Goal: Task Accomplishment & Management: Manage account settings

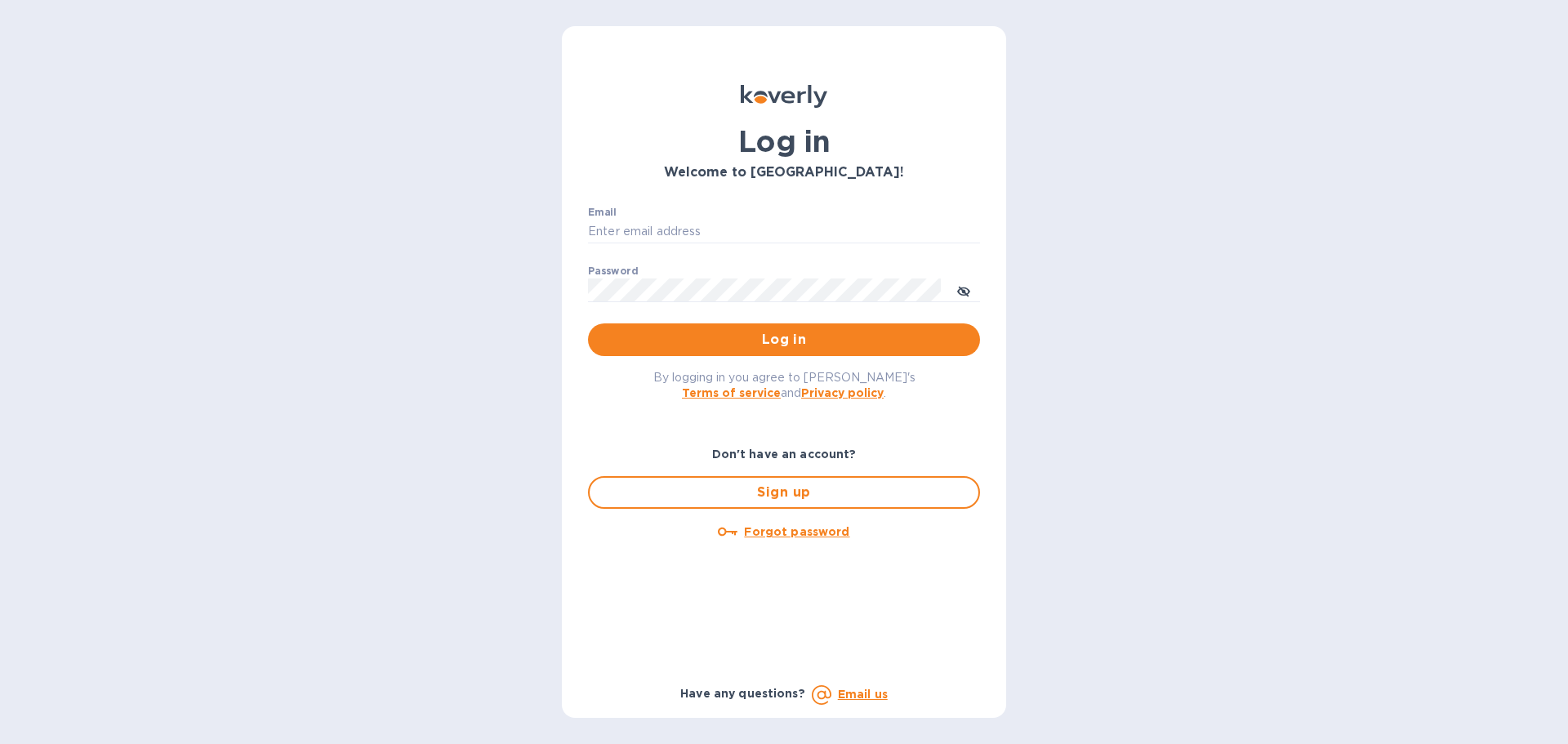
type input "[PERSON_NAME][EMAIL_ADDRESS][PERSON_NAME][DOMAIN_NAME]"
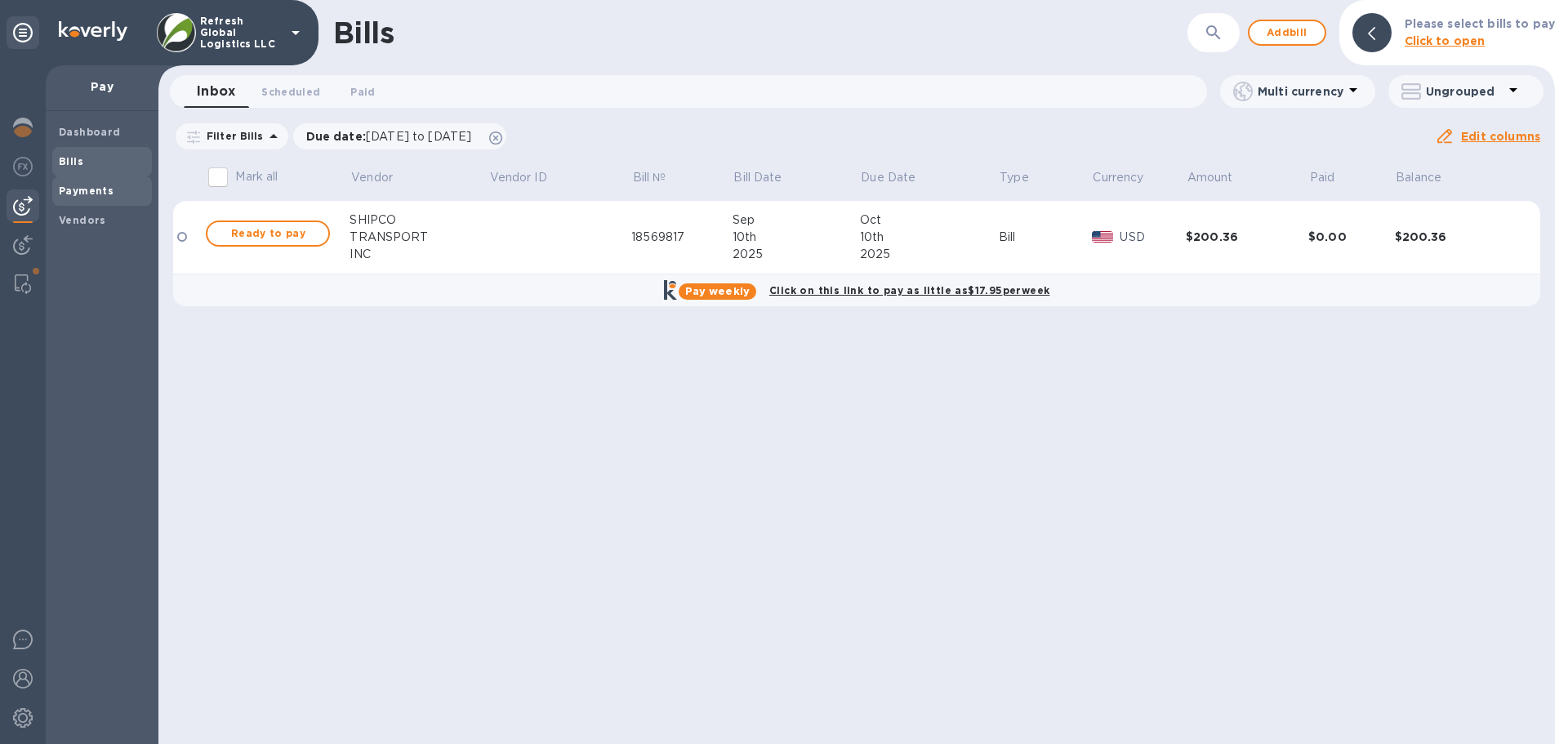
click at [79, 196] on b "Payments" at bounding box center [86, 190] width 55 height 12
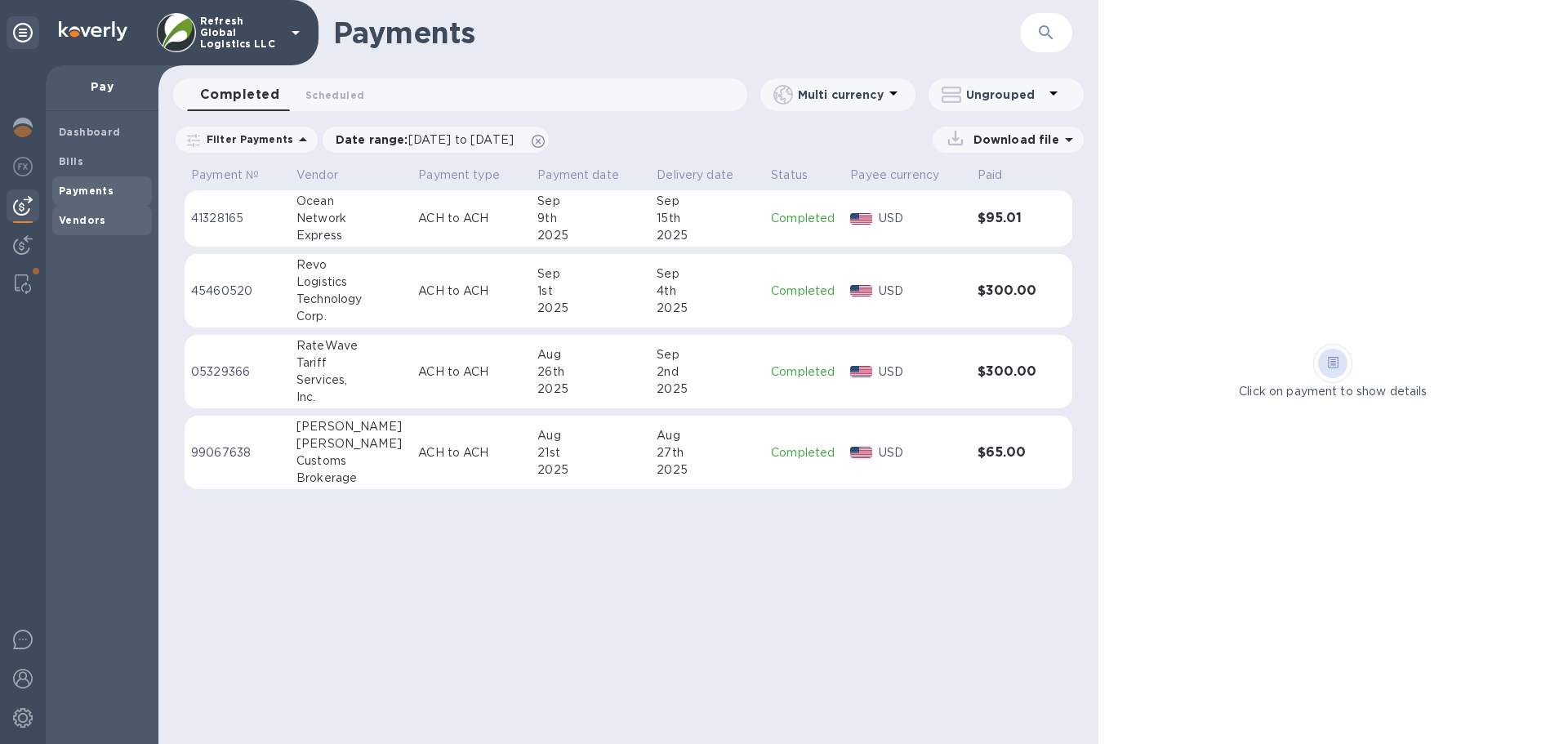
click at [80, 218] on b "Vendors" at bounding box center [83, 220] width 47 height 12
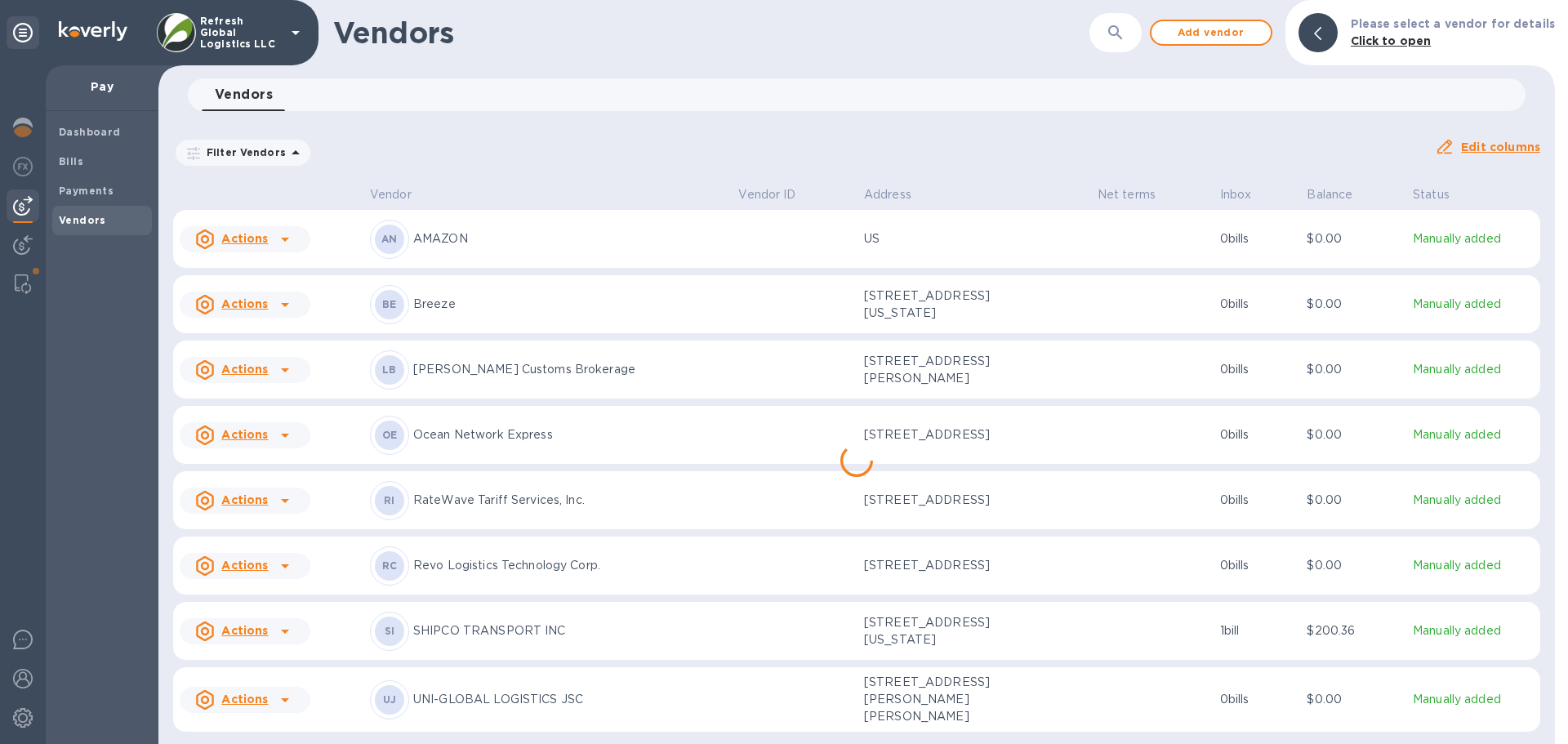
scroll to position [8, 0]
click at [19, 246] on img at bounding box center [22, 244] width 19 height 19
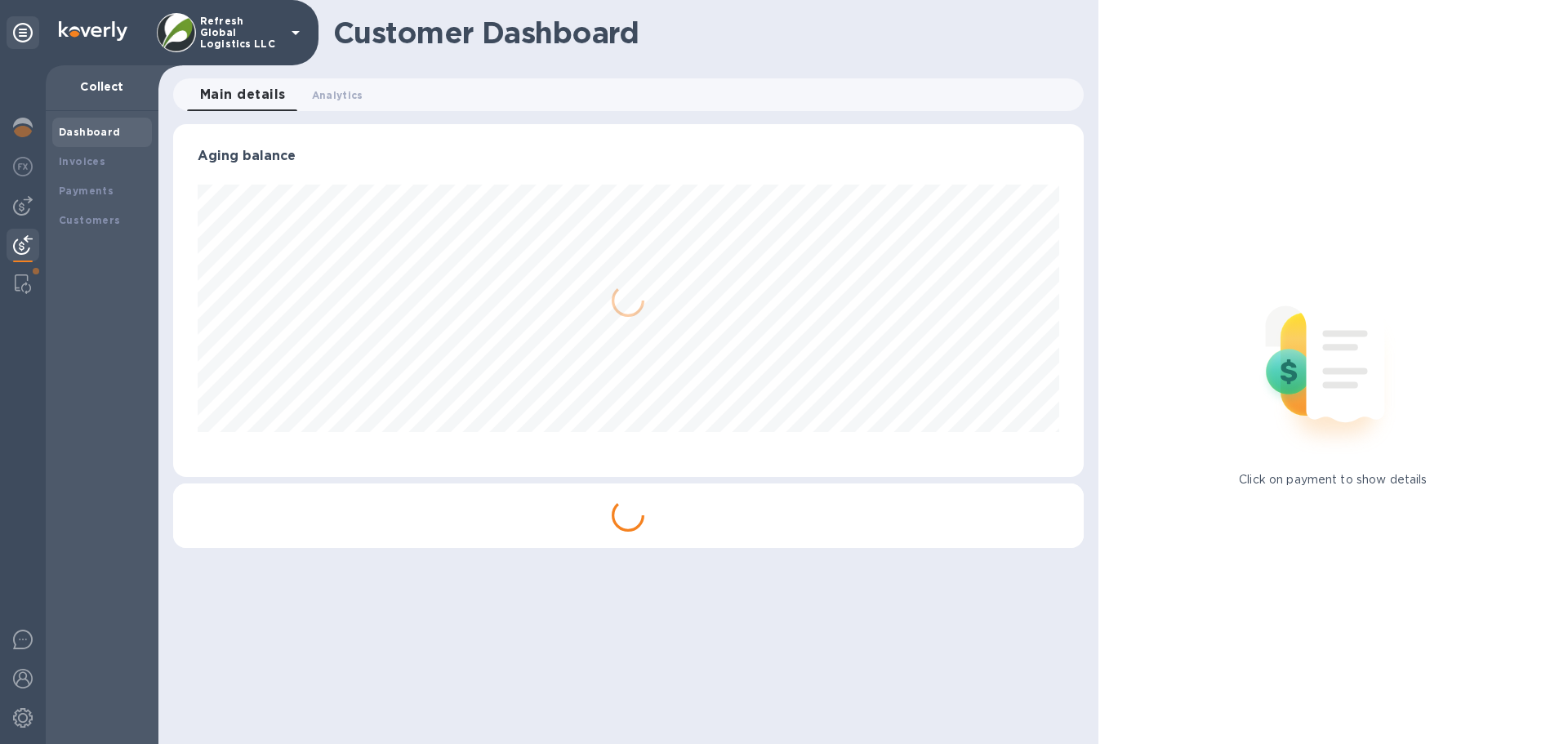
scroll to position [353, 910]
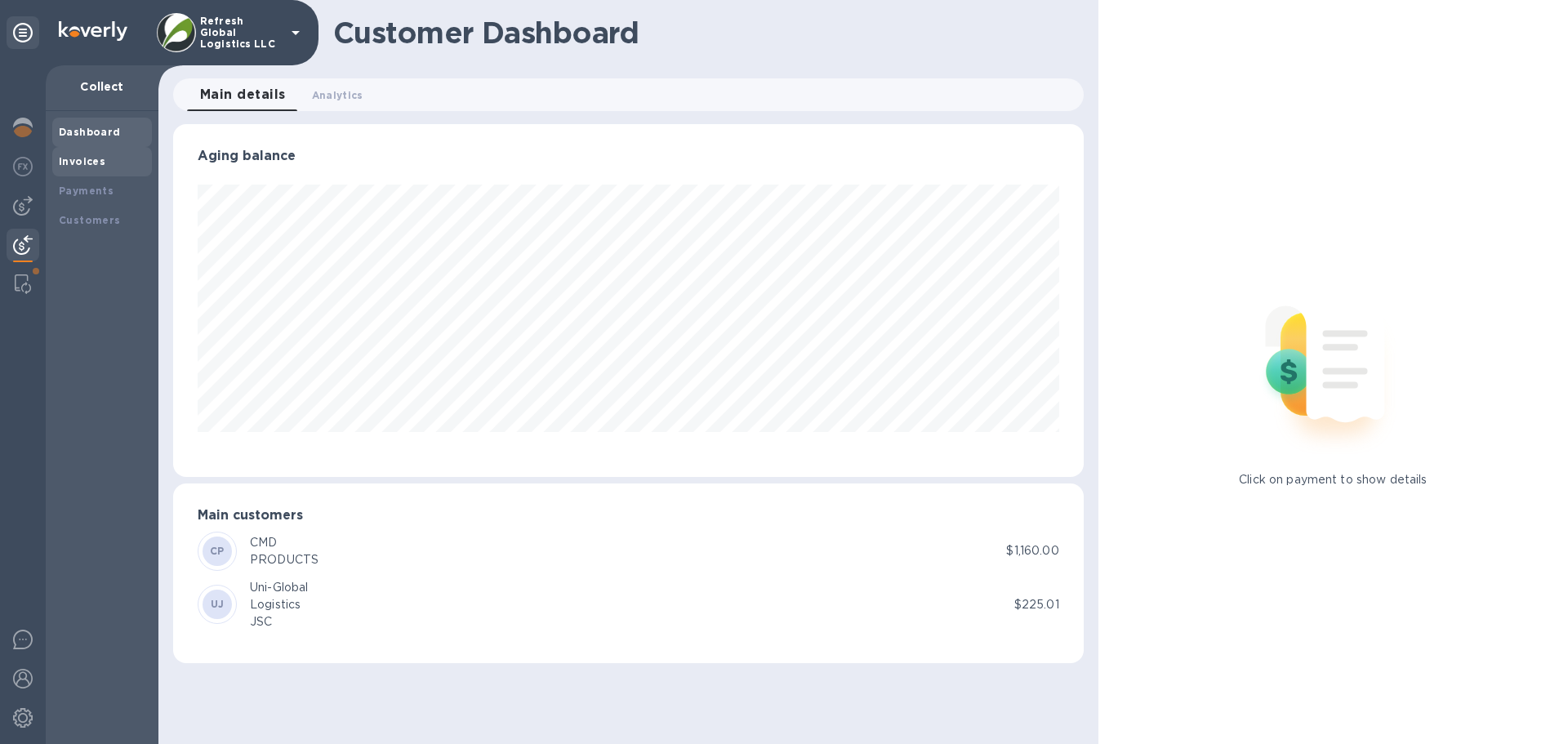
click at [92, 159] on b "Invoices" at bounding box center [82, 161] width 46 height 12
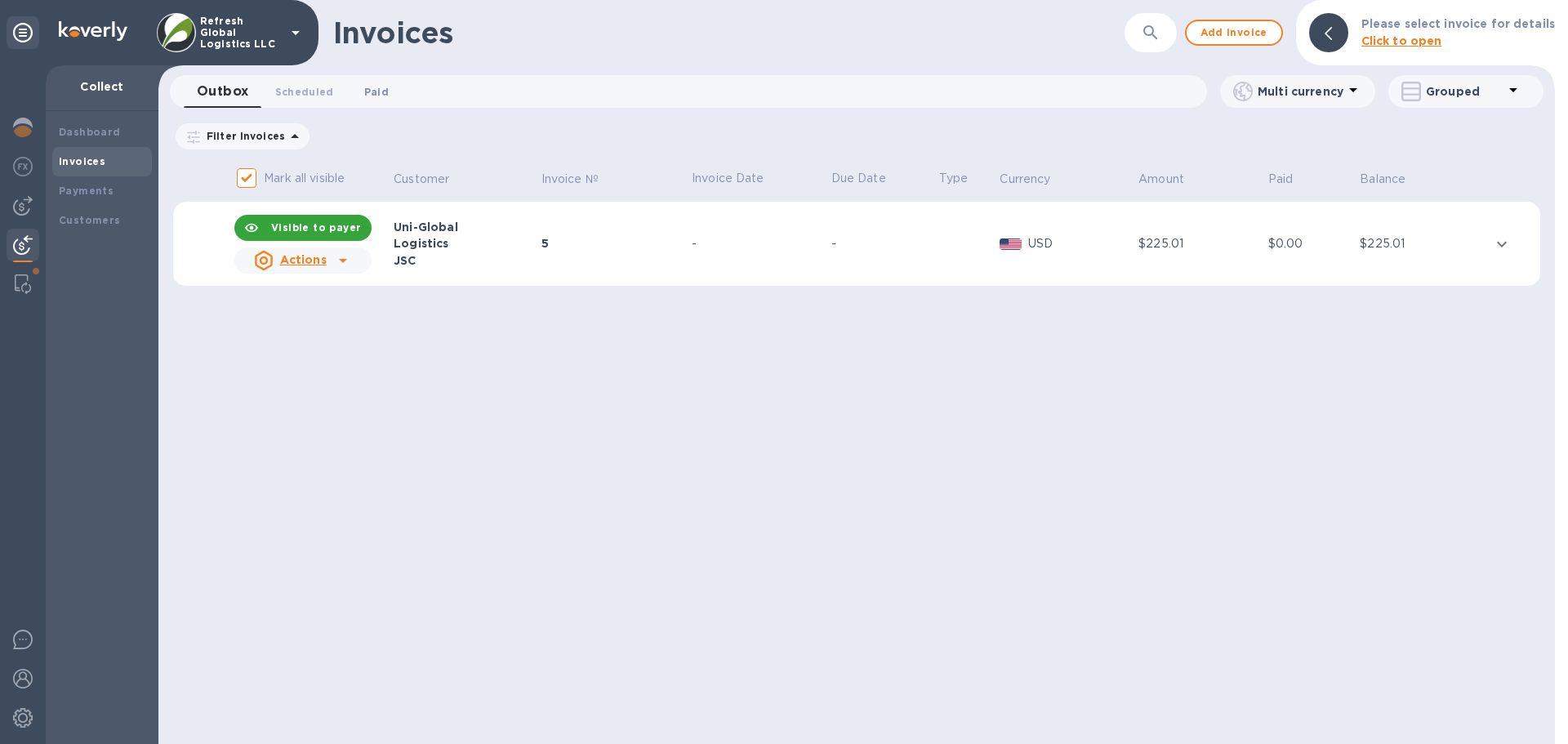
click at [378, 90] on span "Paid 0" at bounding box center [376, 92] width 24 height 17
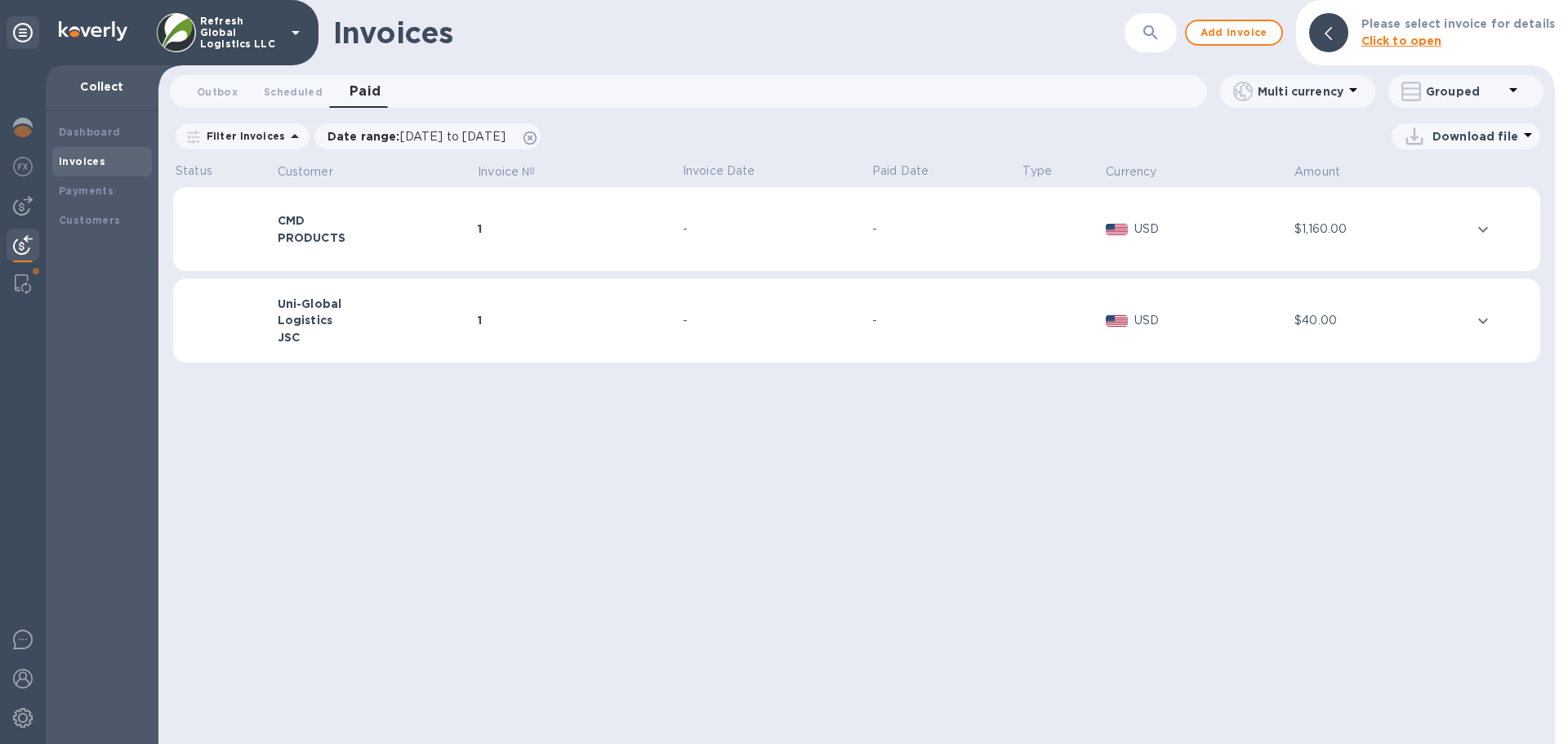
click at [1483, 231] on icon "expand row" at bounding box center [1483, 229] width 10 height 6
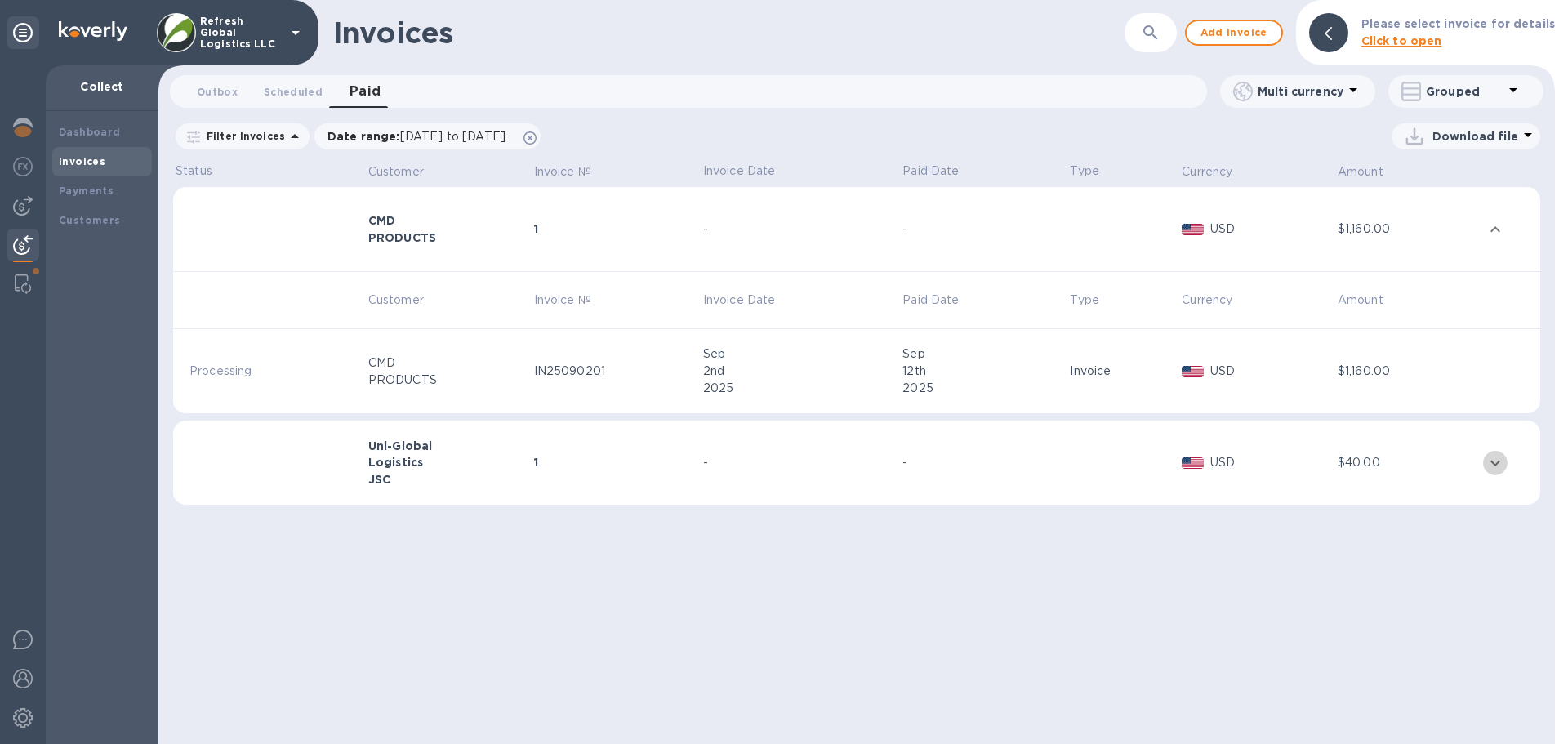
click at [1495, 461] on icon "expand row" at bounding box center [1494, 462] width 19 height 19
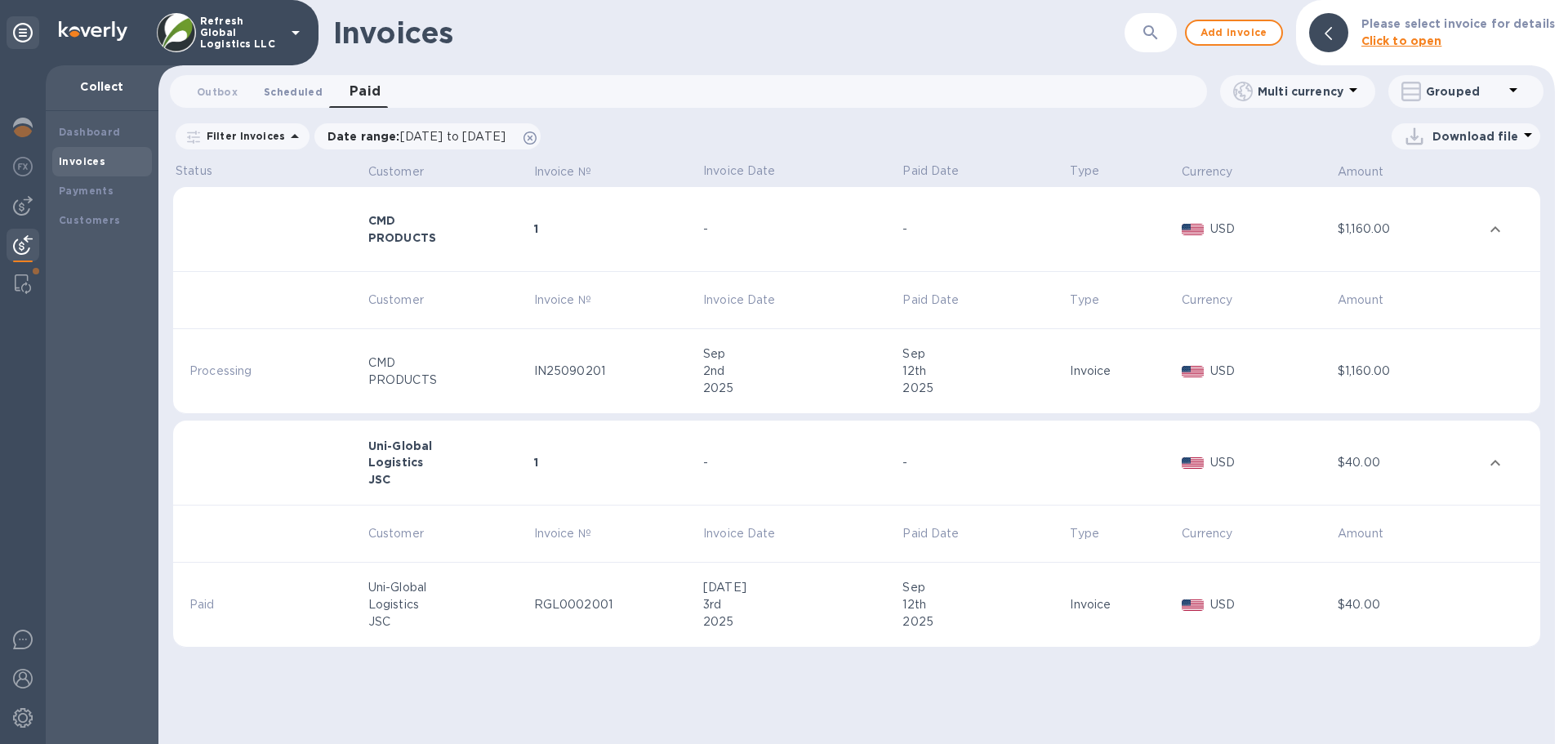
click at [303, 91] on span "Scheduled 0" at bounding box center [293, 92] width 59 height 17
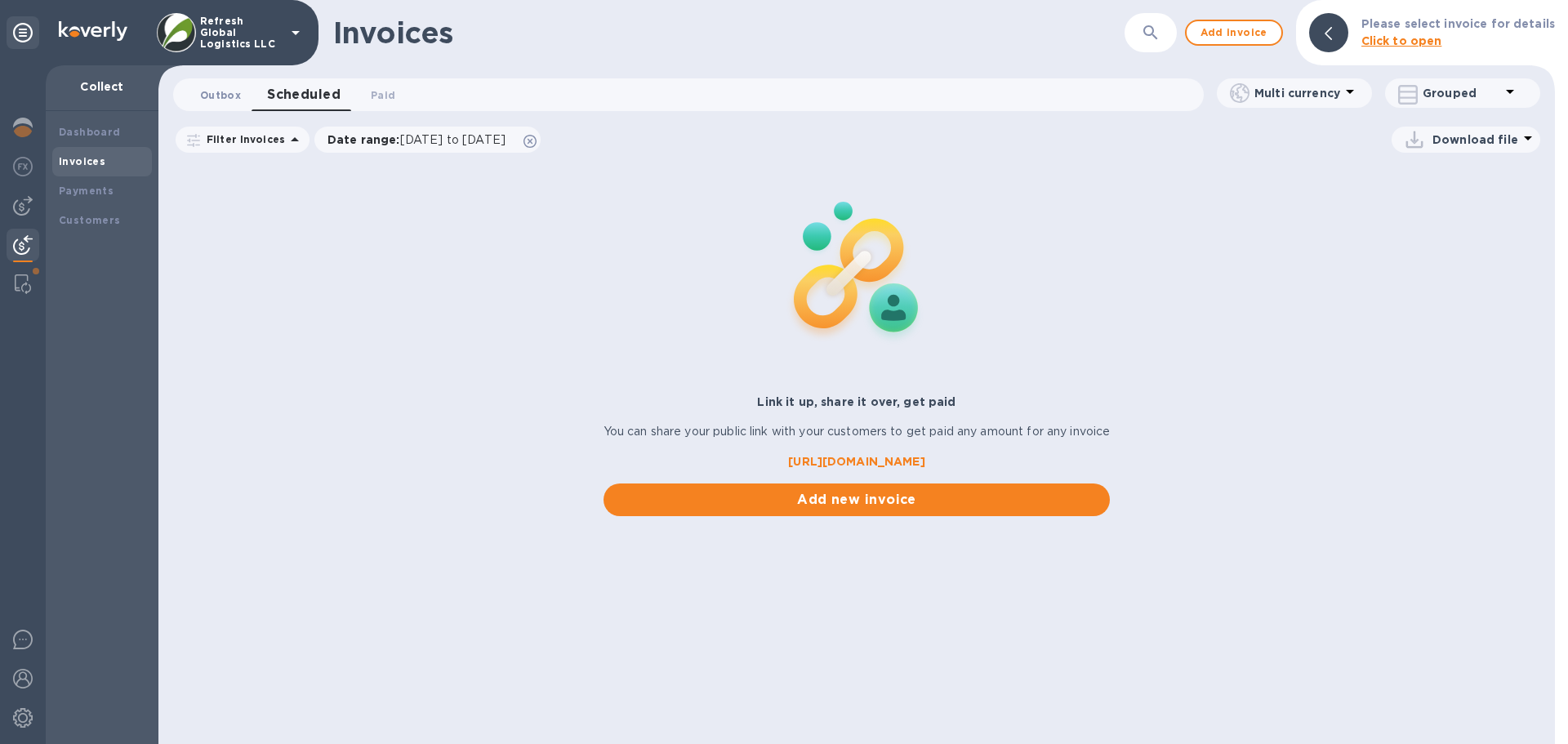
click at [213, 94] on span "Outbox 0" at bounding box center [220, 95] width 41 height 17
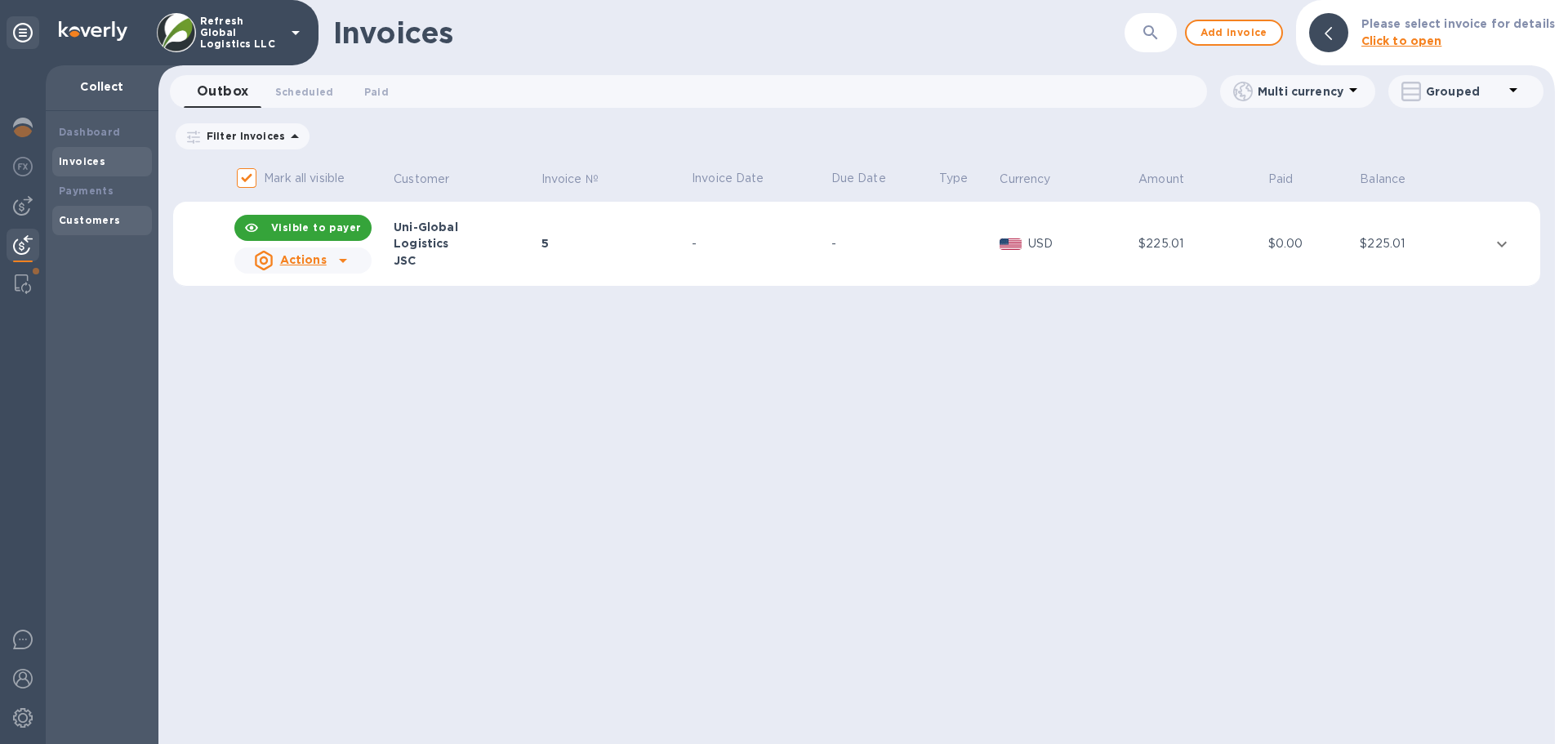
click at [92, 225] on b "Customers" at bounding box center [90, 220] width 62 height 12
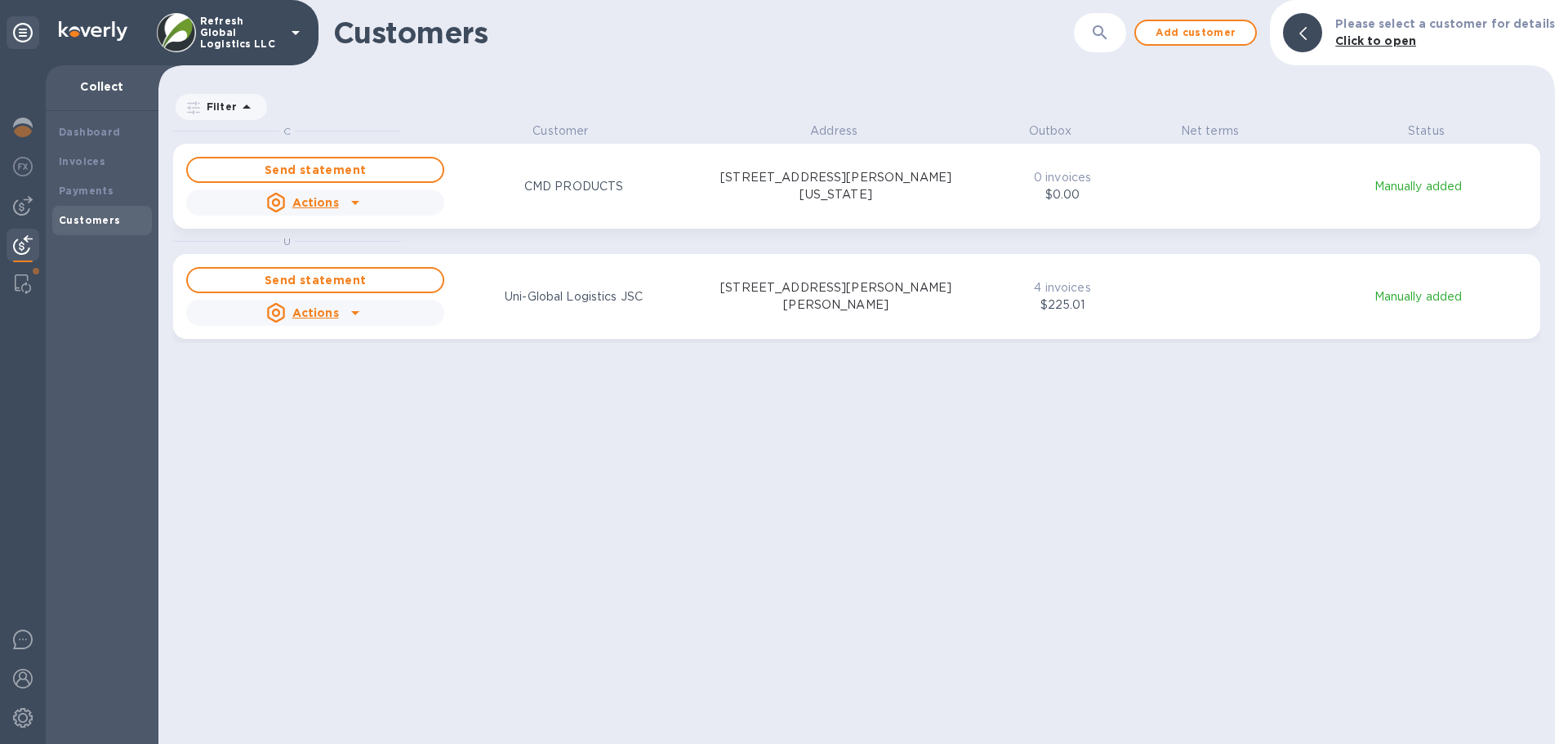
scroll to position [609, 1390]
click at [16, 280] on img at bounding box center [22, 284] width 16 height 19
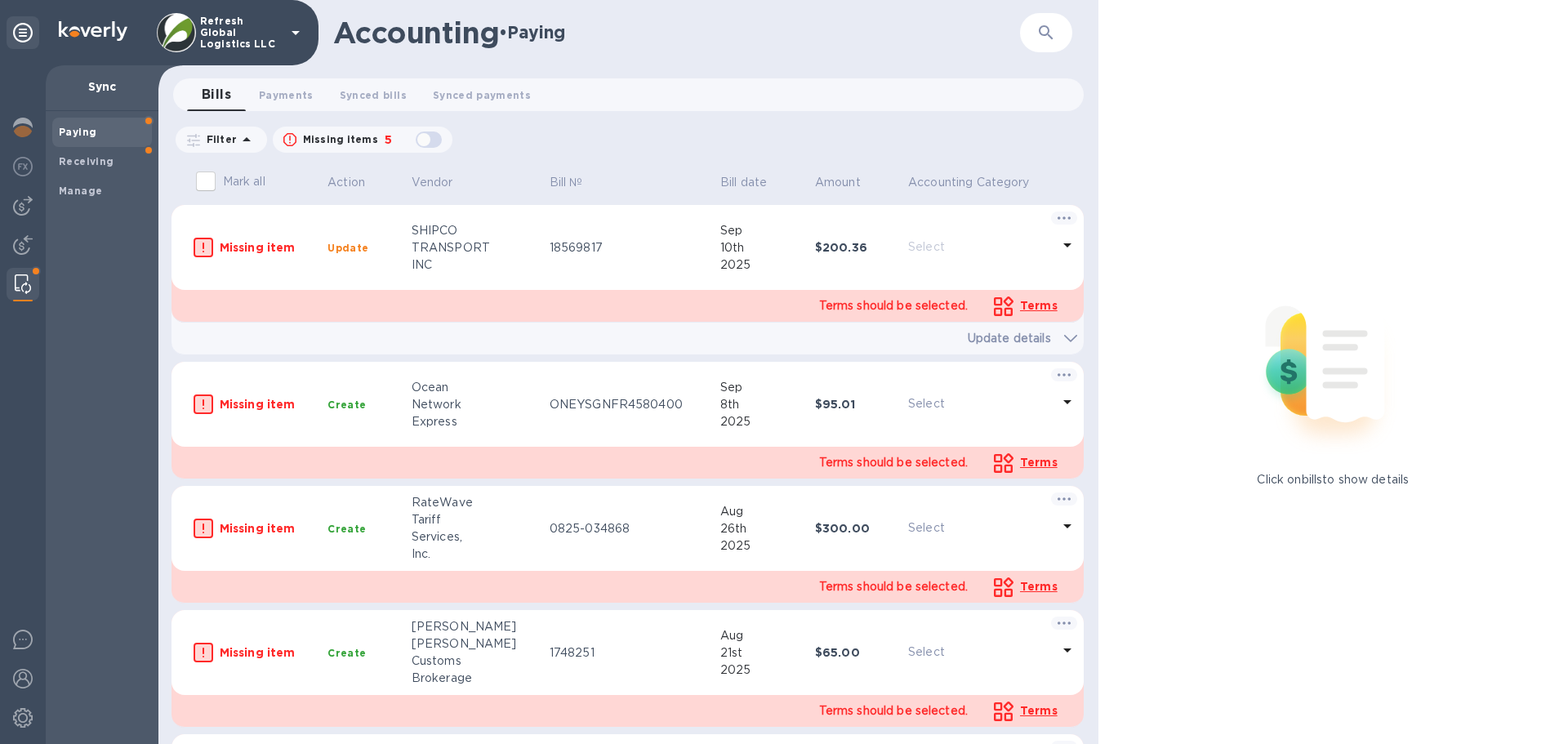
click at [916, 242] on p "Select" at bounding box center [979, 247] width 143 height 17
click at [1032, 308] on span "Terms" at bounding box center [1038, 305] width 37 height 13
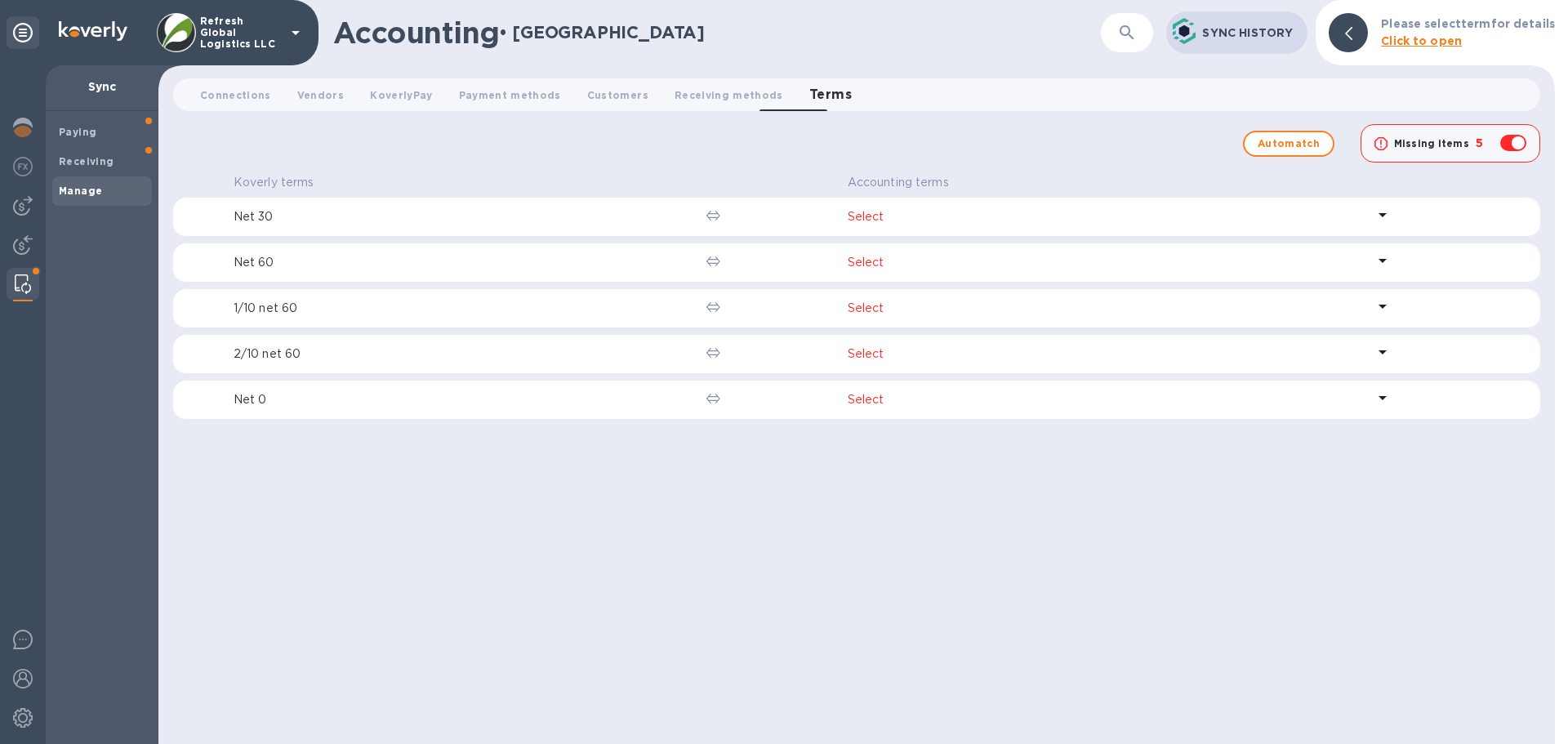
click at [888, 212] on p "Select" at bounding box center [1107, 216] width 520 height 17
click at [743, 144] on div "Automatch Missing items 5" at bounding box center [857, 146] width 1423 height 71
click at [425, 155] on div "Automatch Missing items 5" at bounding box center [857, 146] width 1423 height 71
click at [296, 84] on button "Vendors 0" at bounding box center [320, 95] width 73 height 33
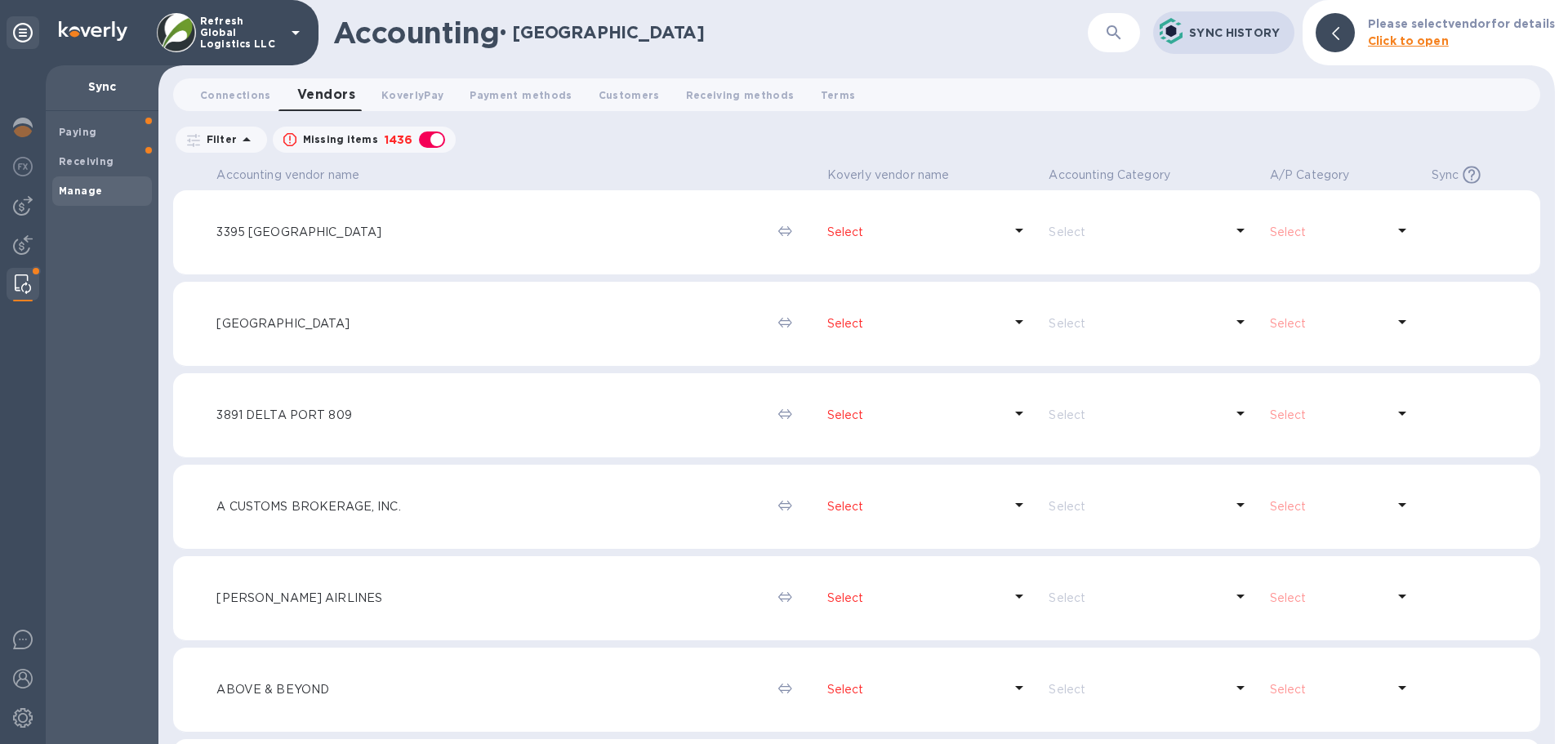
click at [430, 145] on div "button" at bounding box center [432, 139] width 33 height 23
checkbox input "false"
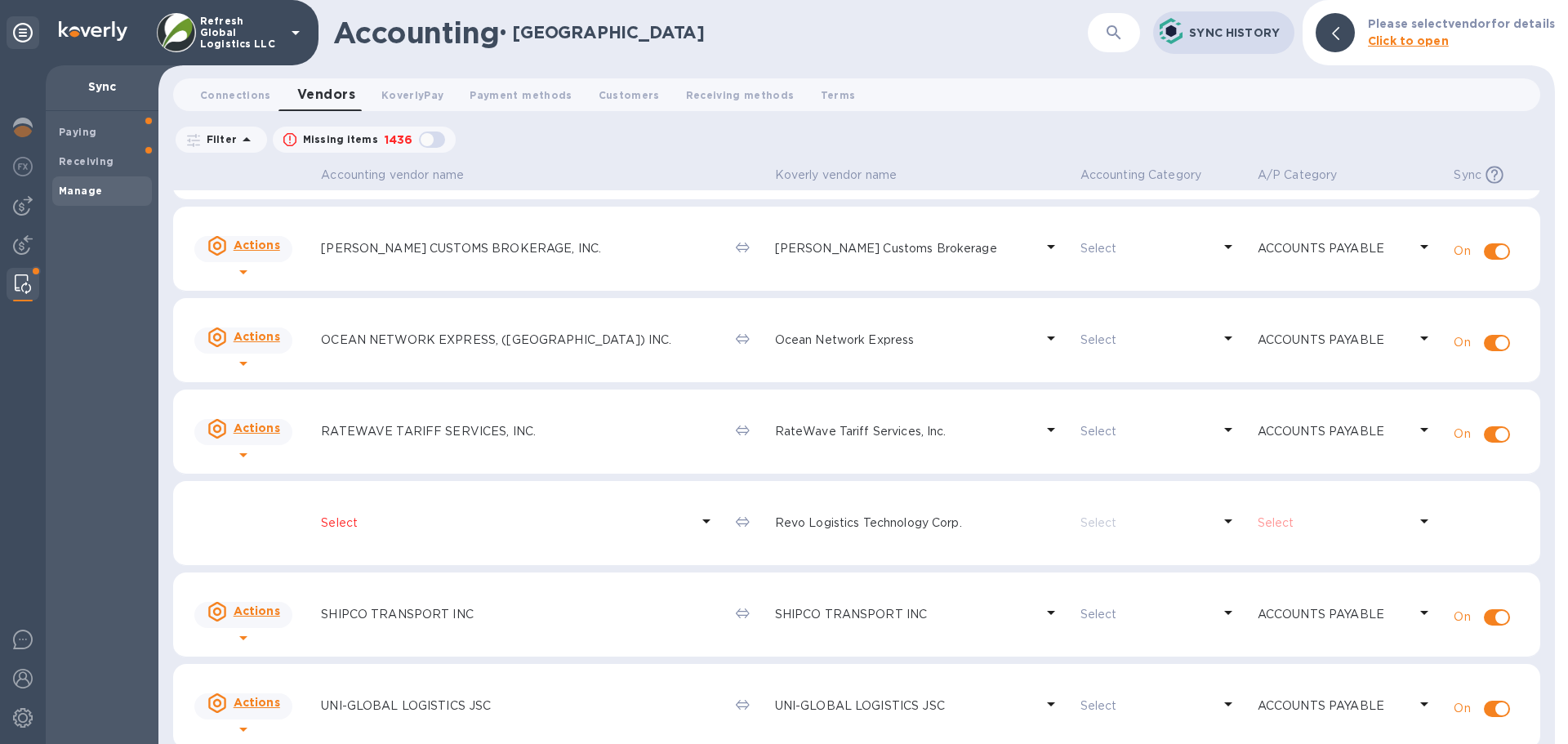
scroll to position [178, 0]
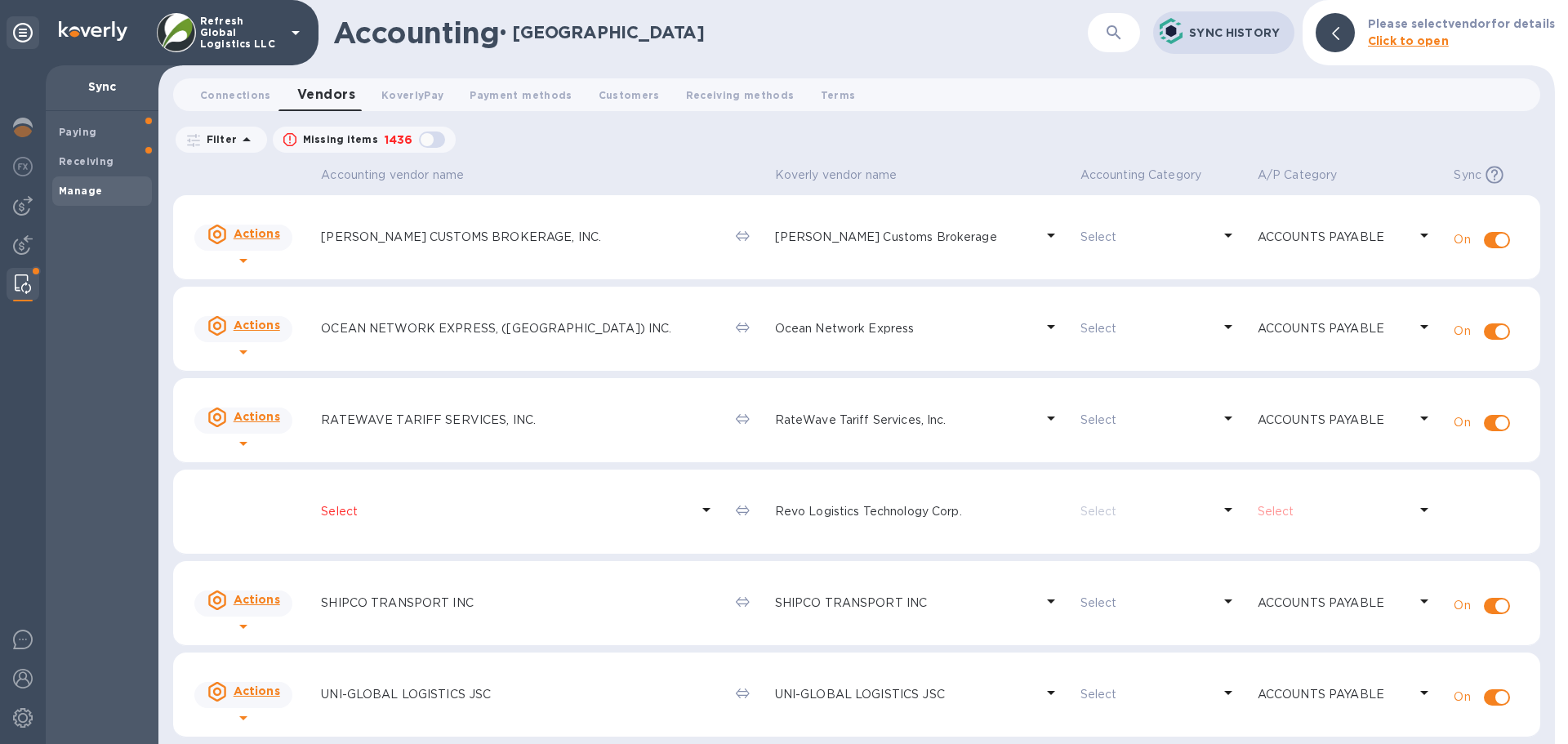
click at [347, 513] on p "Select" at bounding box center [505, 511] width 369 height 17
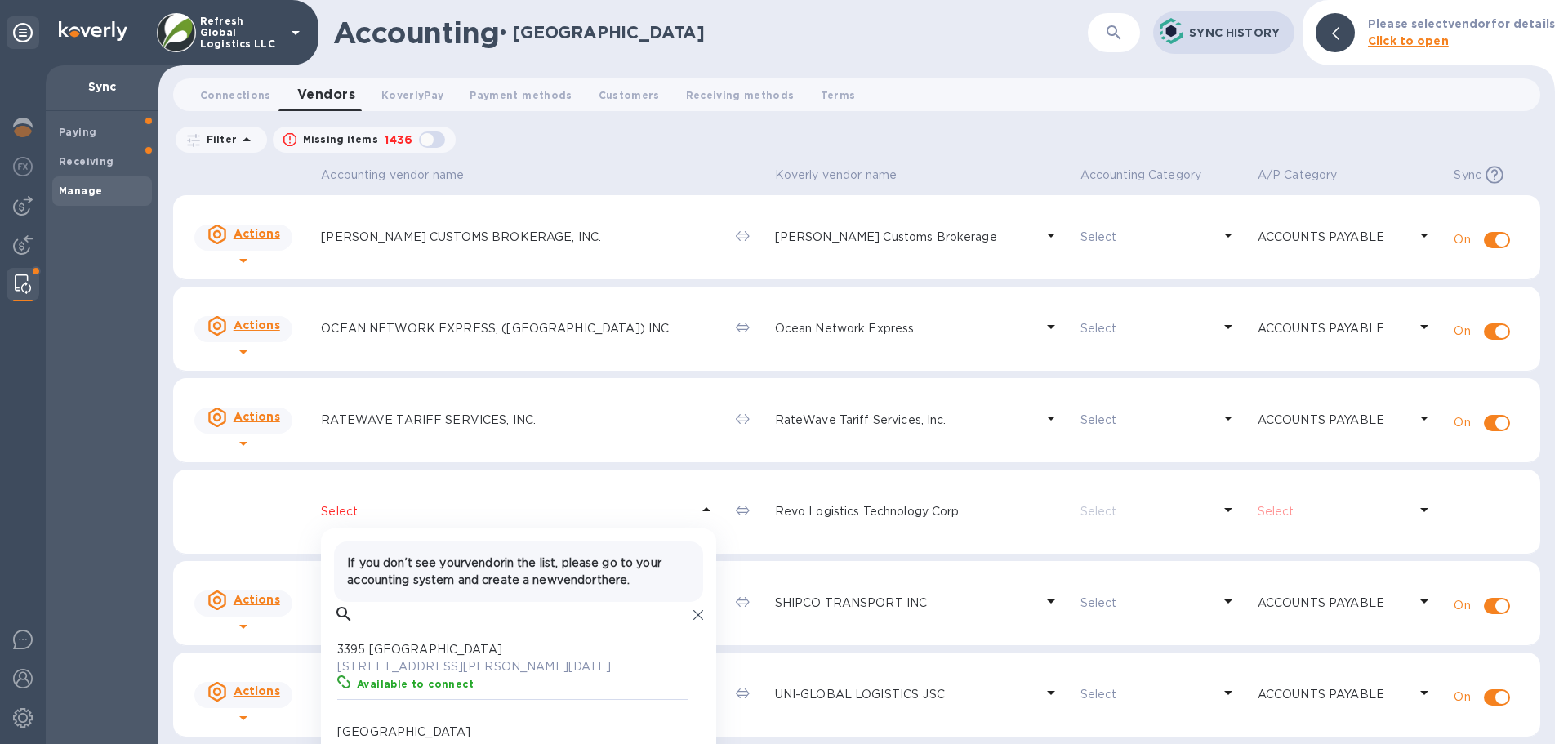
scroll to position [151, 347]
click at [408, 617] on input "text" at bounding box center [523, 613] width 327 height 24
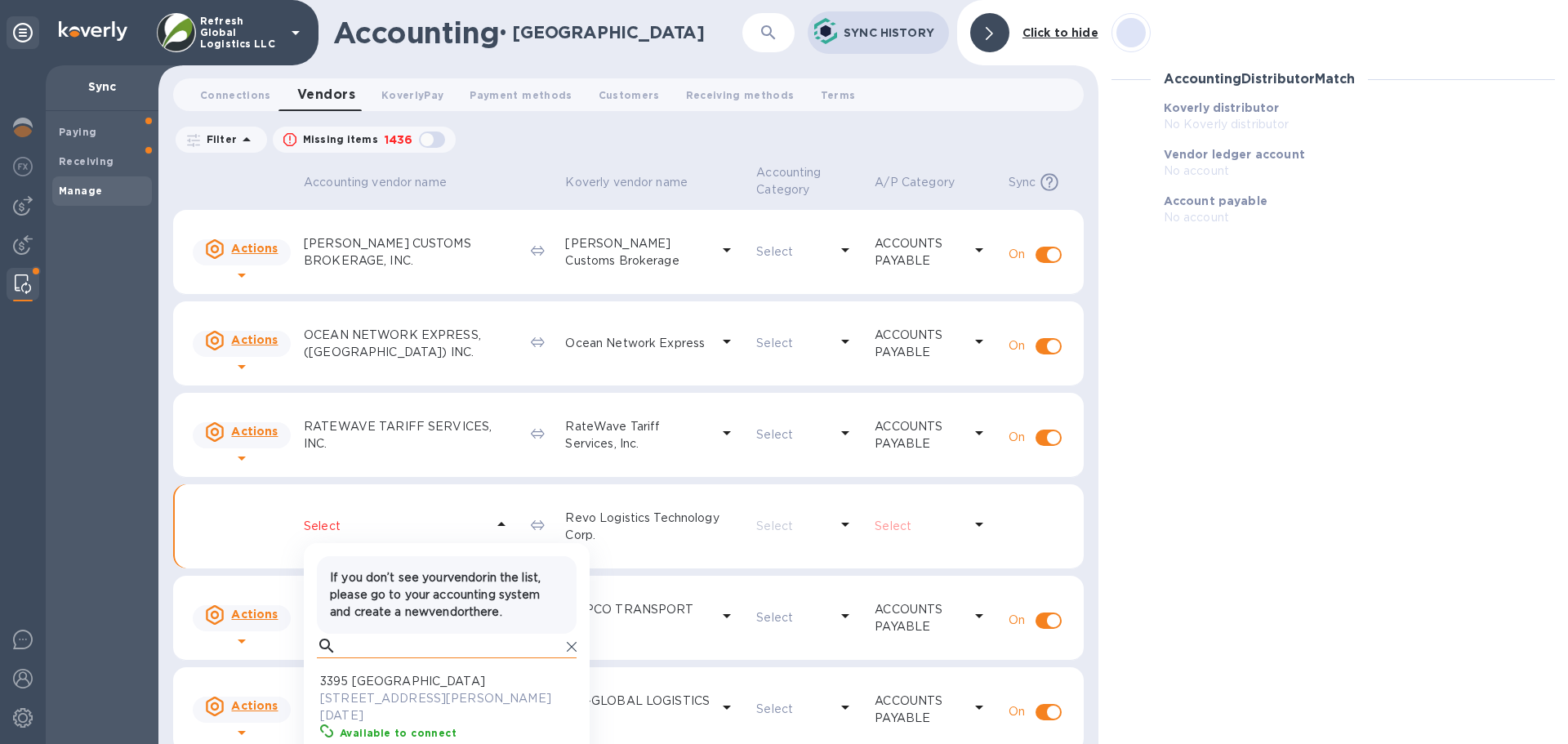
scroll to position [13, 8]
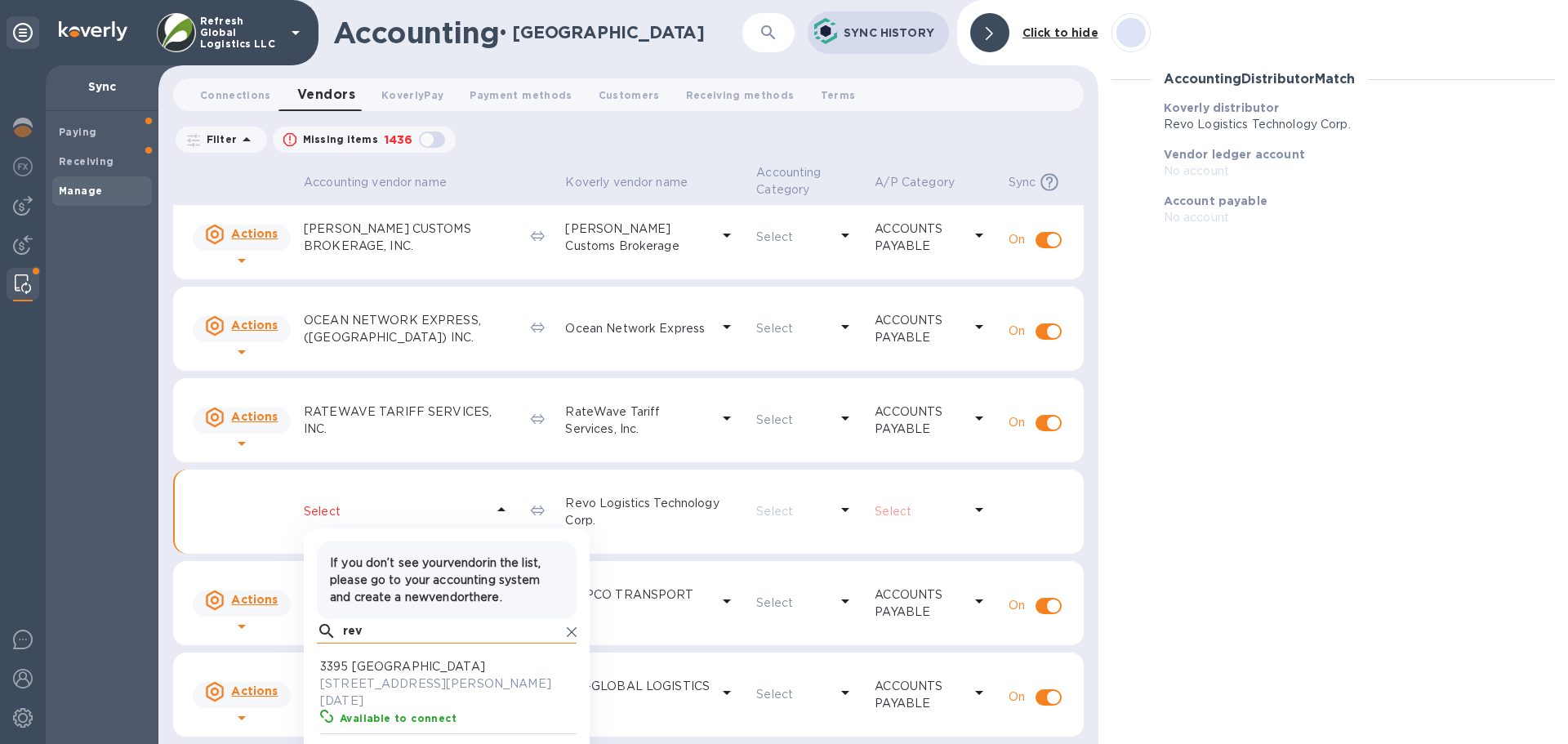
type input "revo"
click at [134, 459] on div "Paying Receiving Manage" at bounding box center [101, 426] width 112 height 633
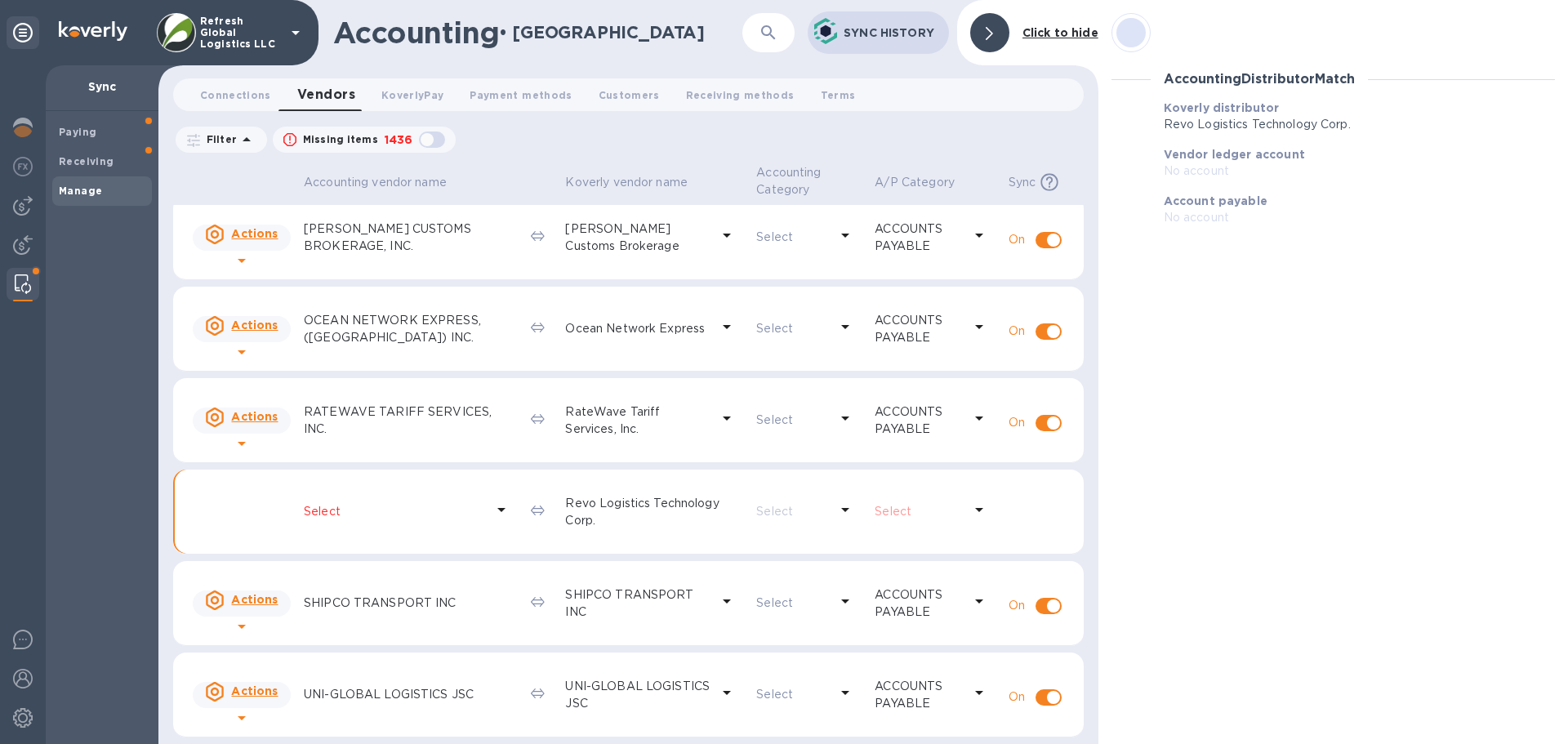
click at [896, 28] on p "Sync History" at bounding box center [889, 32] width 92 height 16
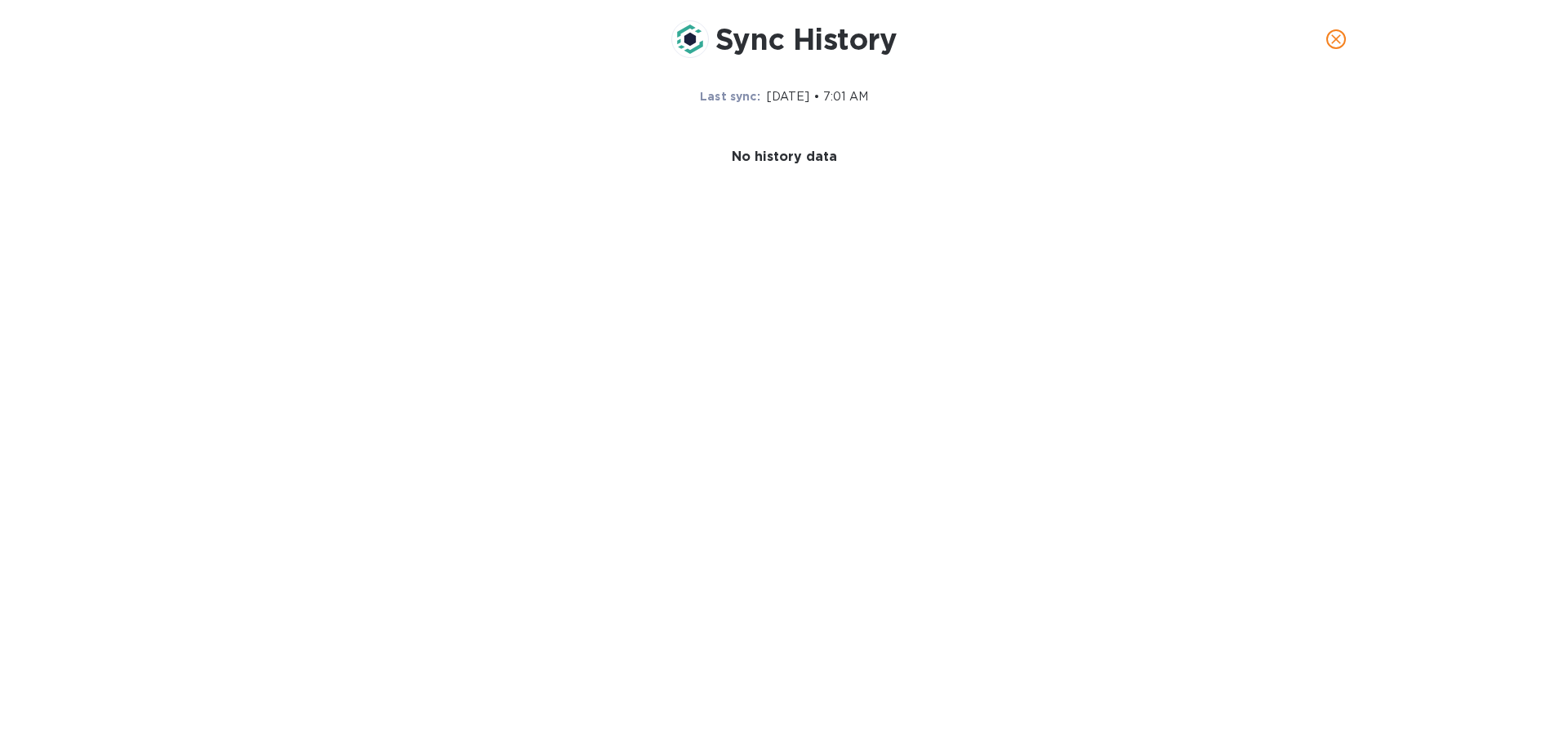
click at [1342, 30] on span "close" at bounding box center [1336, 39] width 19 height 19
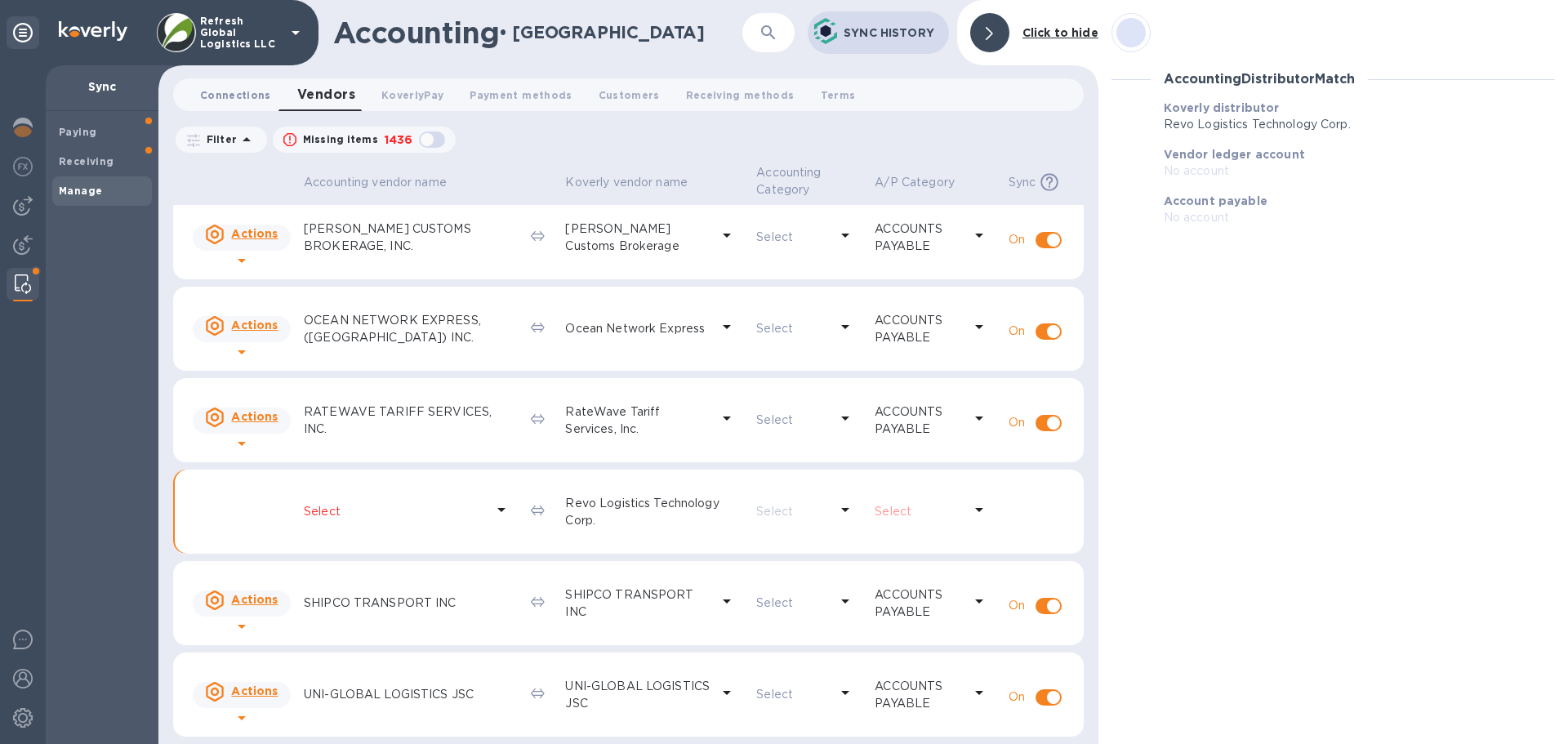
click at [223, 96] on span "Connections 0" at bounding box center [236, 95] width 71 height 17
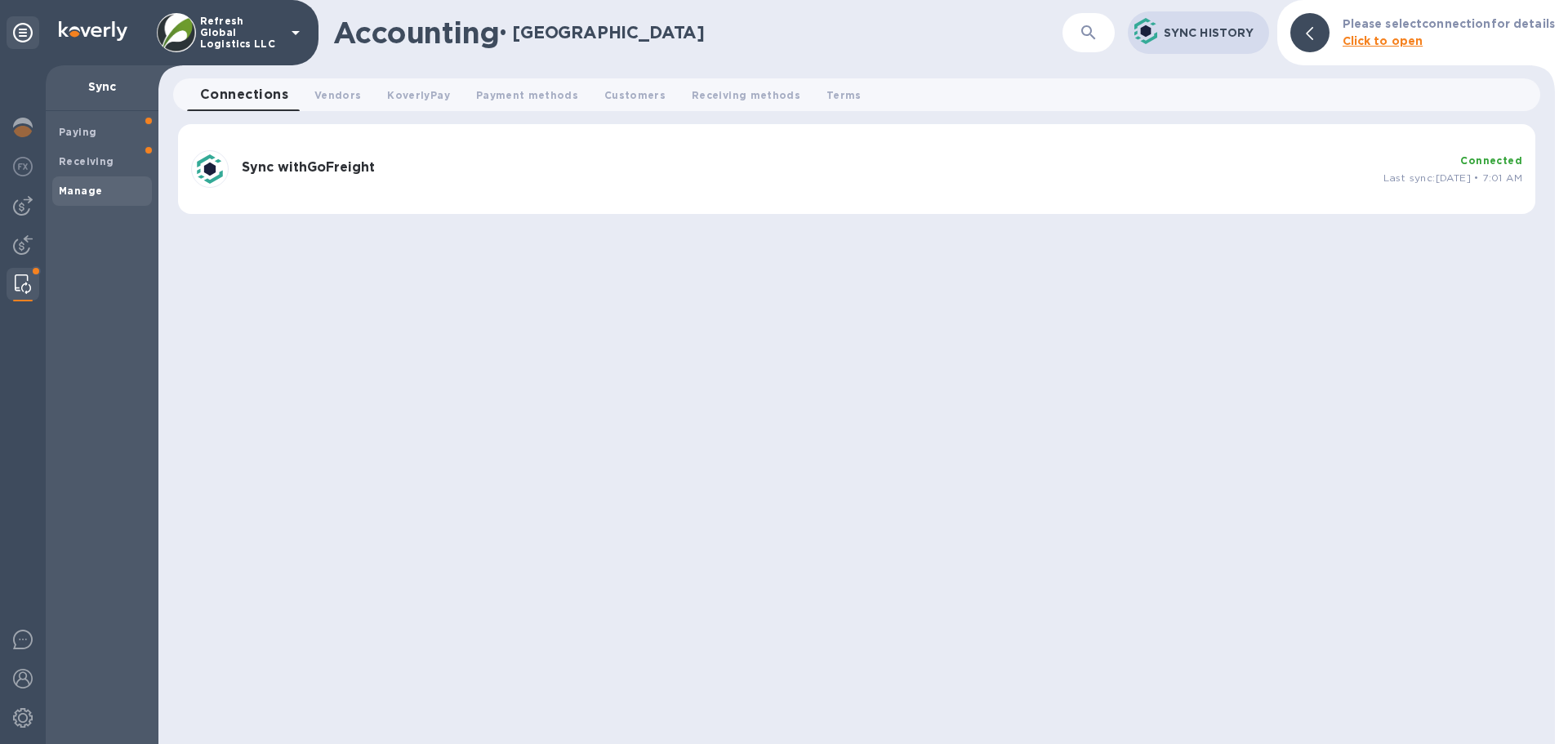
click at [373, 168] on b "Sync with GoFreight" at bounding box center [308, 166] width 133 height 15
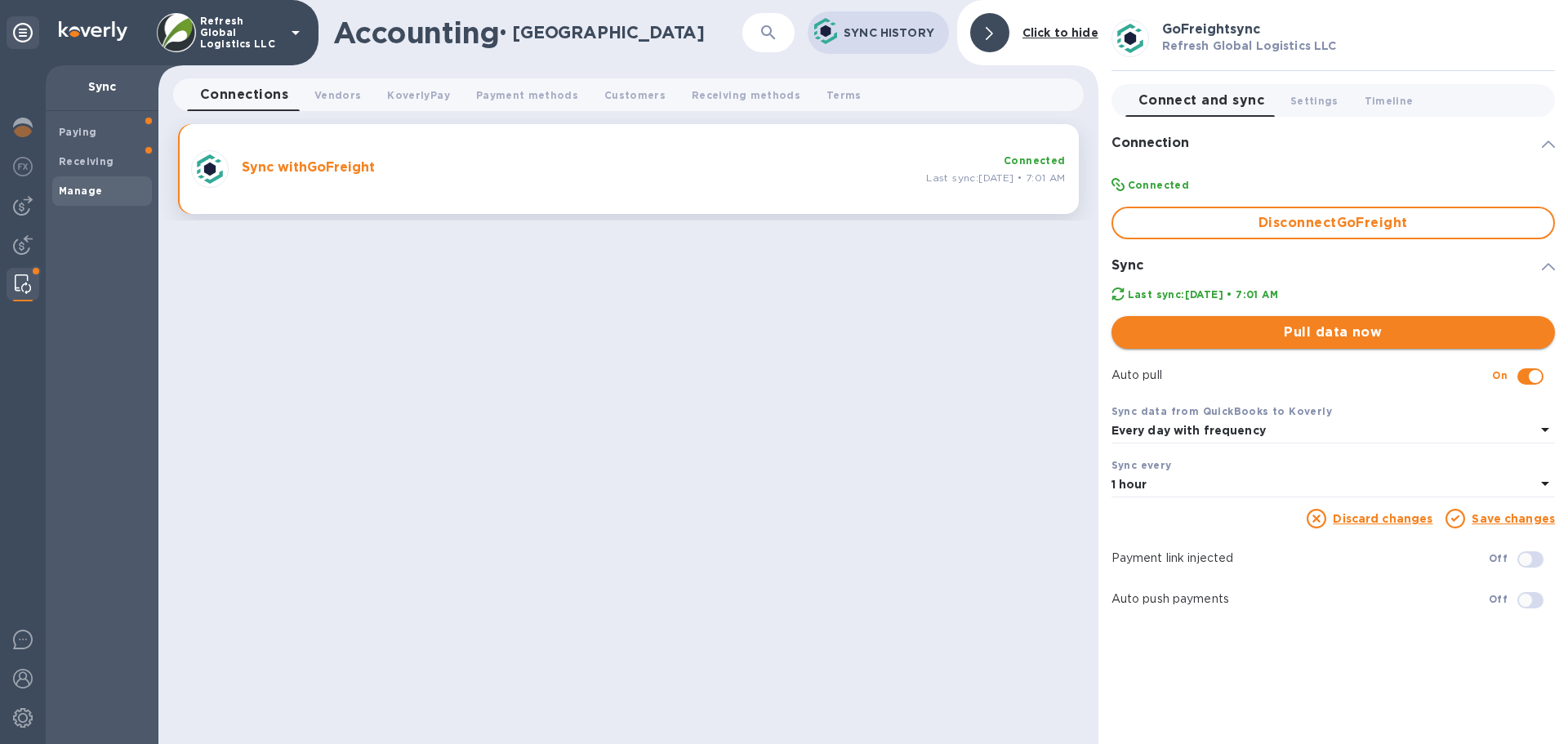
click at [1349, 329] on span "Pull data now" at bounding box center [1333, 332] width 417 height 19
click at [28, 236] on img at bounding box center [22, 244] width 19 height 19
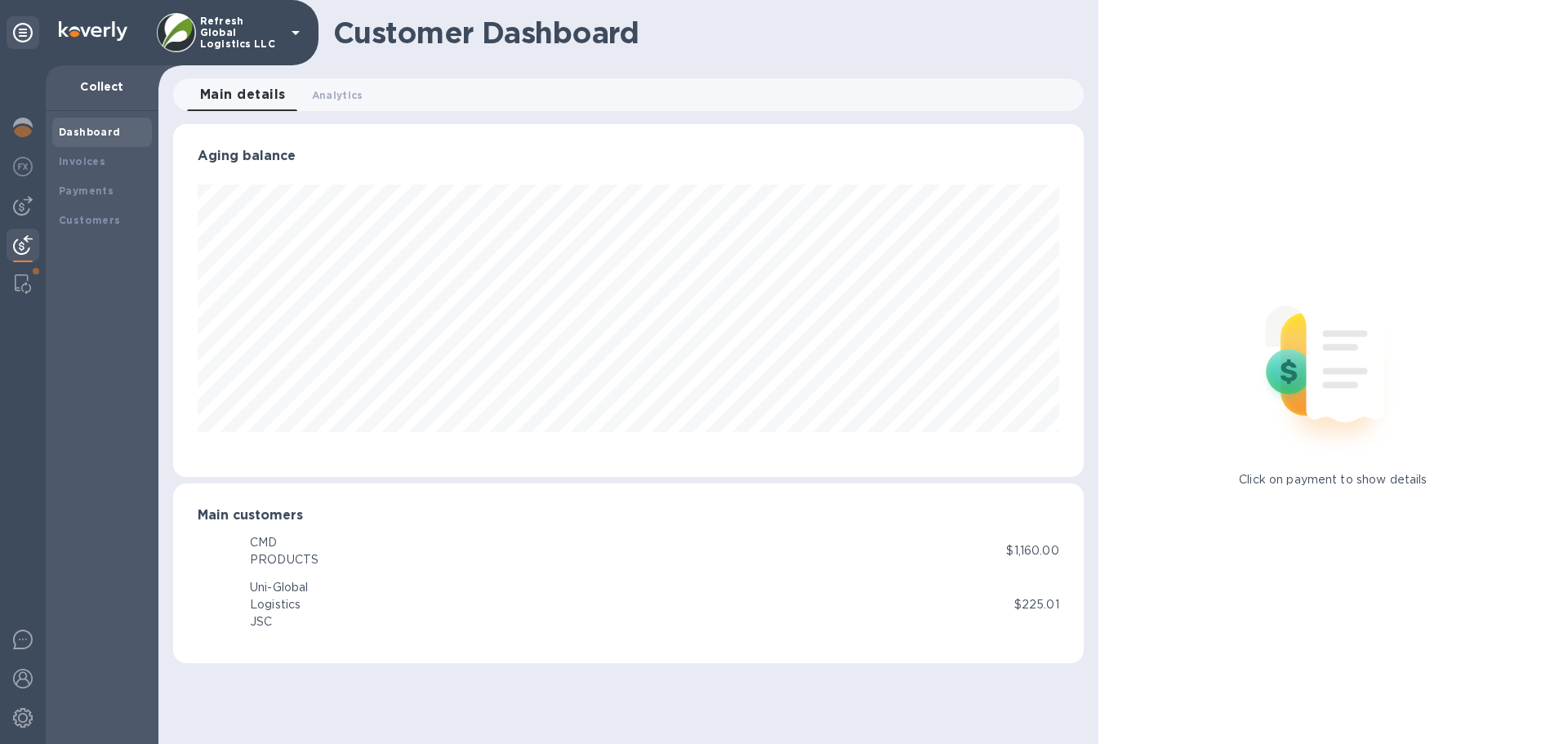
scroll to position [353, 910]
click at [27, 207] on img at bounding box center [22, 205] width 19 height 19
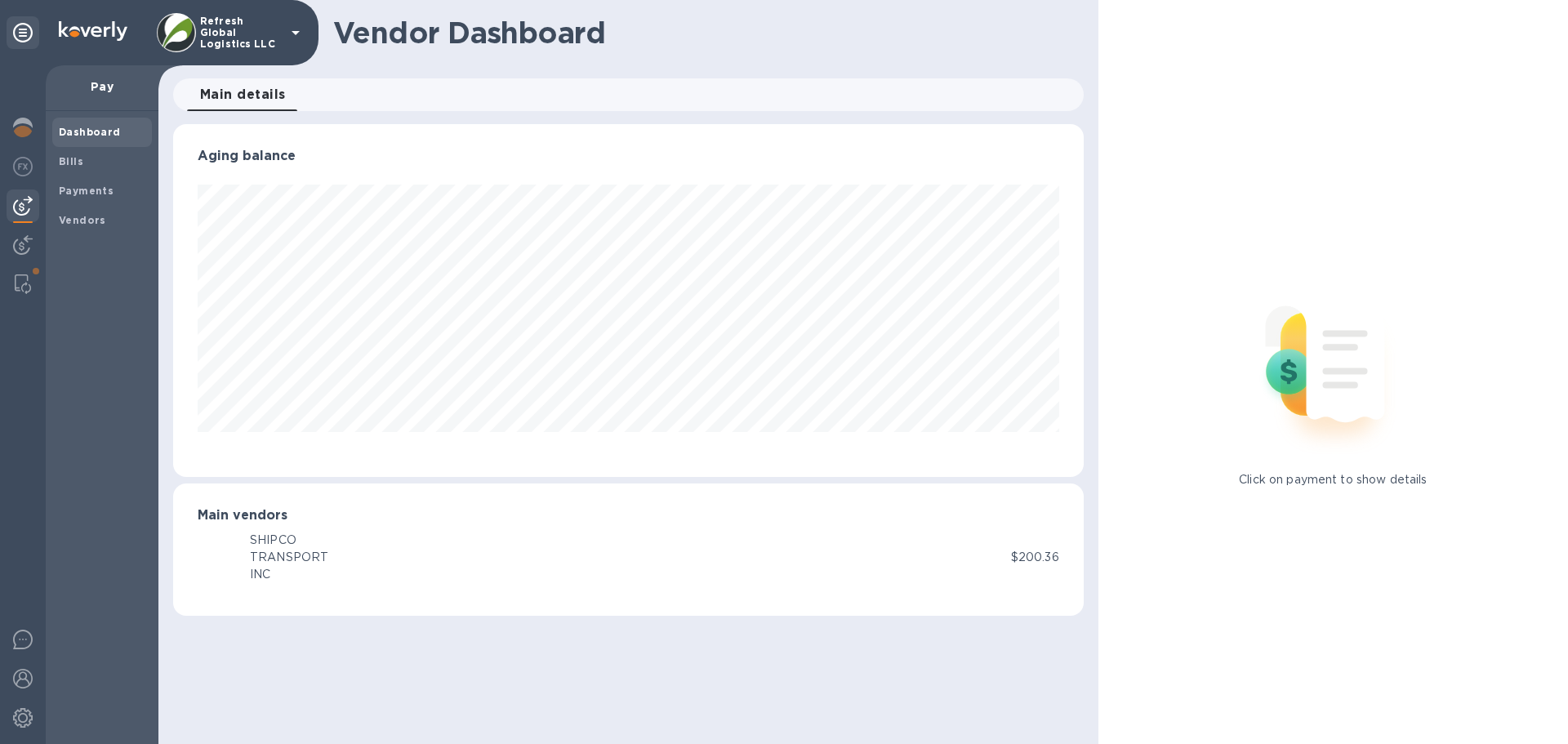
scroll to position [353, 910]
click at [86, 224] on b "Vendors" at bounding box center [83, 220] width 47 height 12
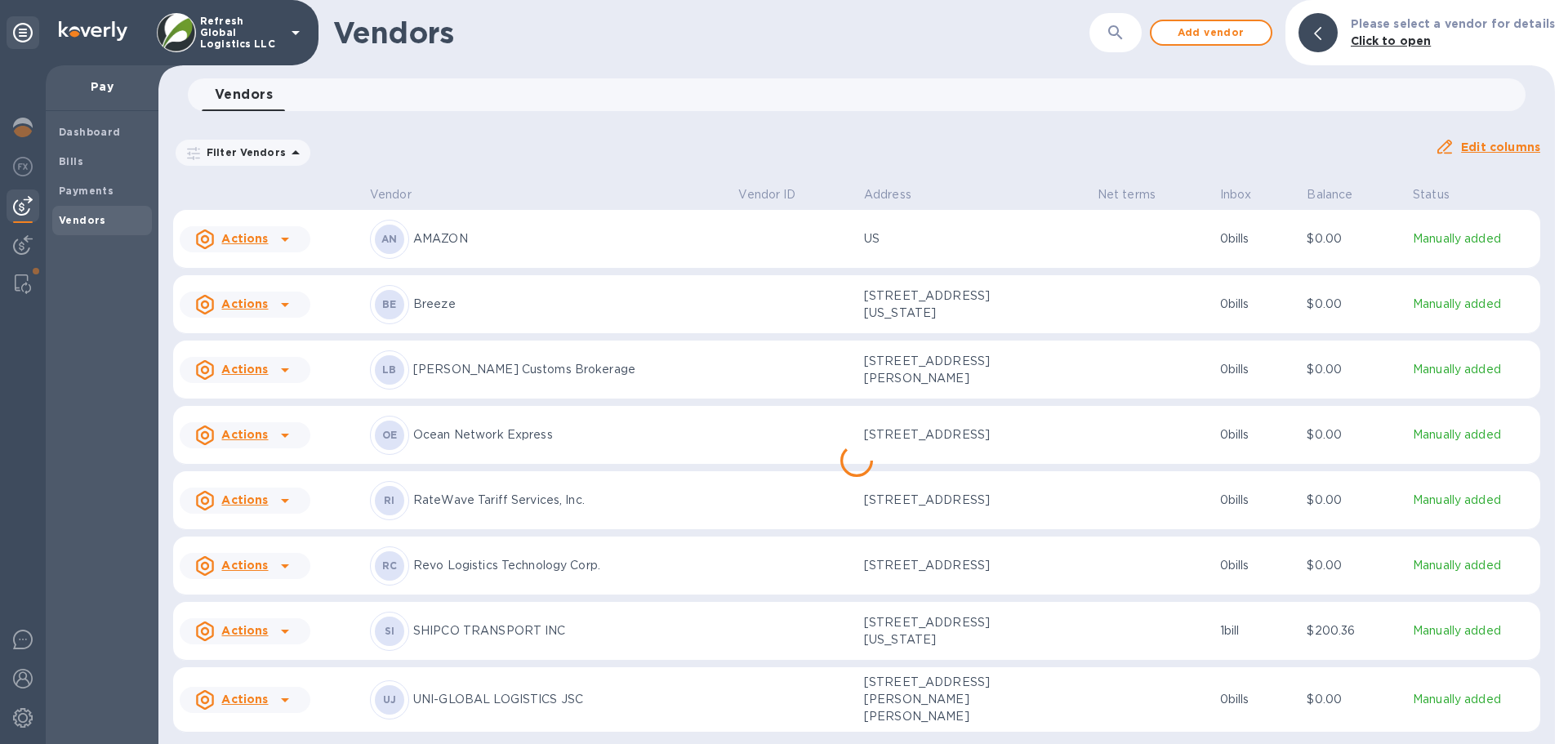
scroll to position [8, 0]
click at [26, 274] on img at bounding box center [22, 284] width 16 height 19
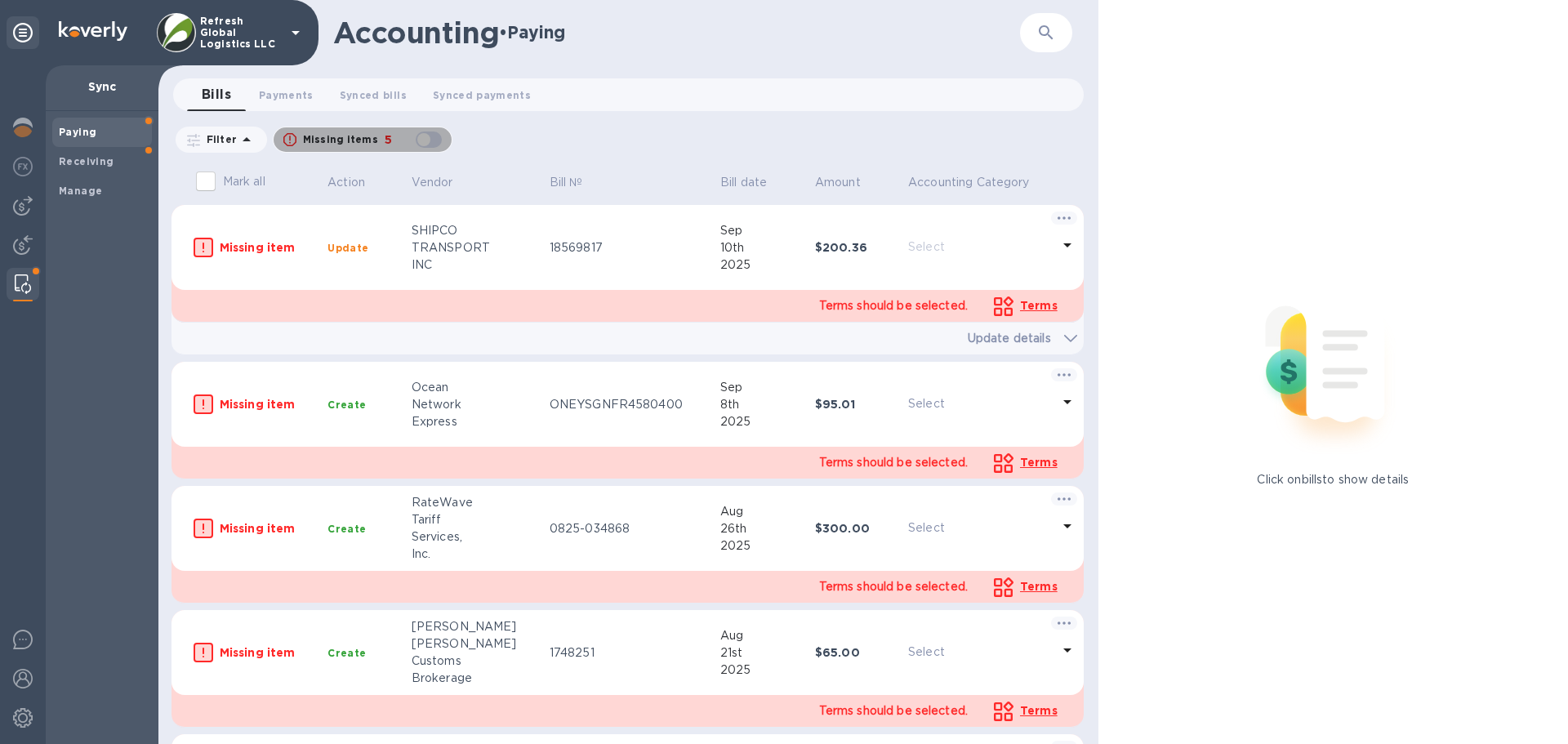
click at [427, 139] on div "button" at bounding box center [428, 139] width 33 height 23
checkbox input "true"
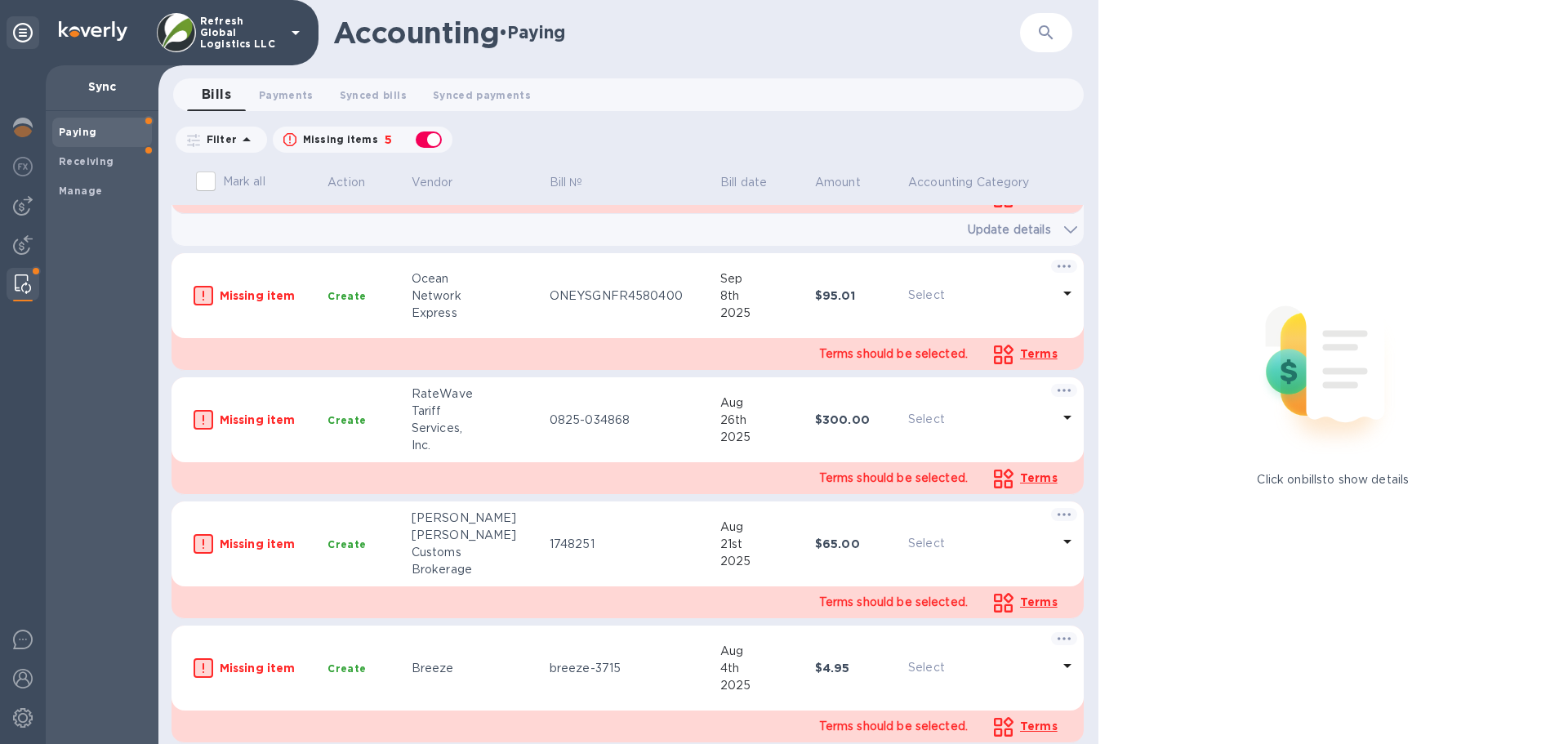
scroll to position [122, 0]
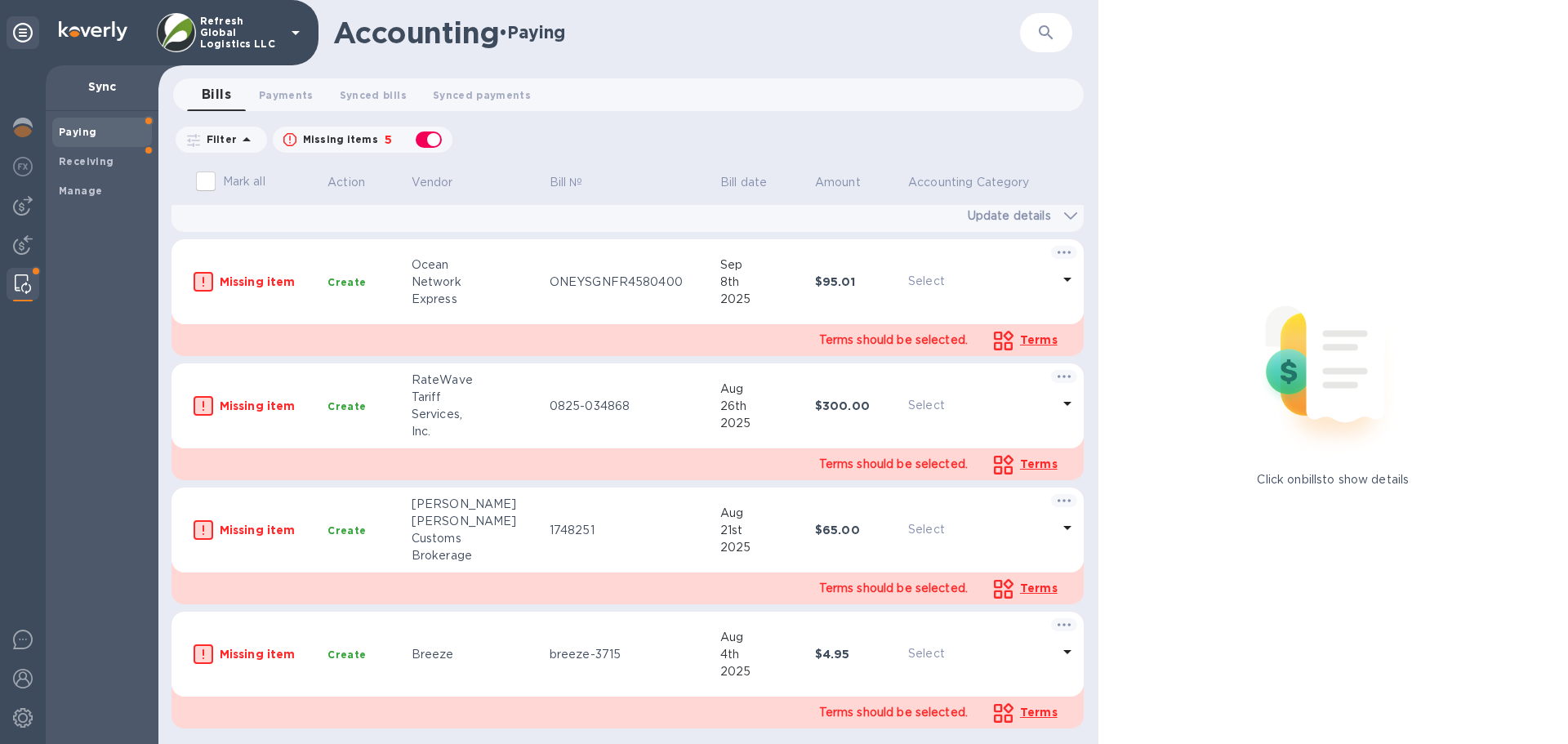
click at [909, 529] on p "Select" at bounding box center [979, 529] width 143 height 17
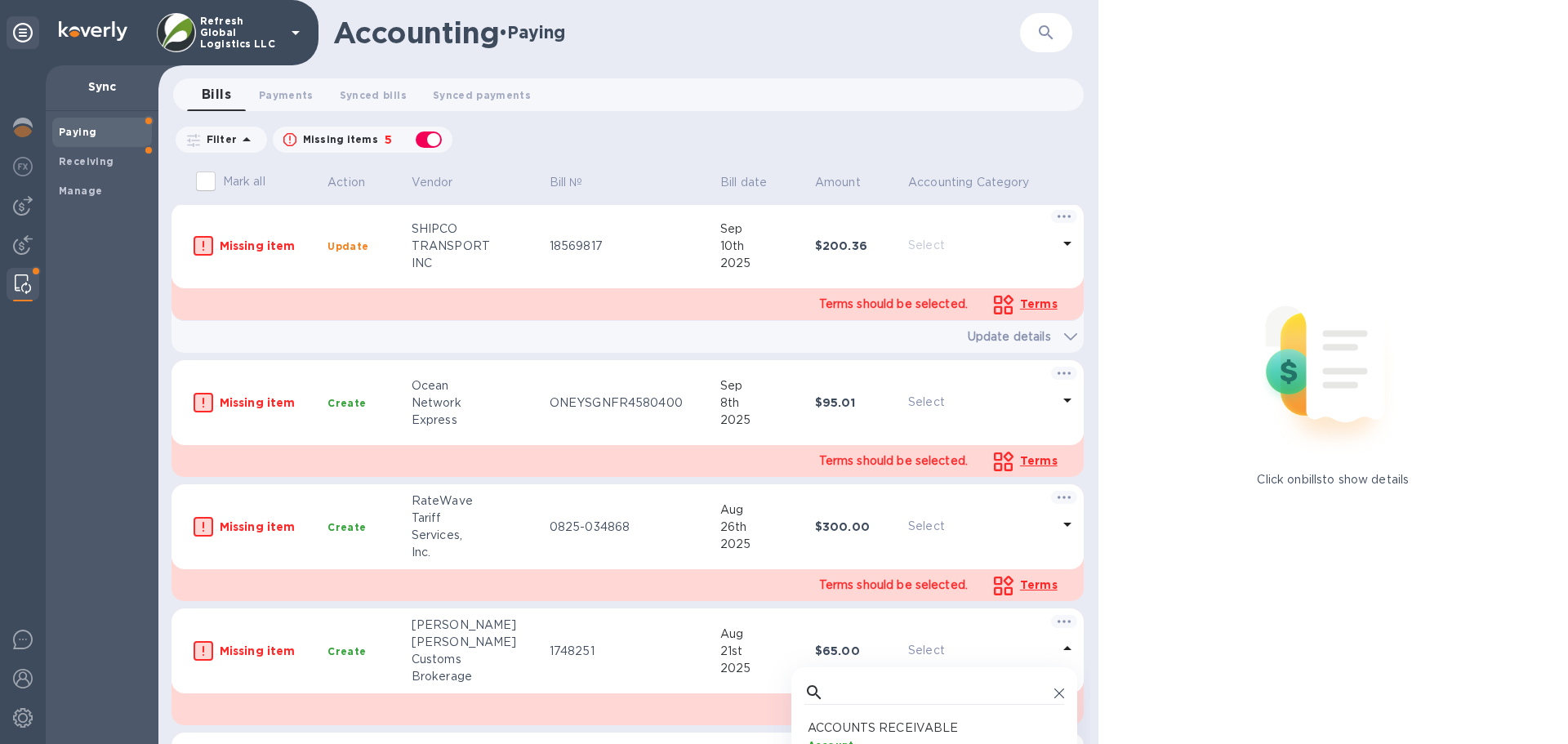
scroll to position [0, 0]
click at [284, 93] on span "Payments 0" at bounding box center [286, 95] width 55 height 17
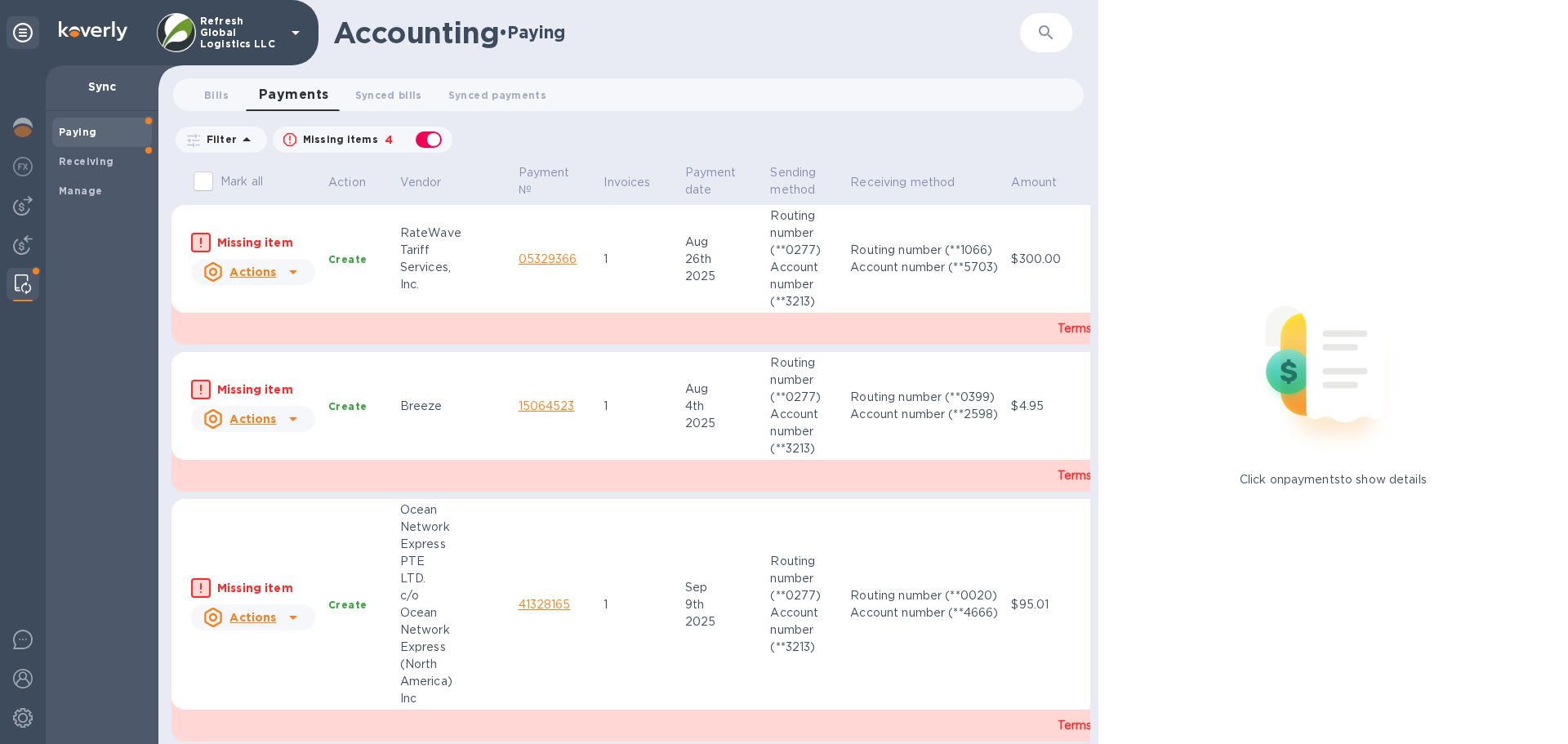
click at [289, 277] on icon at bounding box center [292, 271] width 19 height 19
click at [345, 215] on div at bounding box center [784, 372] width 1568 height 744
click at [378, 91] on span "Synced bills 0" at bounding box center [388, 95] width 67 height 17
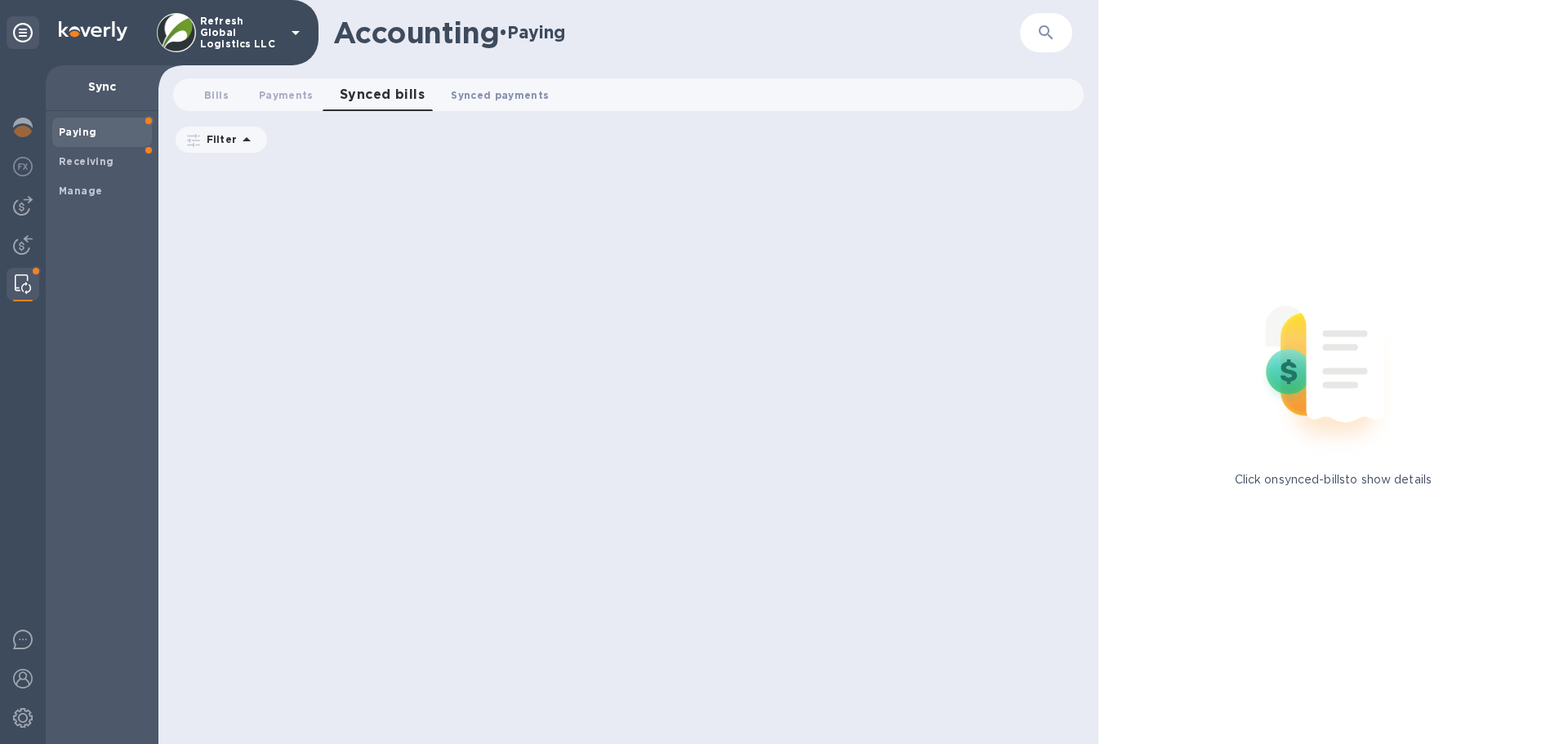
click at [493, 92] on span "Synced payments 0" at bounding box center [500, 95] width 98 height 17
click at [218, 99] on span "Bills 0" at bounding box center [216, 95] width 24 height 17
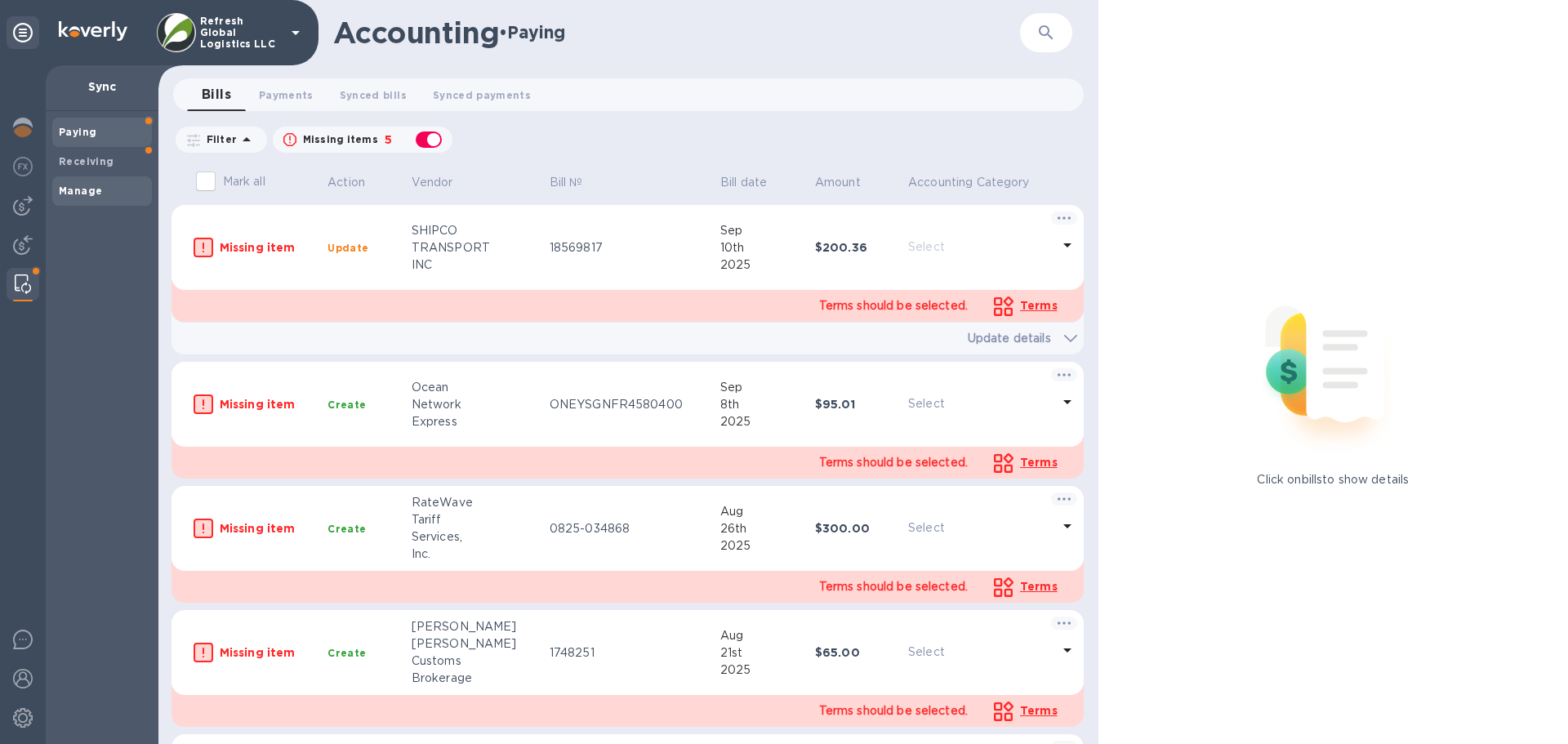
click at [87, 186] on b "Manage" at bounding box center [80, 190] width 43 height 12
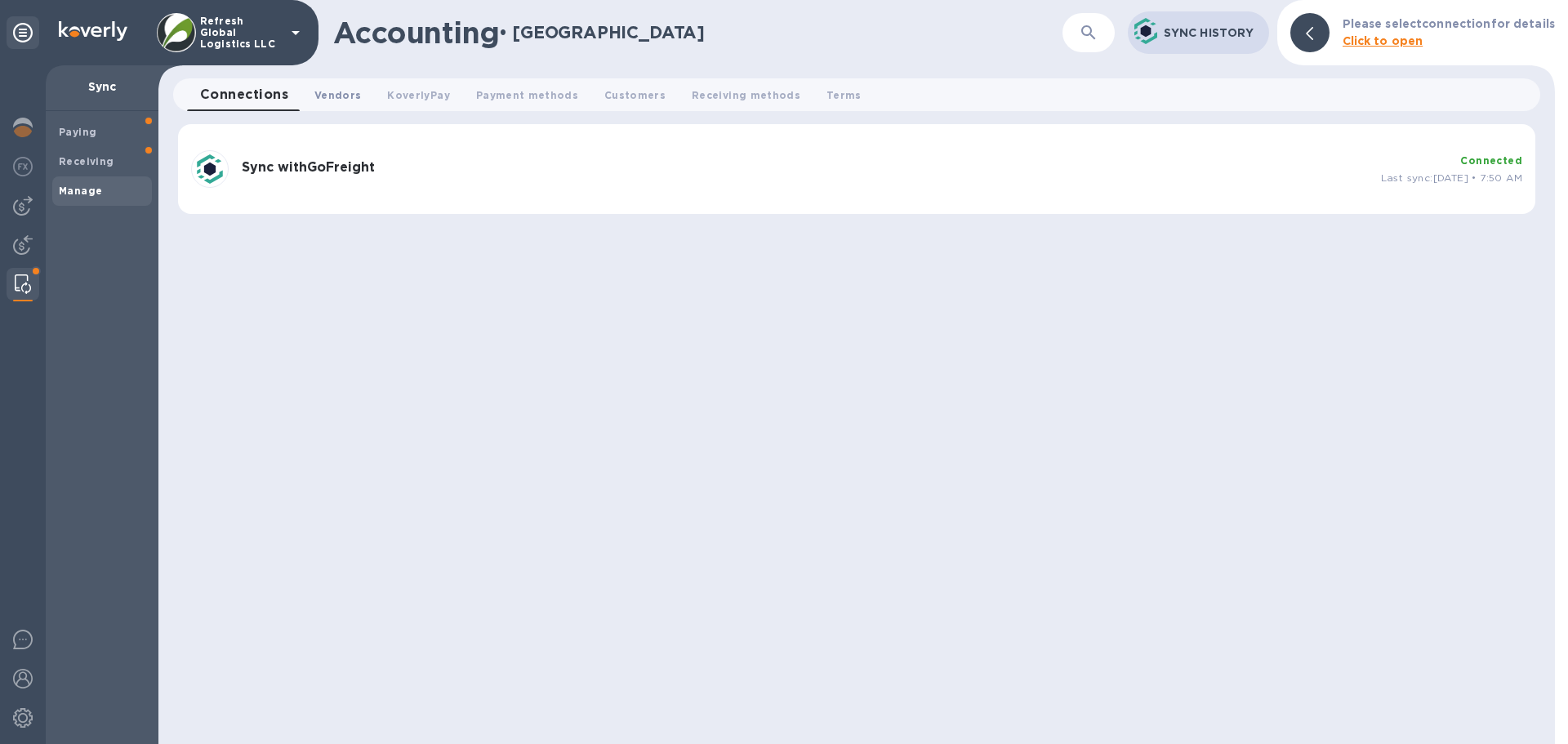
click at [336, 98] on span "Vendors 0" at bounding box center [337, 95] width 46 height 17
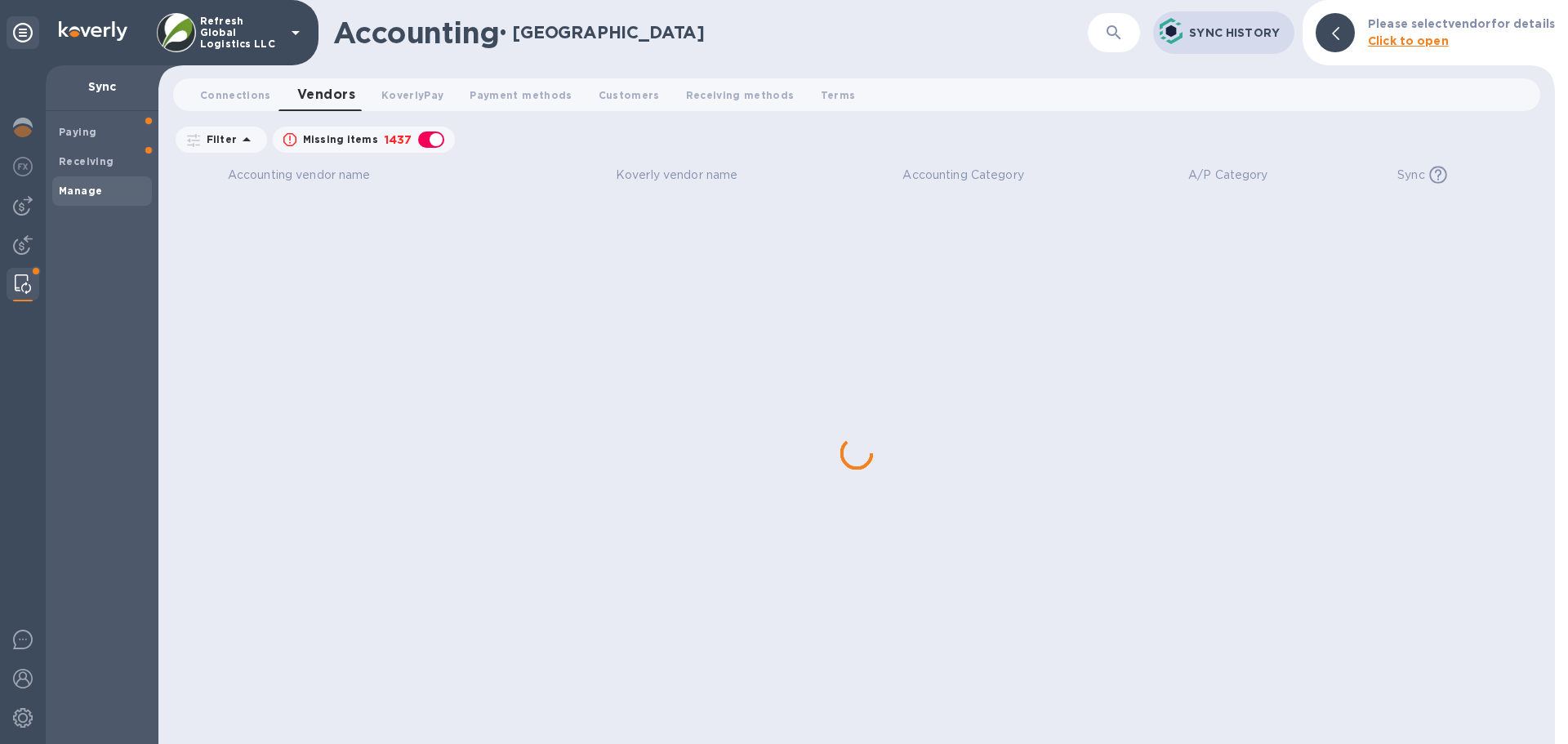
click at [427, 139] on div "button" at bounding box center [431, 139] width 33 height 23
checkbox input "false"
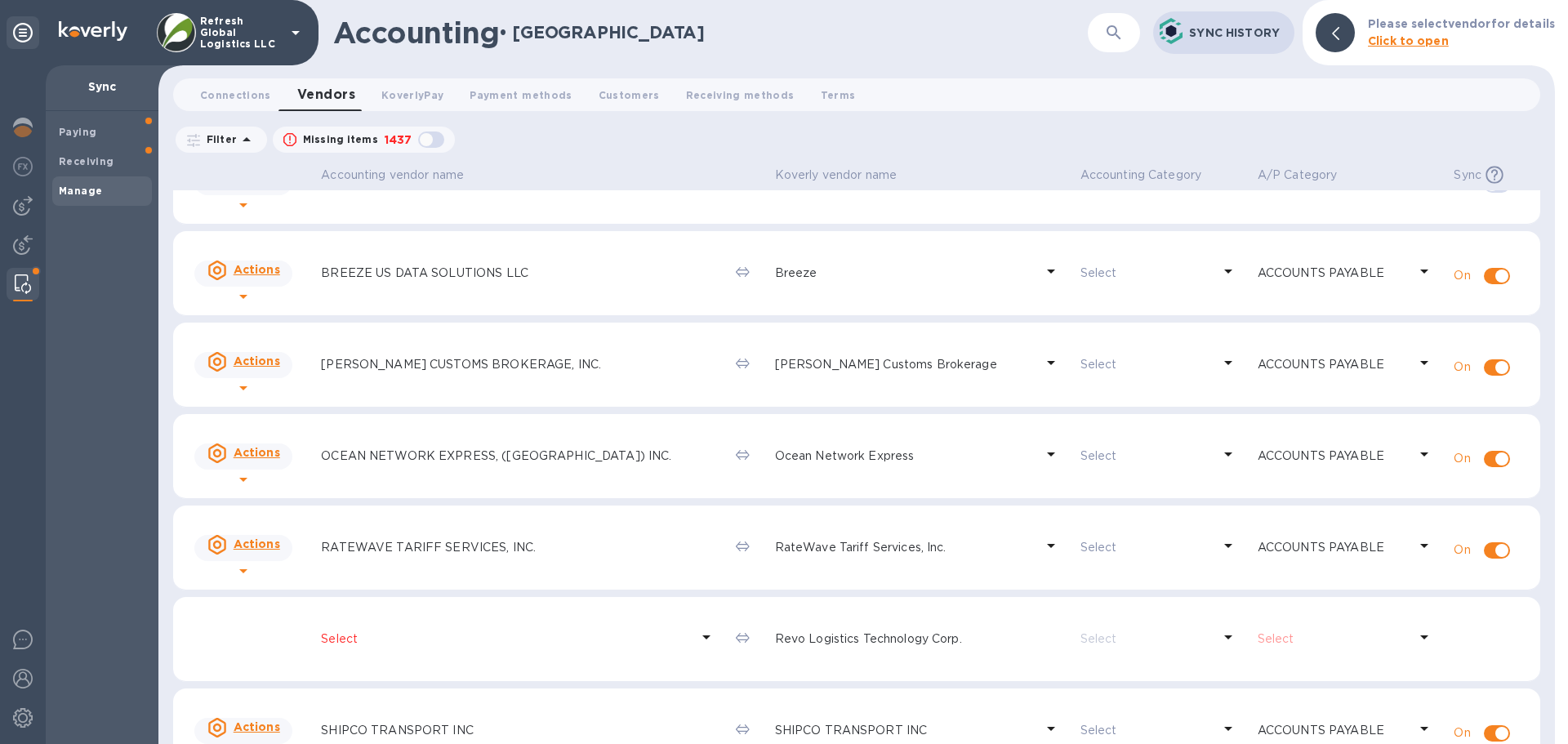
scroll to position [178, 0]
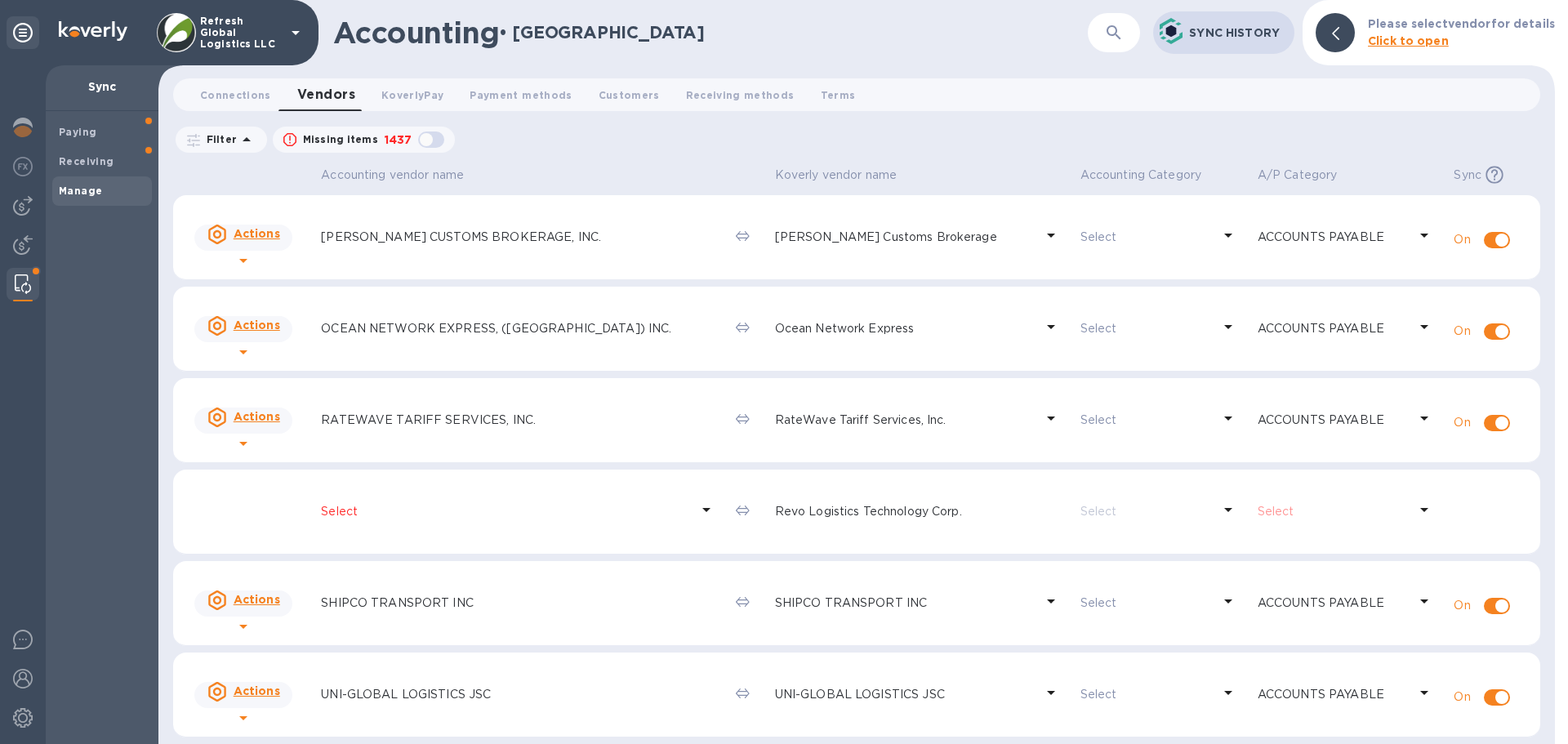
click at [390, 507] on p "Select" at bounding box center [505, 511] width 369 height 17
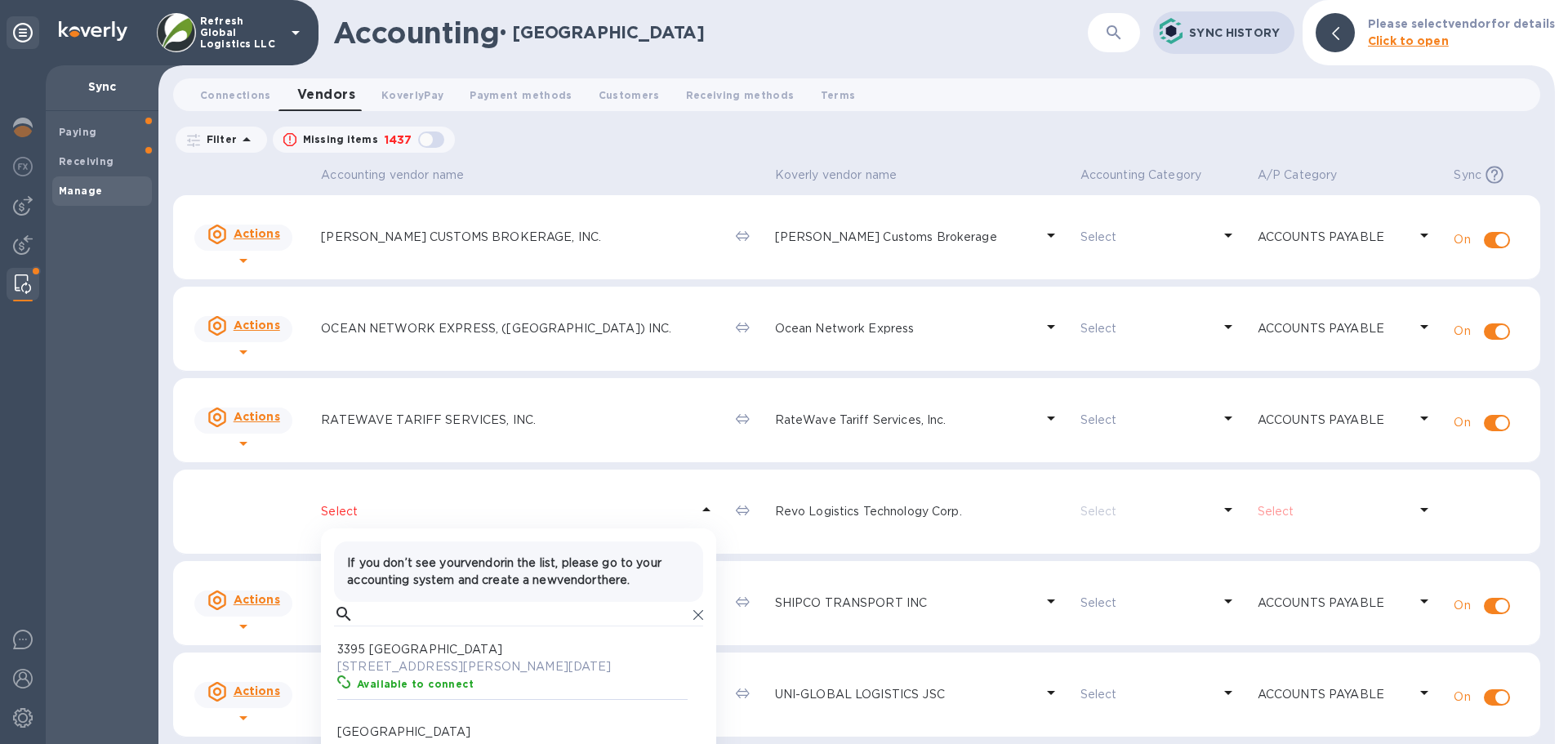
scroll to position [151, 347]
click at [379, 612] on input "text" at bounding box center [523, 613] width 327 height 24
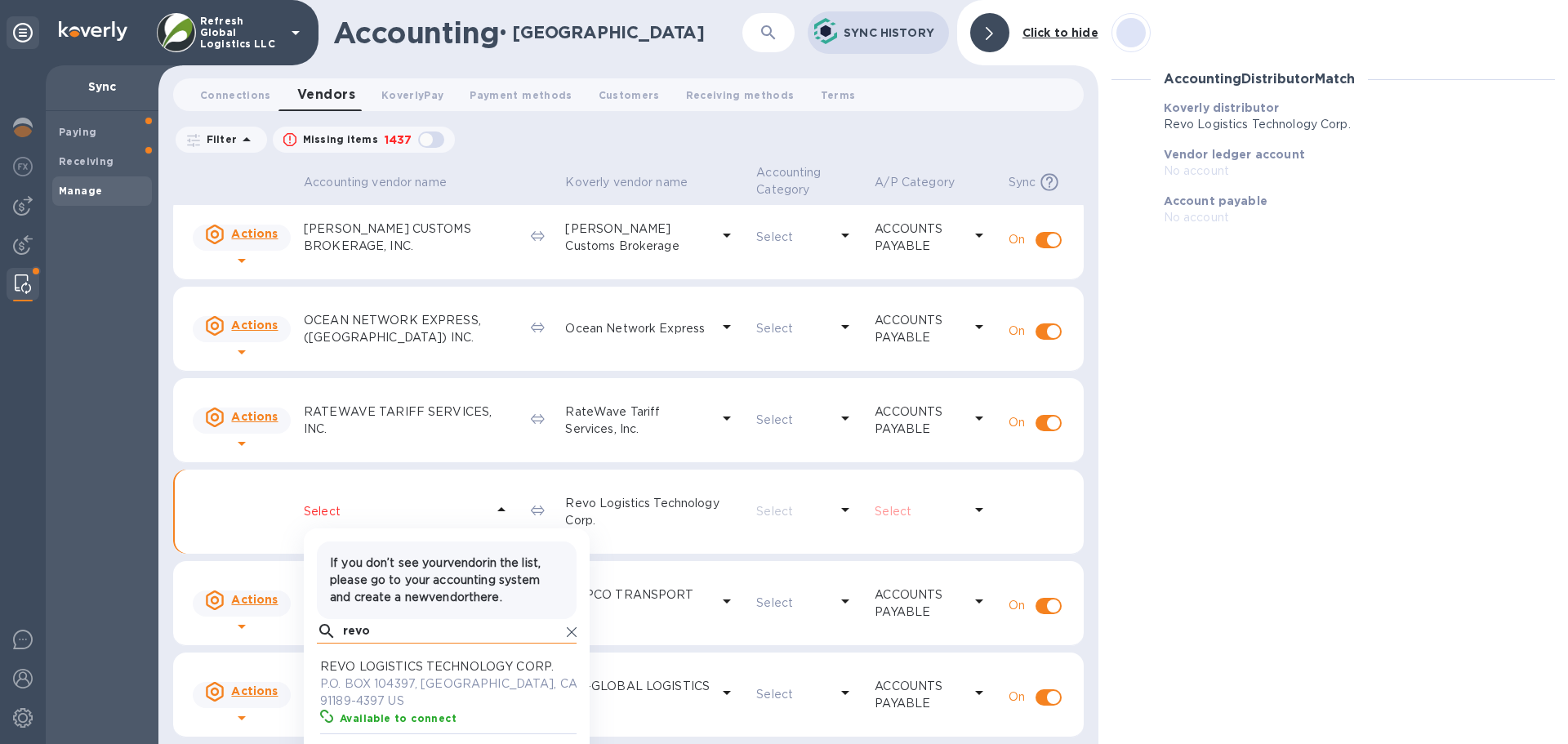
scroll to position [151, 253]
type input "revo"
click at [379, 676] on p "P.O. BOX 104397, PASADENA, CA 91189-4397 US" at bounding box center [449, 692] width 259 height 35
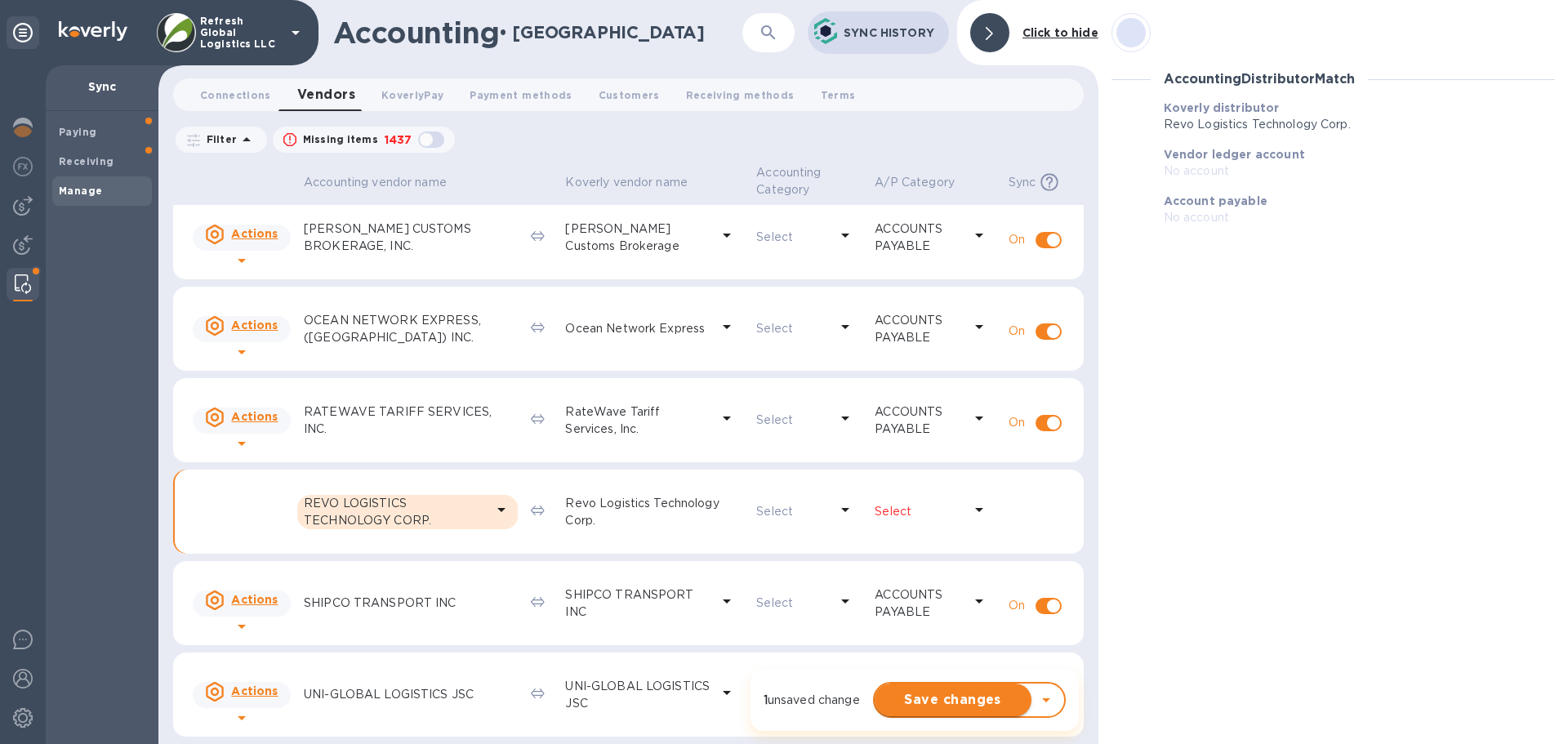
click at [940, 703] on span "Save changes" at bounding box center [953, 699] width 131 height 19
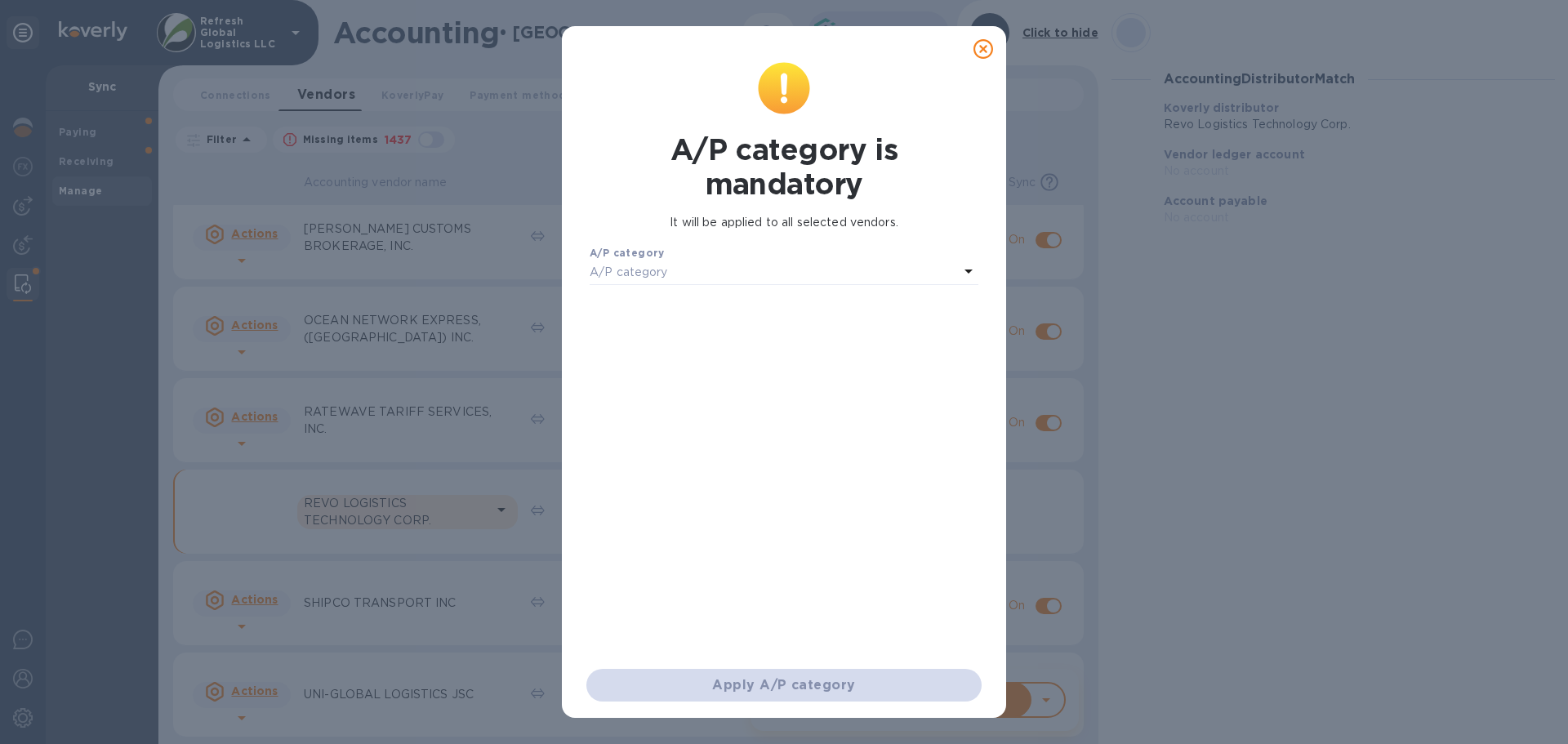
click at [918, 271] on div "A/P category" at bounding box center [774, 272] width 369 height 23
click at [988, 50] on icon at bounding box center [983, 48] width 19 height 19
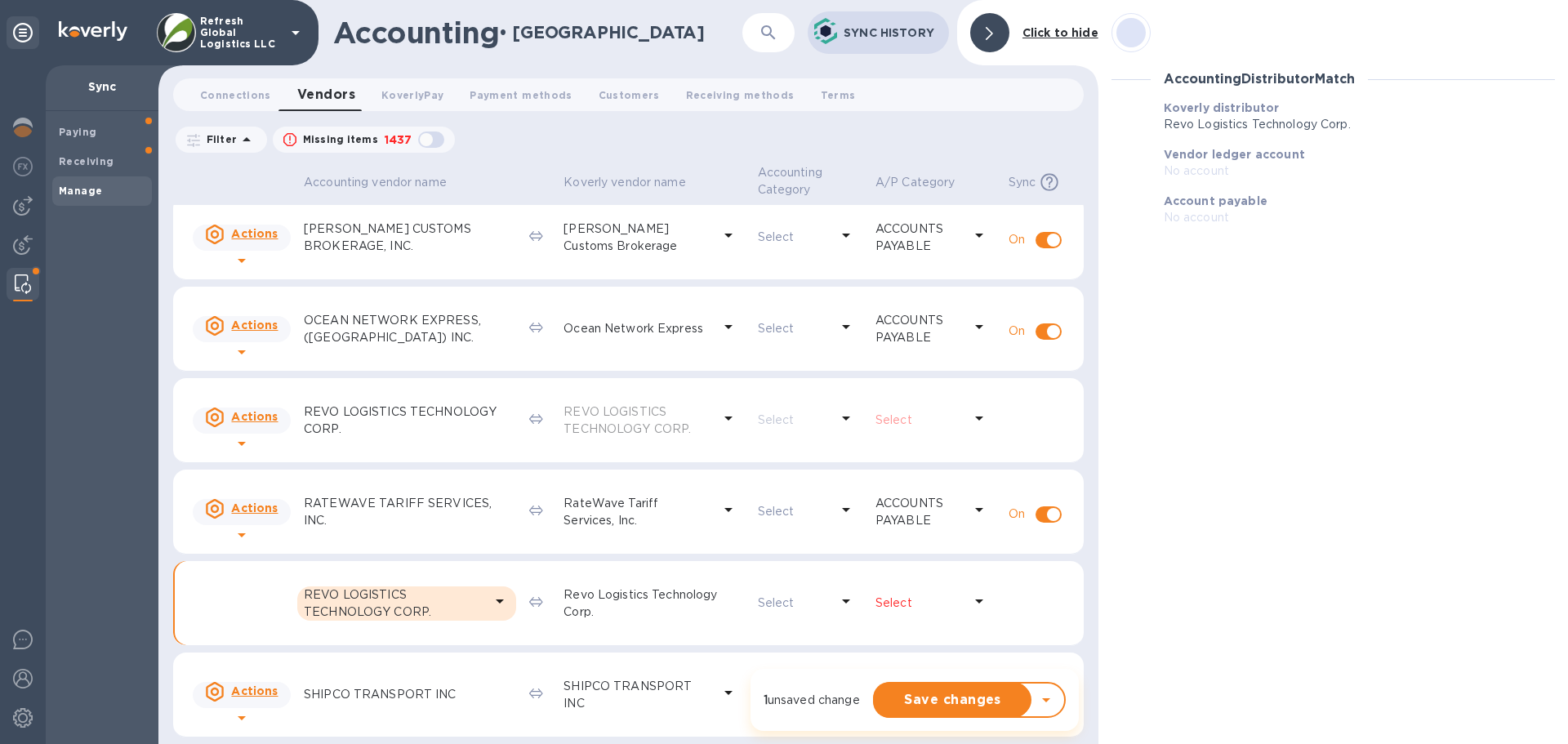
scroll to position [0, 0]
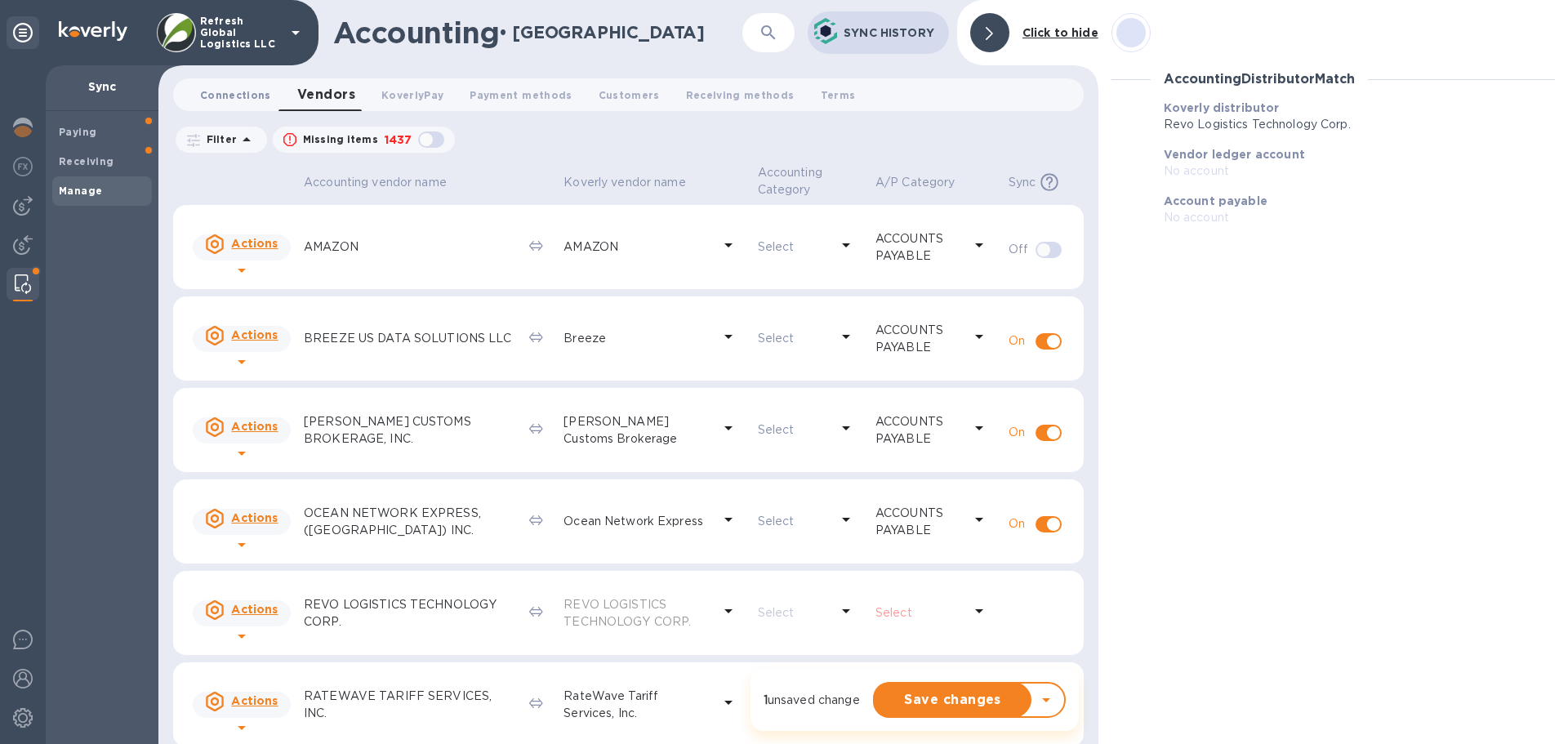
click at [229, 96] on span "Connections 0" at bounding box center [236, 95] width 71 height 17
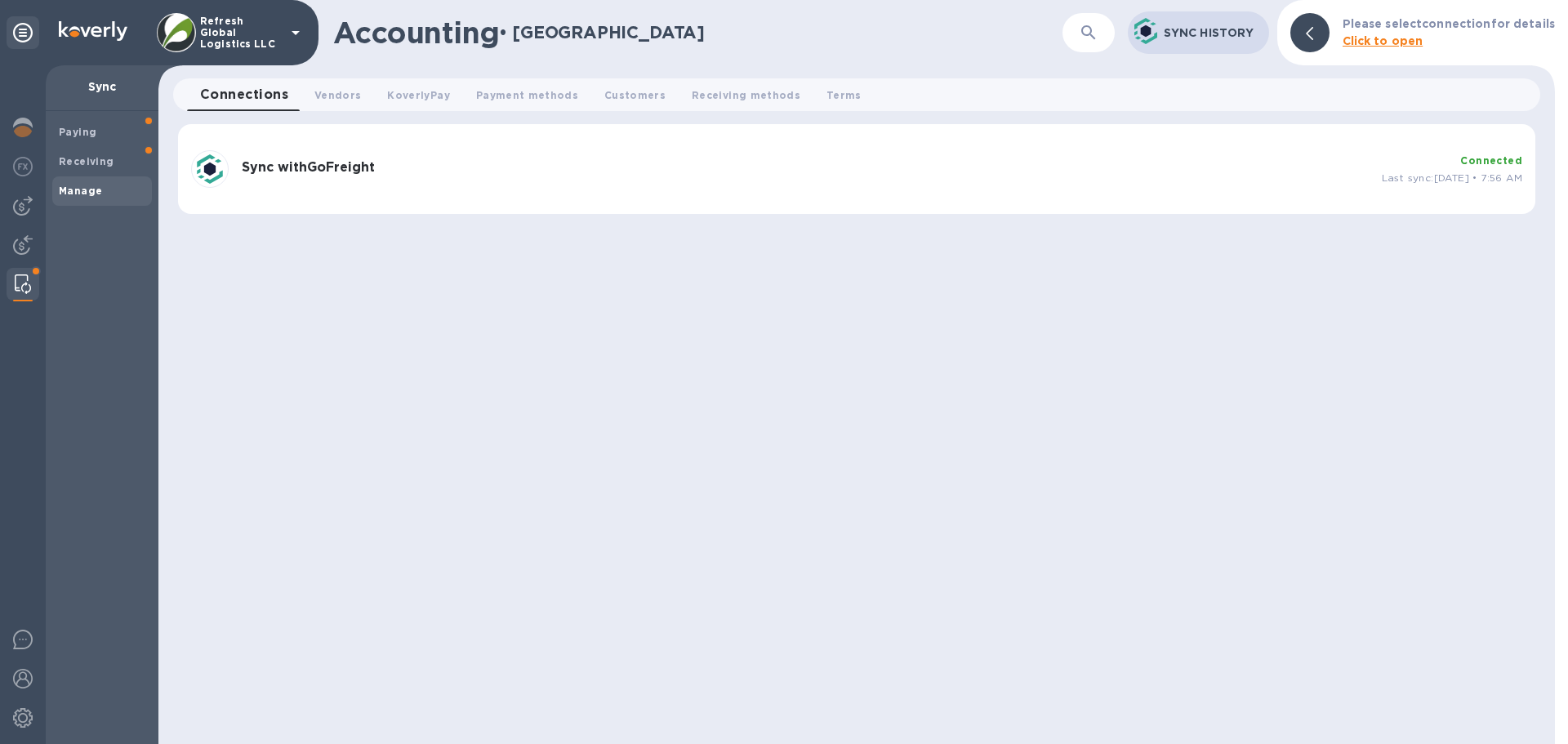
click at [750, 160] on h3 "Sync with GoFreight" at bounding box center [805, 167] width 1127 height 15
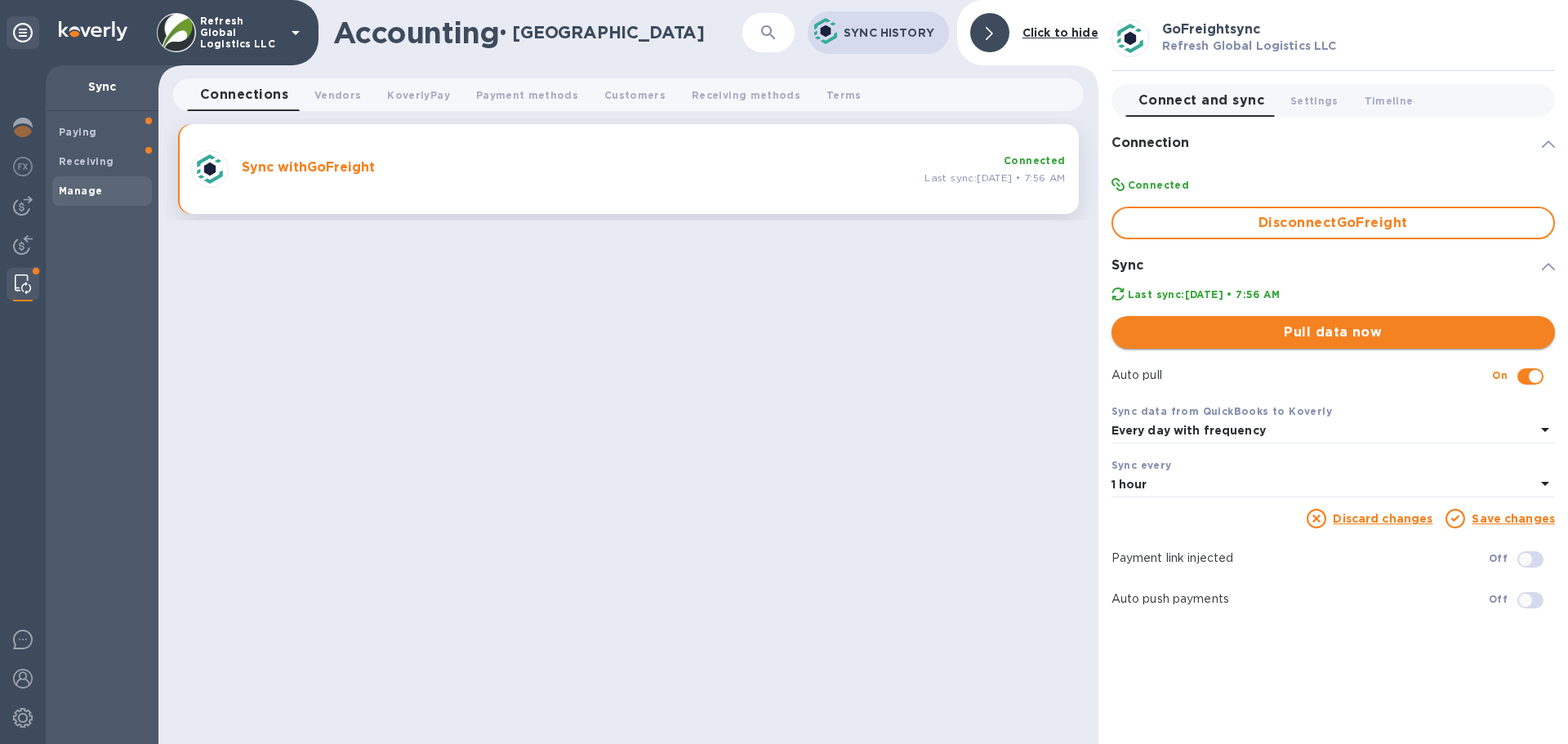
click at [1393, 330] on span "Pull data now" at bounding box center [1333, 332] width 417 height 19
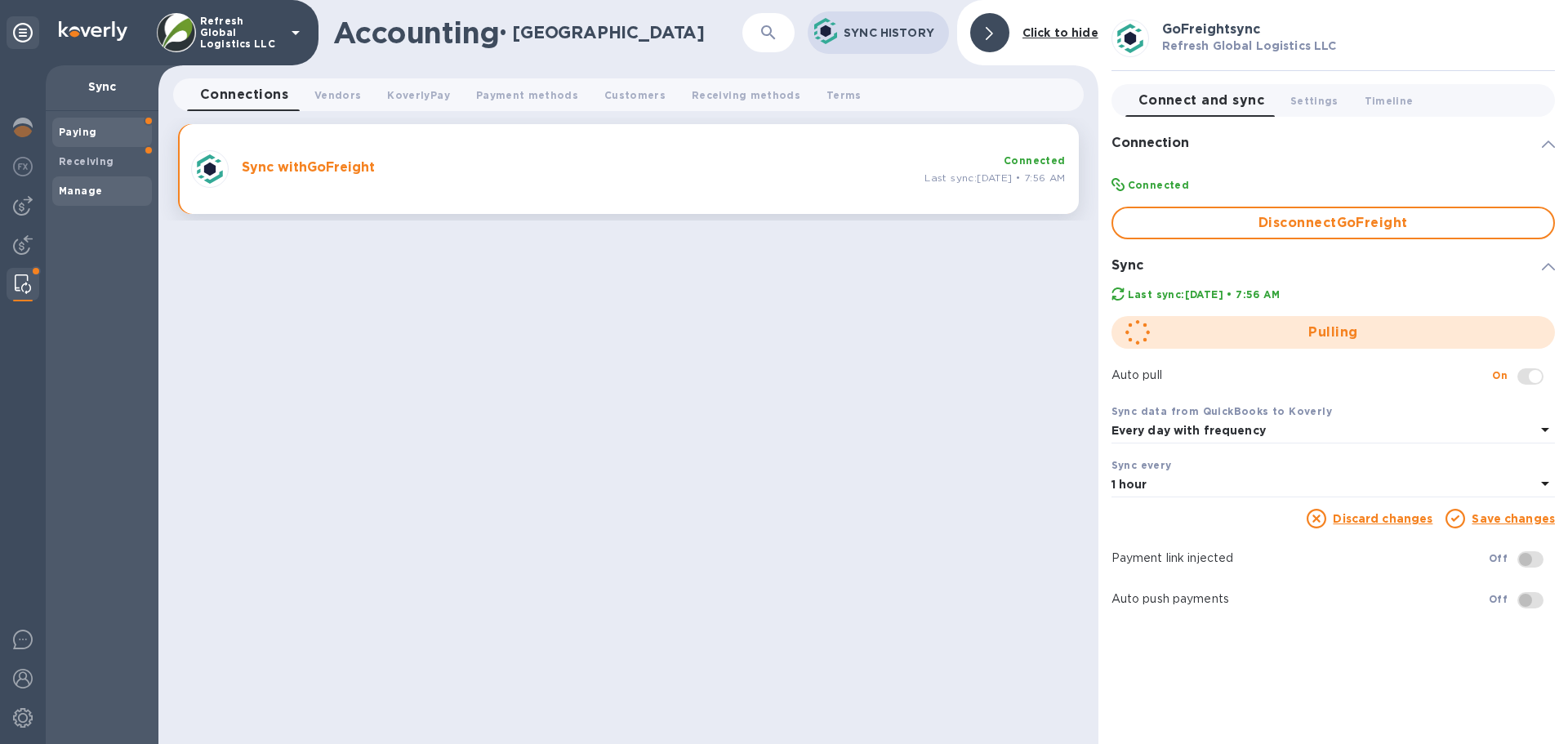
click at [90, 134] on b "Paying" at bounding box center [78, 132] width 37 height 12
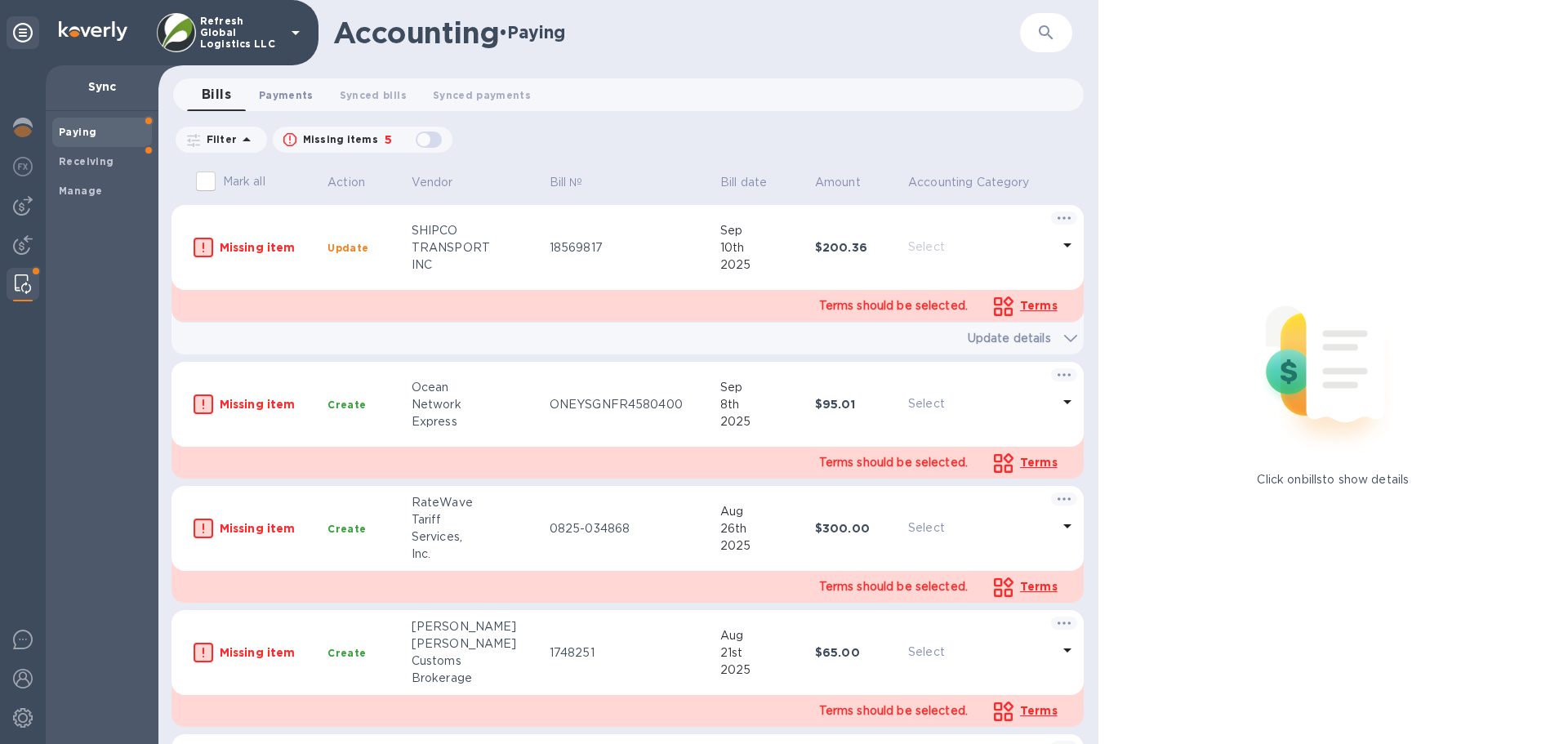
click at [282, 94] on span "Payments 0" at bounding box center [286, 95] width 55 height 17
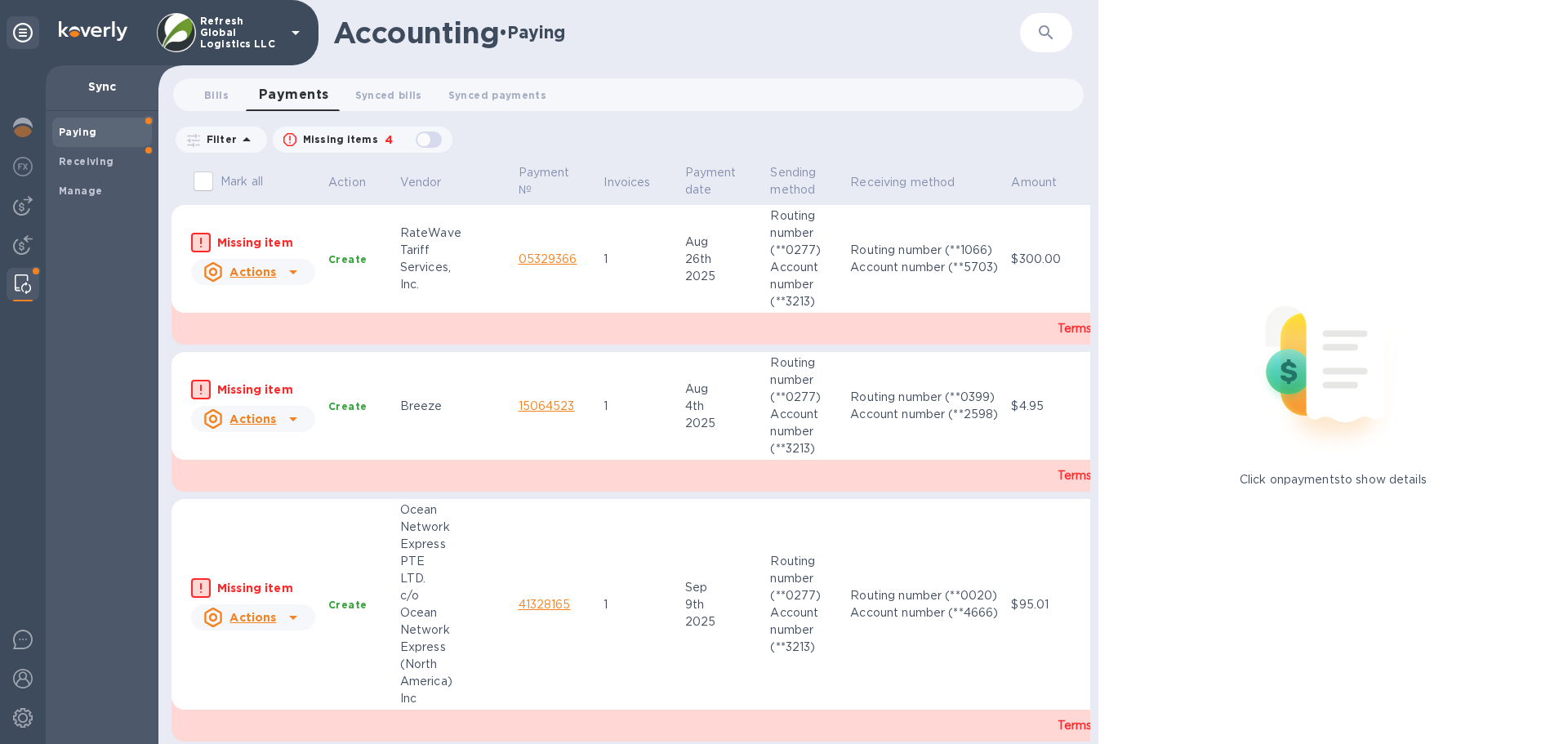
click at [418, 138] on div "button" at bounding box center [428, 139] width 33 height 23
click at [432, 137] on div "button" at bounding box center [428, 139] width 33 height 23
checkbox input "true"
click at [226, 95] on span "Bills 0" at bounding box center [216, 95] width 24 height 17
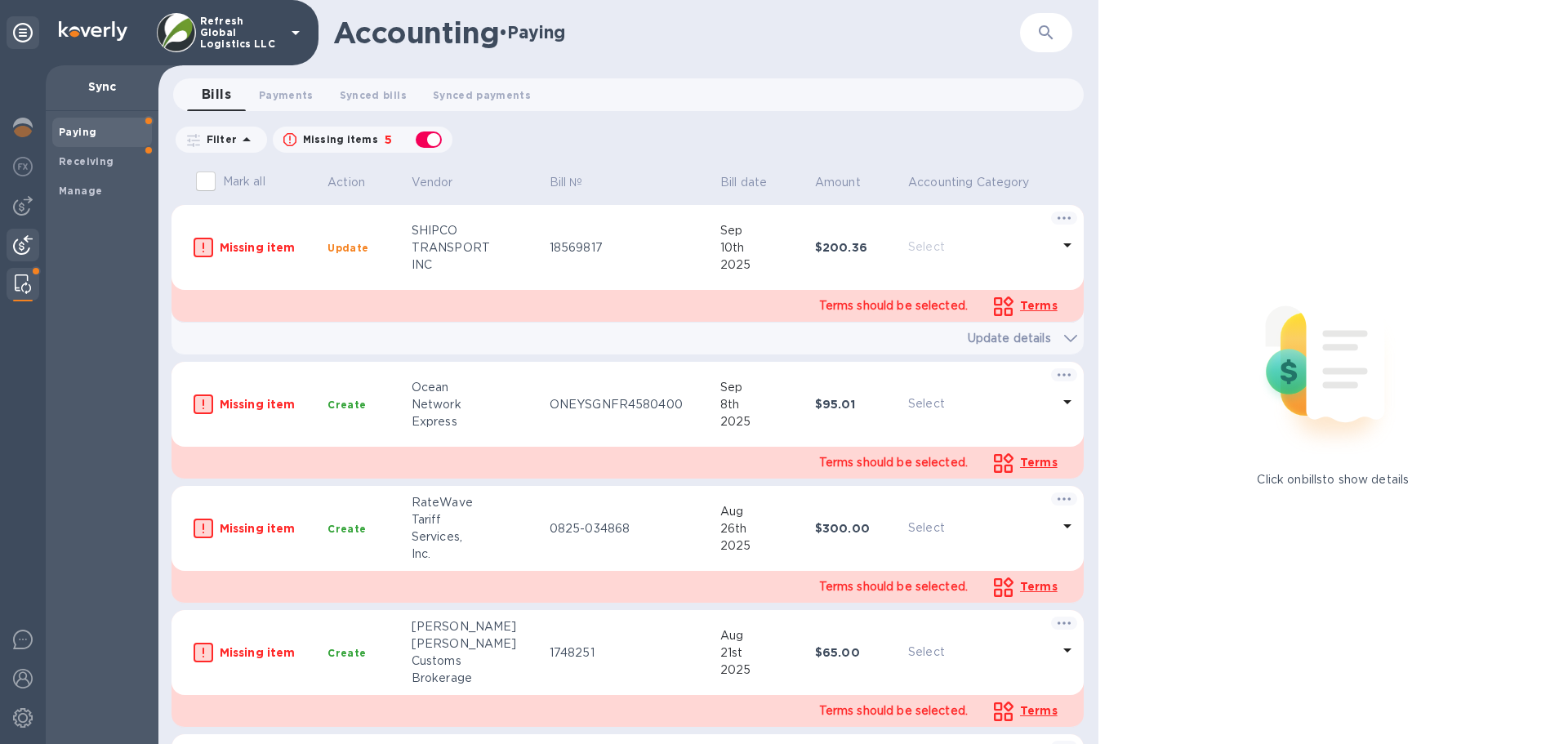
click at [19, 241] on img at bounding box center [22, 244] width 19 height 19
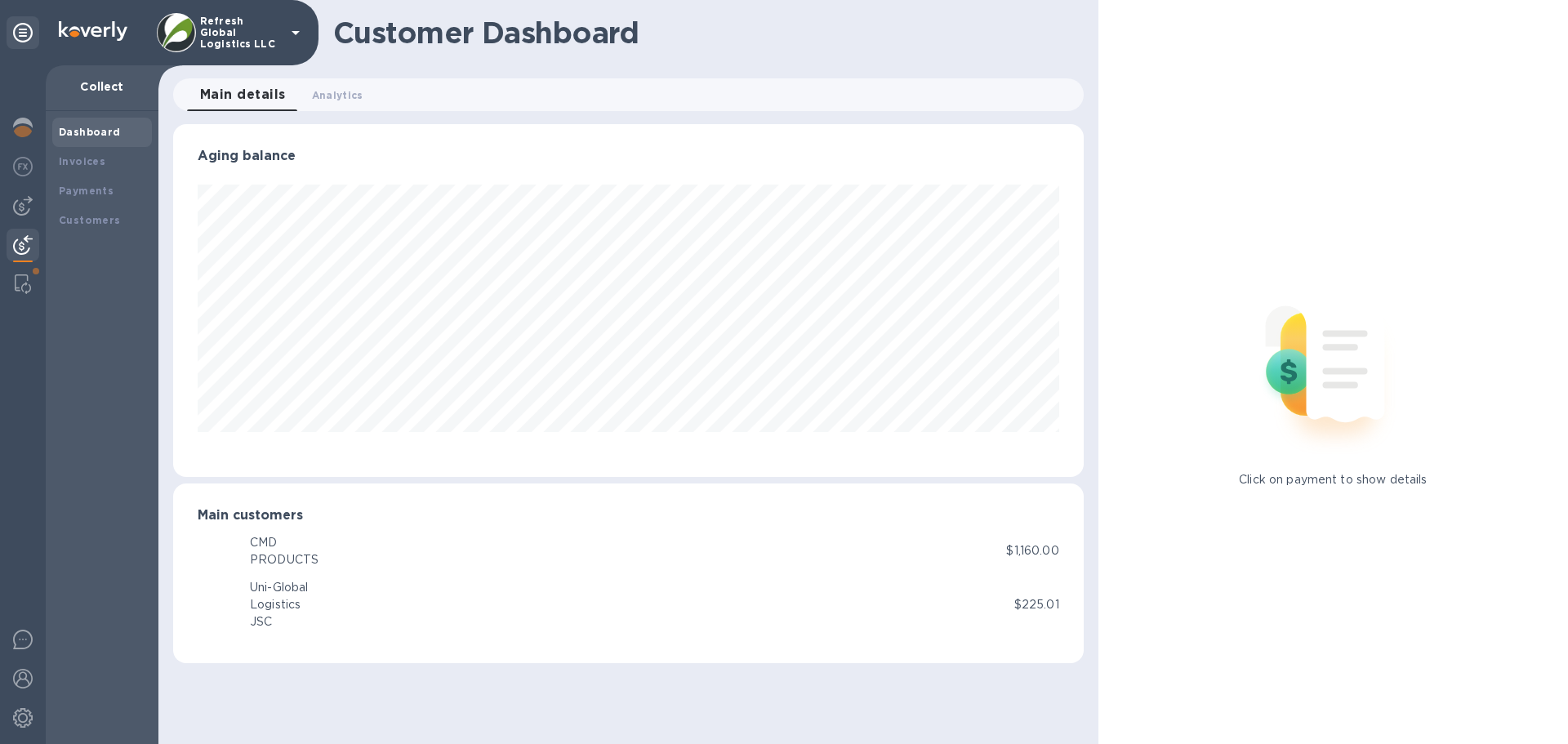
scroll to position [353, 910]
click at [28, 203] on img at bounding box center [22, 205] width 19 height 19
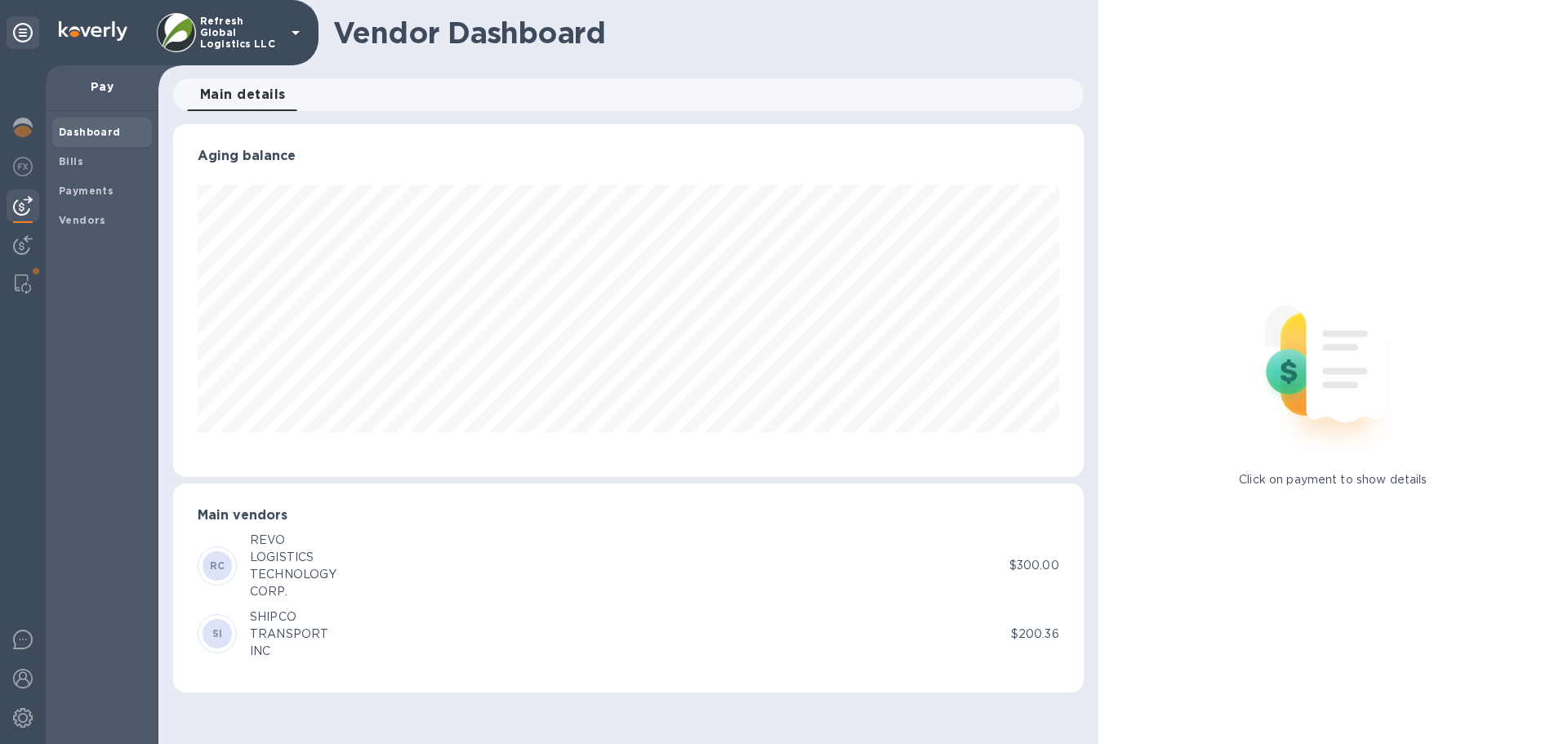
scroll to position [353, 910]
click at [76, 162] on b "Bills" at bounding box center [71, 161] width 24 height 12
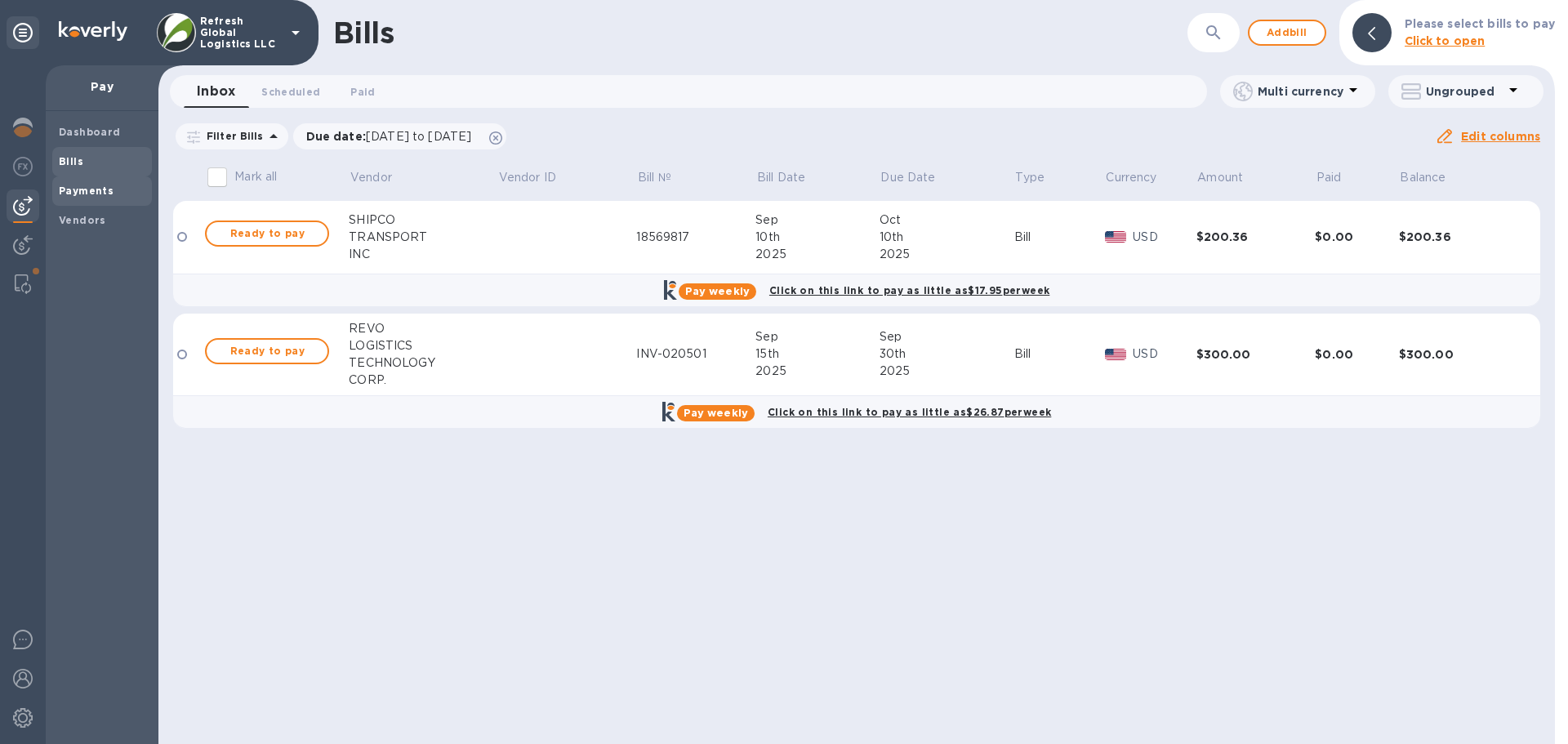
click at [89, 189] on b "Payments" at bounding box center [86, 190] width 55 height 12
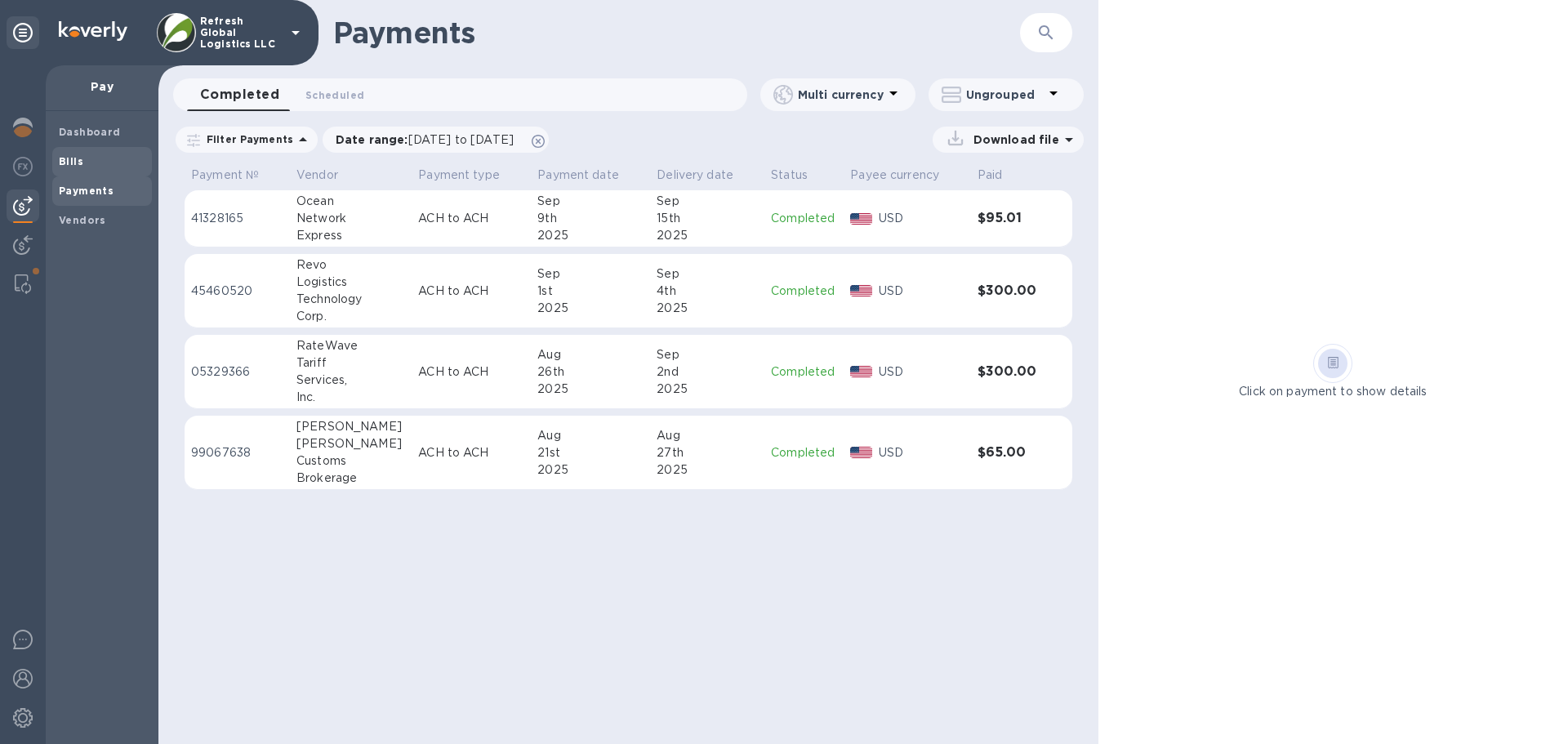
click at [84, 159] on span "Bills" at bounding box center [102, 161] width 86 height 16
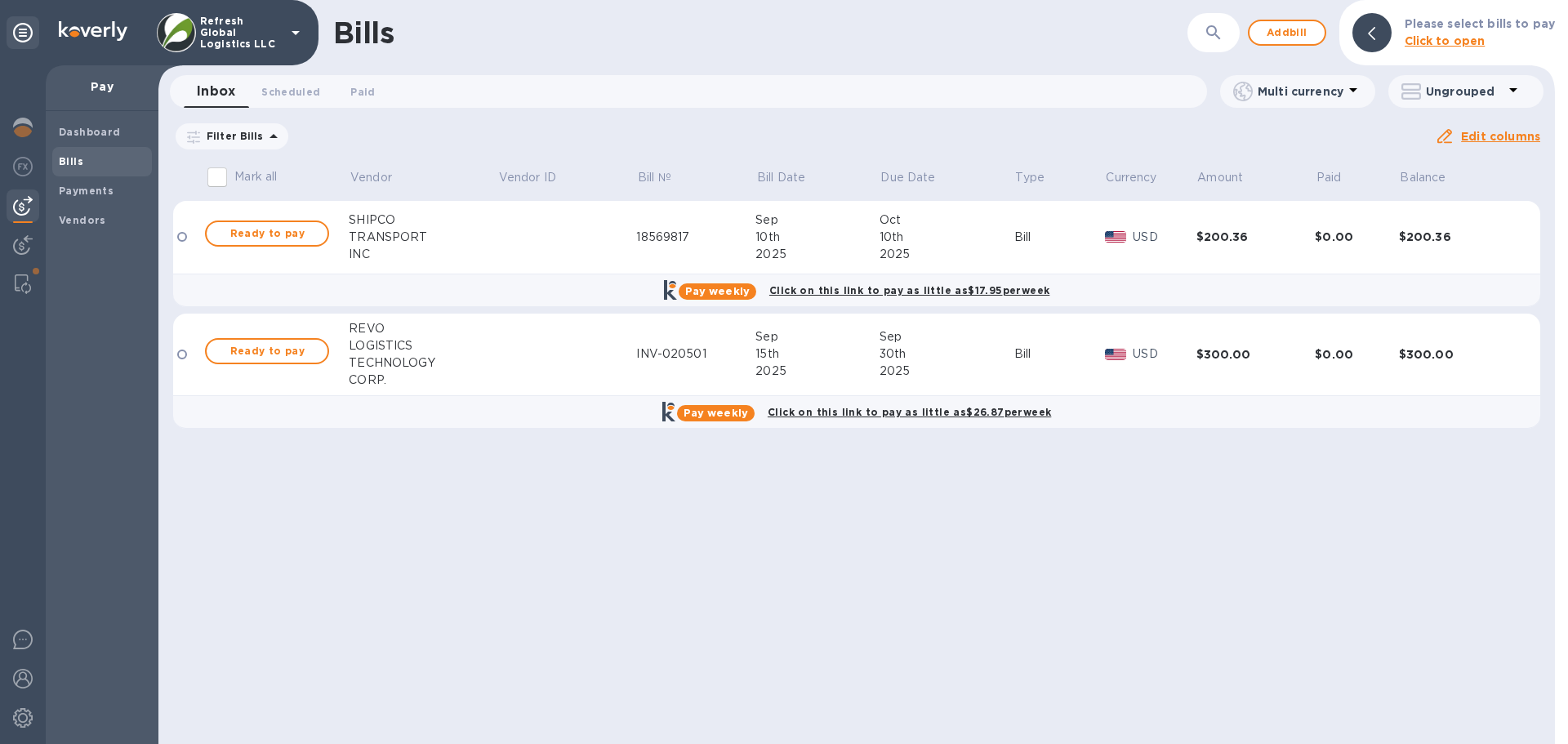
click at [387, 348] on div "LOGISTICS" at bounding box center [423, 345] width 149 height 17
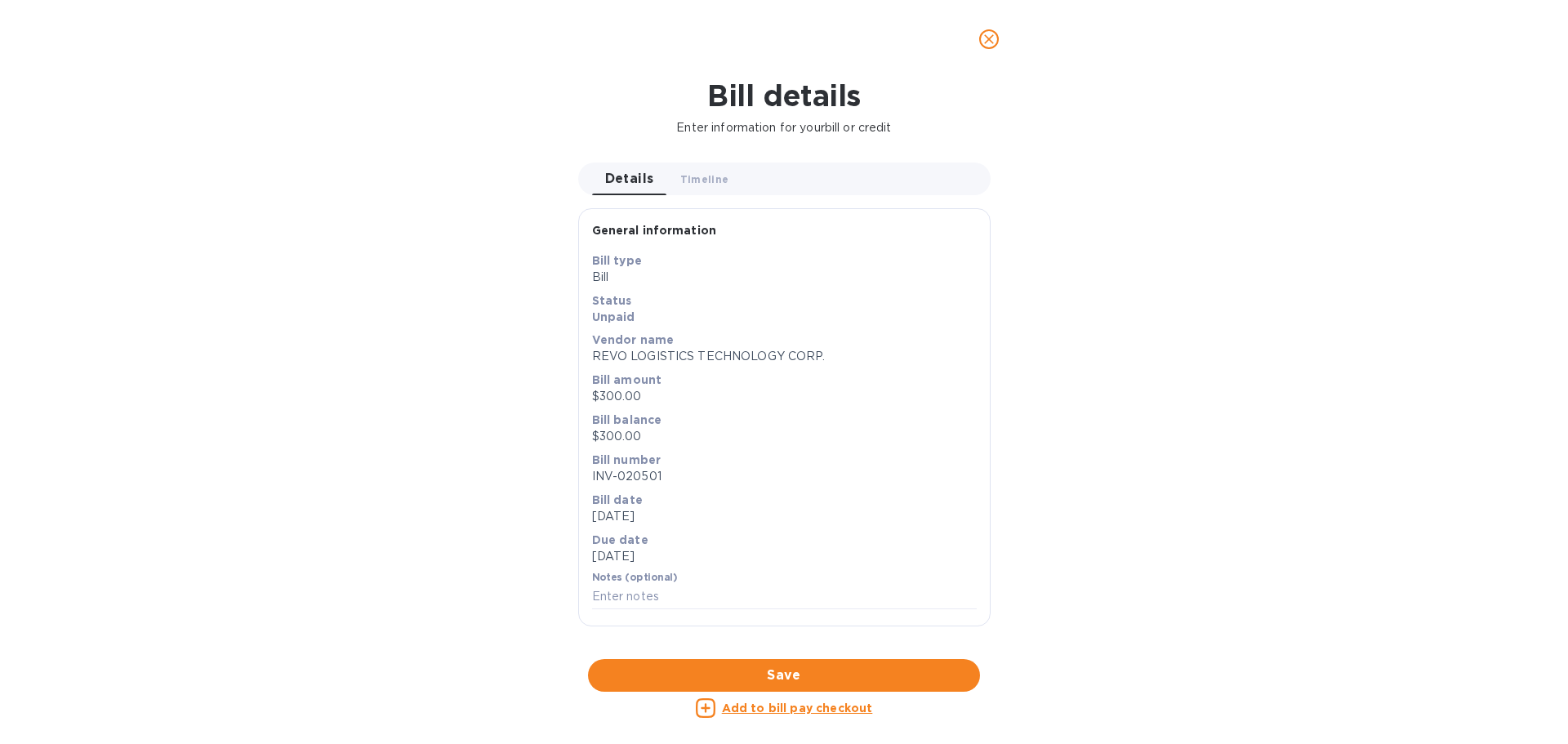
click at [987, 36] on icon "close" at bounding box center [989, 40] width 10 height 10
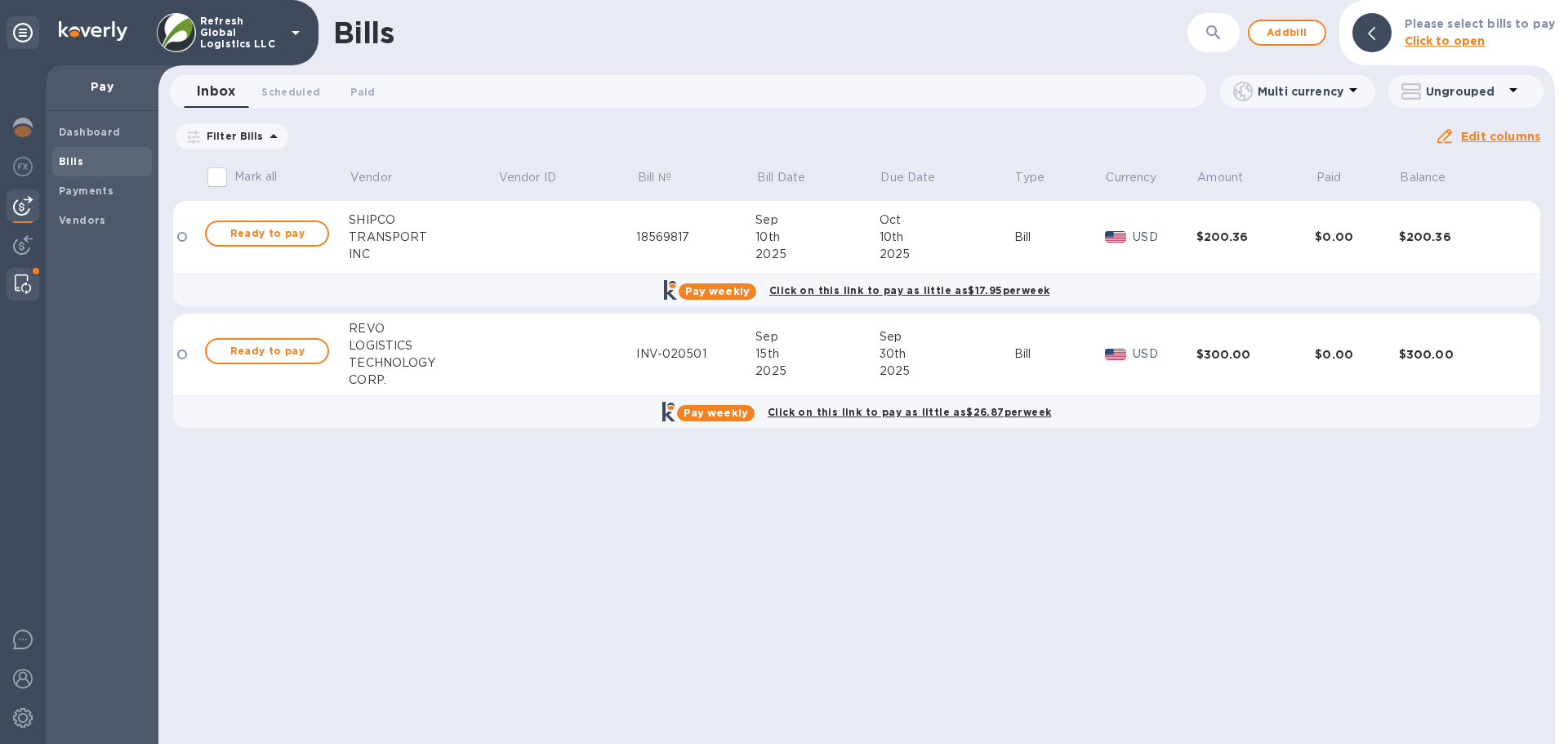
click at [21, 280] on img at bounding box center [22, 284] width 16 height 19
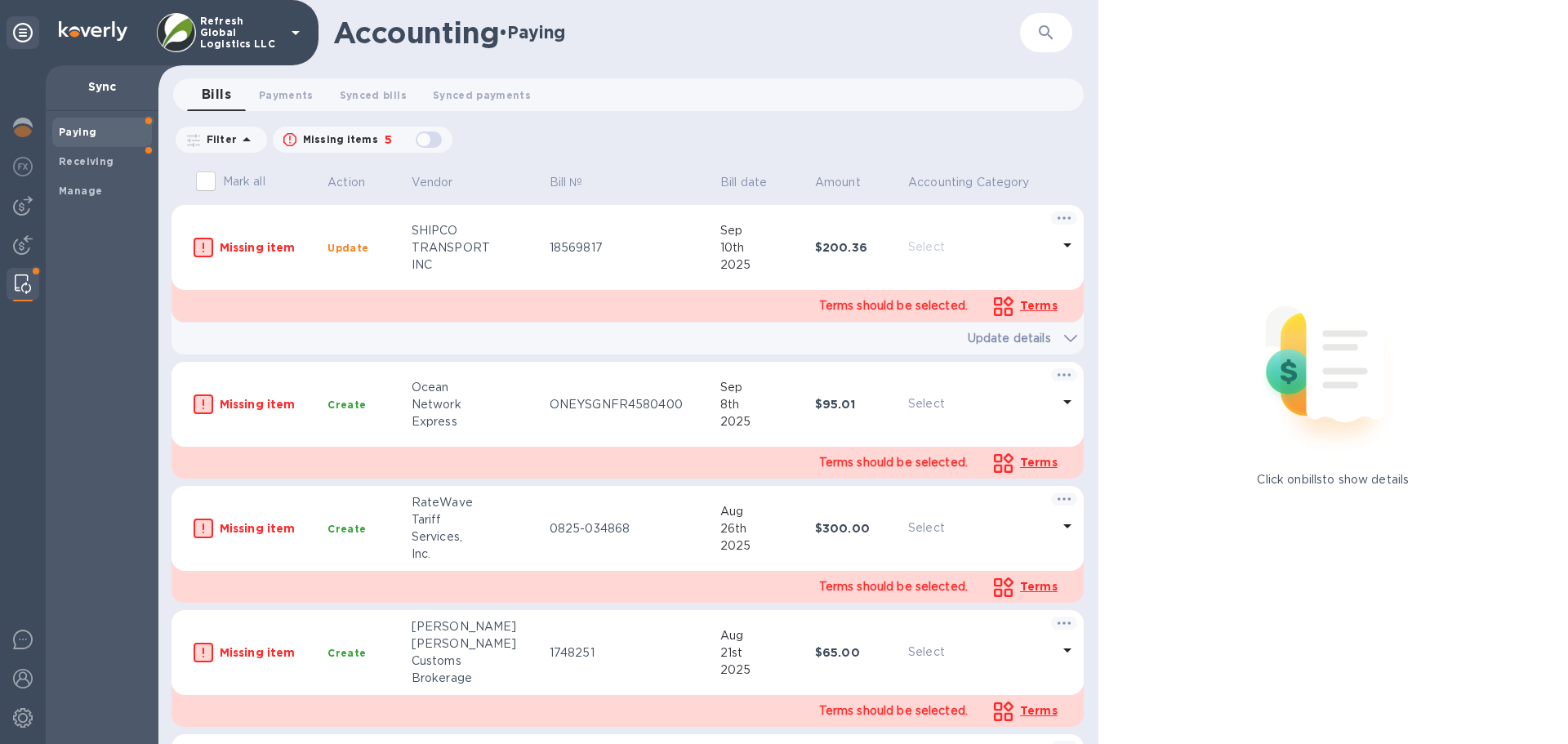
click at [422, 138] on div "button" at bounding box center [428, 139] width 33 height 23
checkbox input "true"
click at [367, 88] on span "Synced bills 0" at bounding box center [373, 95] width 67 height 17
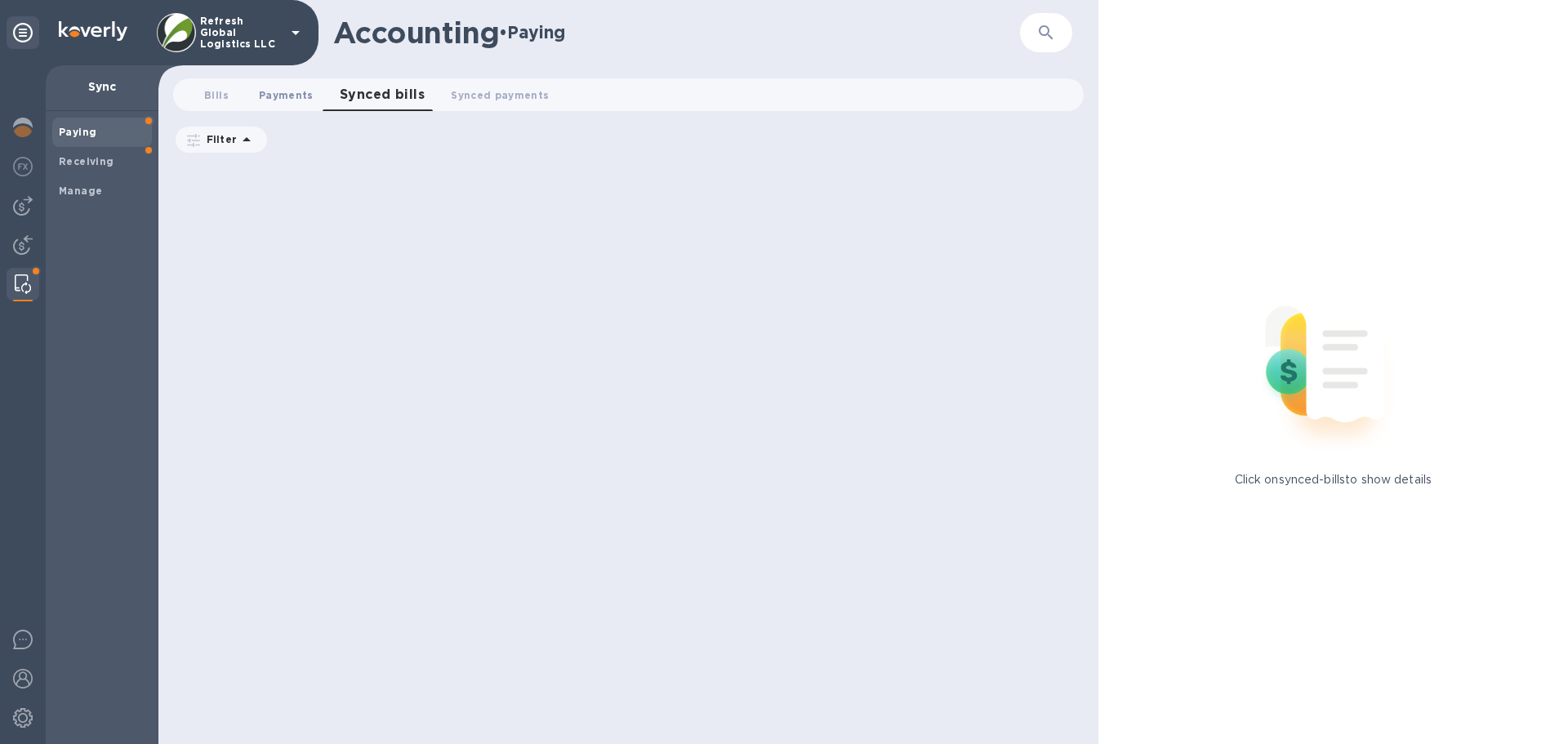
click at [280, 97] on span "Payments 0" at bounding box center [286, 95] width 55 height 17
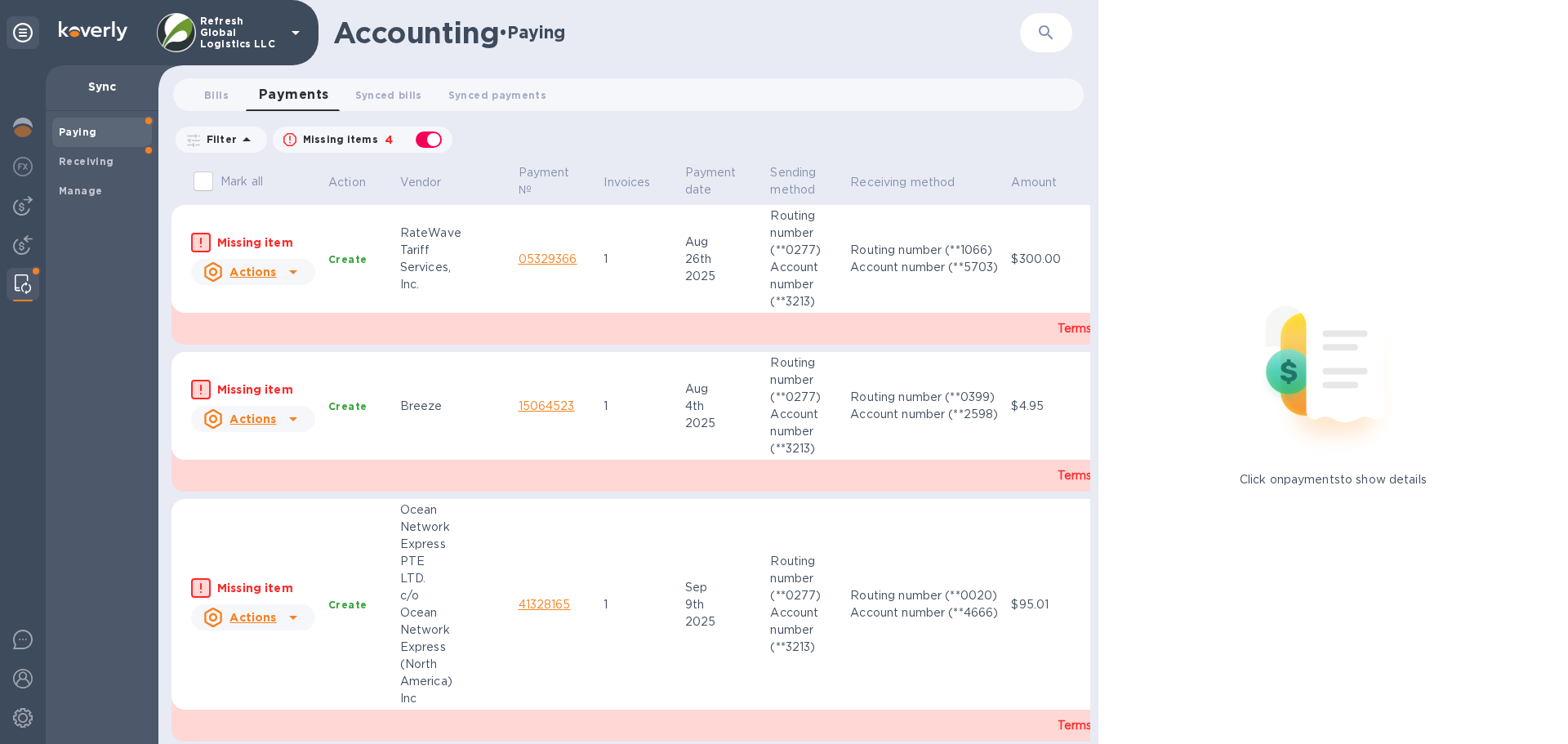
click at [429, 136] on div "button" at bounding box center [428, 139] width 33 height 23
checkbox input "false"
click at [83, 198] on span "Manage" at bounding box center [80, 191] width 43 height 16
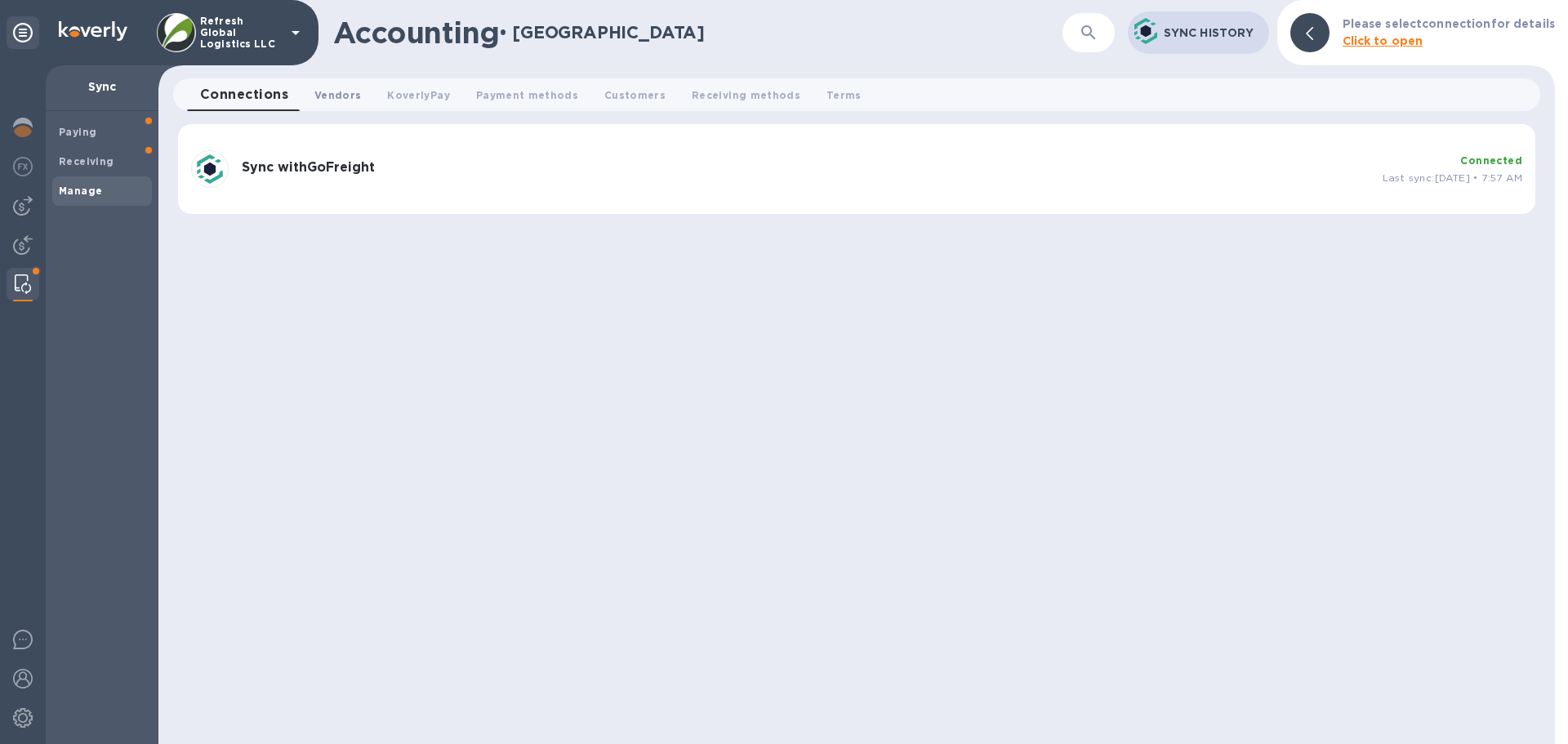
click at [338, 92] on span "Vendors 0" at bounding box center [337, 95] width 46 height 17
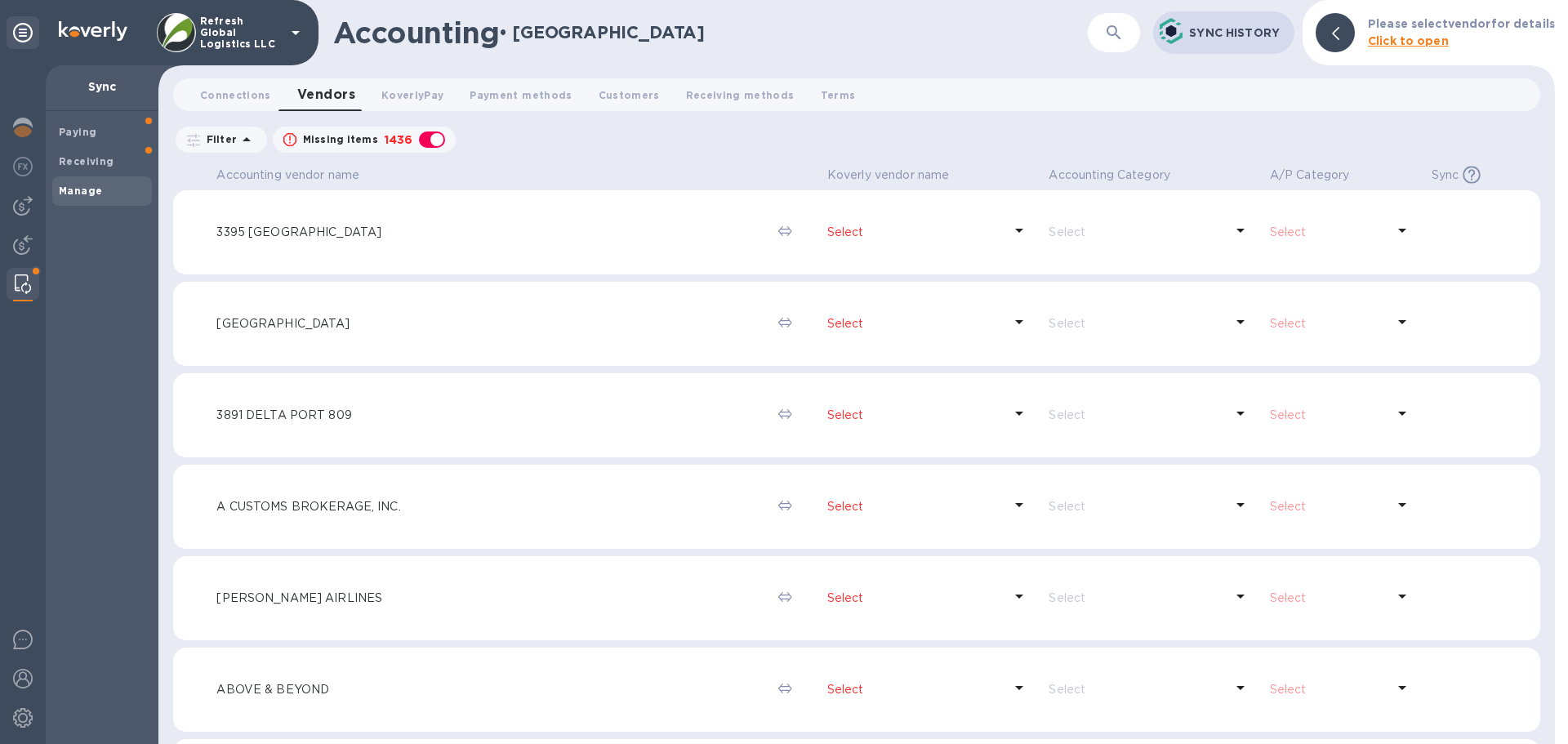
click at [431, 143] on div "button" at bounding box center [432, 139] width 33 height 23
checkbox input "false"
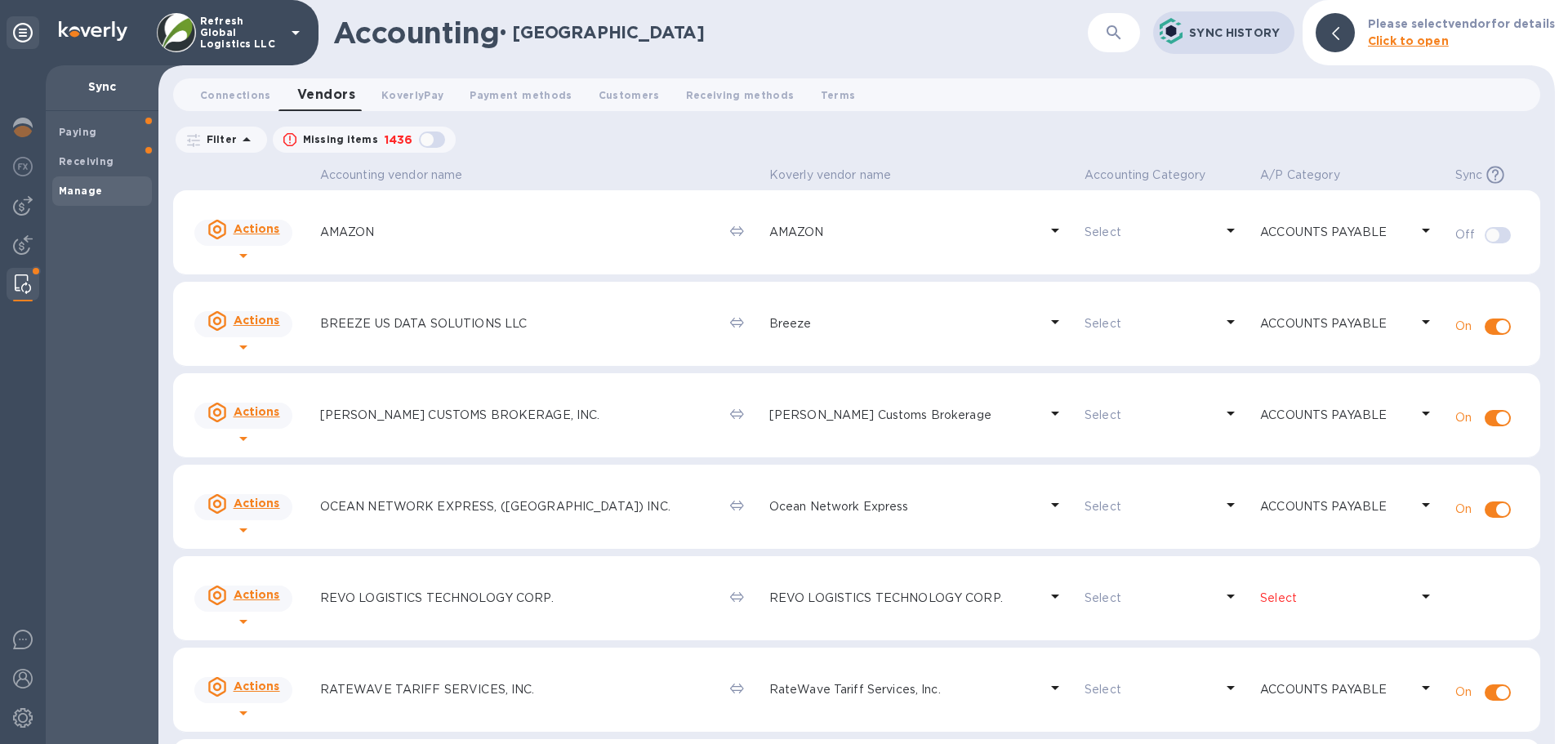
click at [1416, 593] on icon at bounding box center [1425, 595] width 19 height 19
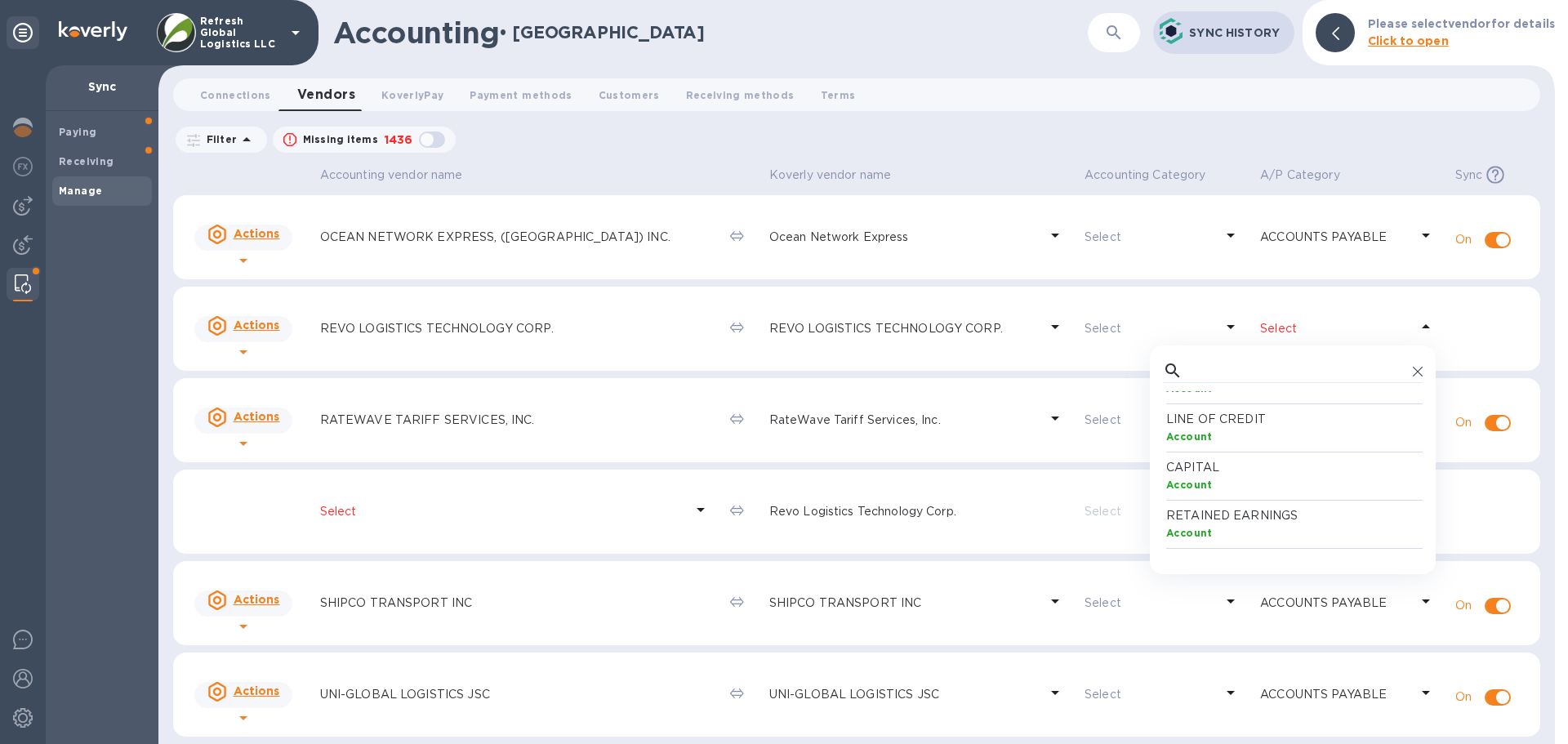
scroll to position [1877, 0]
click at [1199, 371] on input "text" at bounding box center [1297, 370] width 217 height 24
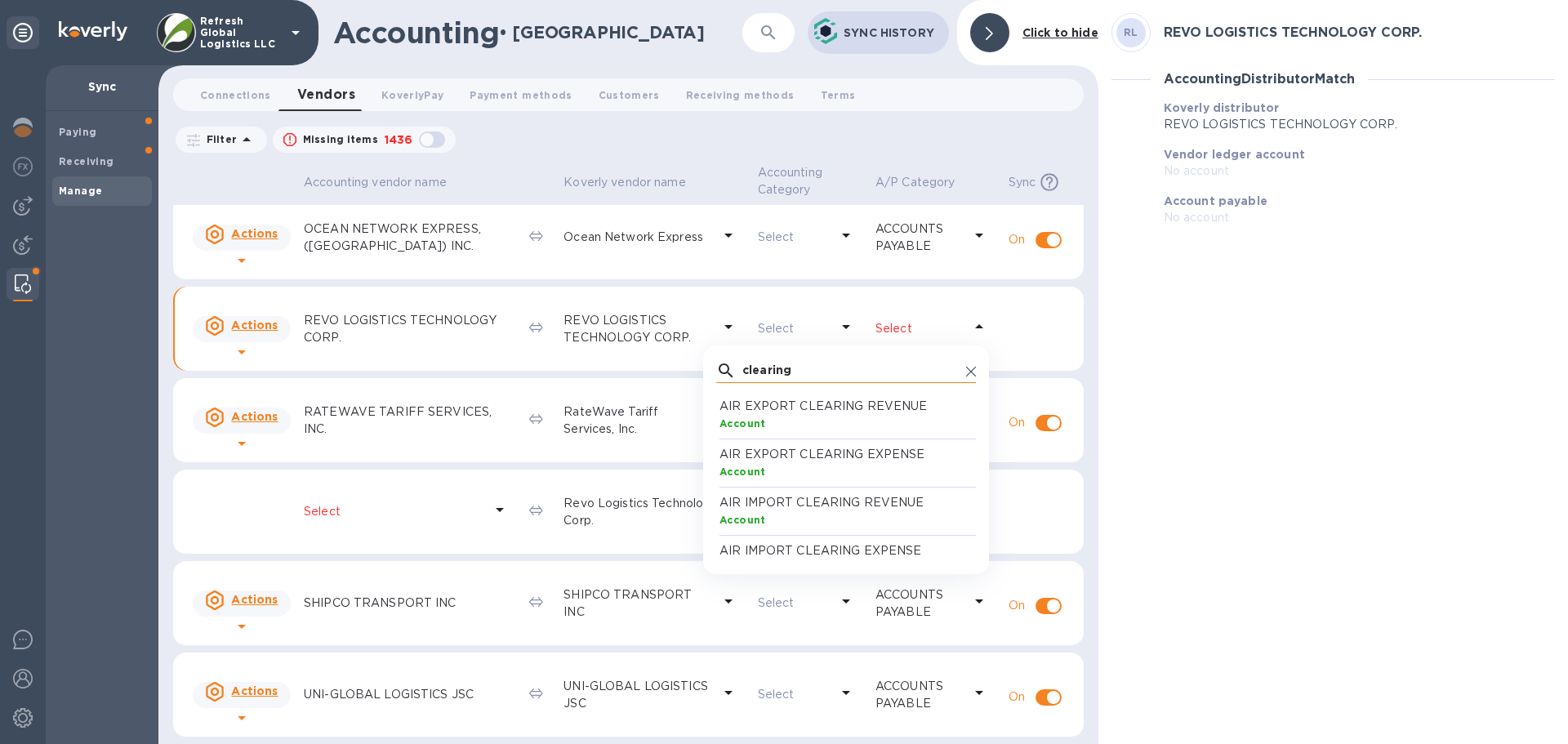
type input "clearing"
click at [966, 372] on icon at bounding box center [971, 372] width 10 height 10
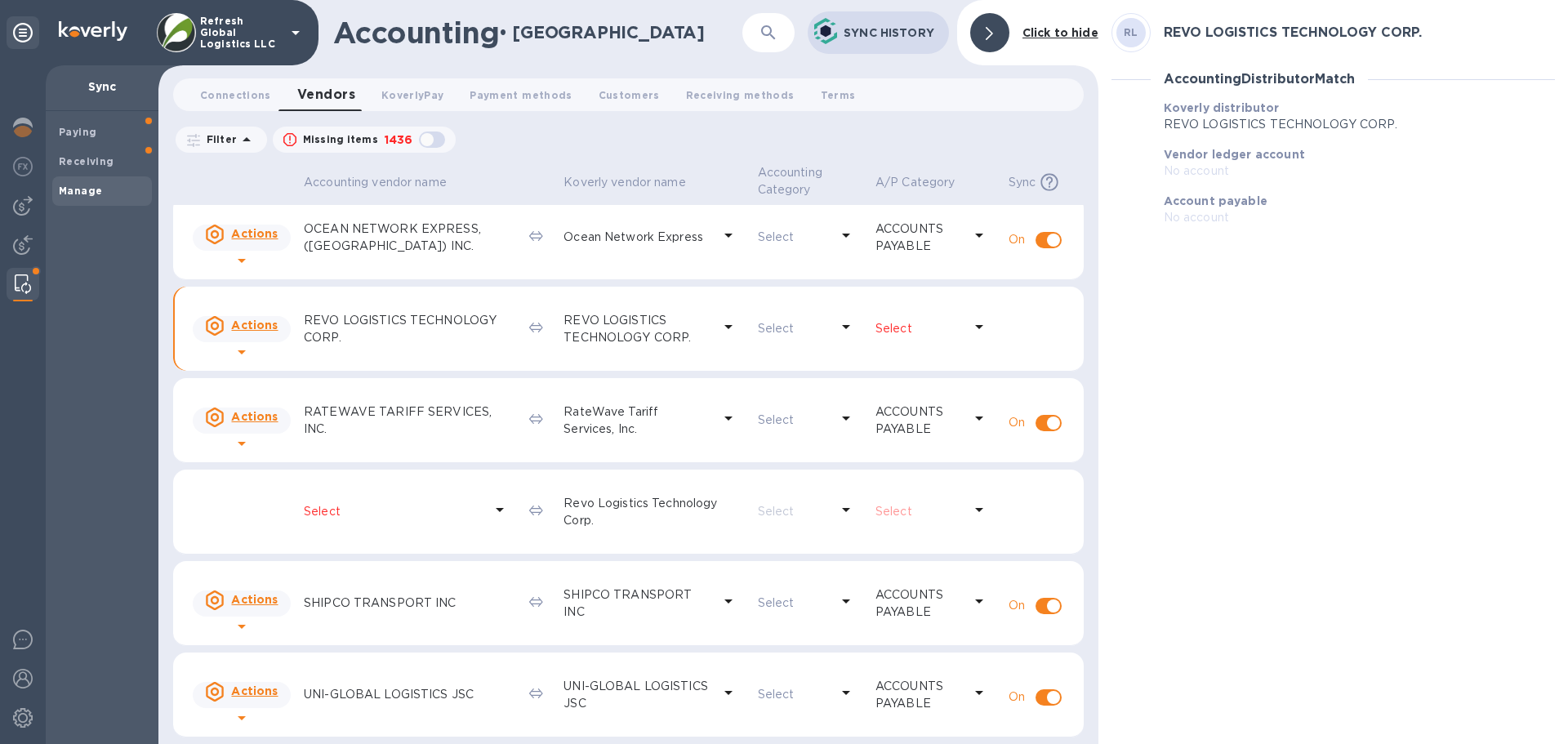
click at [1141, 347] on div "RL REVO LOGISTICS TECHNOLOGY CORP. Accounting Distributor Match Koverly distrib…" at bounding box center [1333, 372] width 470 height 744
click at [912, 330] on p "Select" at bounding box center [918, 329] width 87 height 17
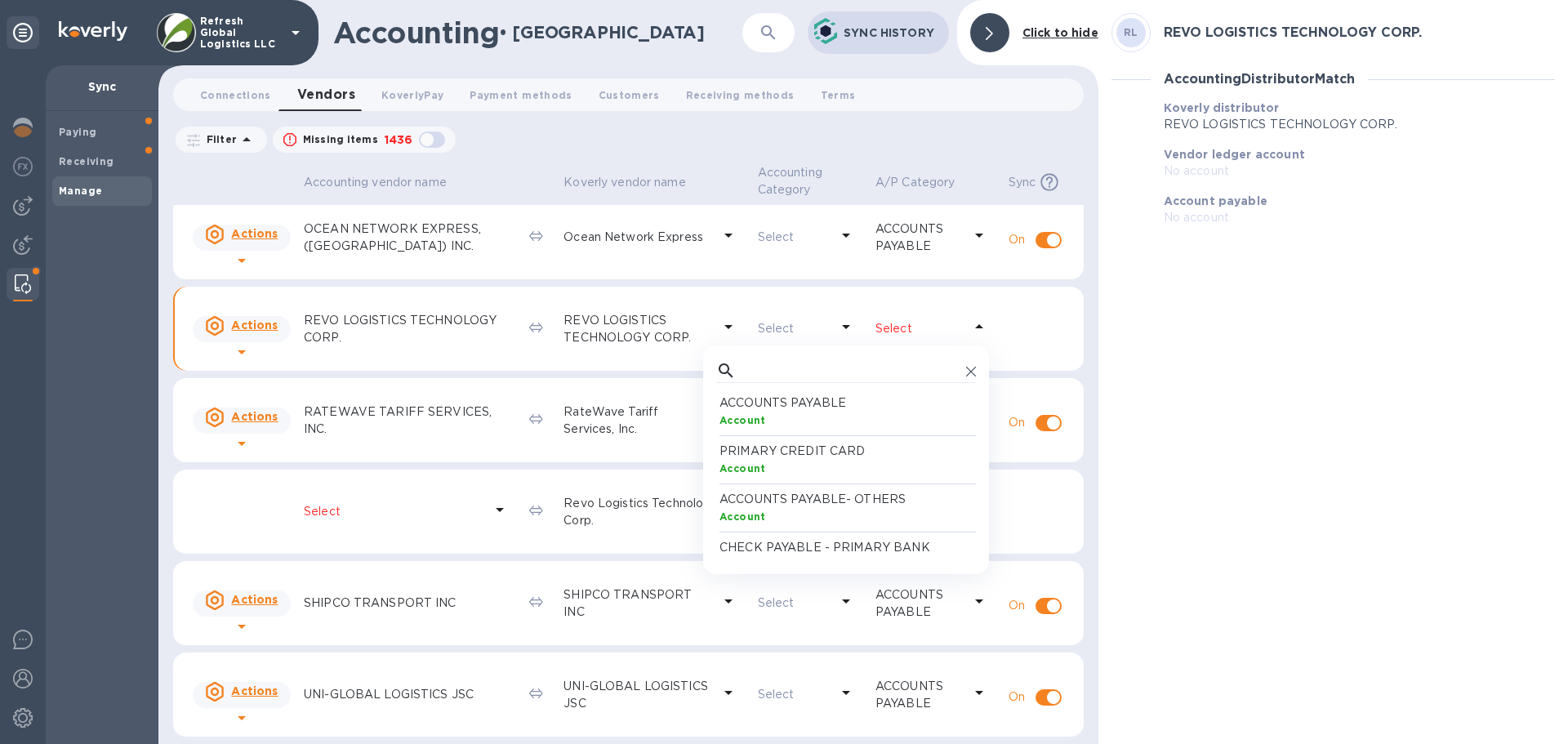
click at [833, 416] on div "Account" at bounding box center [849, 420] width 259 height 17
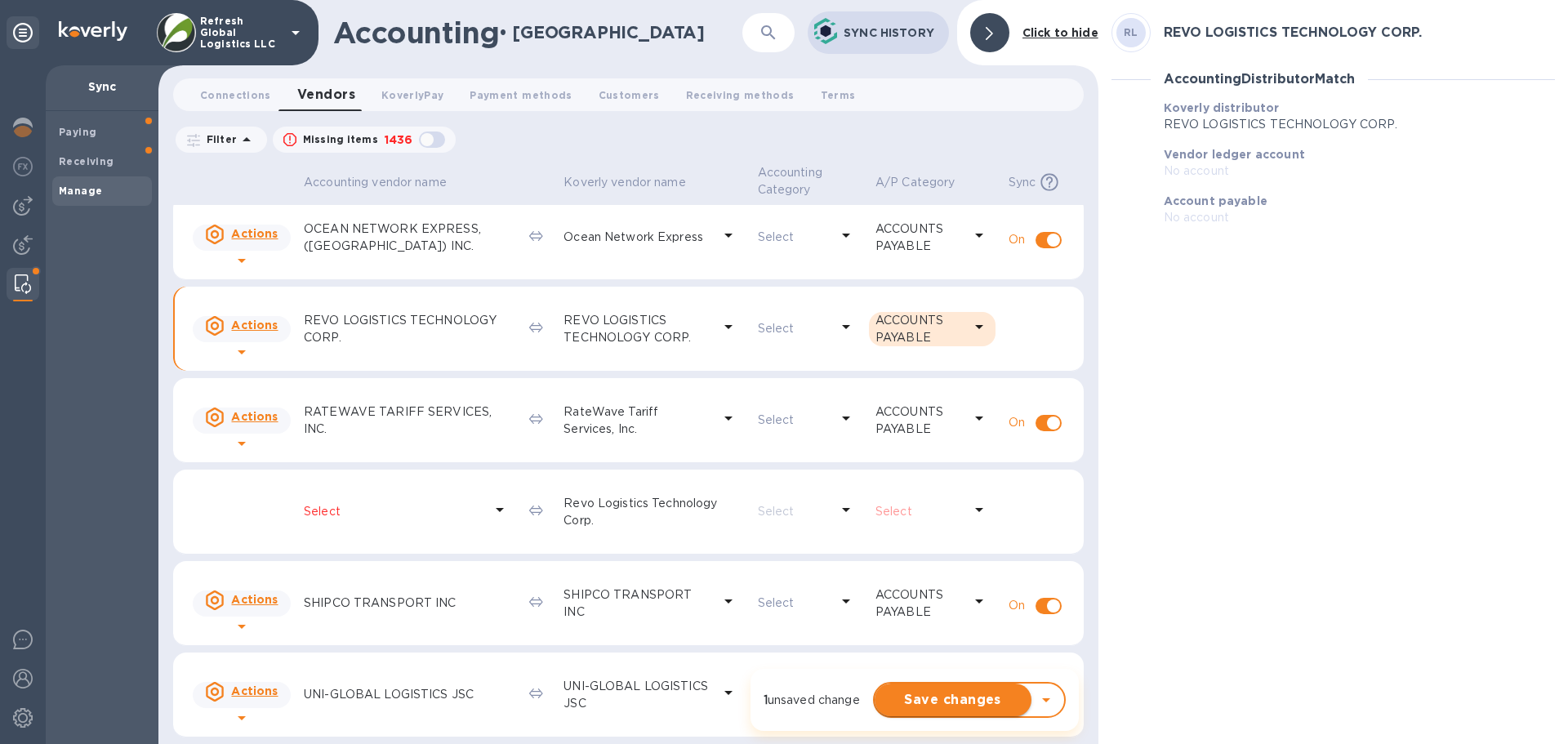
click at [922, 705] on span "Save changes" at bounding box center [953, 699] width 131 height 19
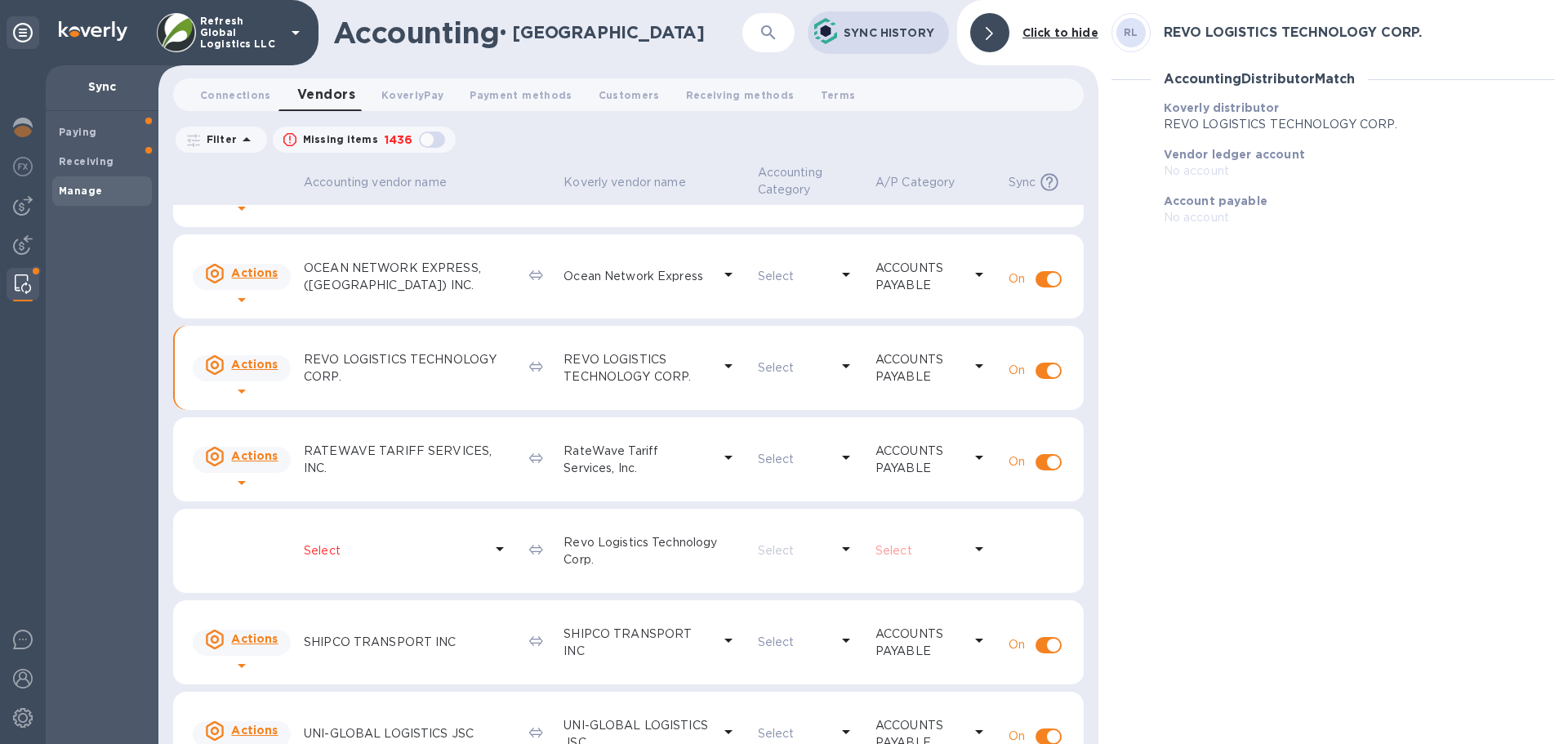
scroll to position [163, 0]
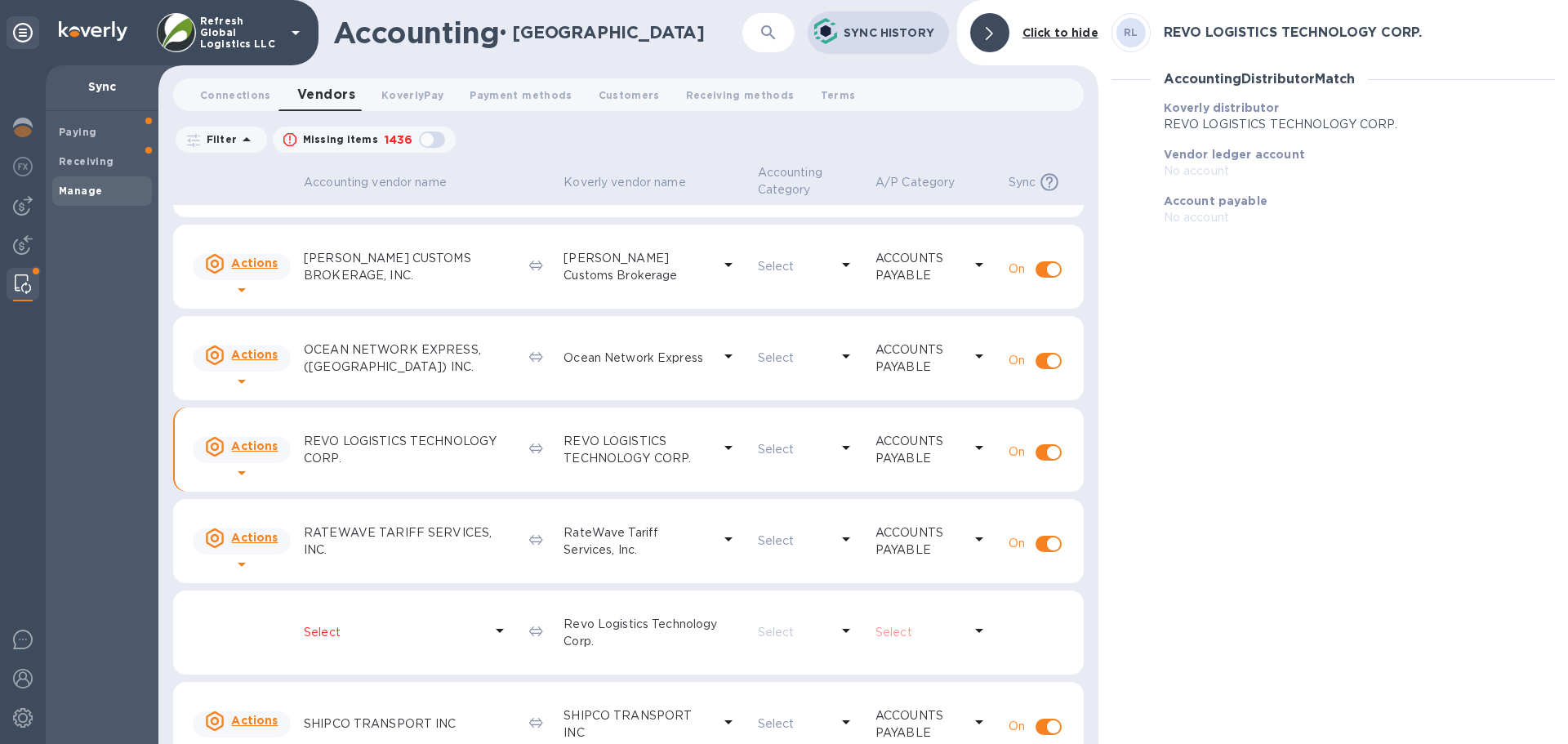
click at [325, 633] on p "Select" at bounding box center [394, 632] width 180 height 17
click at [1289, 578] on div "RL REVO LOGISTICS TECHNOLOGY CORP. Accounting Distributor Match Koverly distrib…" at bounding box center [1333, 372] width 470 height 744
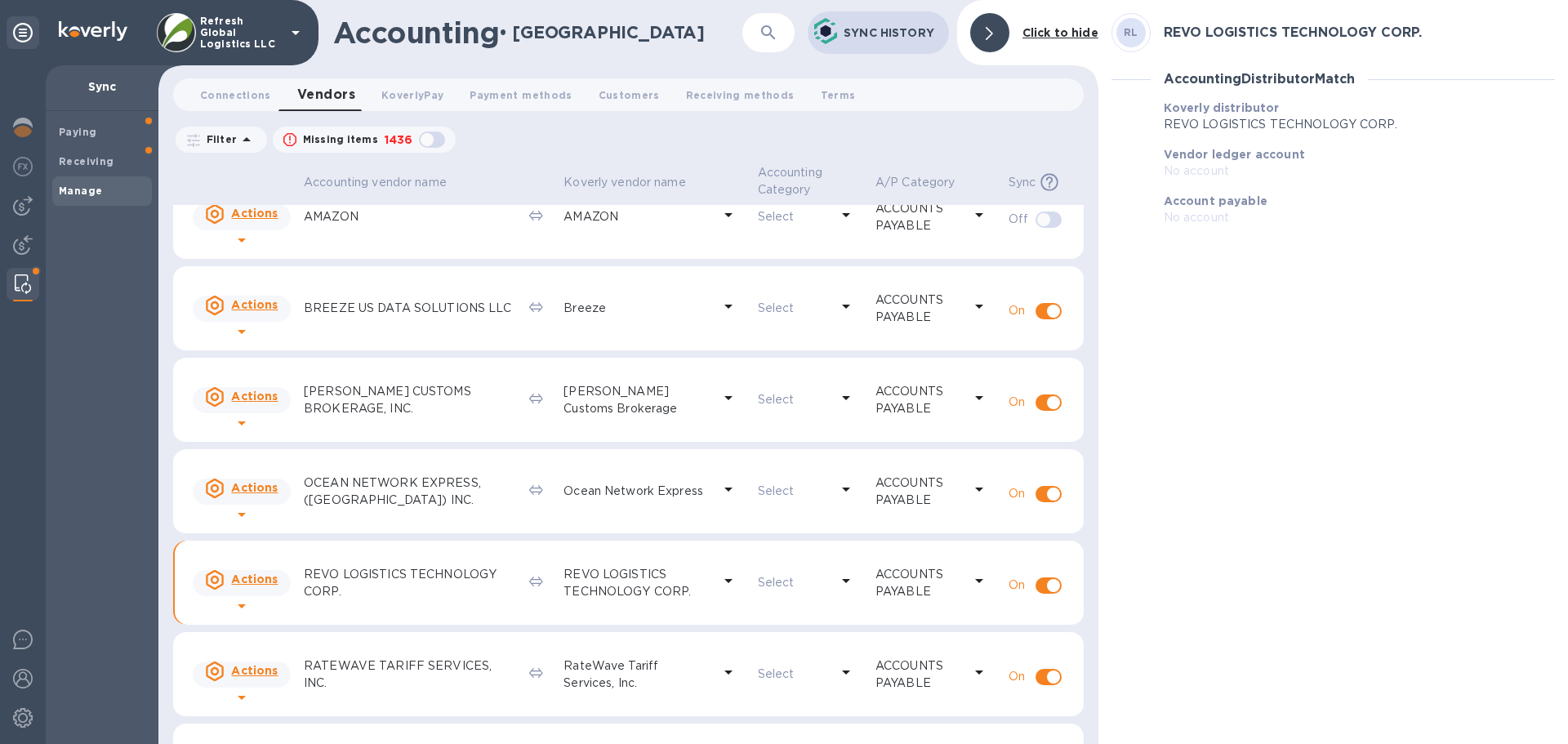
scroll to position [0, 0]
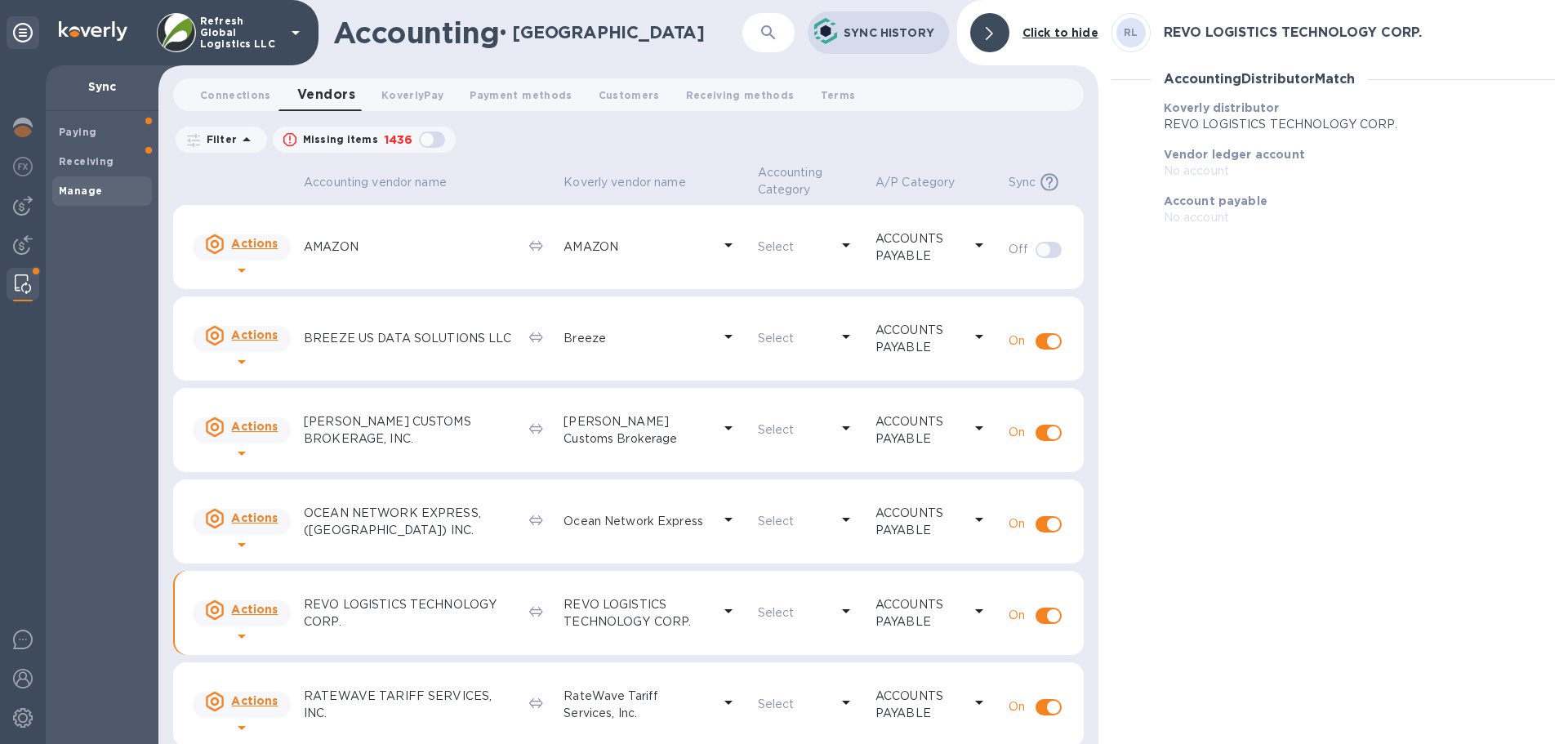
click at [336, 604] on p "REVO LOGISTICS TECHNOLOGY CORP." at bounding box center [410, 613] width 212 height 35
click at [1043, 33] on b "Click to hide" at bounding box center [1060, 32] width 76 height 13
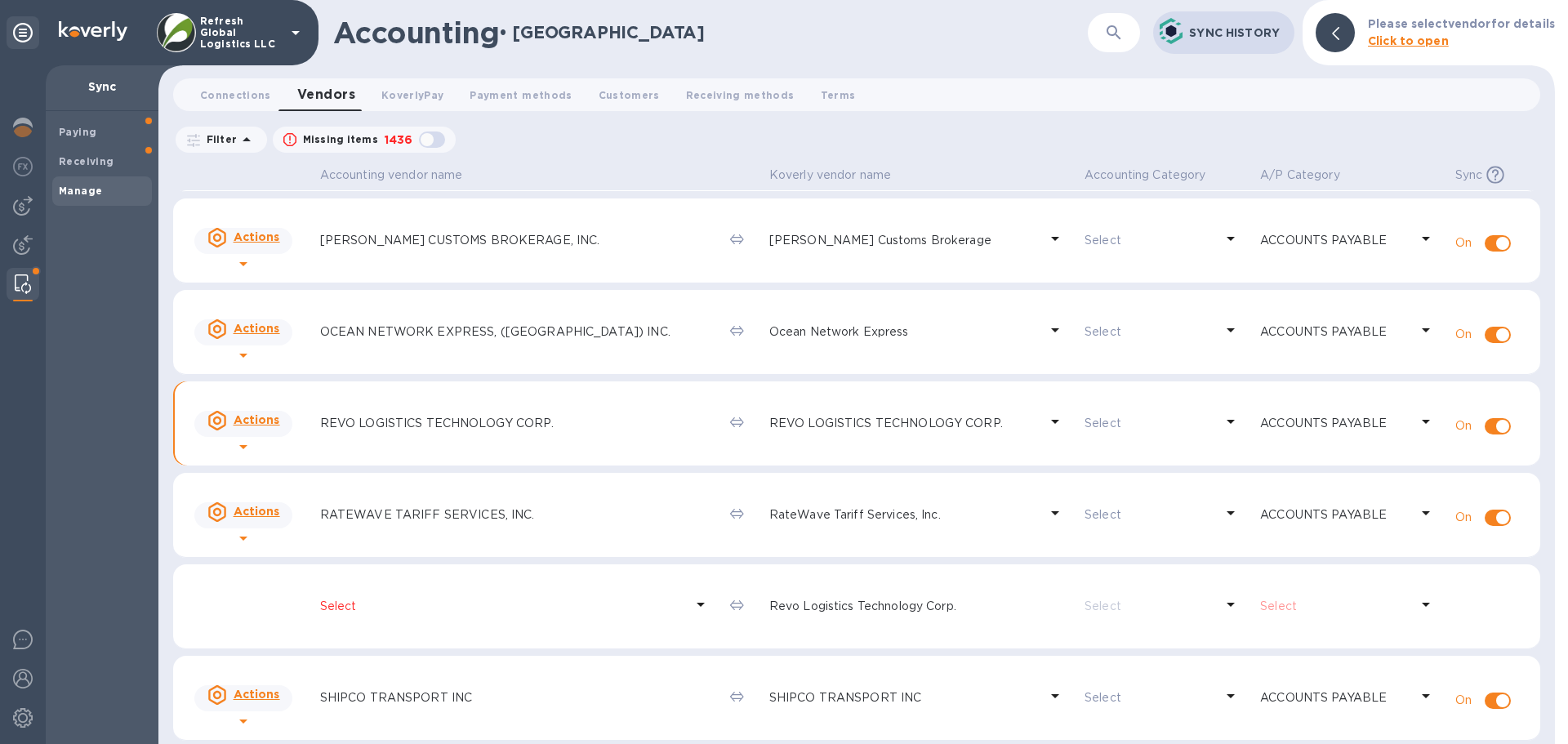
scroll to position [269, 0]
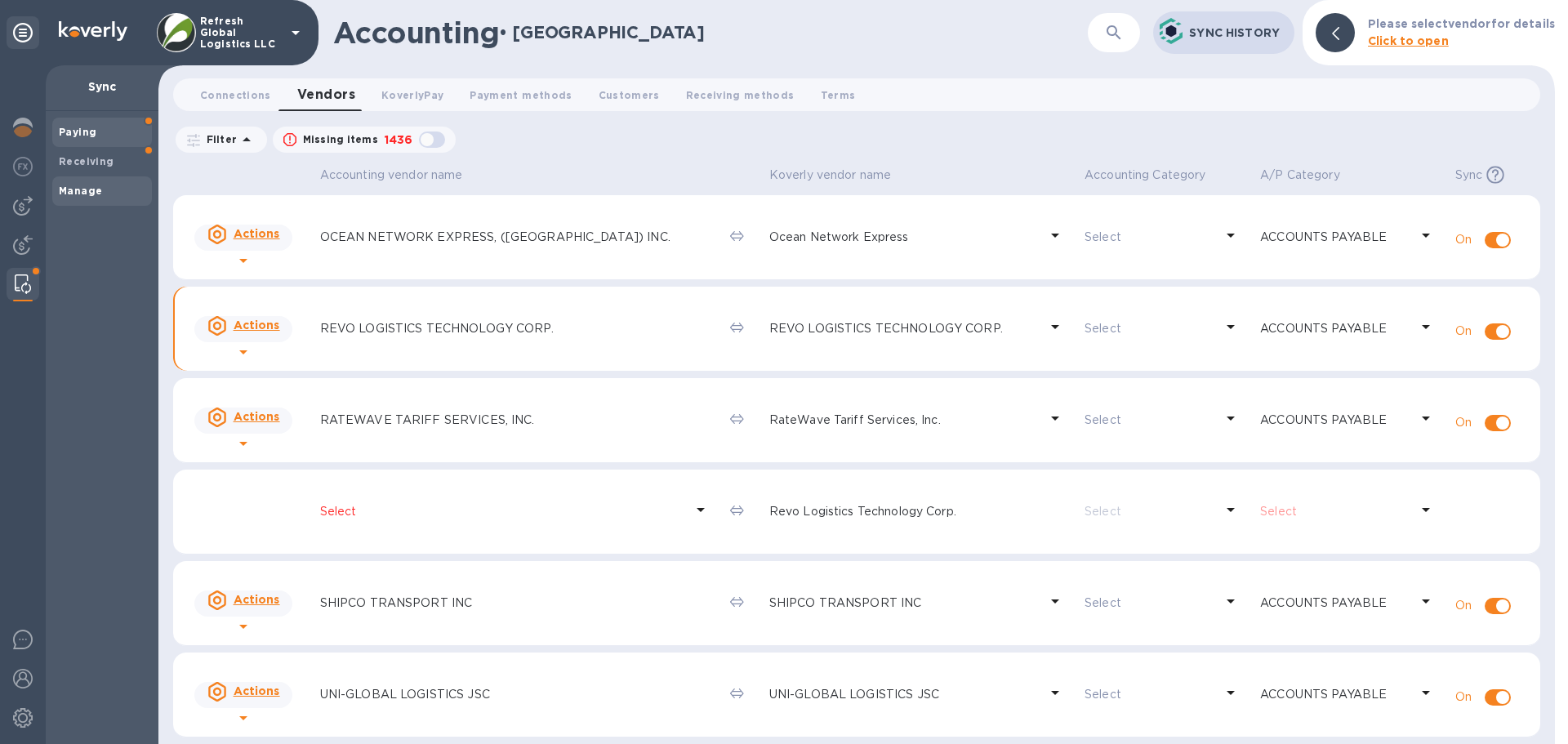
click at [84, 144] on div "Paying" at bounding box center [102, 132] width 100 height 30
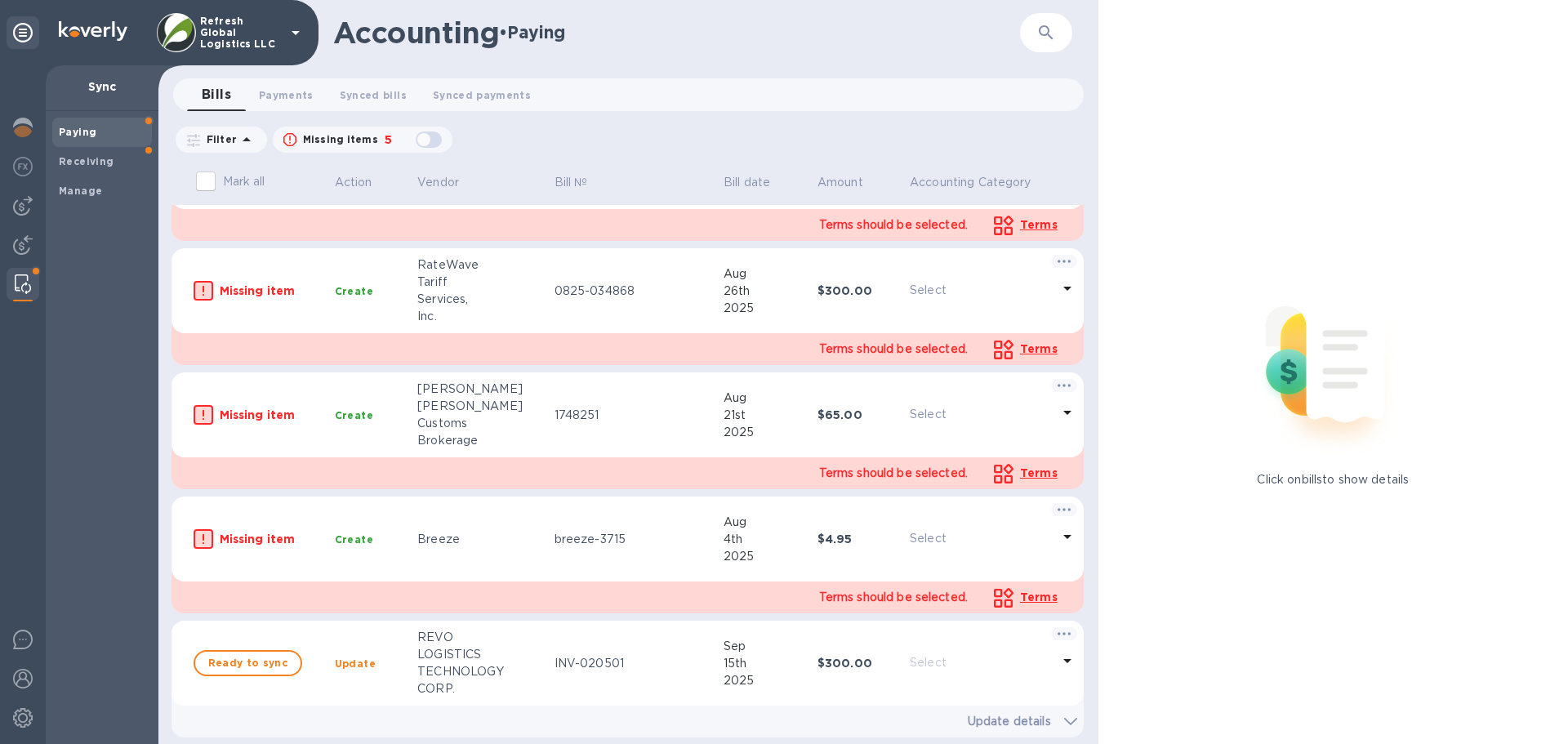
scroll to position [247, 0]
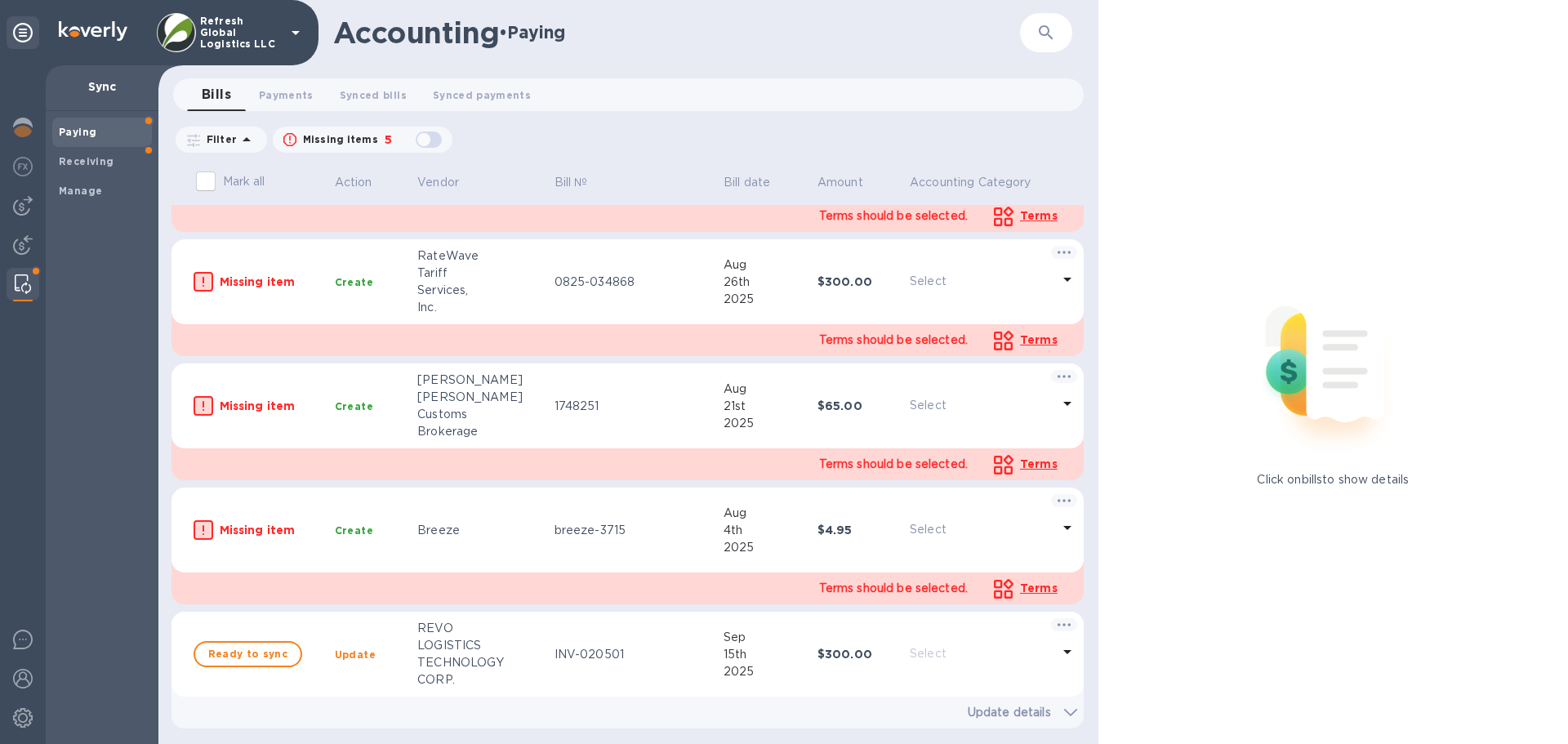
click at [919, 669] on div "Select" at bounding box center [994, 654] width 174 height 30
click at [933, 654] on p "Select" at bounding box center [980, 654] width 141 height 17
click at [1034, 714] on p "Update details" at bounding box center [1009, 712] width 84 height 17
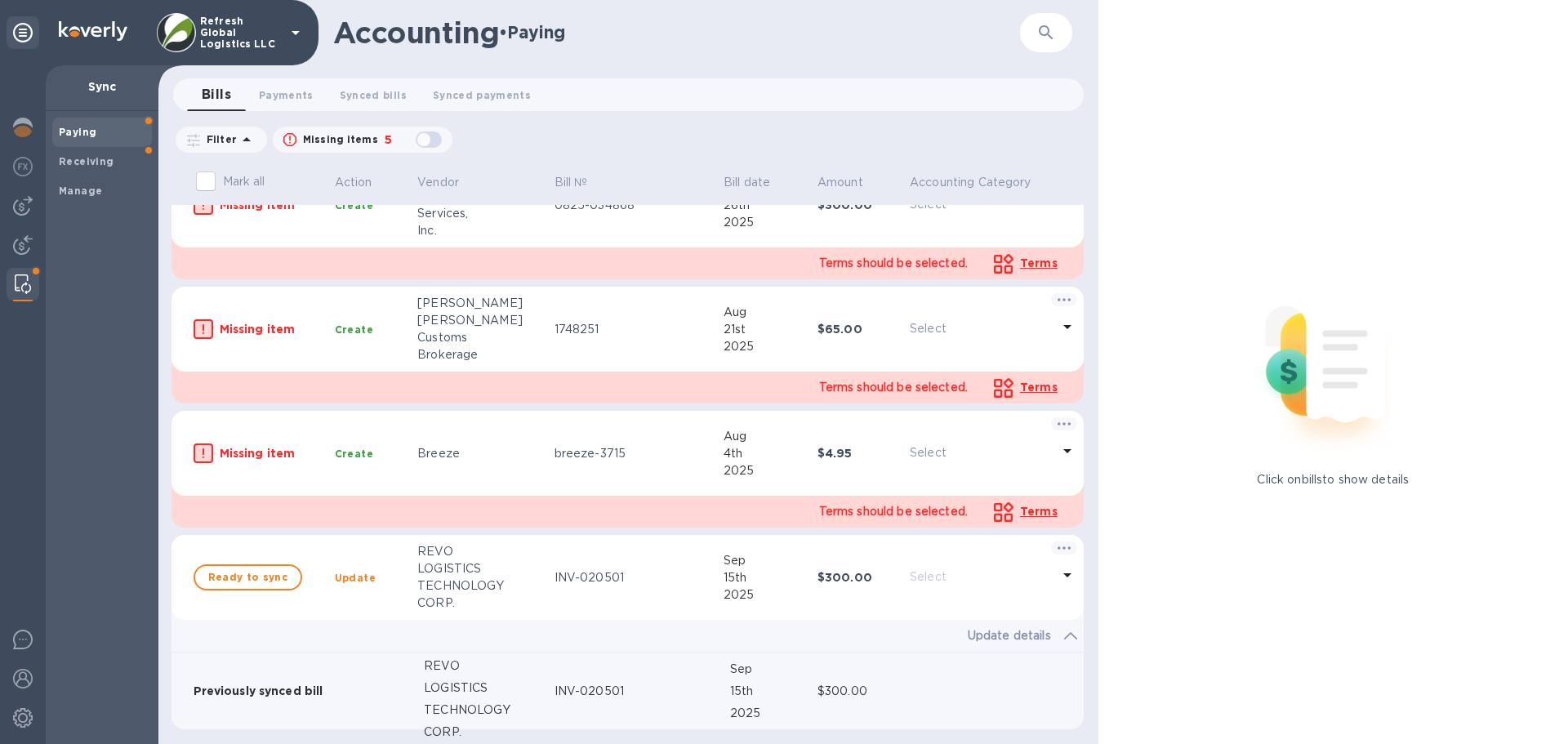
click at [1026, 632] on p "Update details" at bounding box center [1009, 635] width 84 height 17
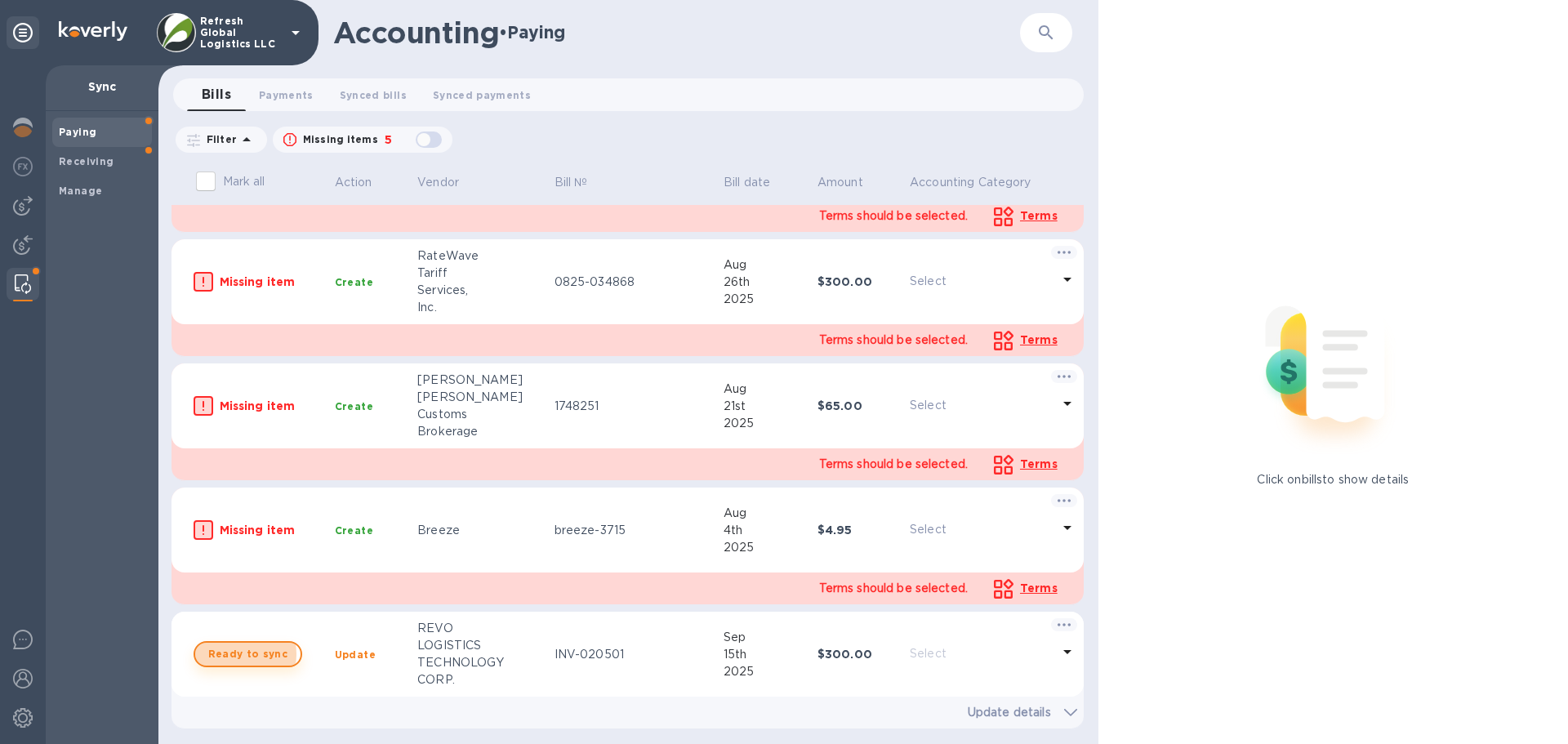
click at [240, 654] on span "Ready to sync" at bounding box center [248, 654] width 79 height 19
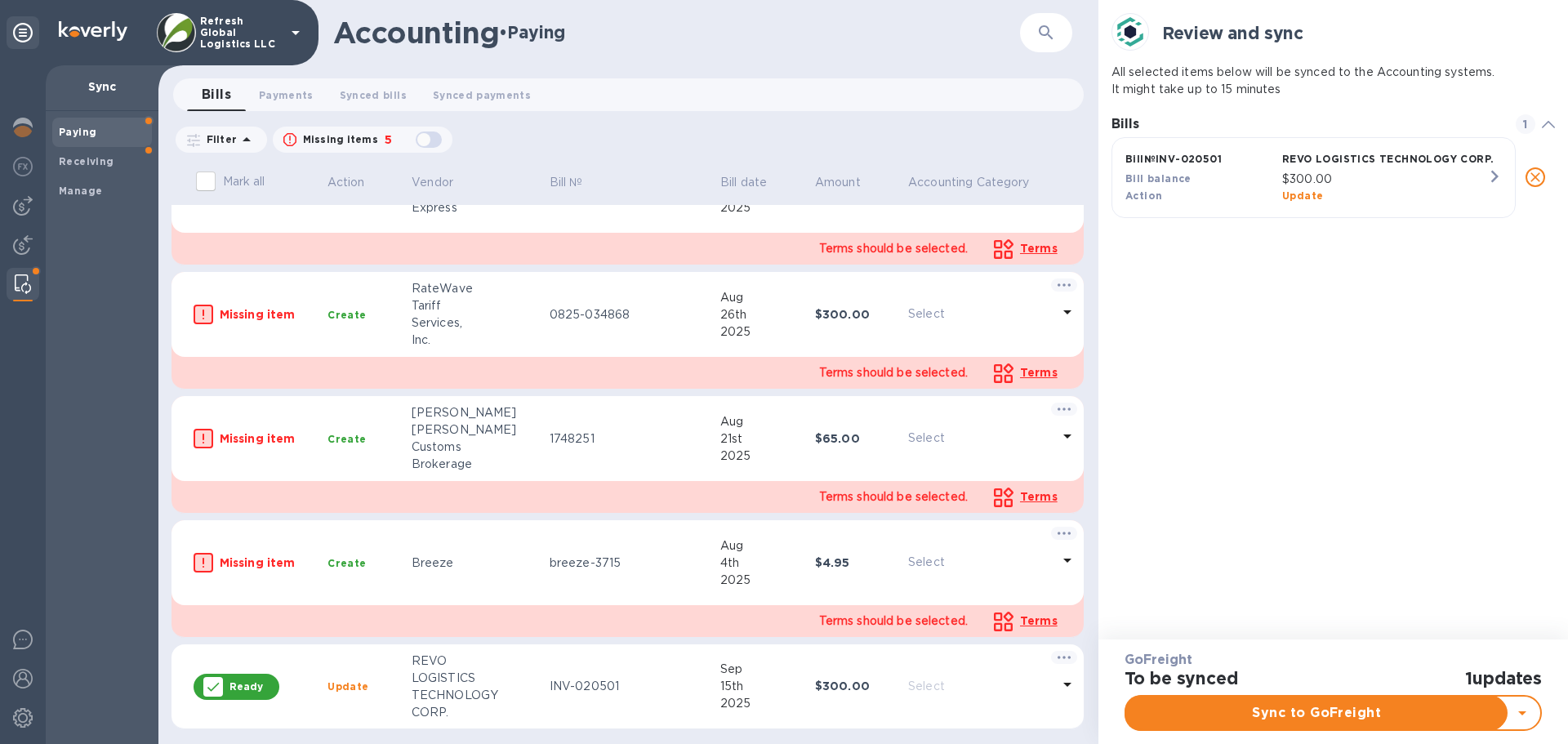
scroll to position [76, 444]
click at [229, 687] on div "Ready" at bounding box center [236, 686] width 85 height 26
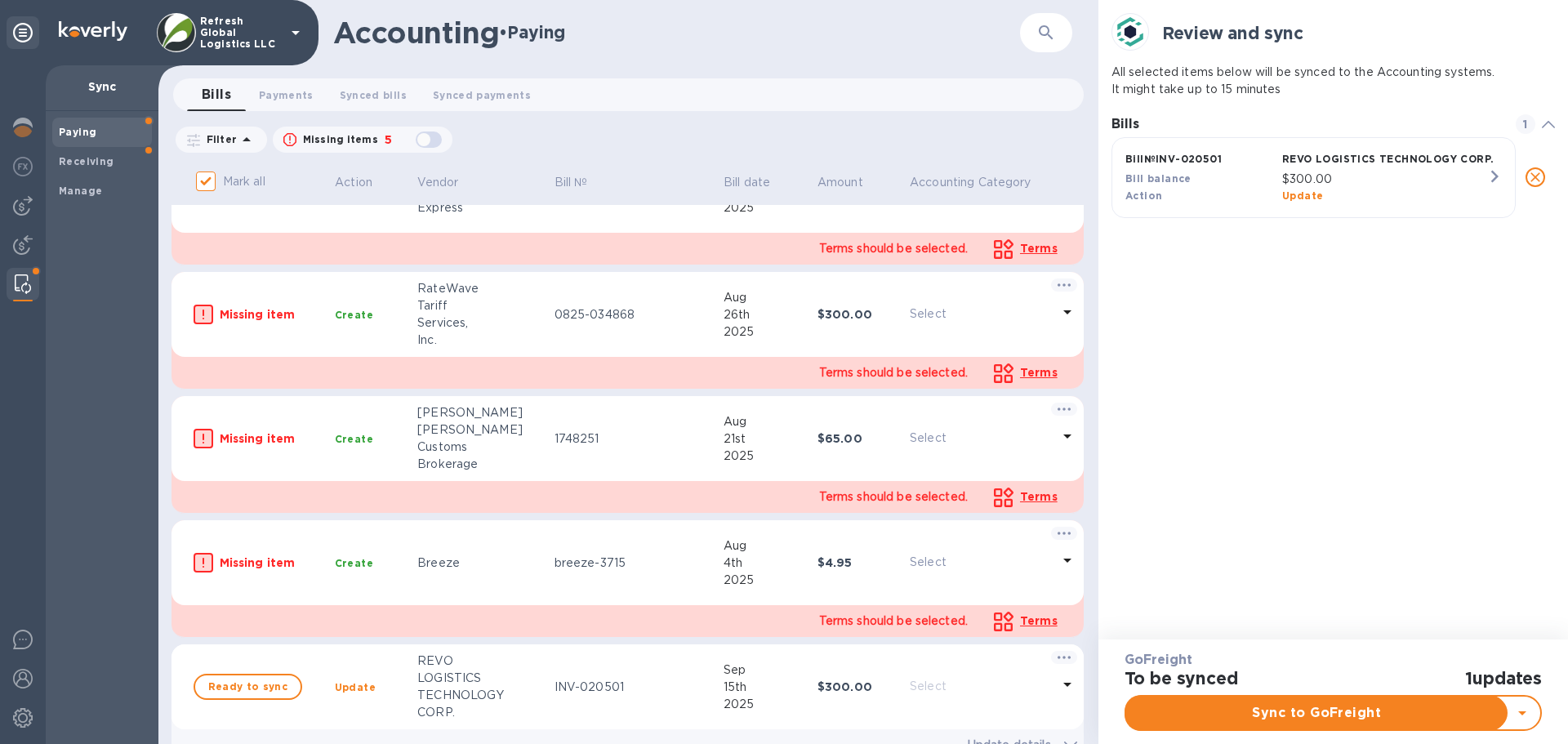
scroll to position [247, 0]
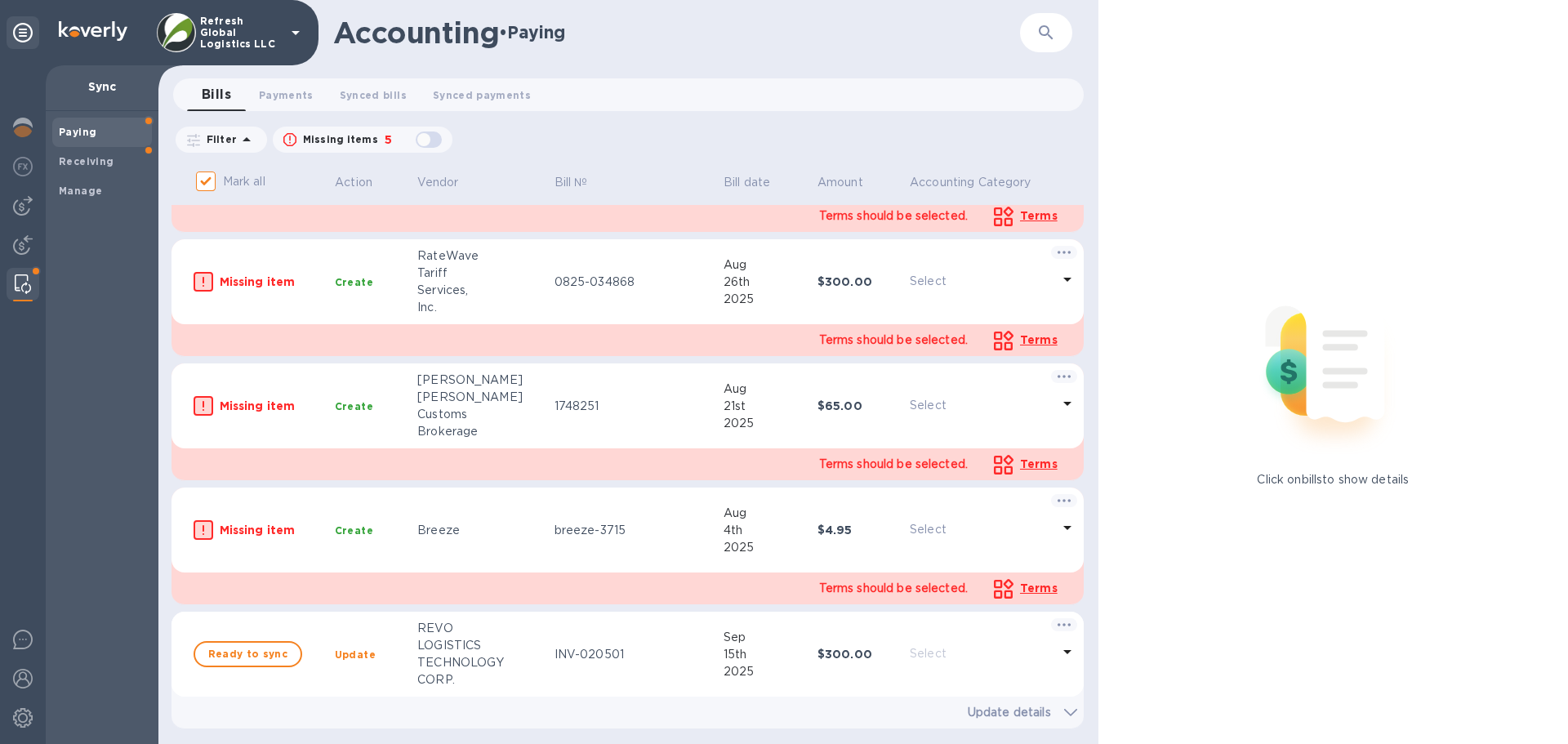
checkbox input "false"
click at [23, 206] on img at bounding box center [22, 205] width 19 height 19
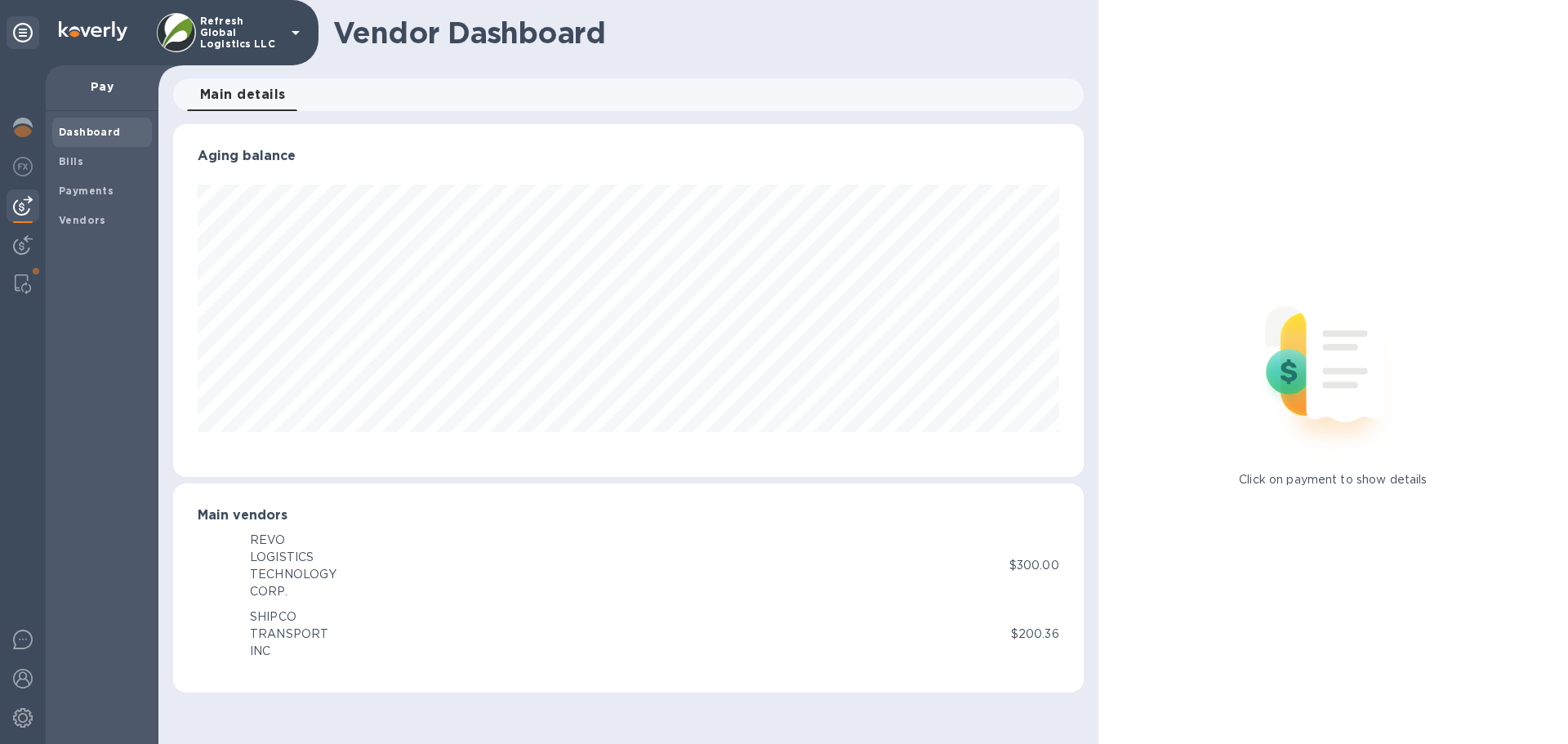
scroll to position [353, 910]
click at [79, 190] on b "Payments" at bounding box center [86, 190] width 55 height 12
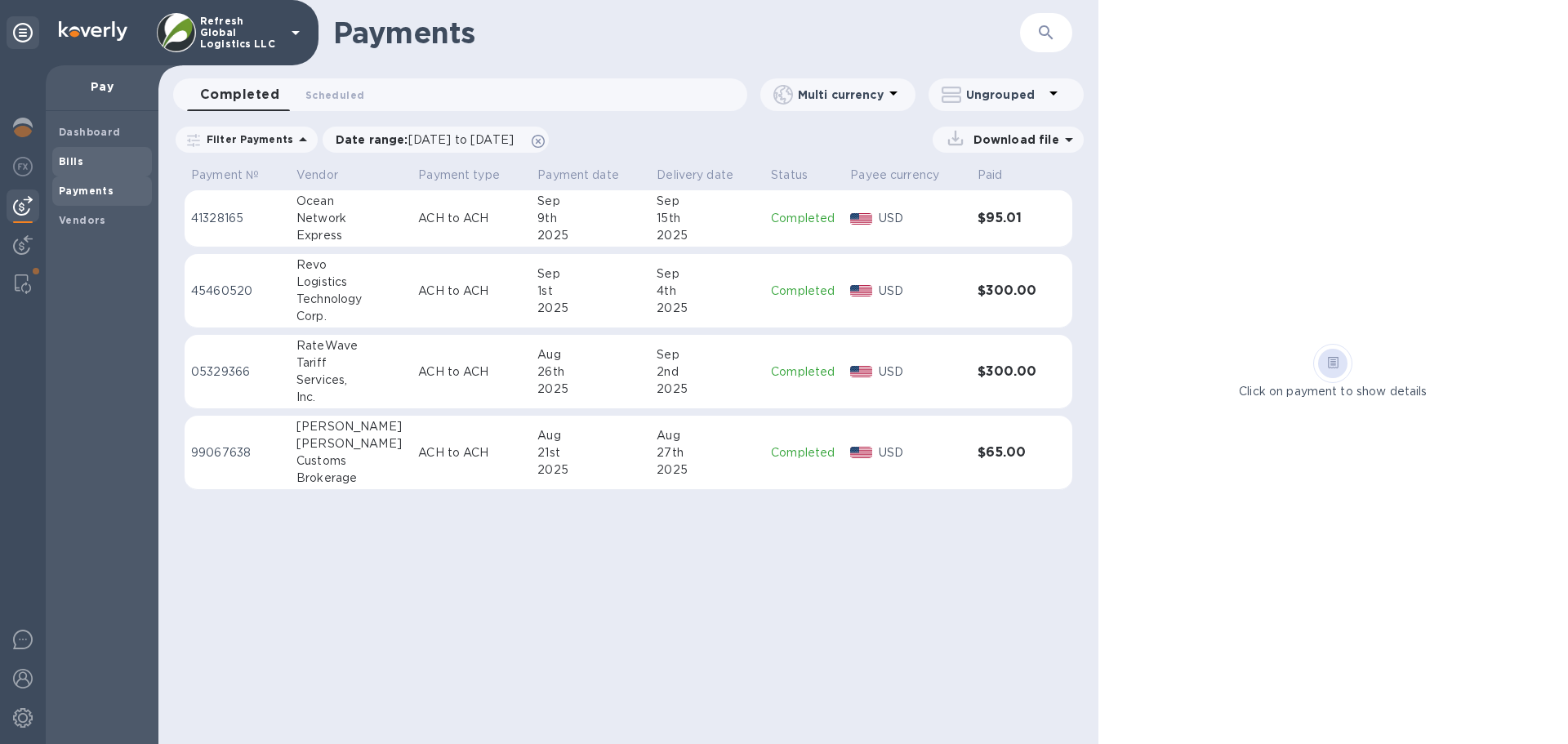
click at [73, 160] on b "Bills" at bounding box center [71, 161] width 24 height 12
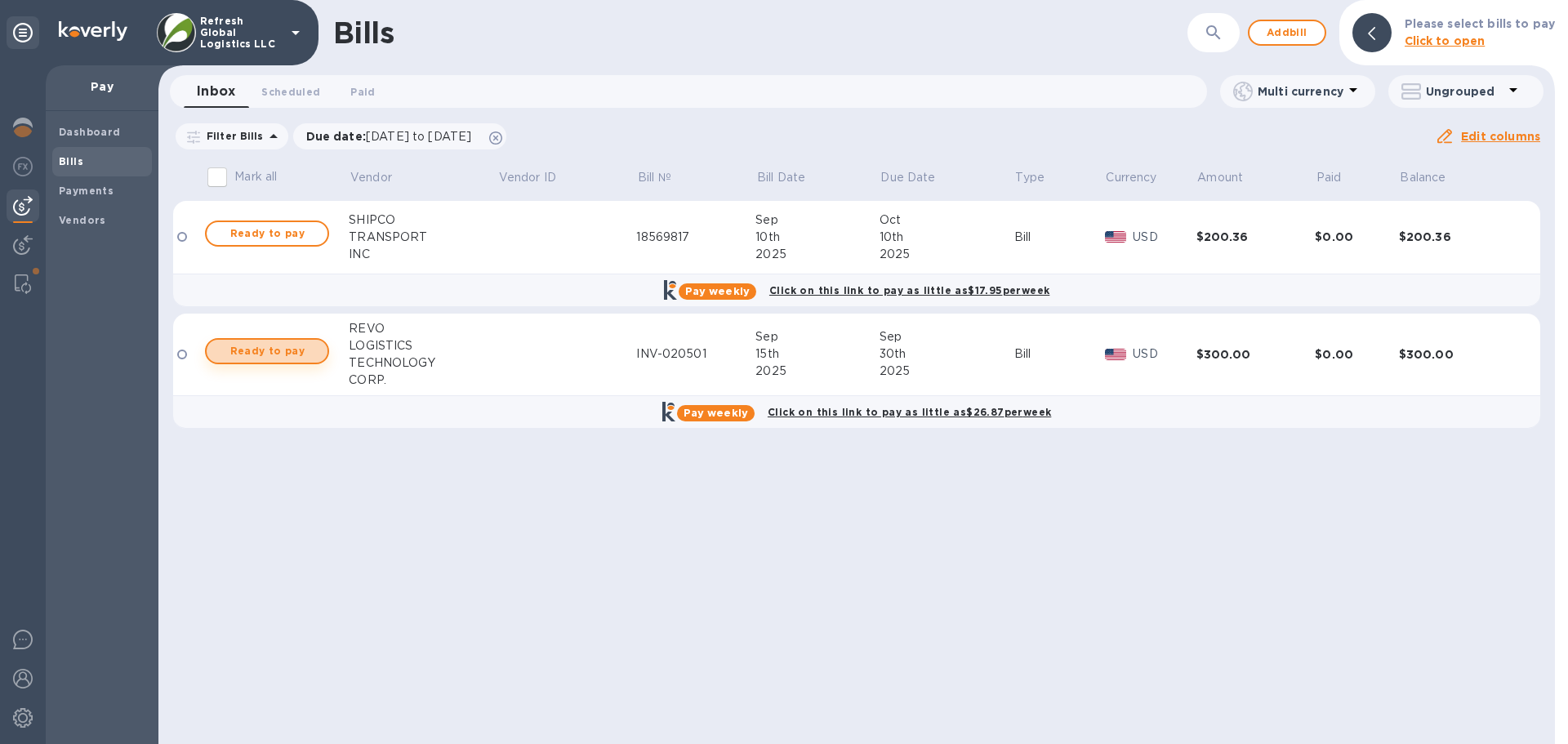
click at [267, 358] on span "Ready to pay" at bounding box center [267, 350] width 95 height 19
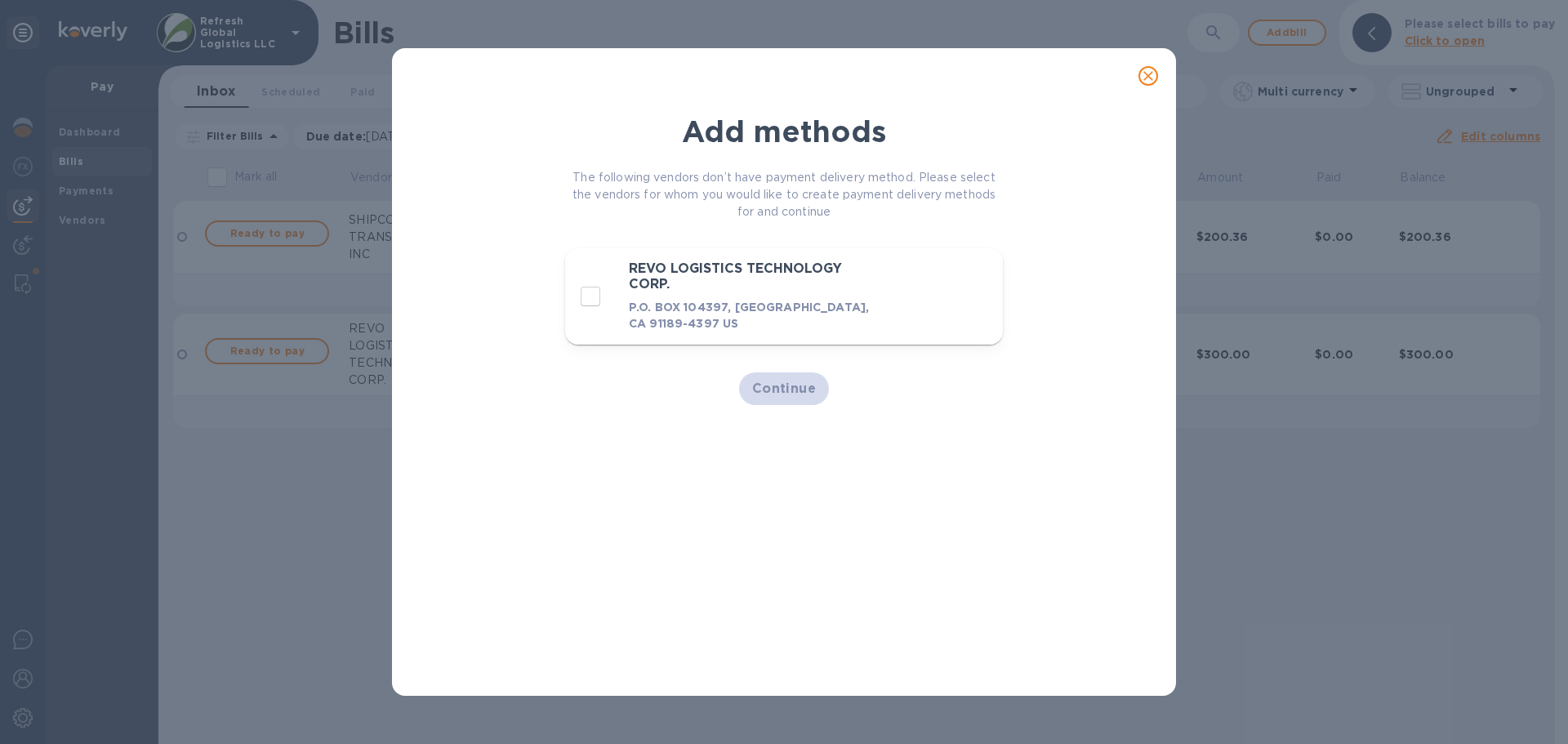
click at [594, 301] on input "decorative checkbox" at bounding box center [591, 296] width 35 height 35
checkbox input "true"
click at [779, 391] on span "Continue" at bounding box center [784, 388] width 64 height 19
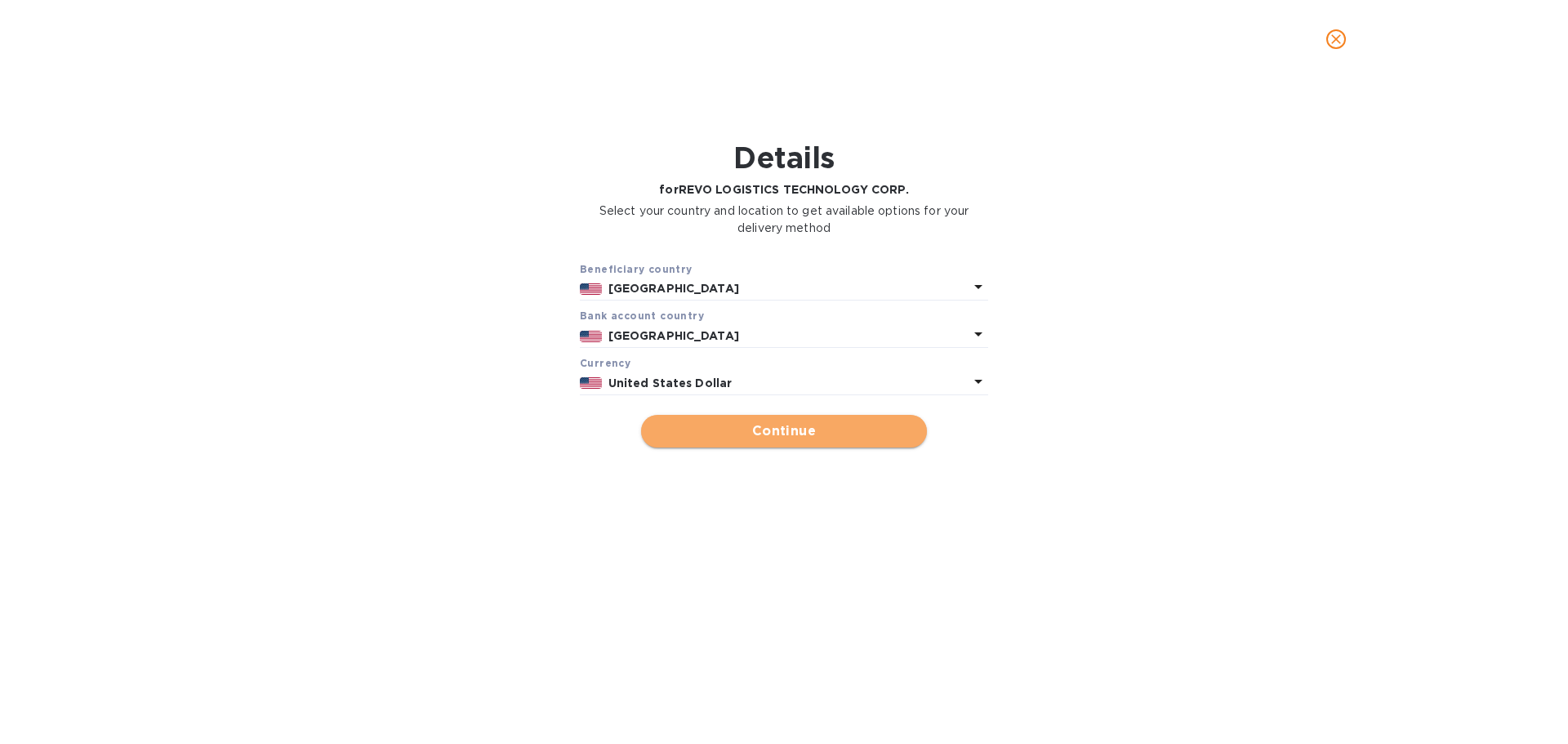
click at [782, 432] on span "Continue" at bounding box center [783, 431] width 259 height 19
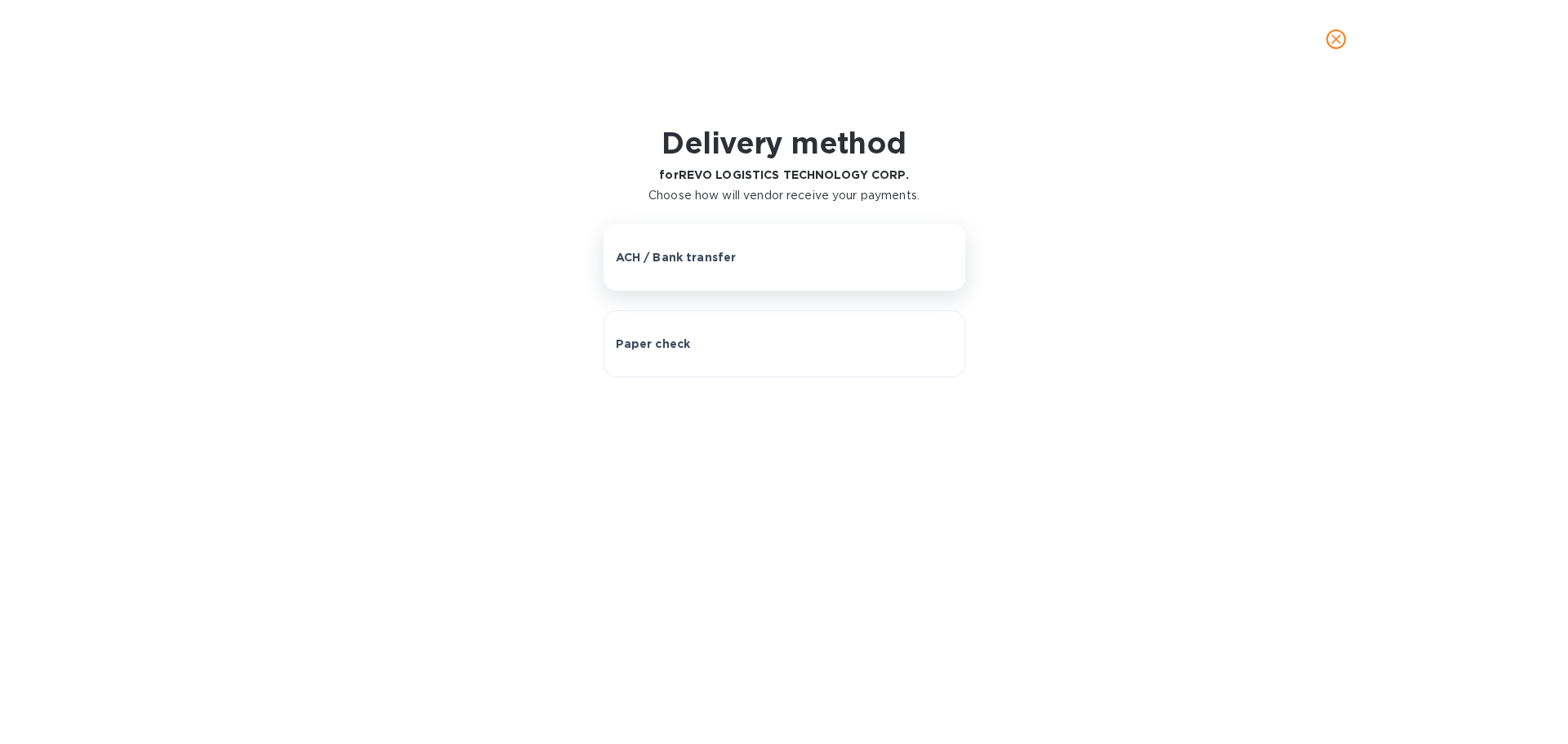
click at [705, 260] on p "ACH / Bank transfer" at bounding box center [676, 257] width 121 height 16
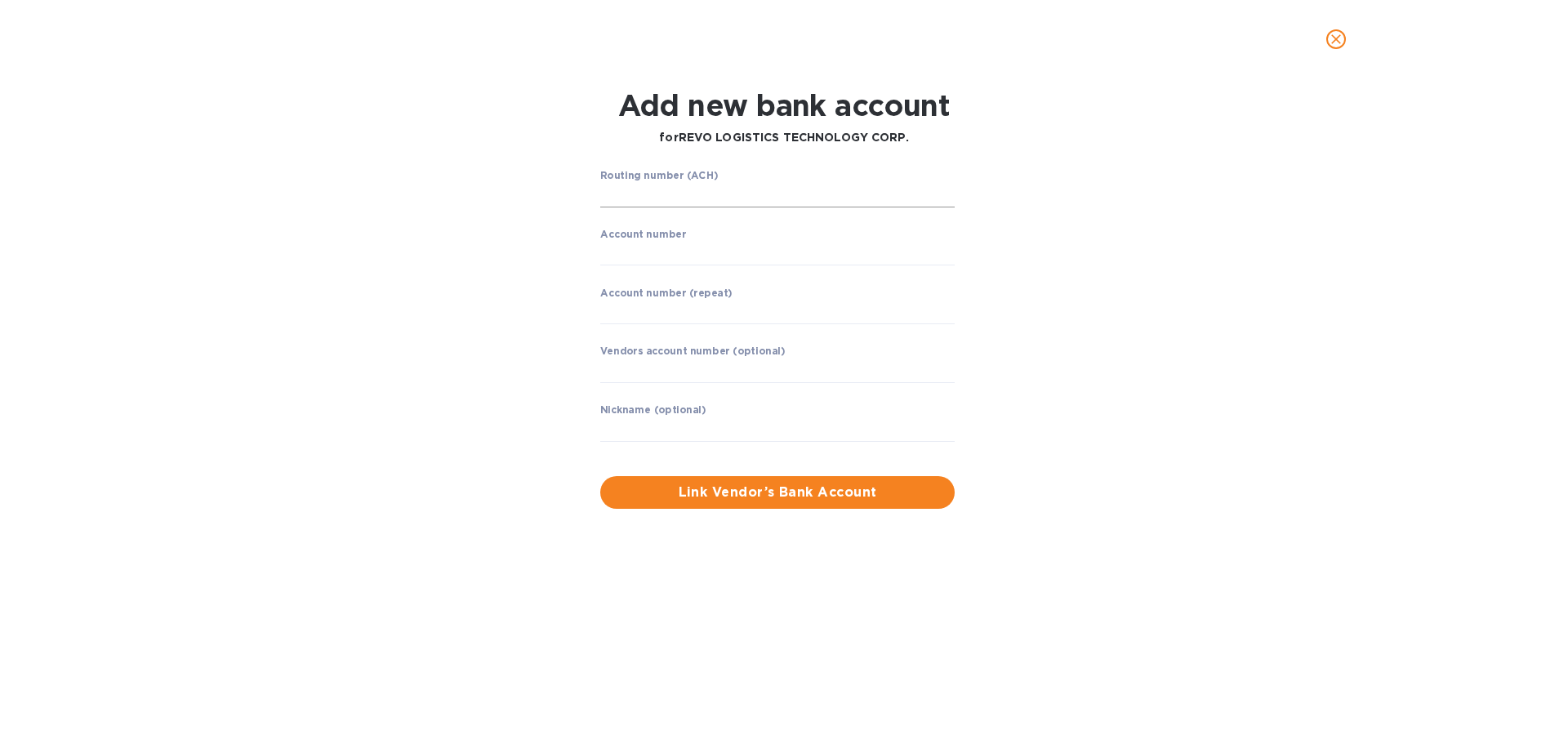
click at [686, 193] on input "string" at bounding box center [776, 195] width 354 height 24
type input "7"
type input "322271627"
click at [656, 263] on input "string" at bounding box center [776, 253] width 354 height 24
type input "775002277"
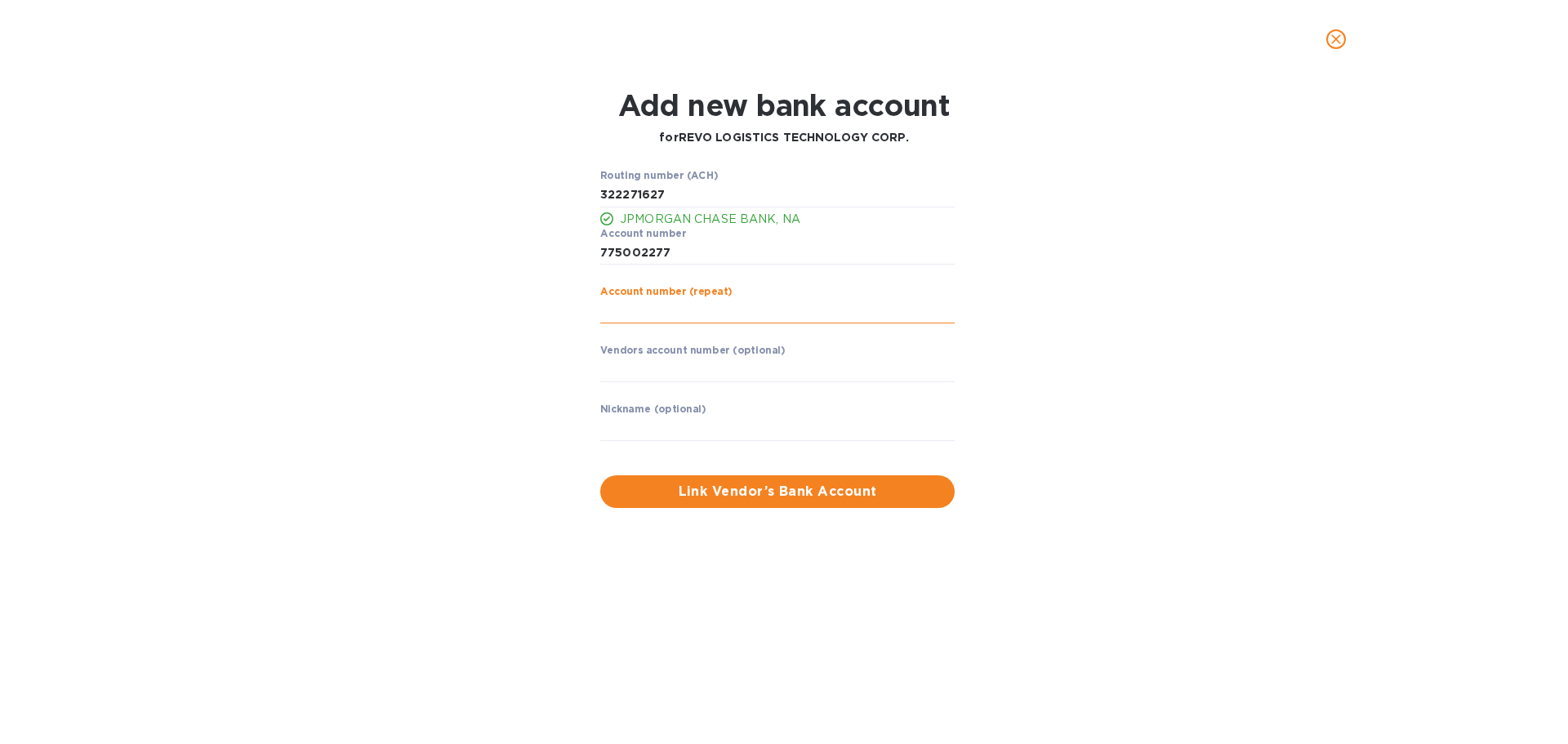
click at [628, 312] on input "string" at bounding box center [776, 311] width 354 height 24
type input "775002277"
click at [642, 372] on input "text" at bounding box center [776, 369] width 354 height 24
click at [620, 430] on input "text" at bounding box center [776, 428] width 354 height 24
type input "GoFreight"
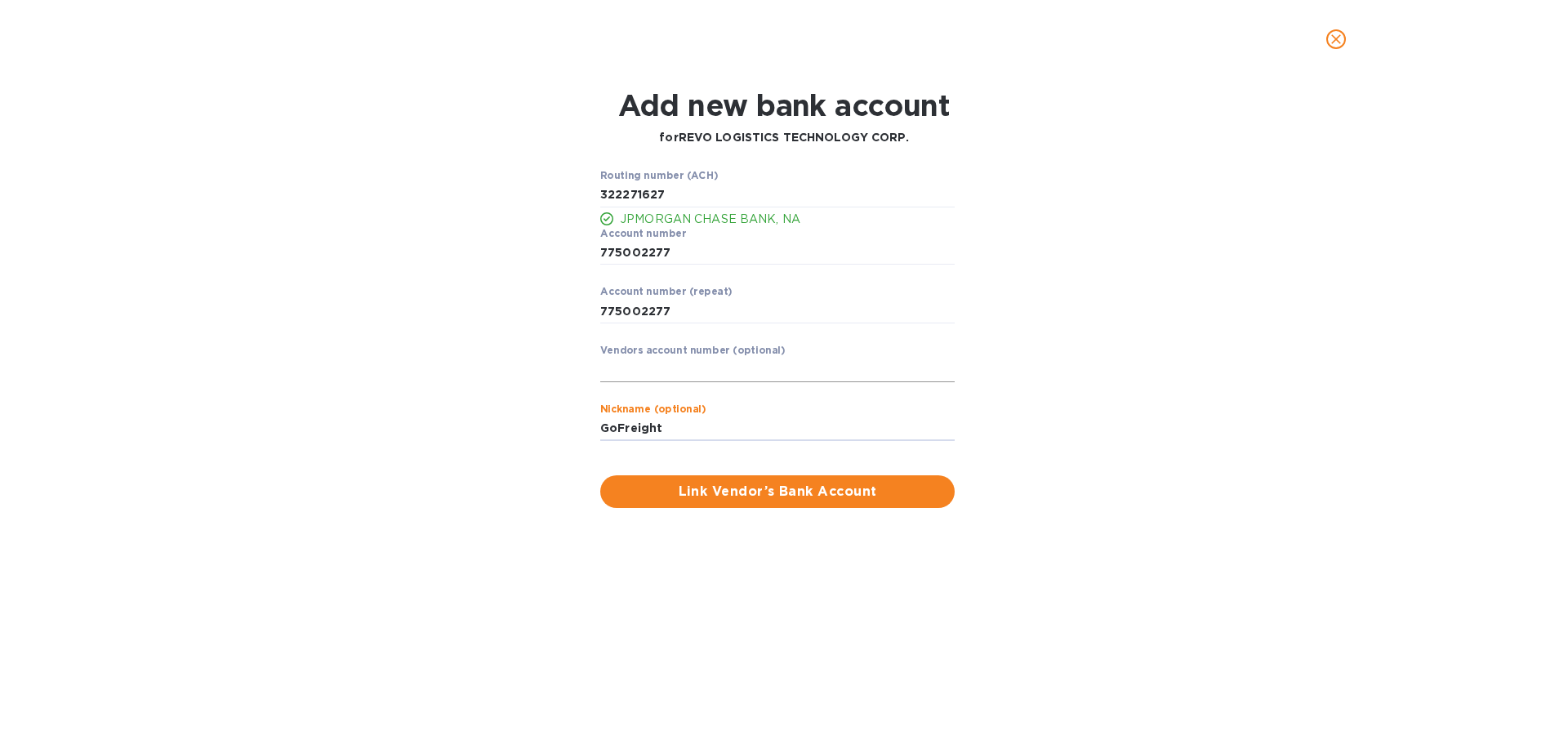
click at [628, 365] on input "text" at bounding box center [776, 369] width 354 height 24
click at [681, 365] on input "text" at bounding box center [776, 369] width 354 height 24
paste input "VGOFREI250826"
type input "VGOFREI250826"
click at [761, 490] on span "Link Vendor’s Bank Account" at bounding box center [777, 491] width 329 height 19
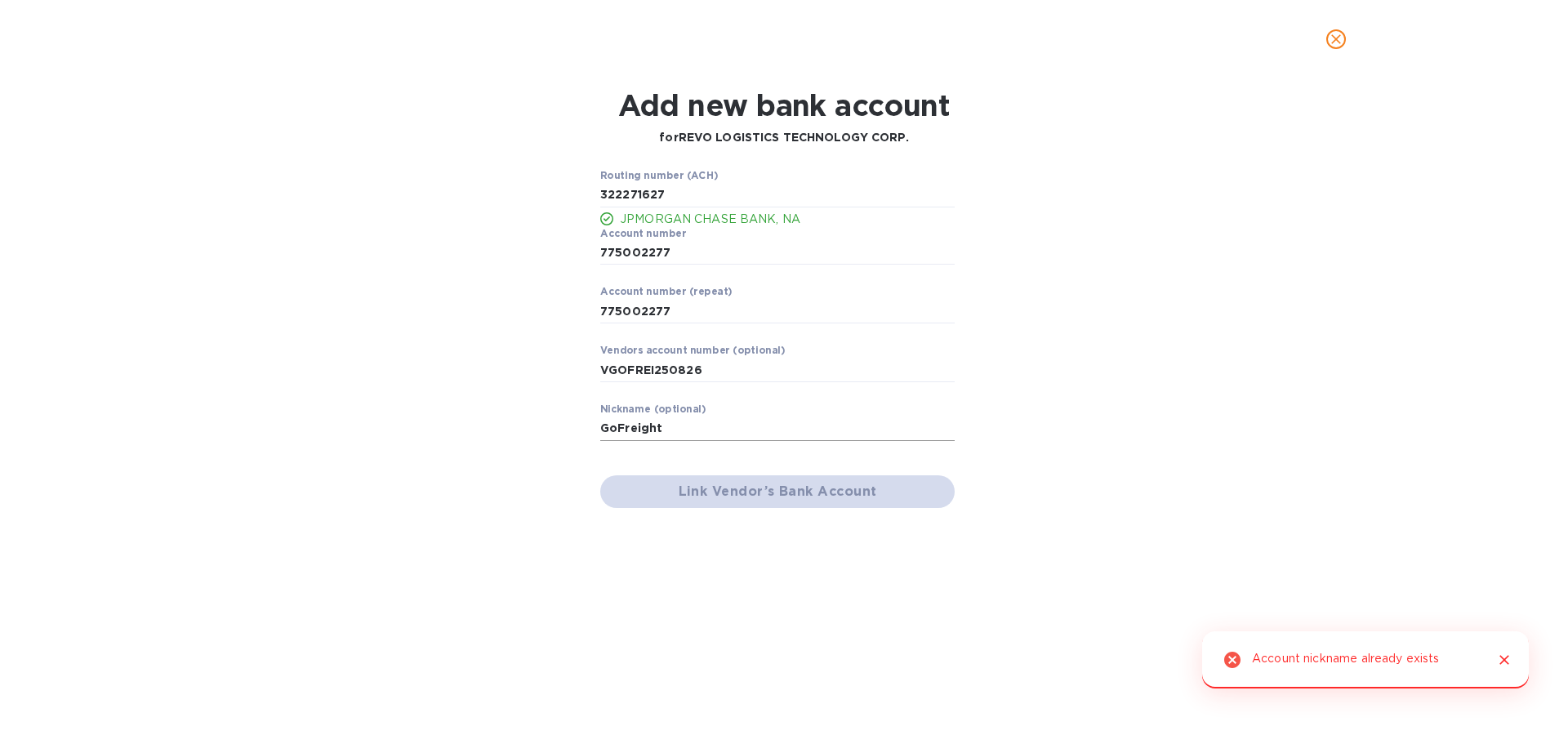
click at [696, 427] on input "GoFreight" at bounding box center [776, 428] width 354 height 24
click at [1338, 42] on icon "close" at bounding box center [1336, 40] width 10 height 10
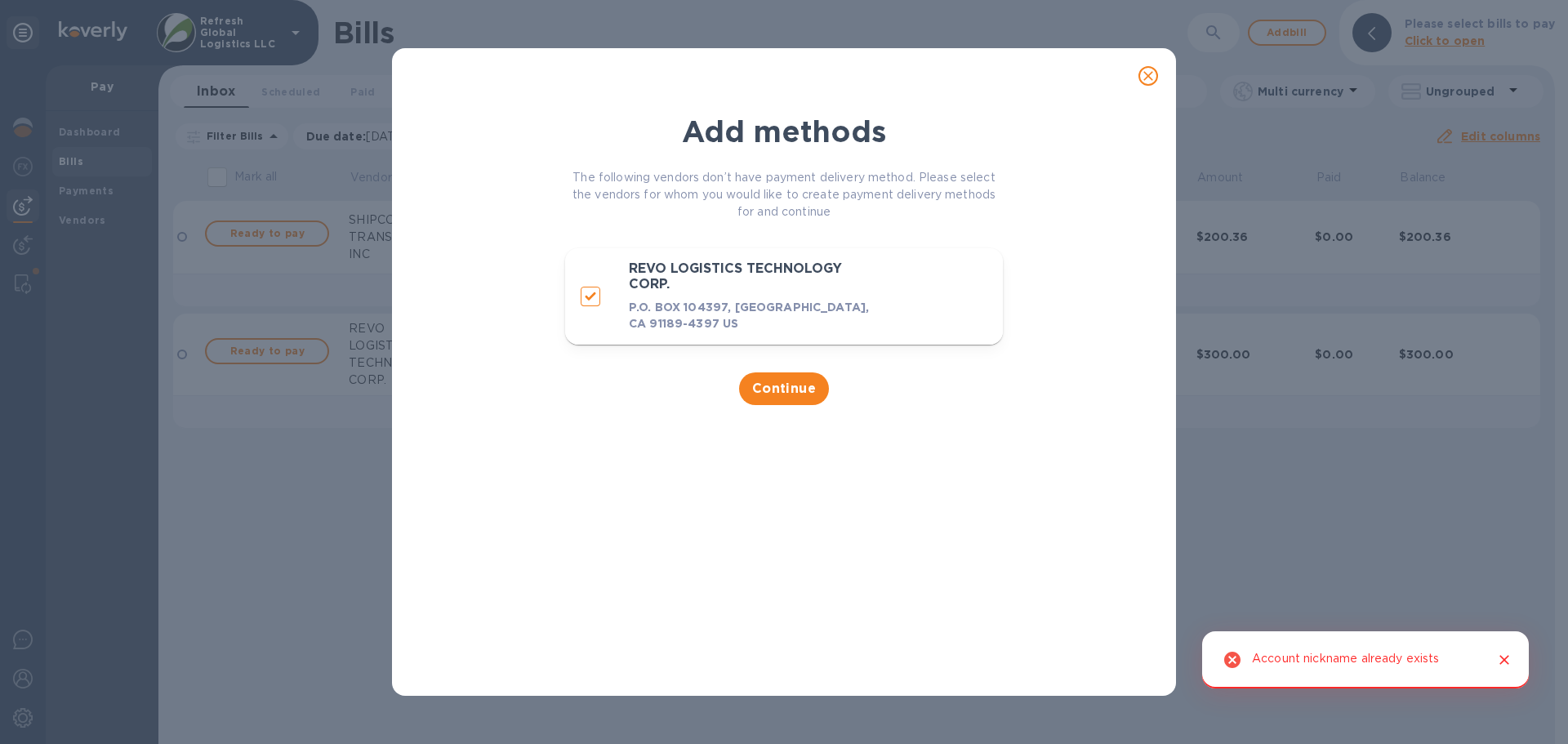
click at [1152, 80] on icon "close" at bounding box center [1148, 76] width 10 height 10
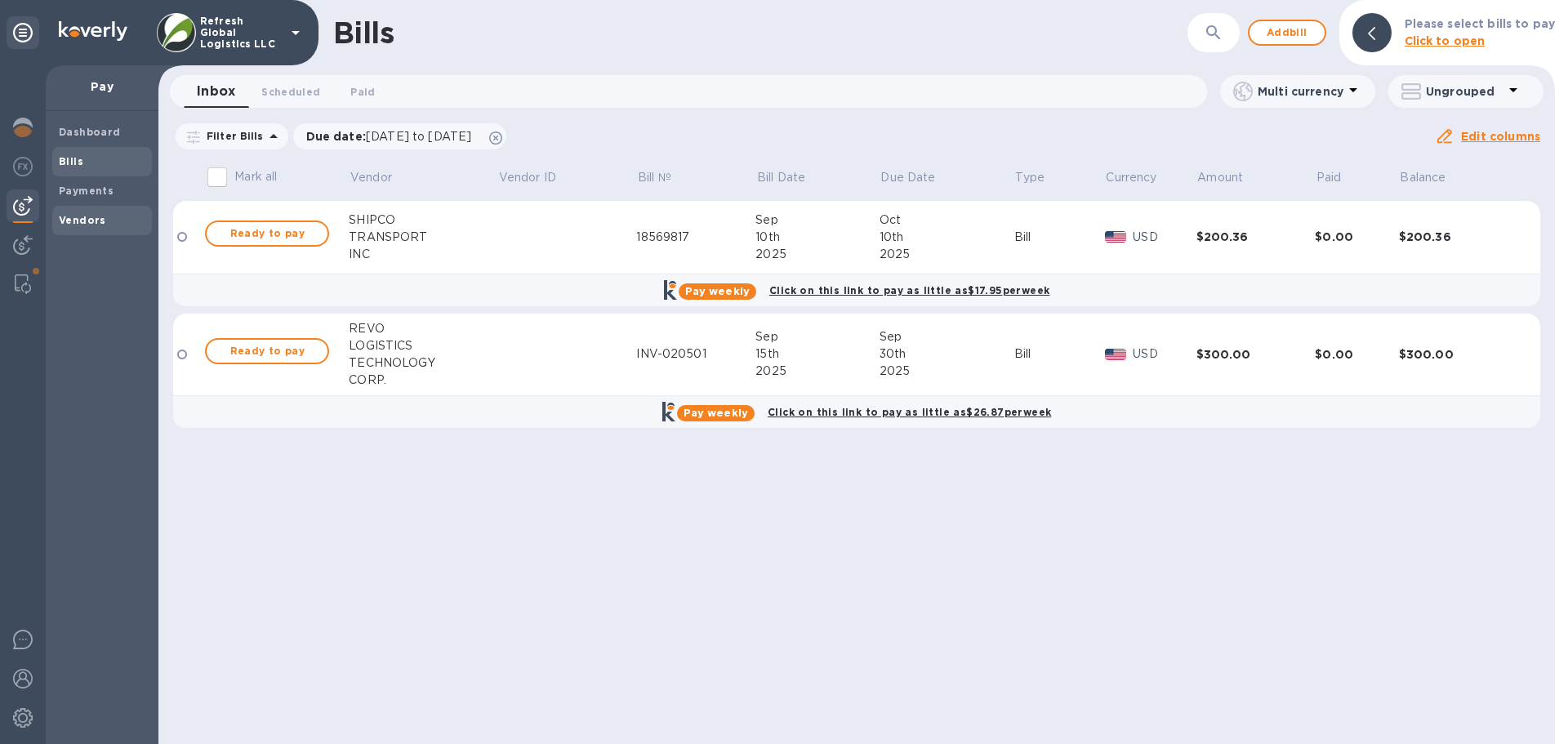
click at [98, 217] on b "Vendors" at bounding box center [83, 220] width 47 height 12
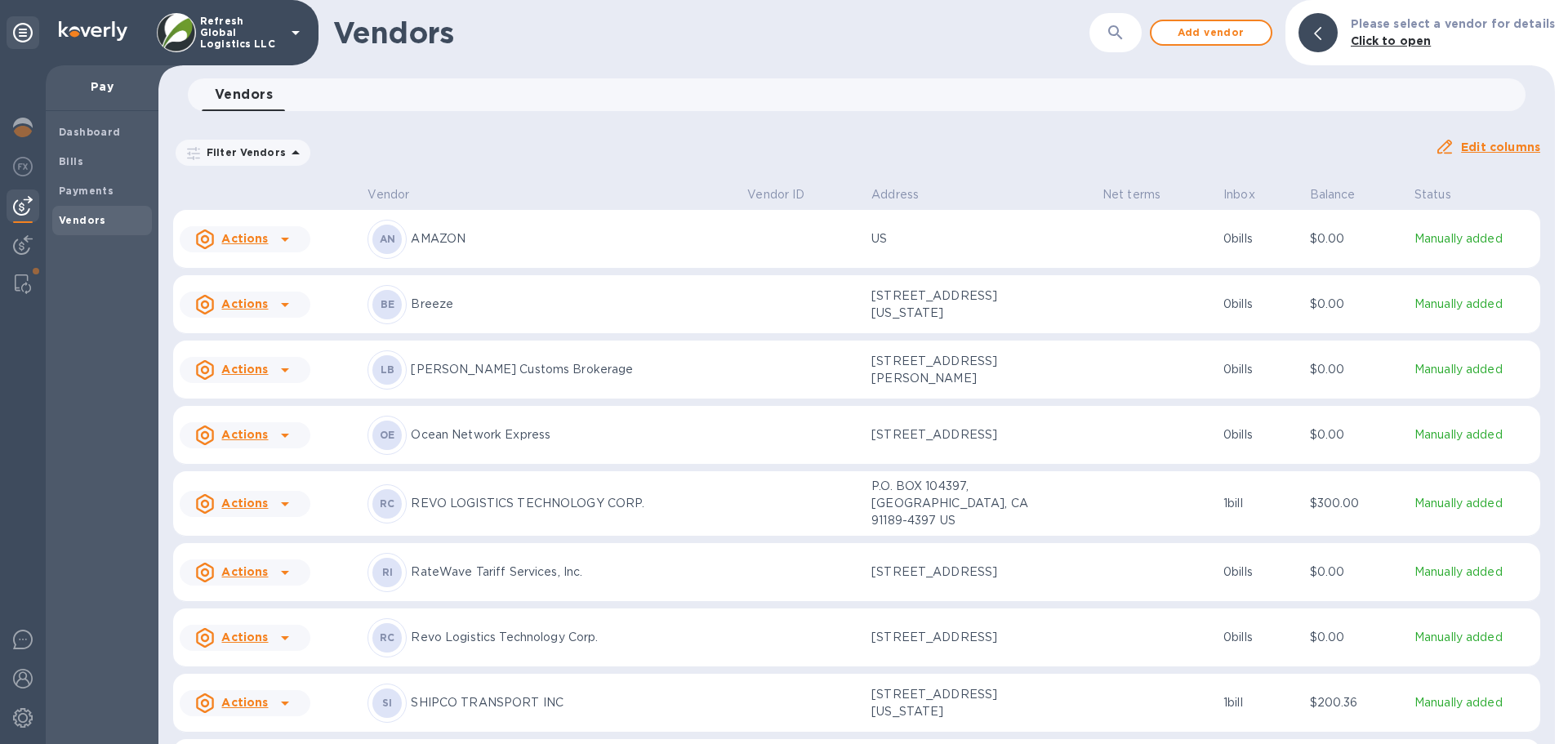
click at [285, 640] on icon at bounding box center [285, 638] width 8 height 4
click at [694, 635] on div at bounding box center [784, 372] width 1568 height 744
click at [286, 235] on icon at bounding box center [285, 239] width 19 height 19
click at [286, 235] on div at bounding box center [784, 372] width 1568 height 744
click at [283, 301] on icon at bounding box center [285, 304] width 19 height 19
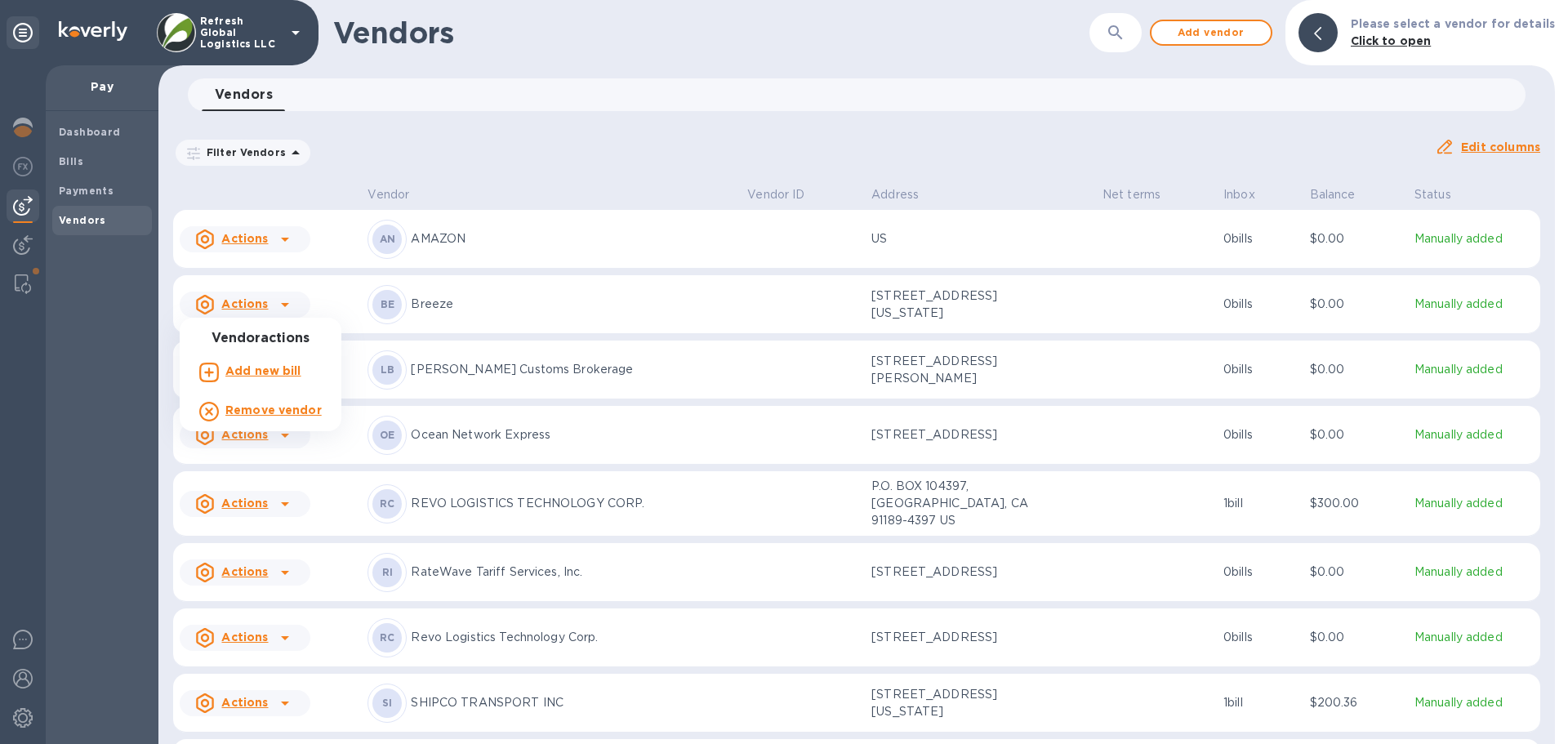
click at [283, 301] on div at bounding box center [784, 372] width 1568 height 744
click at [283, 372] on icon at bounding box center [285, 369] width 19 height 19
click at [283, 372] on div at bounding box center [784, 372] width 1568 height 744
click at [285, 443] on icon at bounding box center [285, 435] width 19 height 19
click at [285, 443] on div at bounding box center [784, 372] width 1568 height 744
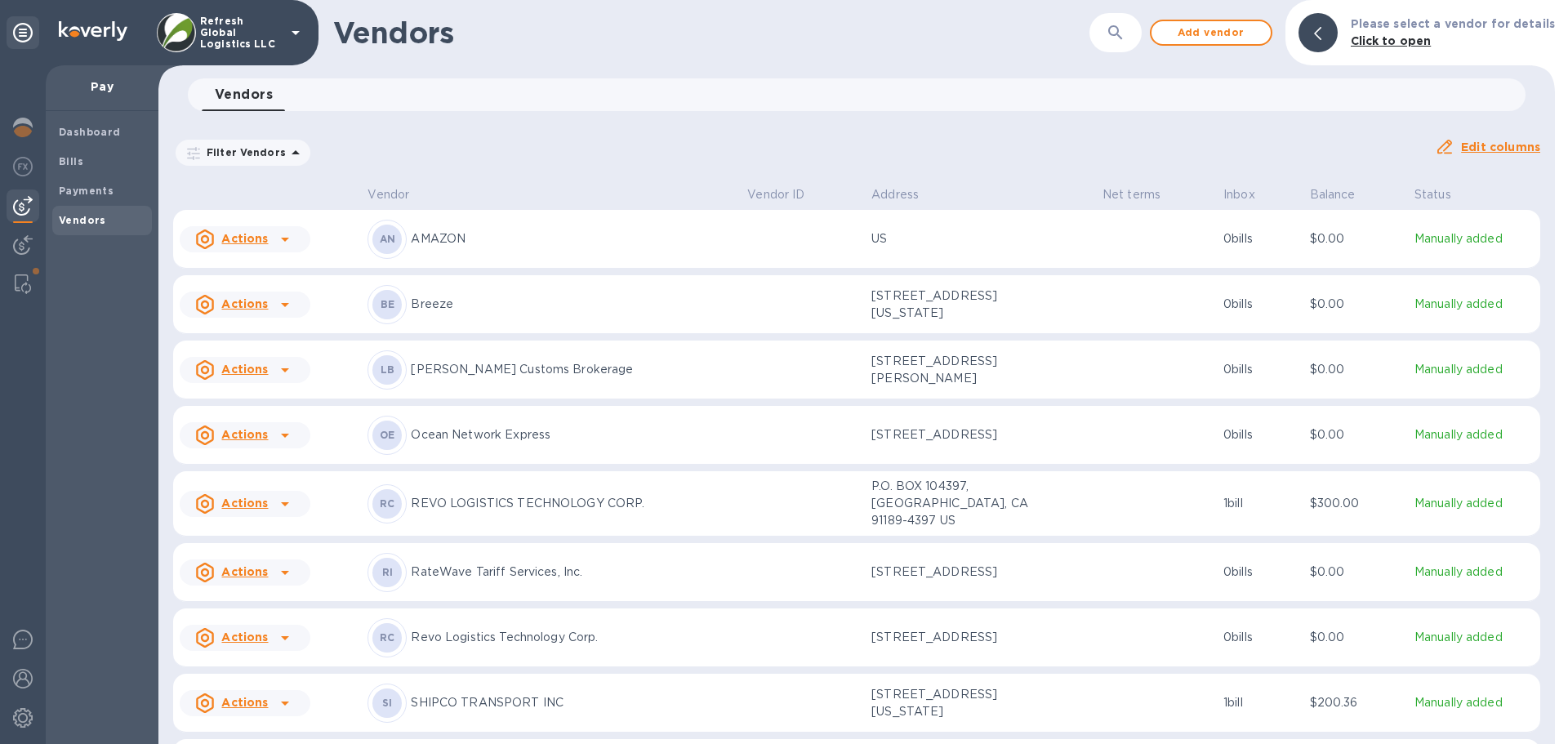
click at [284, 506] on icon at bounding box center [285, 503] width 8 height 4
click at [284, 510] on div at bounding box center [784, 372] width 1568 height 744
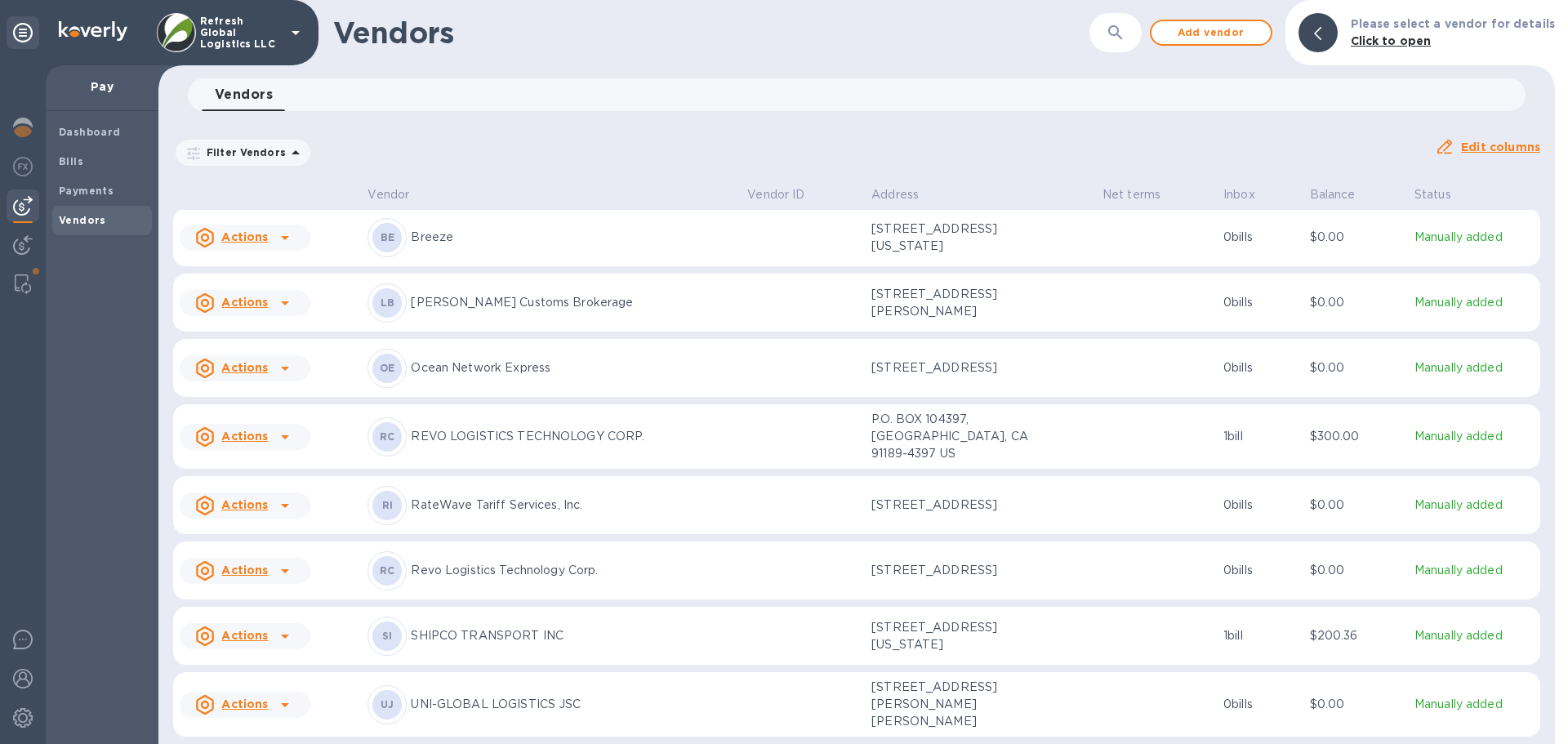
scroll to position [80, 0]
click at [286, 496] on icon at bounding box center [285, 505] width 19 height 19
click at [286, 495] on div at bounding box center [784, 372] width 1568 height 744
click at [284, 569] on icon at bounding box center [285, 571] width 8 height 4
click at [284, 568] on div at bounding box center [784, 372] width 1568 height 744
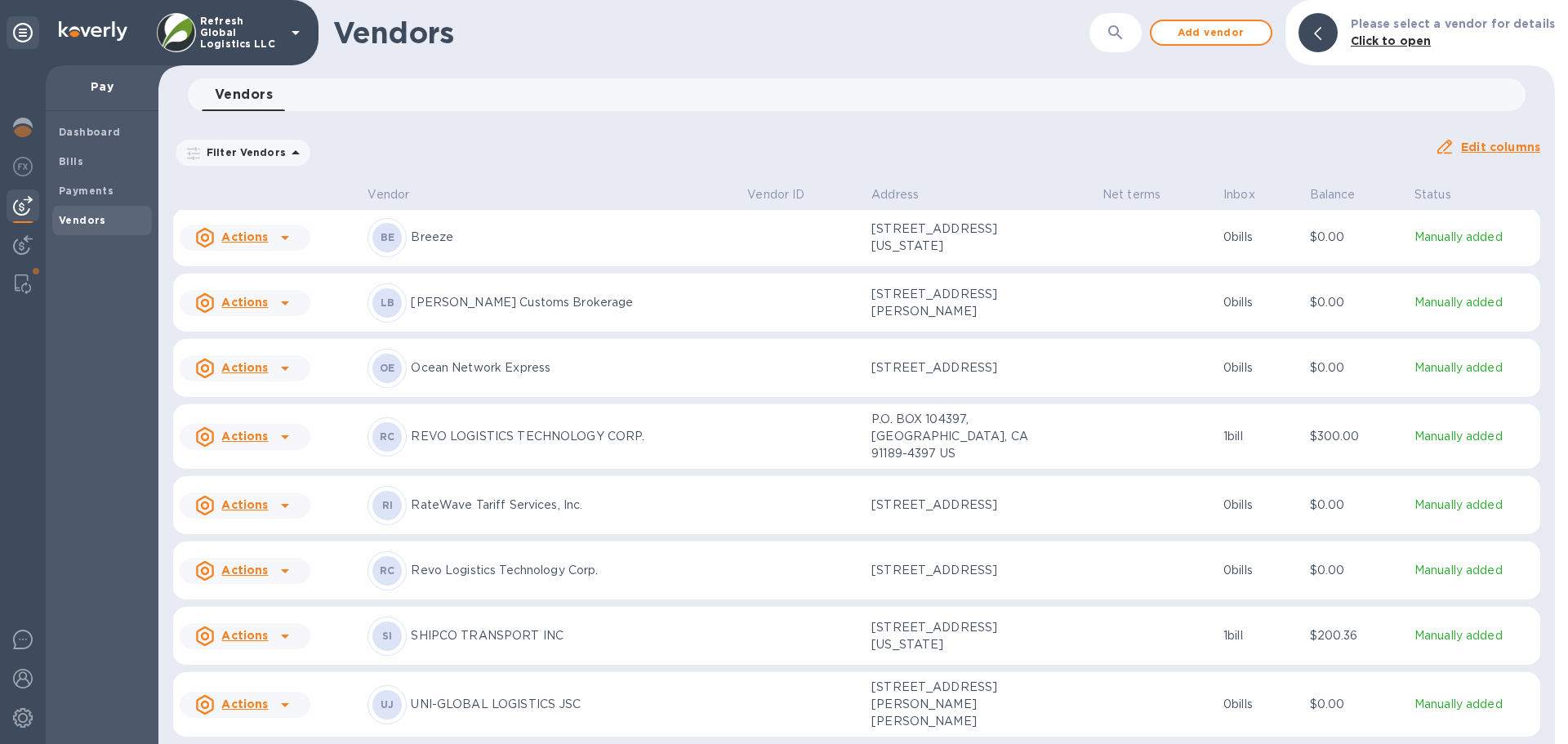
click at [285, 637] on icon at bounding box center [285, 635] width 19 height 19
click at [285, 637] on h3 "Vendor actions" at bounding box center [260, 638] width 161 height 15
click at [285, 569] on icon at bounding box center [285, 571] width 8 height 4
click at [277, 668] on b "Remove vendor" at bounding box center [274, 672] width 96 height 13
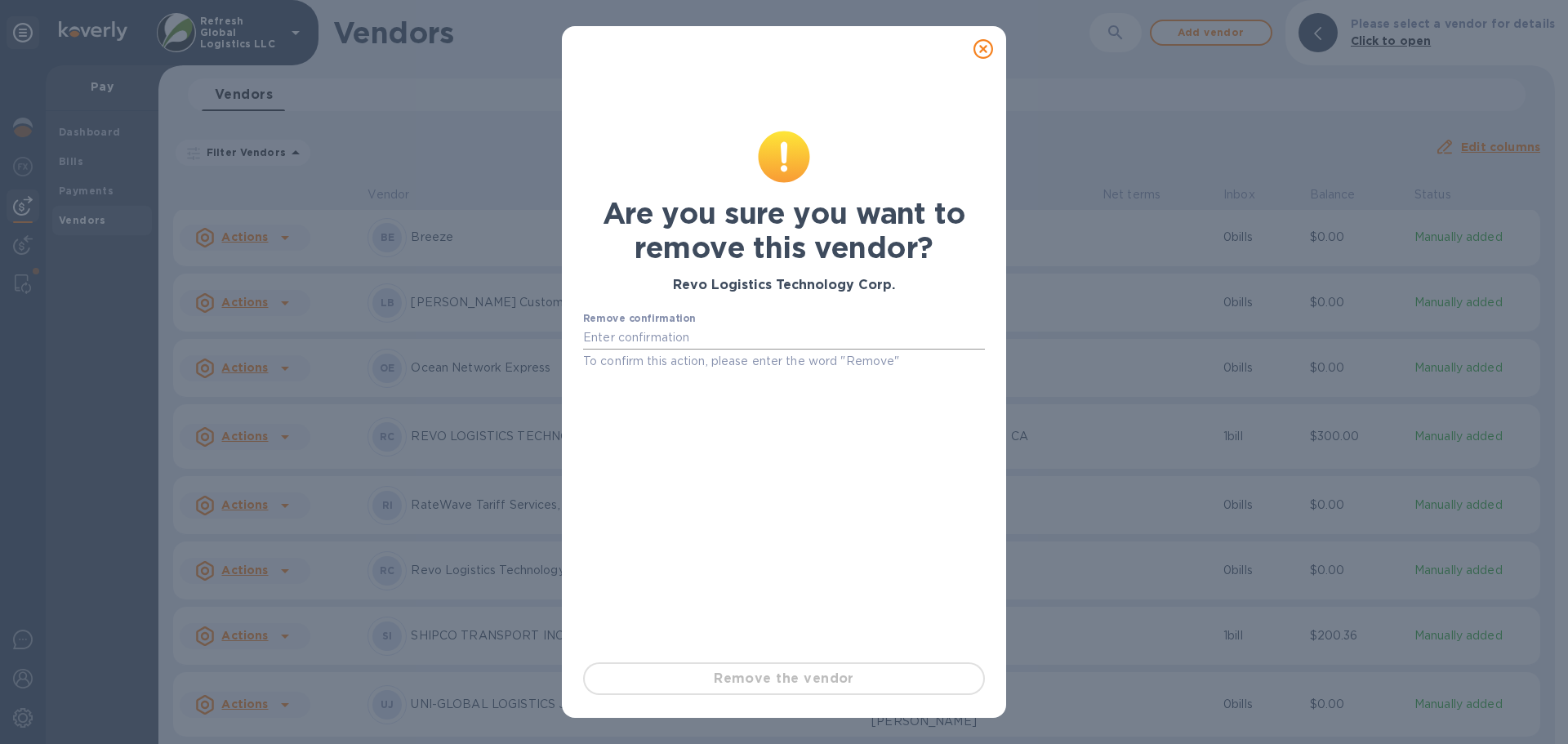
click at [656, 335] on input "text" at bounding box center [784, 338] width 402 height 24
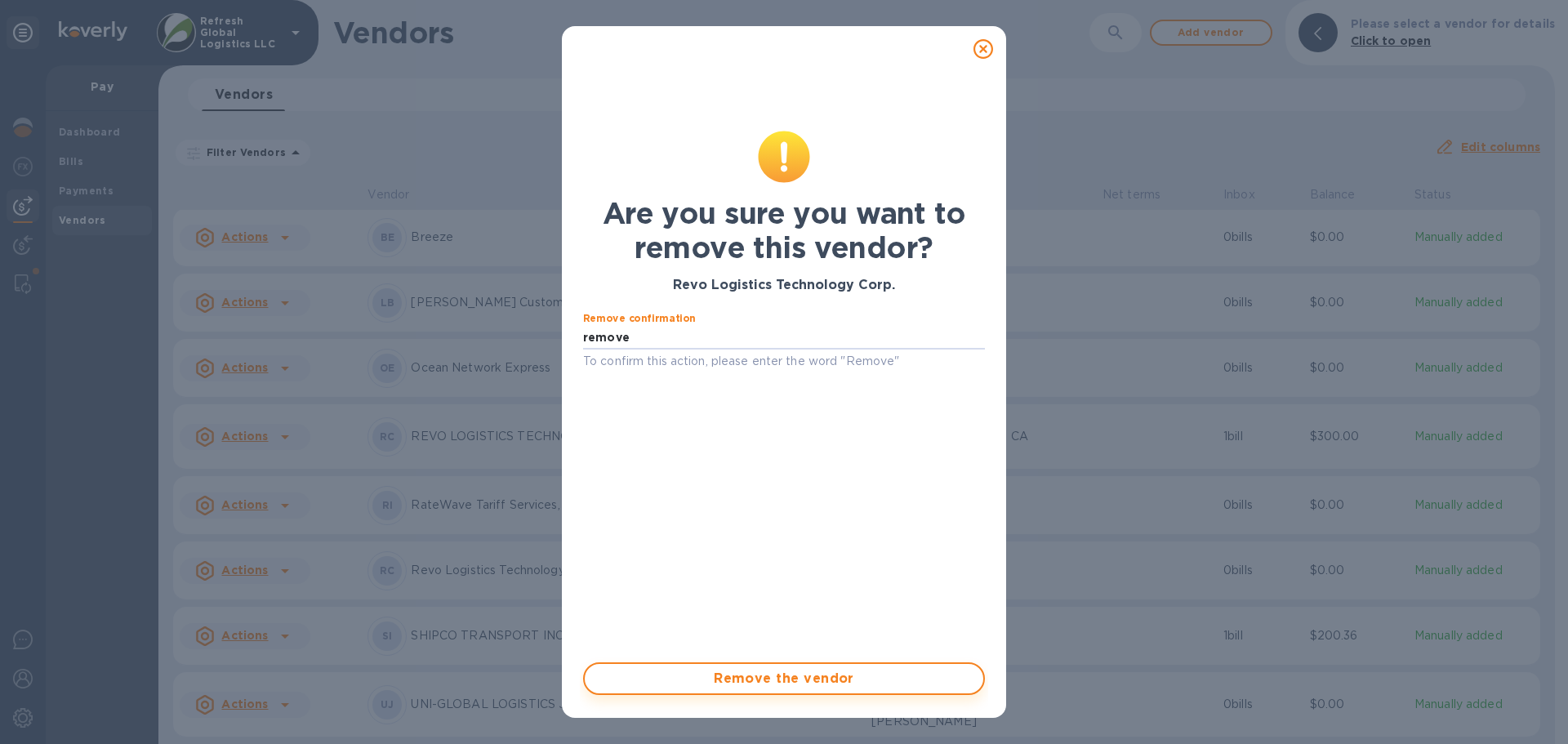
type input "remove"
click at [765, 677] on span "Remove the vendor" at bounding box center [784, 678] width 373 height 19
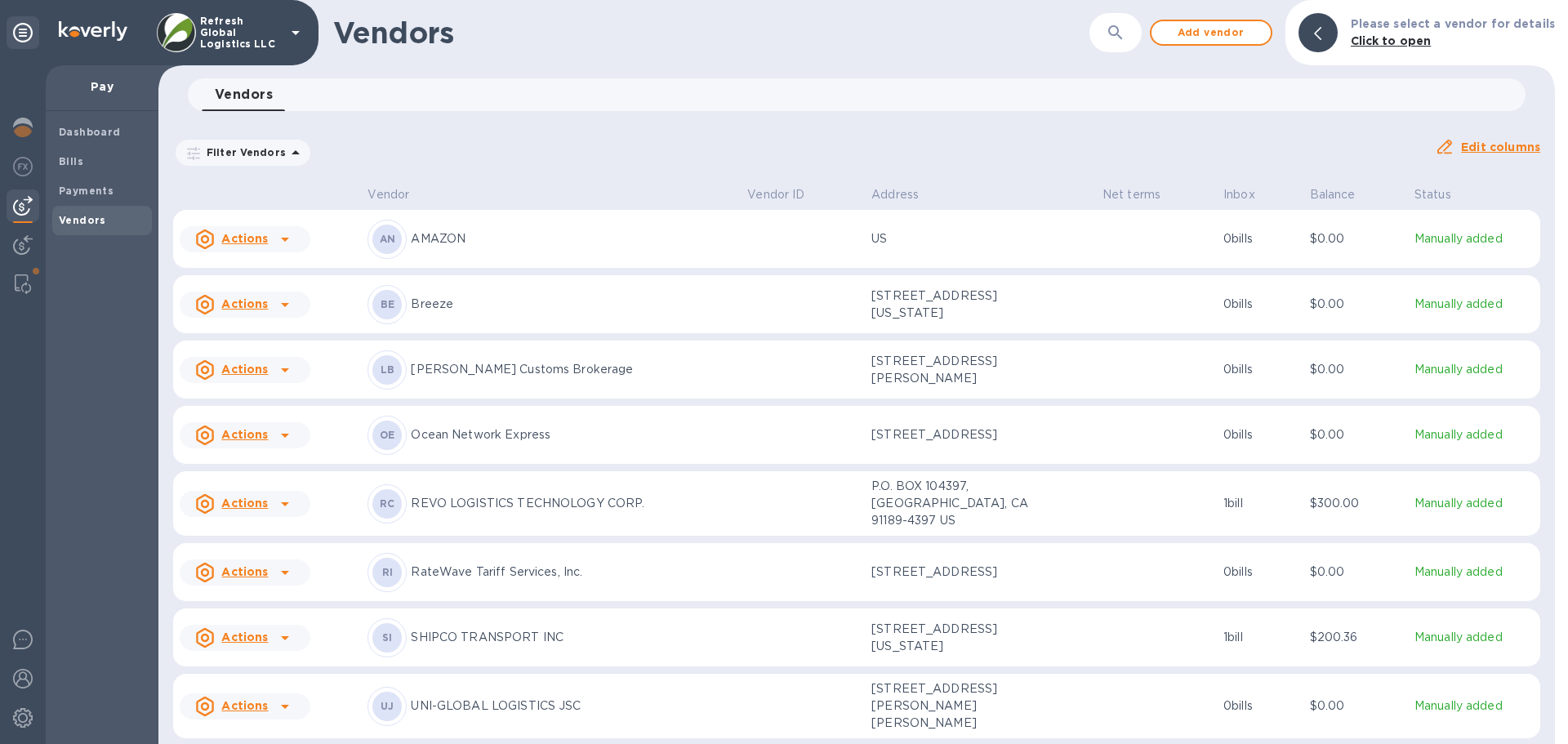
click at [275, 513] on icon at bounding box center [285, 503] width 19 height 19
click at [491, 508] on div at bounding box center [784, 372] width 1568 height 744
click at [491, 508] on p "REVO LOGISTICS TECHNOLOGY CORP." at bounding box center [572, 503] width 324 height 17
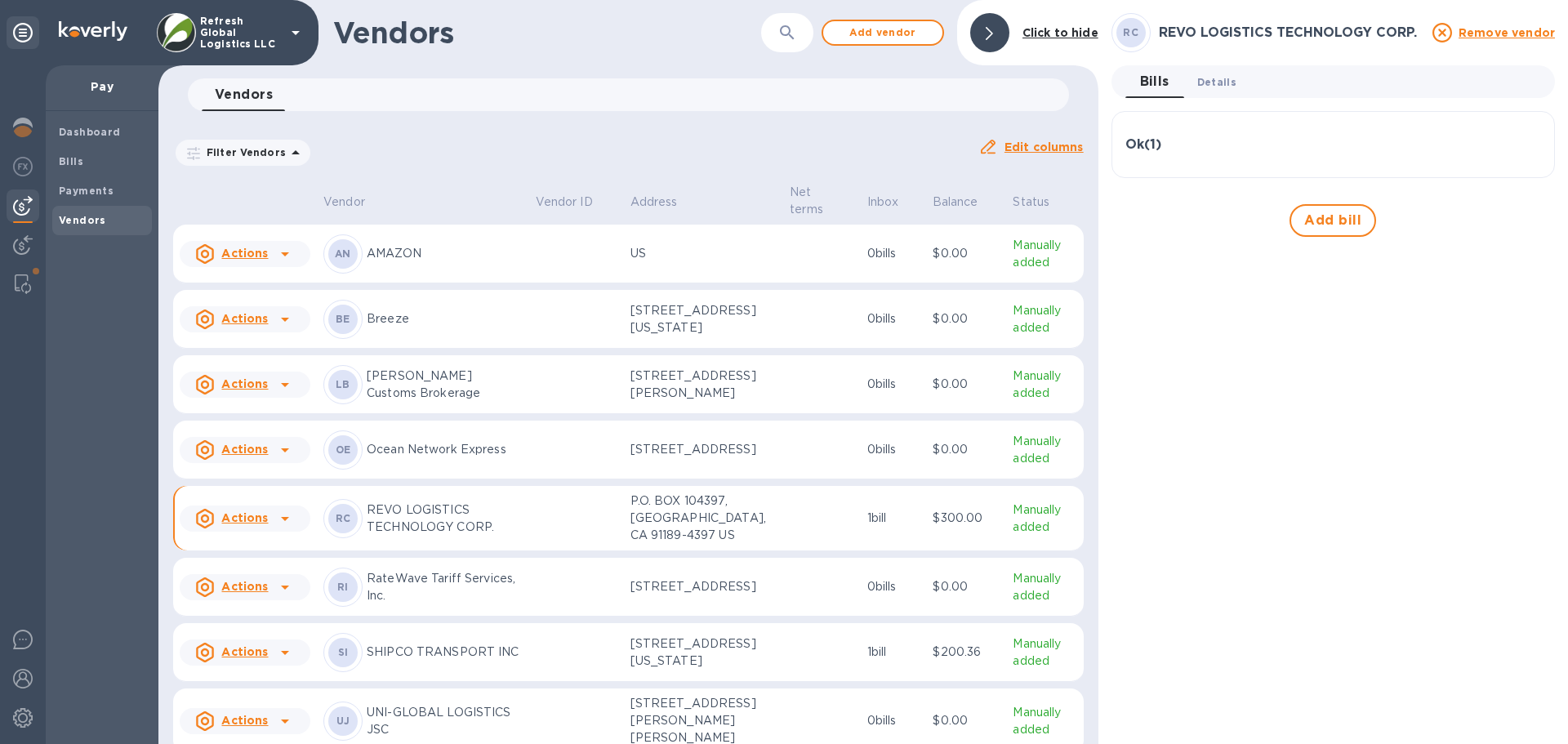
click at [1218, 82] on span "Details 0" at bounding box center [1217, 82] width 39 height 17
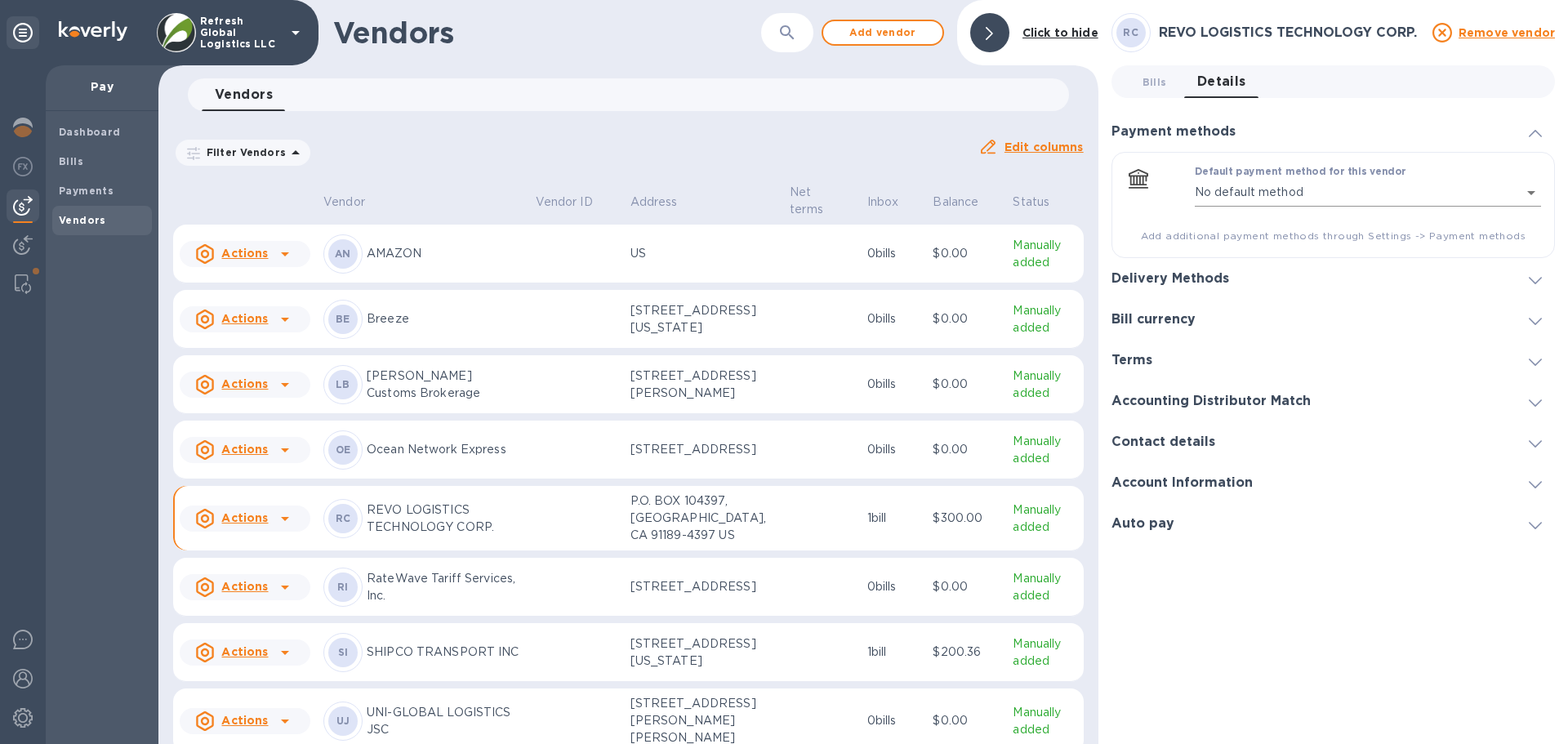
click at [1263, 194] on body "Refresh Global Logistics LLC Pay Dashboard Bills Payments Vendors Vendors ​ Add…" at bounding box center [784, 372] width 1568 height 744
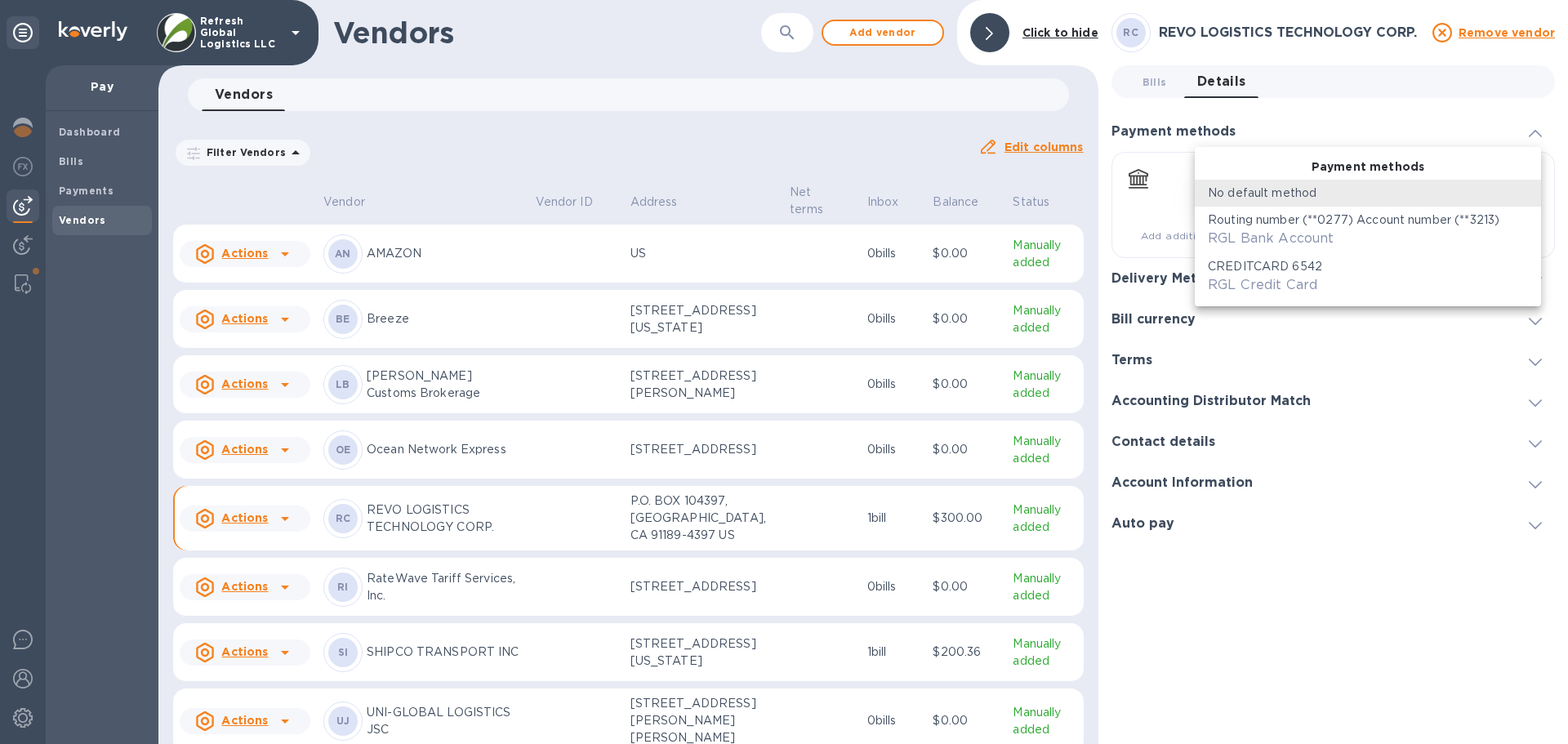
click at [1276, 218] on p "Routing number (**0277) Account number (**3213)" at bounding box center [1353, 220] width 291 height 17
click at [1250, 191] on body "Refresh Global Logistics LLC Pay Dashboard Bills Payments Vendors Vendors ​ Add…" at bounding box center [784, 372] width 1568 height 744
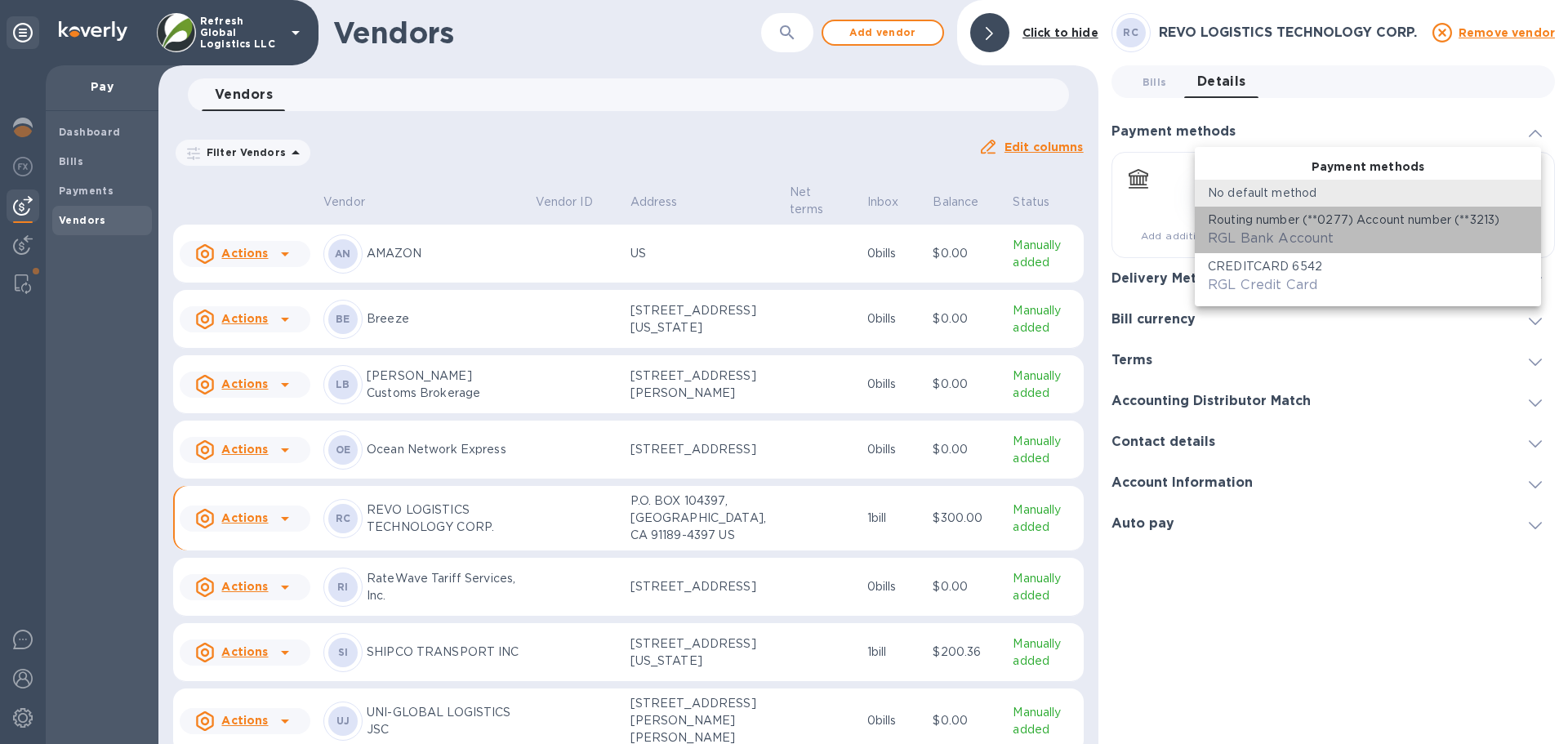
click at [1256, 223] on p "Routing number (**0277) Account number (**3213)" at bounding box center [1353, 220] width 291 height 17
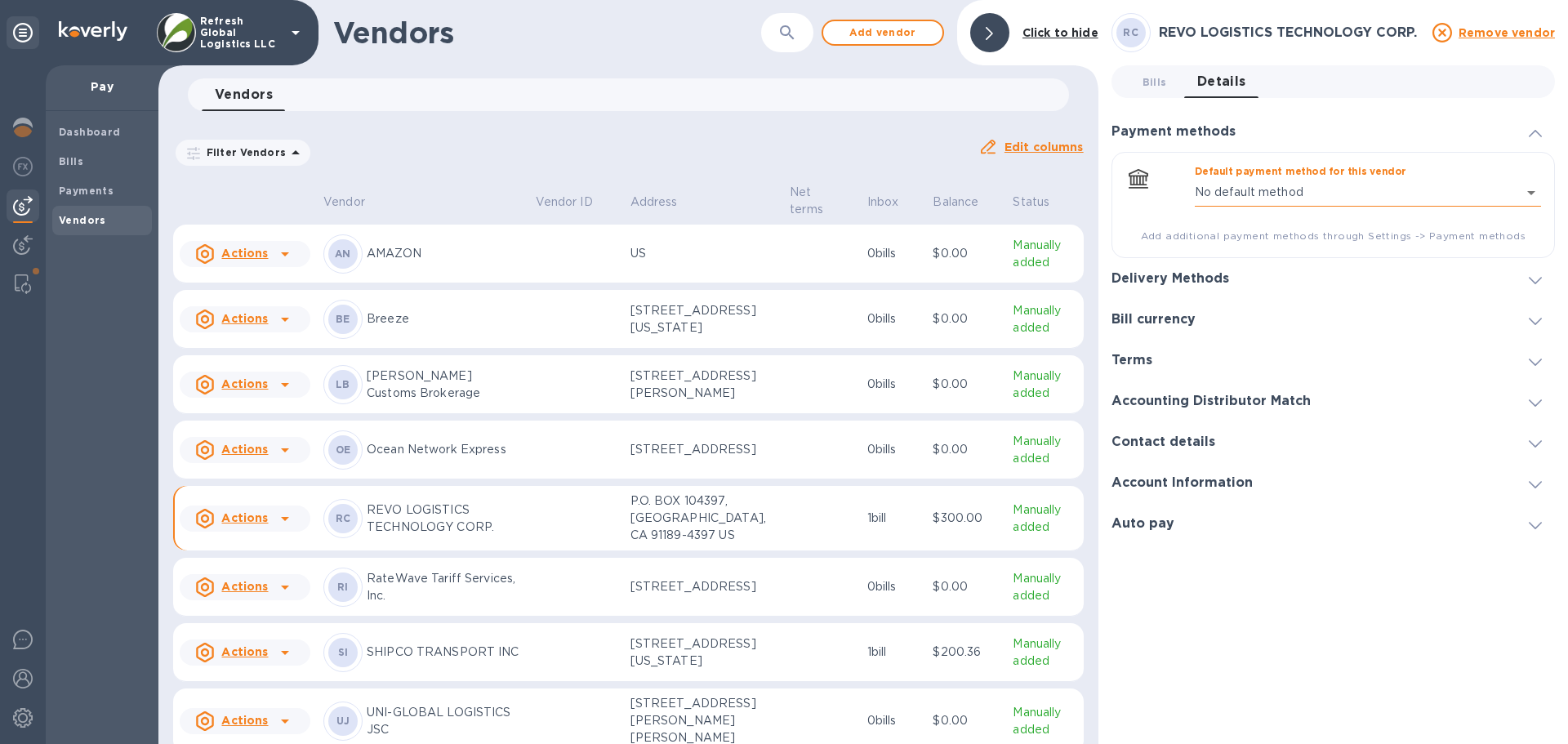
click at [1252, 194] on body "Refresh Global Logistics LLC Pay Dashboard Bills Payments Vendors Vendors ​ Add…" at bounding box center [784, 372] width 1568 height 744
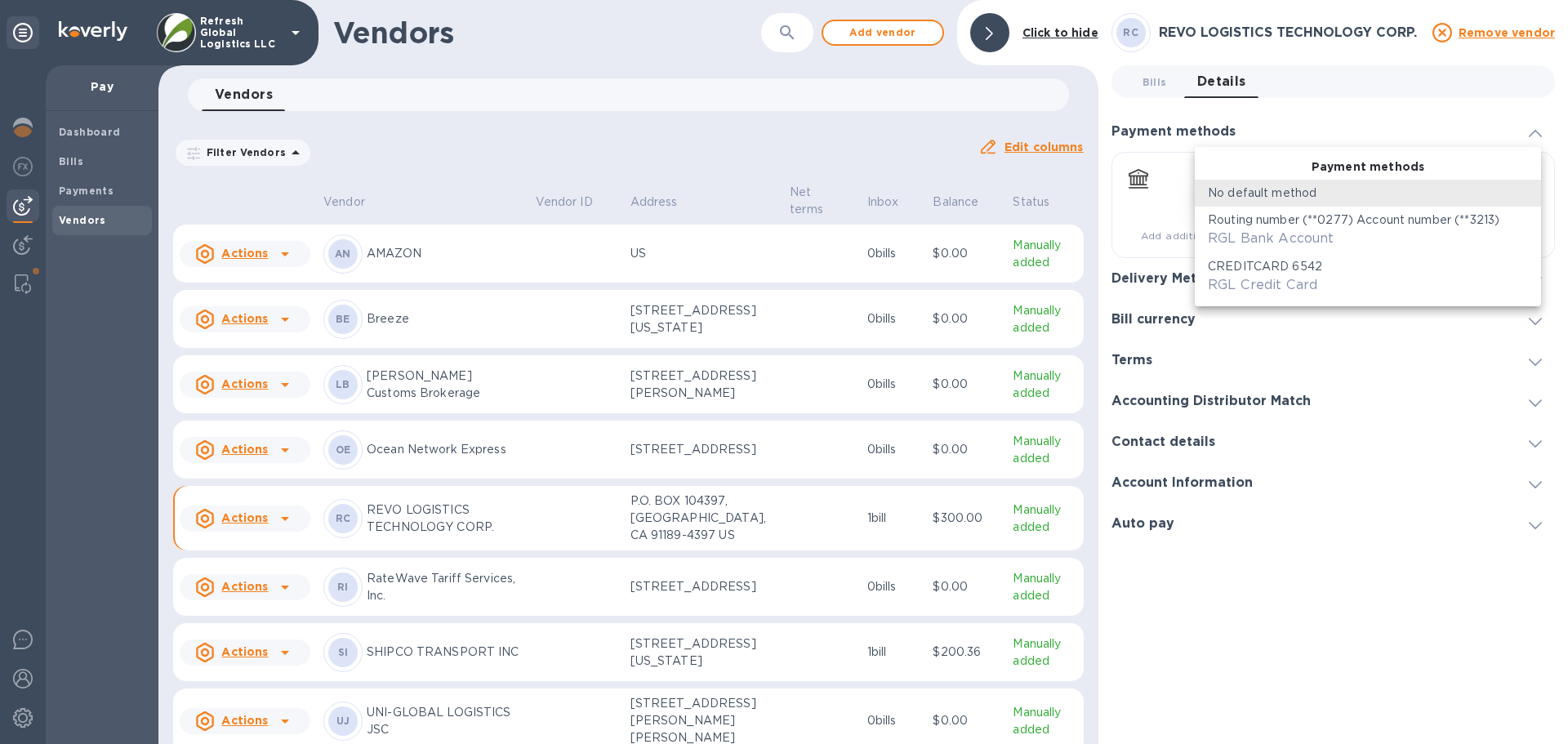
click at [1257, 276] on div "RGL Credit Card" at bounding box center [1263, 285] width 110 height 19
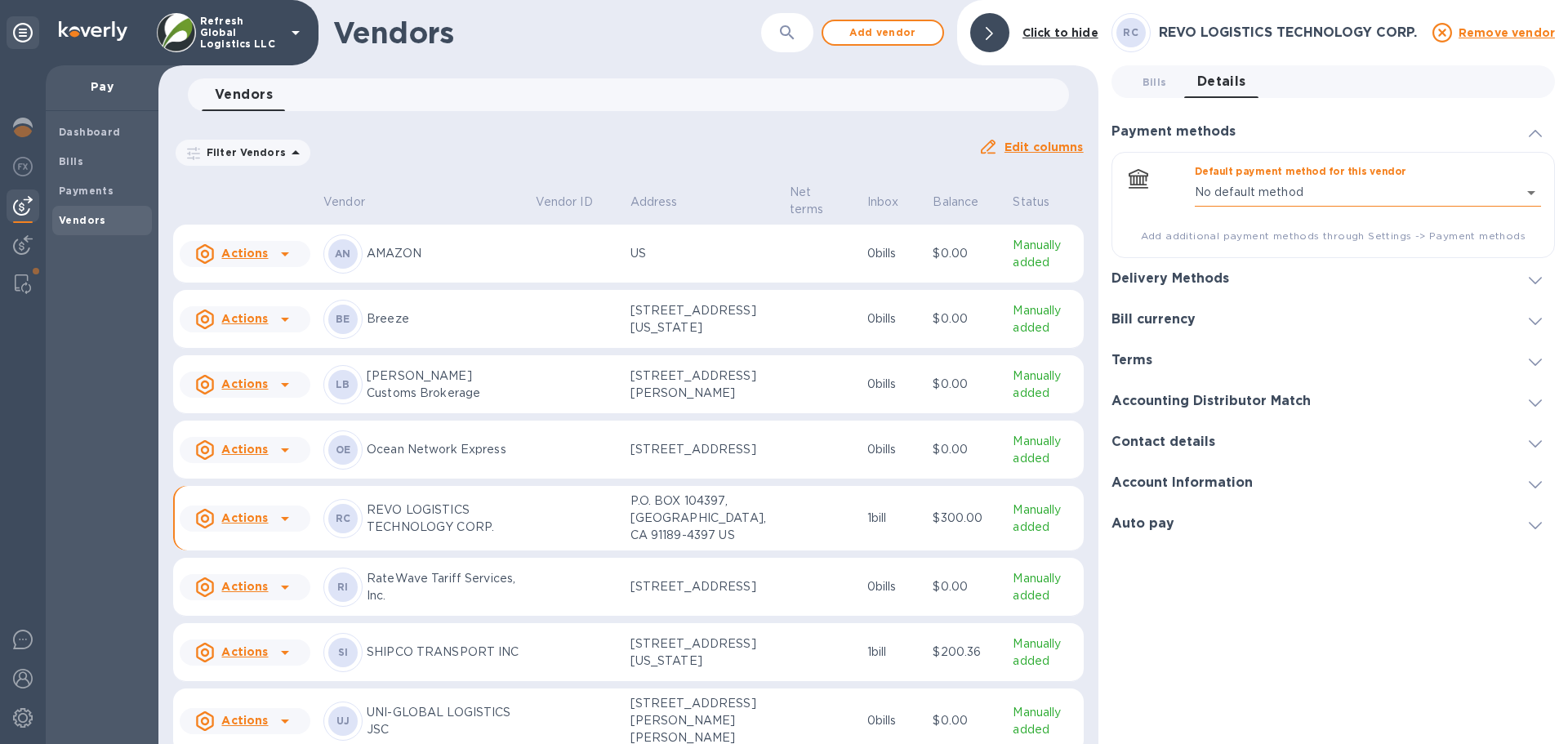
click at [1255, 183] on body "Refresh Global Logistics LLC Pay Dashboard Bills Payments Vendors Vendors ​ Add…" at bounding box center [784, 372] width 1568 height 744
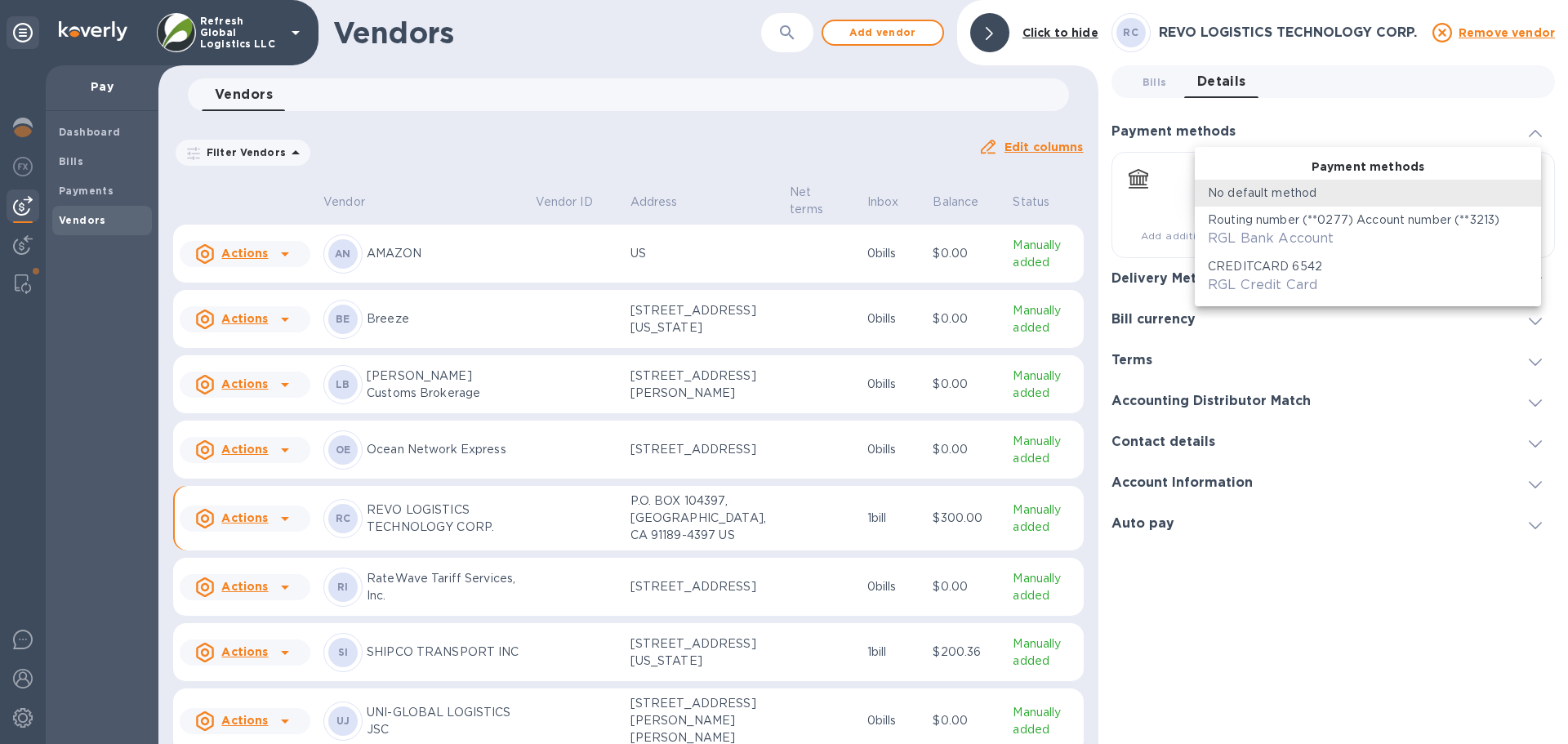
click at [1275, 241] on span "RGL Bank Account" at bounding box center [1271, 238] width 126 height 15
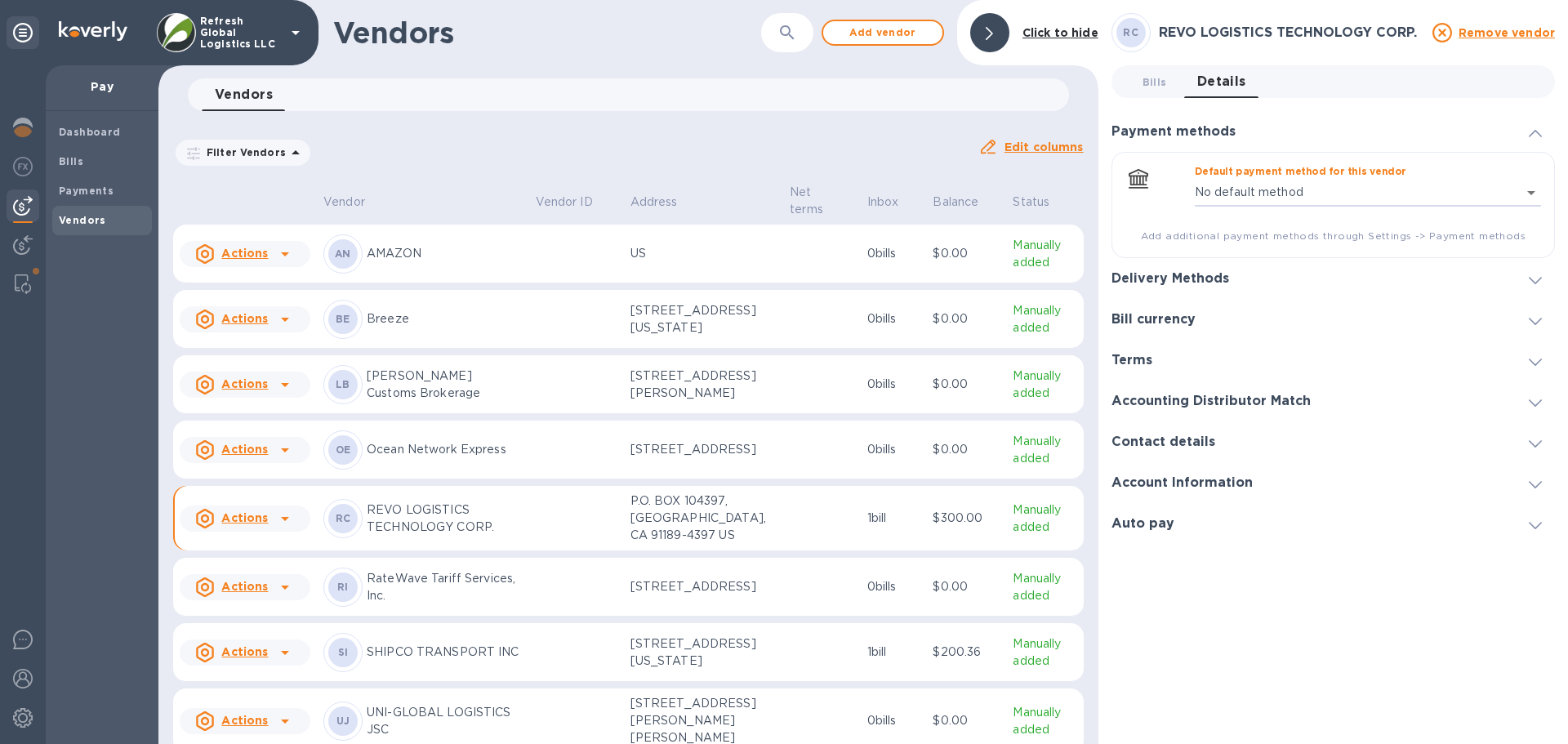
click at [1255, 279] on div at bounding box center [1372, 279] width 260 height 1
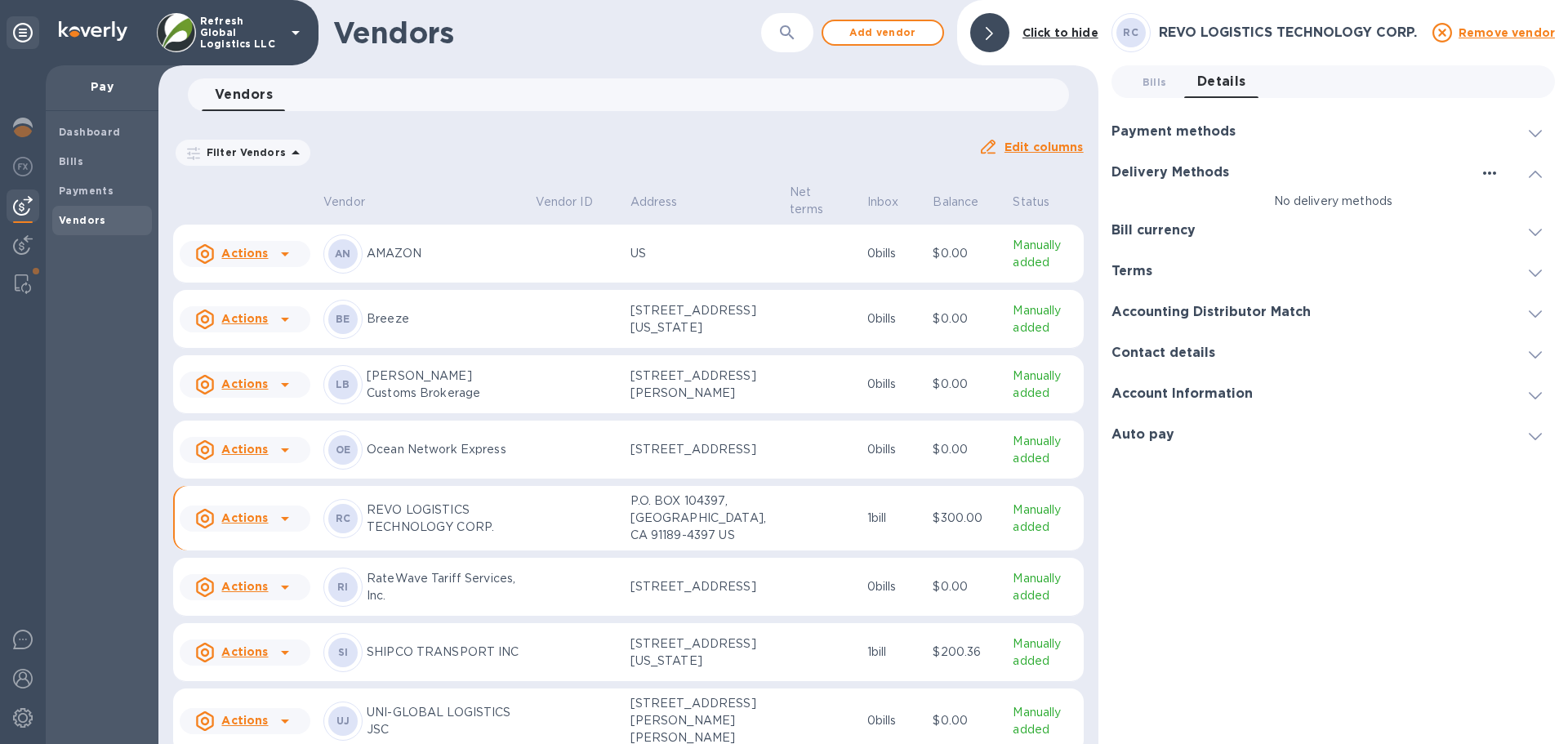
click at [1490, 170] on icon "button" at bounding box center [1489, 172] width 19 height 19
click at [1498, 204] on p "Add new" at bounding box center [1510, 206] width 54 height 16
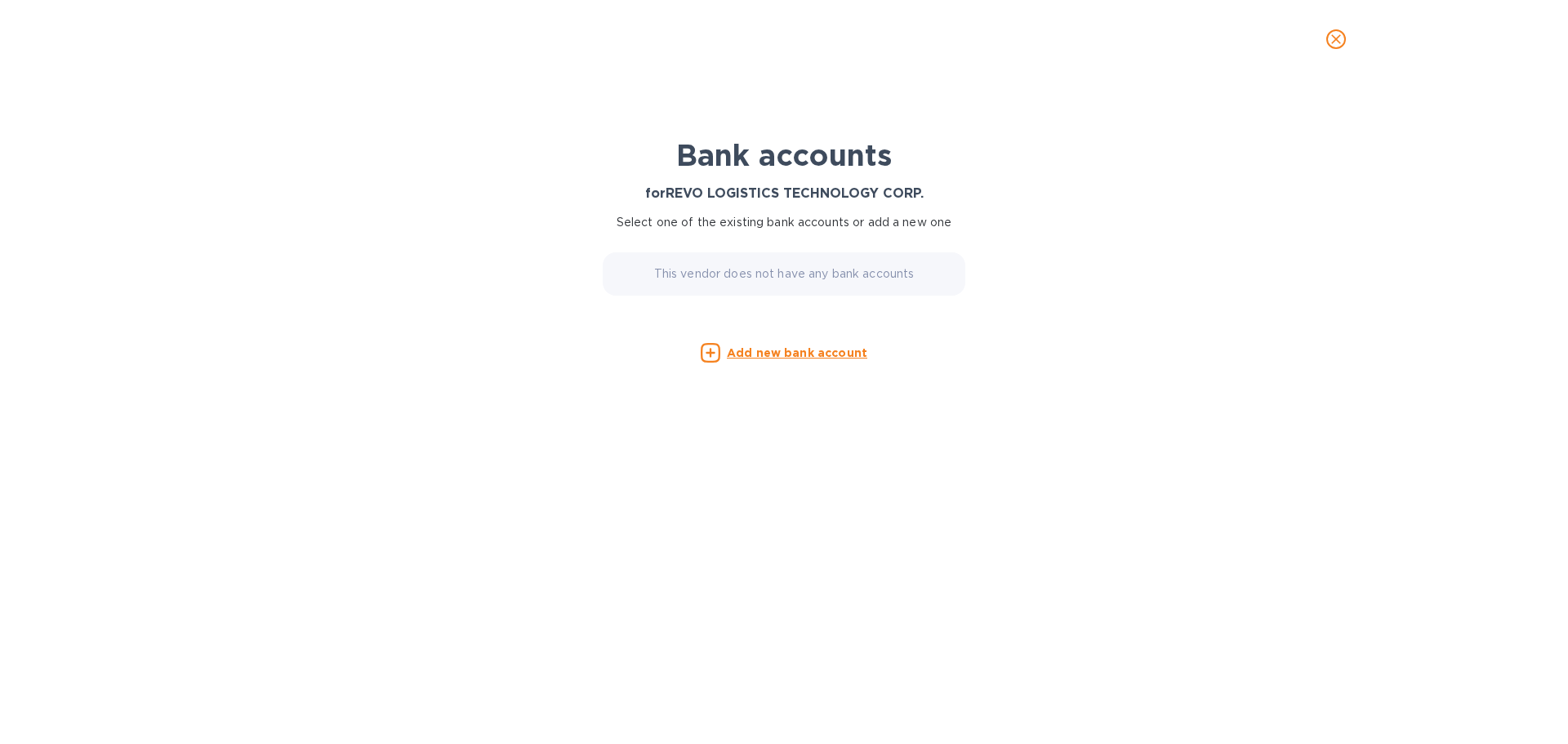
click at [777, 354] on u "Add new bank account" at bounding box center [797, 352] width 140 height 13
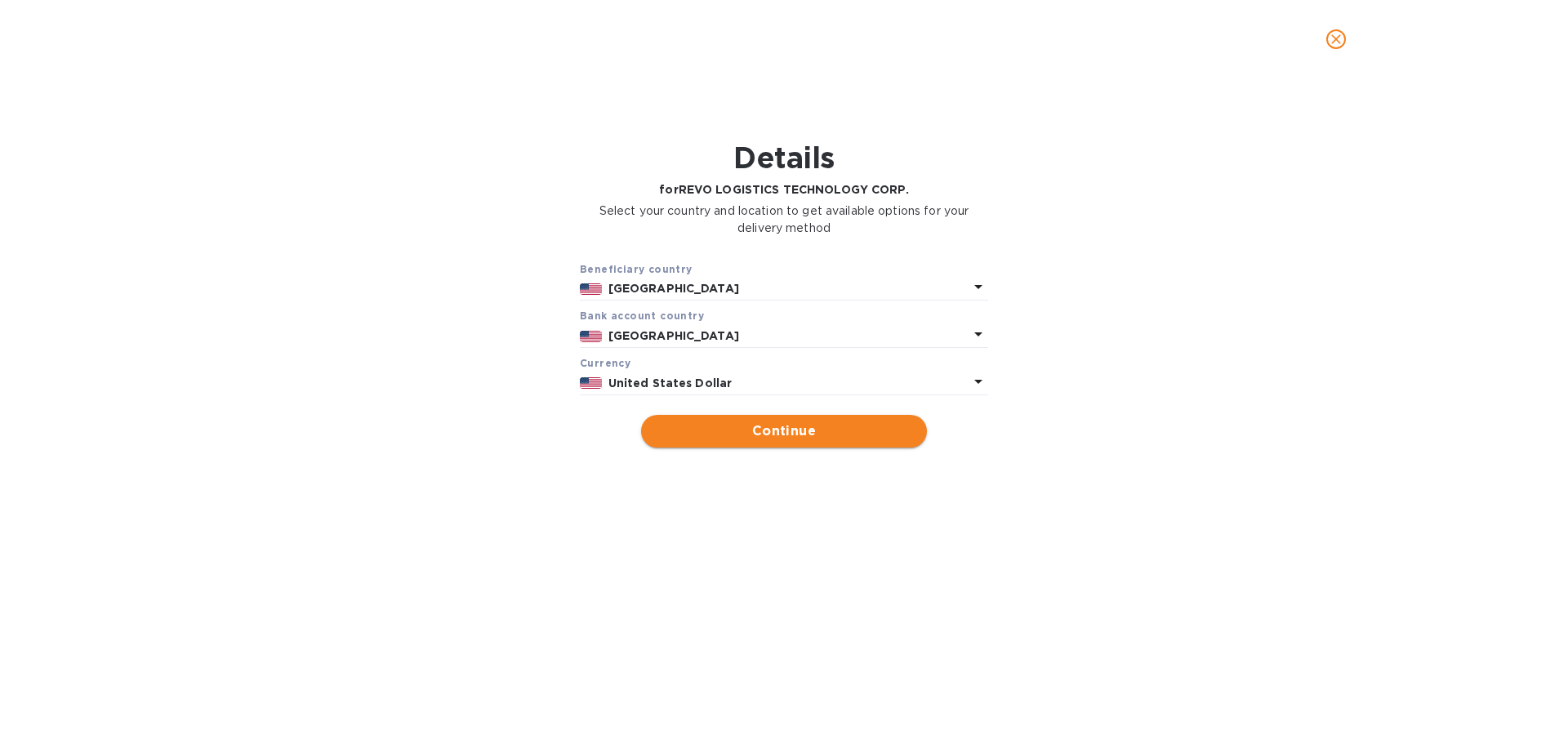
click at [769, 428] on span "Continue" at bounding box center [783, 431] width 259 height 19
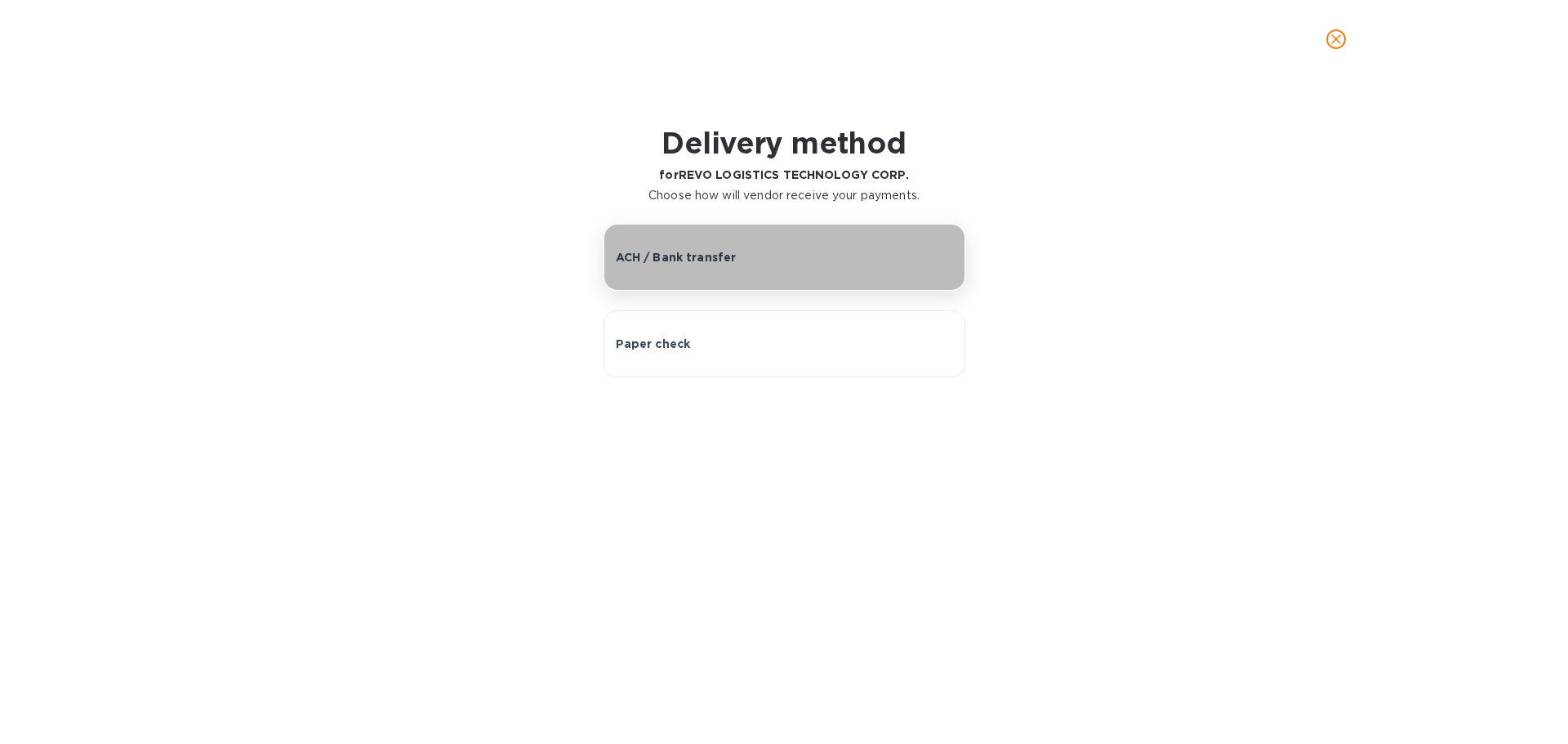
click at [707, 261] on p "ACH / Bank transfer" at bounding box center [676, 257] width 121 height 16
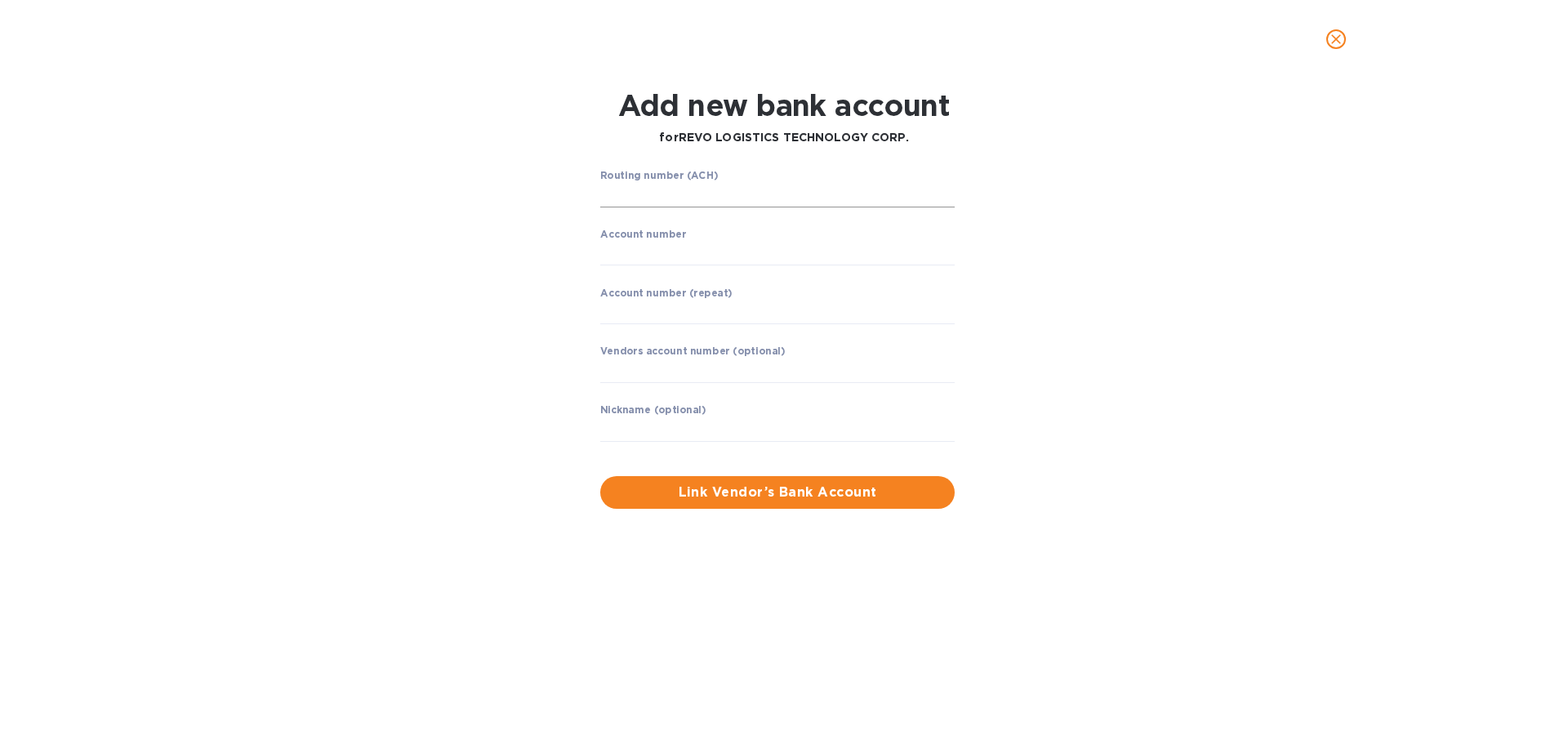
click at [623, 193] on input "string" at bounding box center [776, 195] width 354 height 24
type input "322271627"
drag, startPoint x: 659, startPoint y: 267, endPoint x: 649, endPoint y: 252, distance: 18.0
click at [656, 260] on div "Account number ​" at bounding box center [776, 258] width 354 height 59
click at [649, 252] on input "string" at bounding box center [776, 253] width 354 height 24
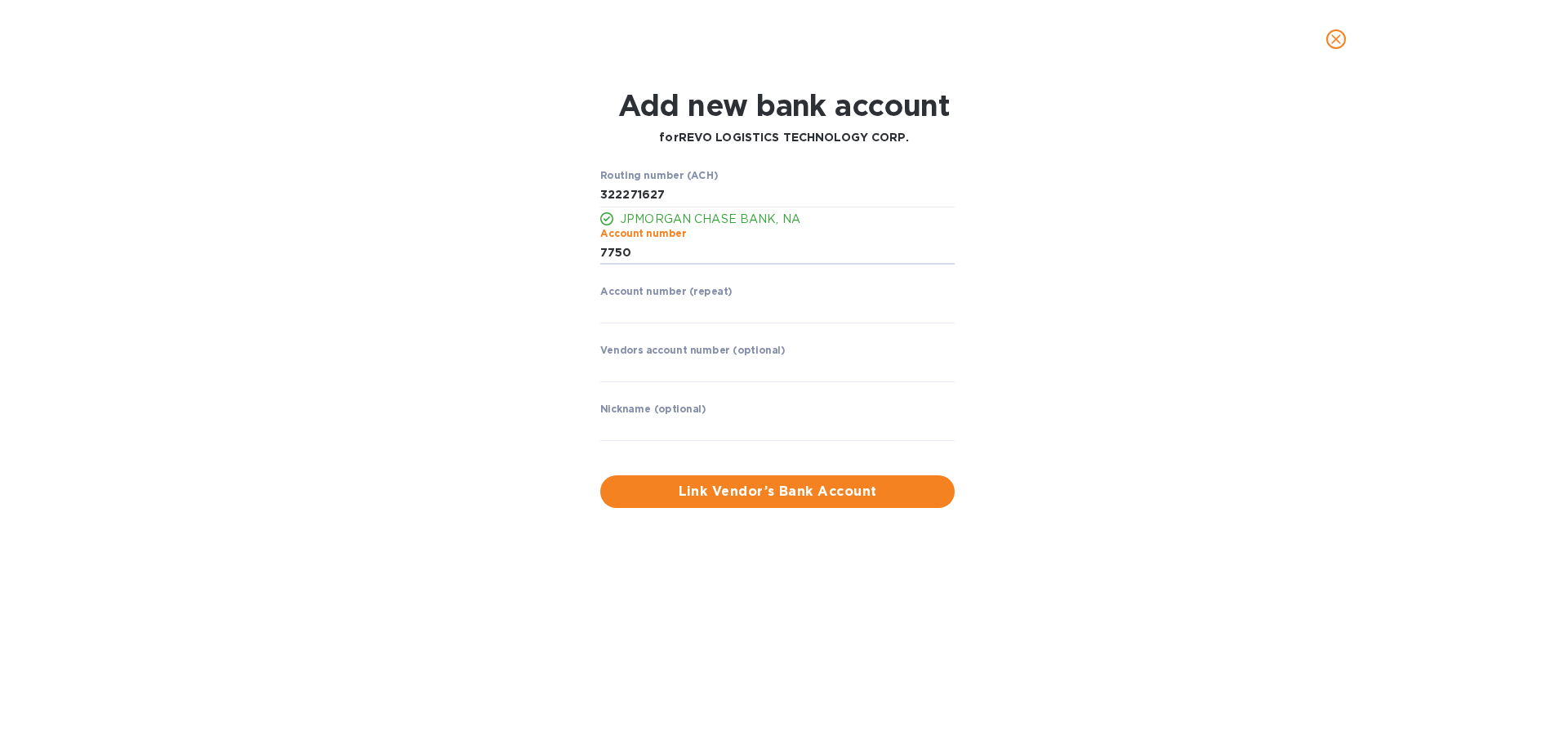
type input "775002277"
click at [639, 309] on input "string" at bounding box center [776, 311] width 354 height 24
type input "775002277"
click at [633, 378] on input "text" at bounding box center [776, 369] width 354 height 24
type input "VGOFREI250826"
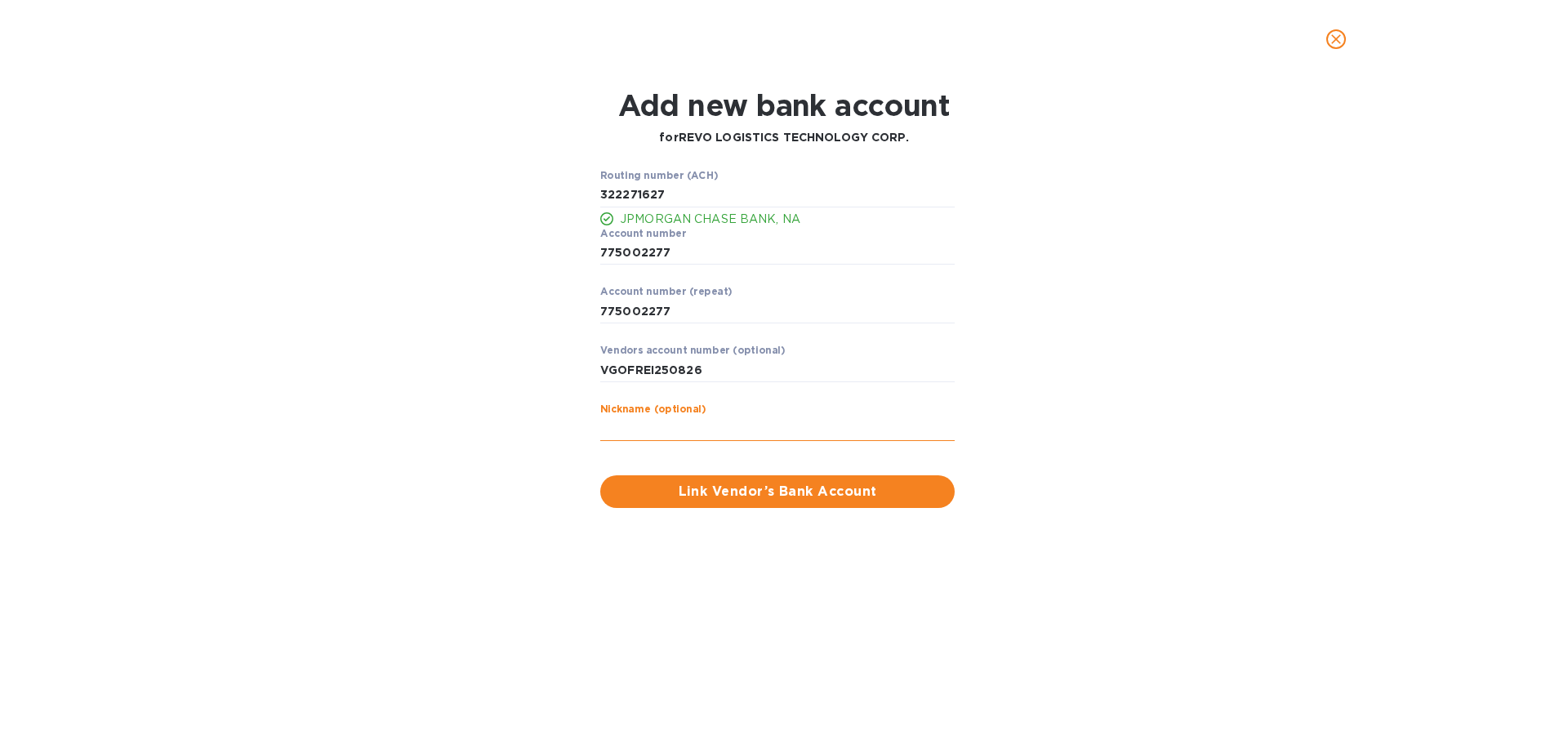
click at [638, 427] on input "text" at bounding box center [776, 428] width 354 height 24
type input "GoFreight"
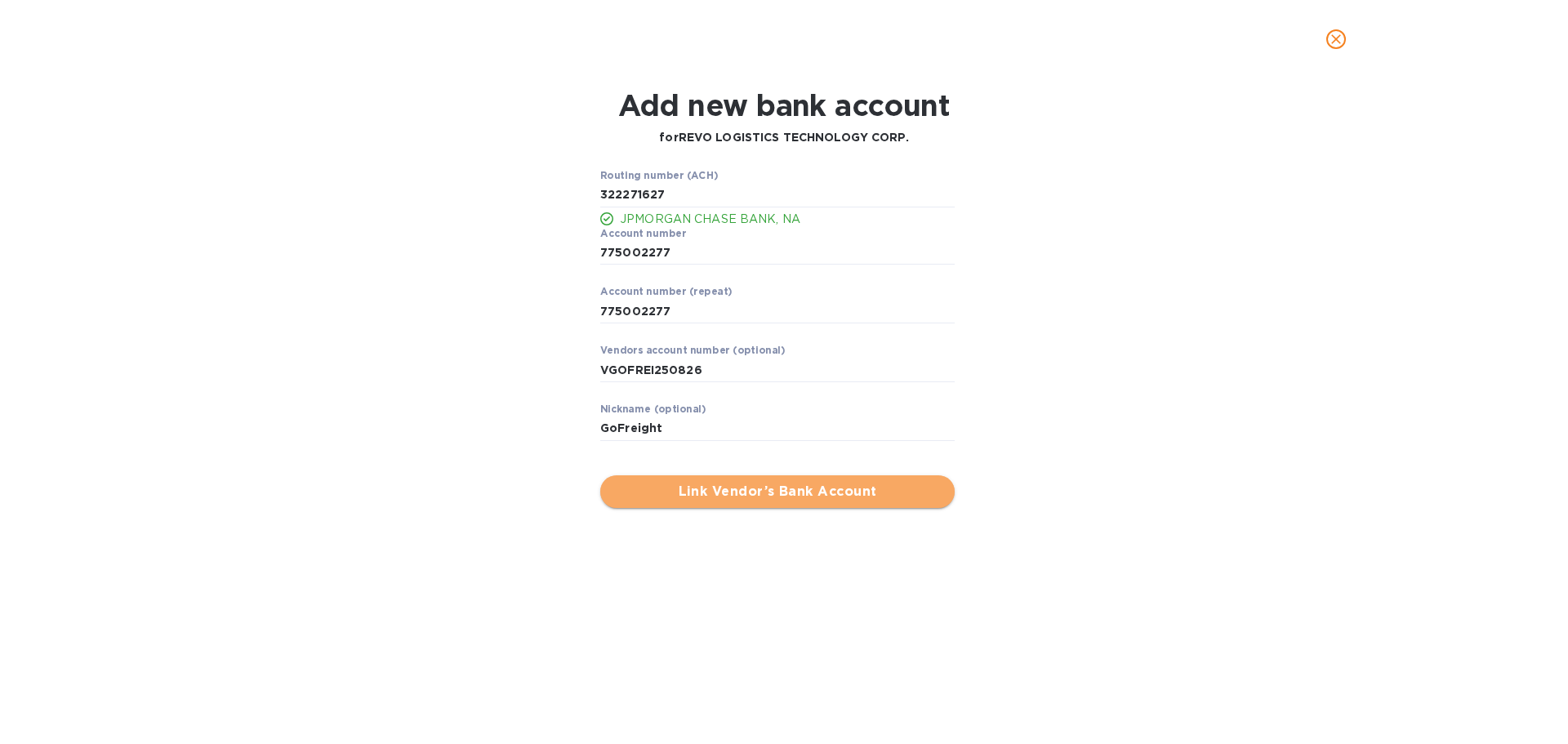
click at [732, 492] on span "Link Vendor’s Bank Account" at bounding box center [777, 491] width 329 height 19
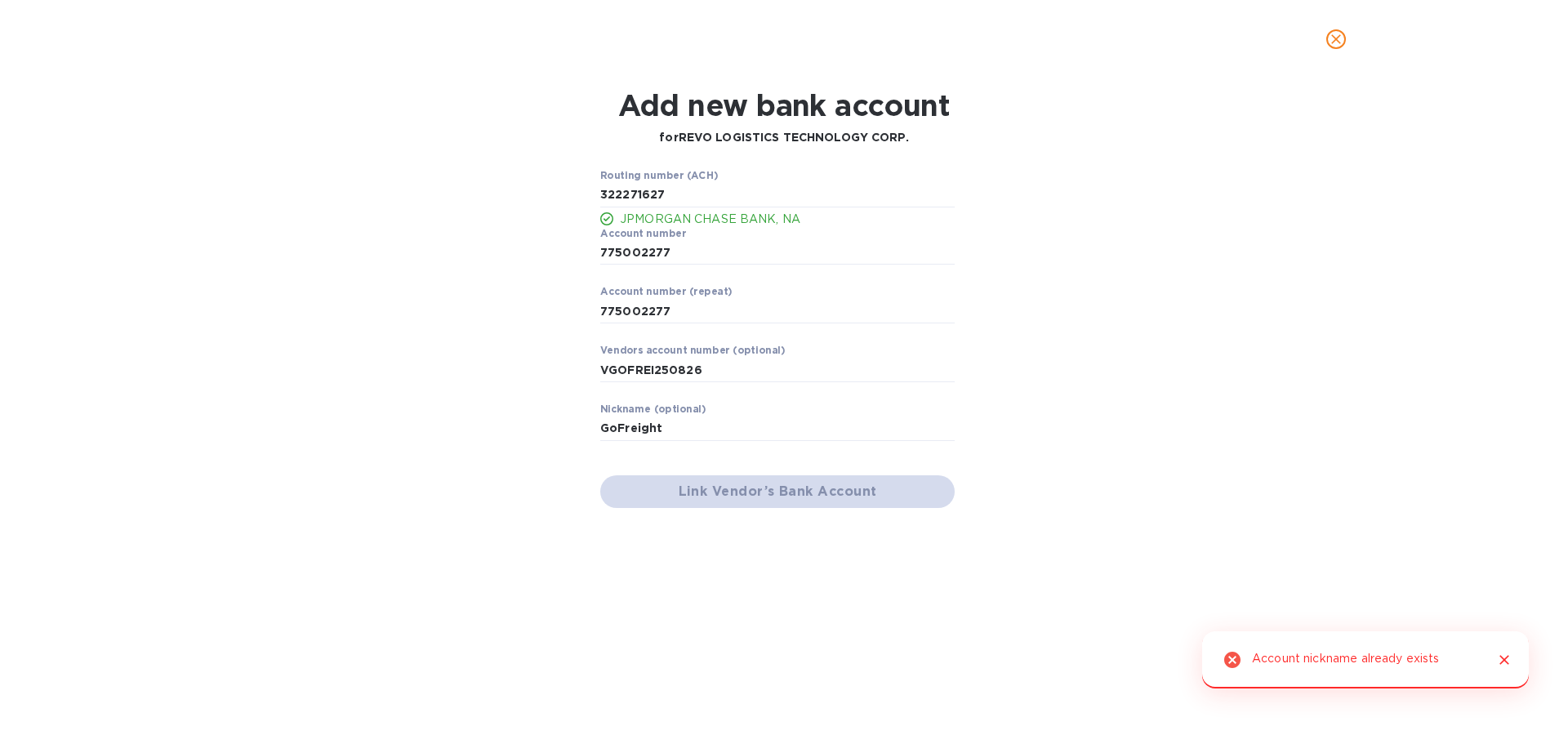
click at [1503, 656] on icon "Close" at bounding box center [1504, 659] width 16 height 16
